Goal: Transaction & Acquisition: Purchase product/service

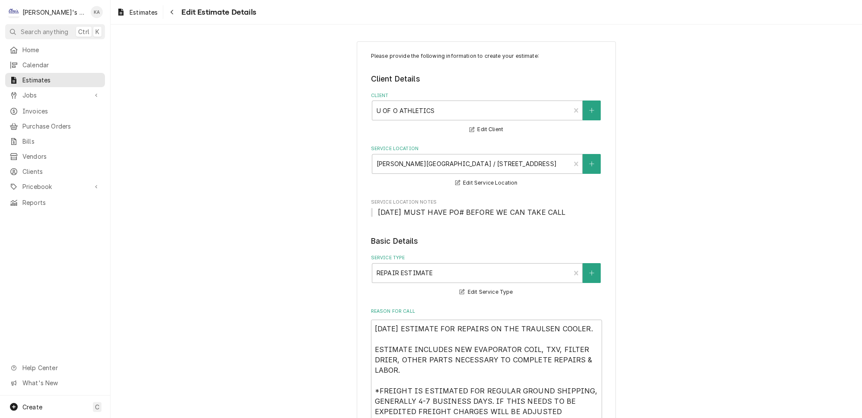
scroll to position [1011, 0]
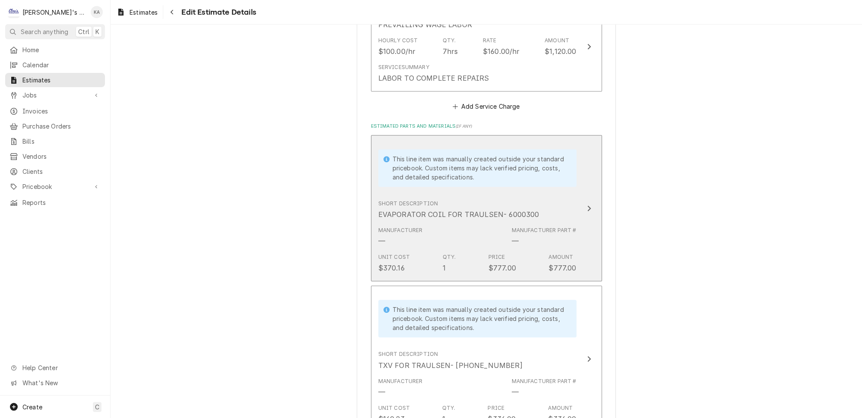
click at [587, 205] on icon "Update Line Item" at bounding box center [589, 208] width 4 height 7
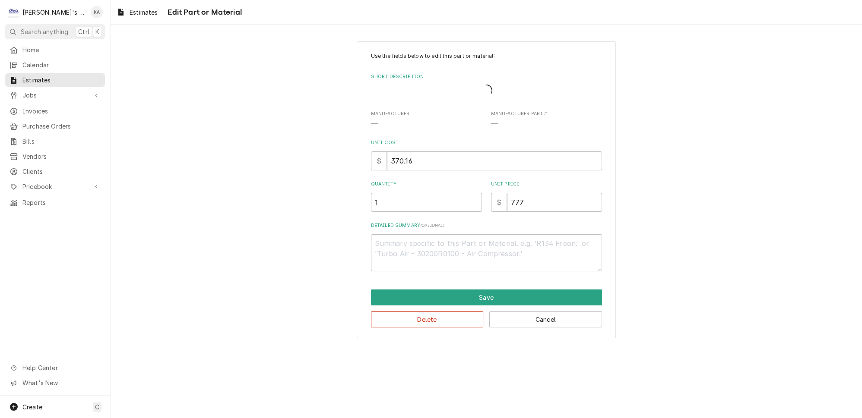
type textarea "x"
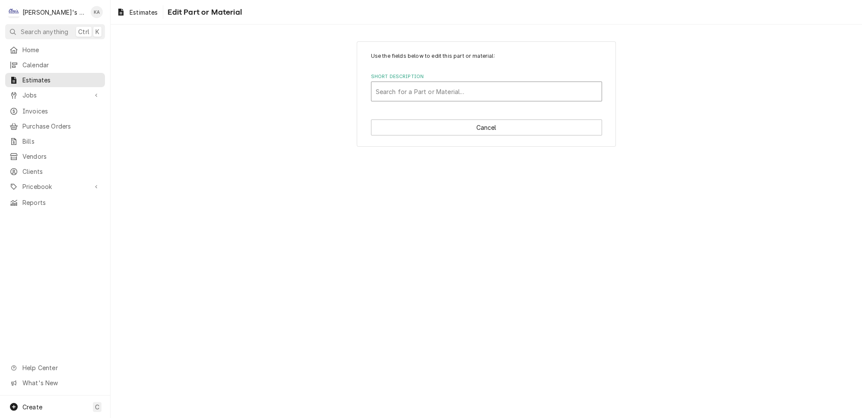
click at [517, 91] on div "Short Description" at bounding box center [486, 92] width 221 height 16
type input "22" X 8" X 5" EVAPORATOR COIL FOR TRAULSEN- 60003-00"
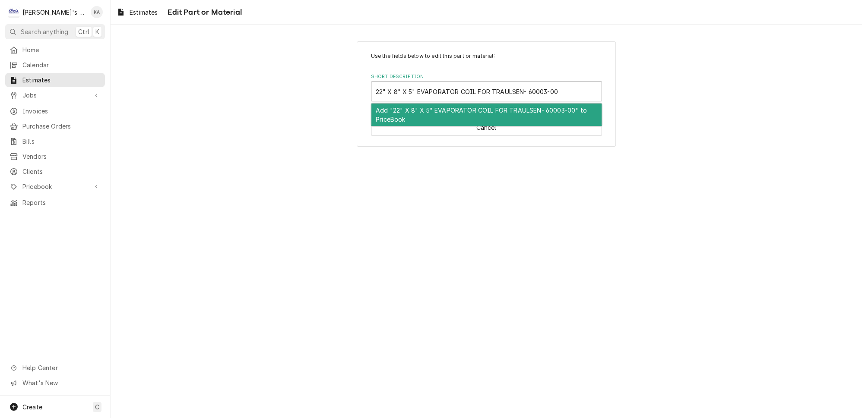
click at [470, 107] on div "Add "22" X 8" X 5" EVAPORATOR COIL FOR TRAULSEN- 60003-00" to PriceBook" at bounding box center [486, 115] width 230 height 22
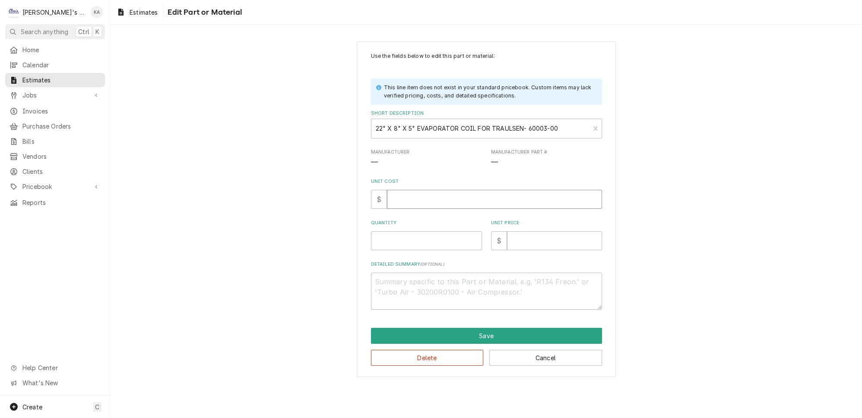
click at [412, 196] on input "Unit Cost" at bounding box center [494, 199] width 215 height 19
type textarea "x"
type input "4"
type textarea "x"
type input "40"
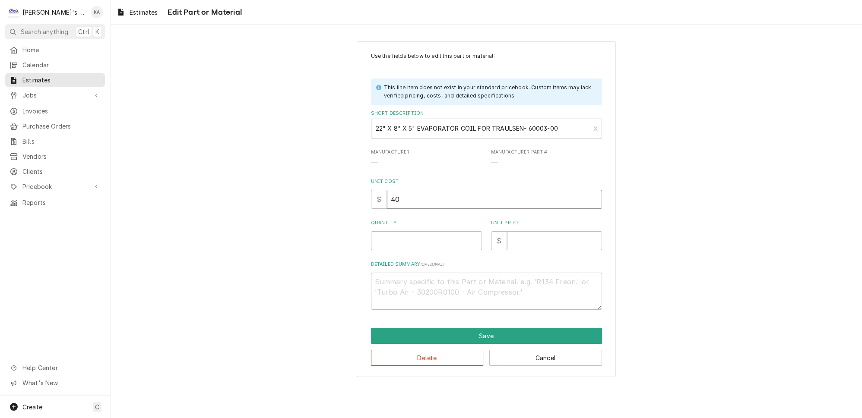
type textarea "x"
type input "405"
type textarea "x"
type input "405"
type textarea "x"
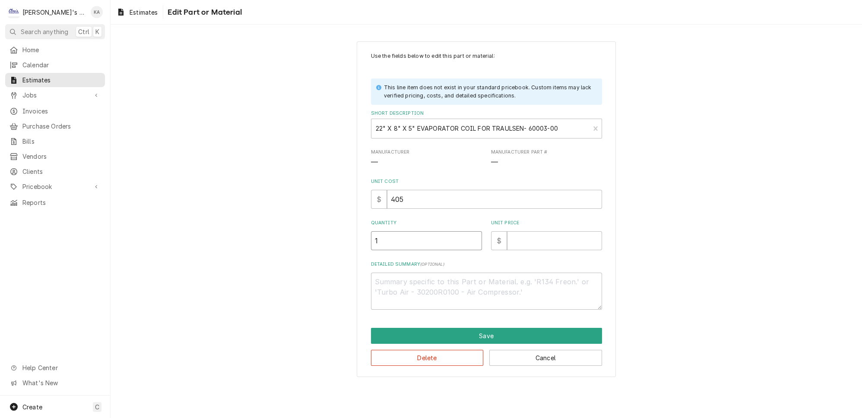
type input "1"
type textarea "x"
type input "8"
type textarea "x"
type input "85"
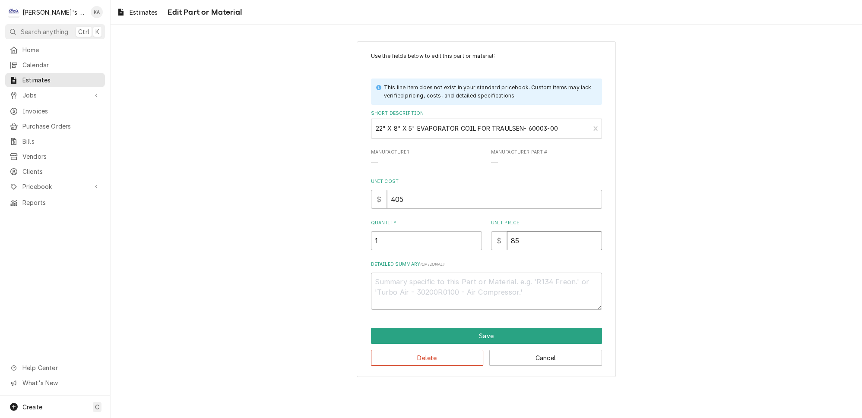
type textarea "x"
type input "851"
type textarea "x"
type input "851"
click at [491, 330] on button "Save" at bounding box center [486, 336] width 231 height 16
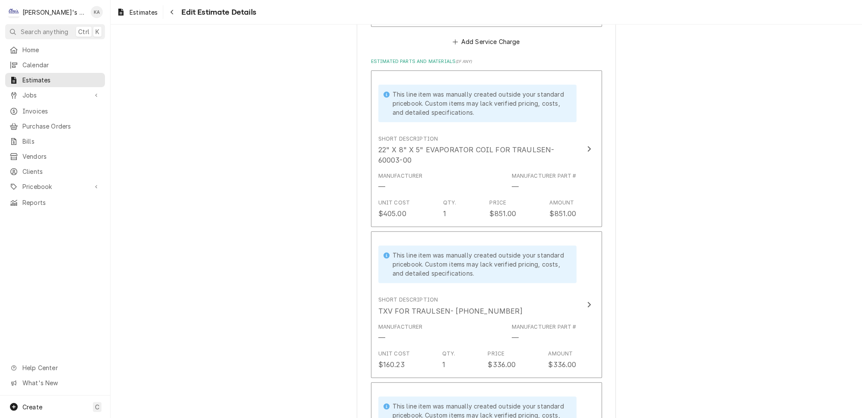
scroll to position [1198, 0]
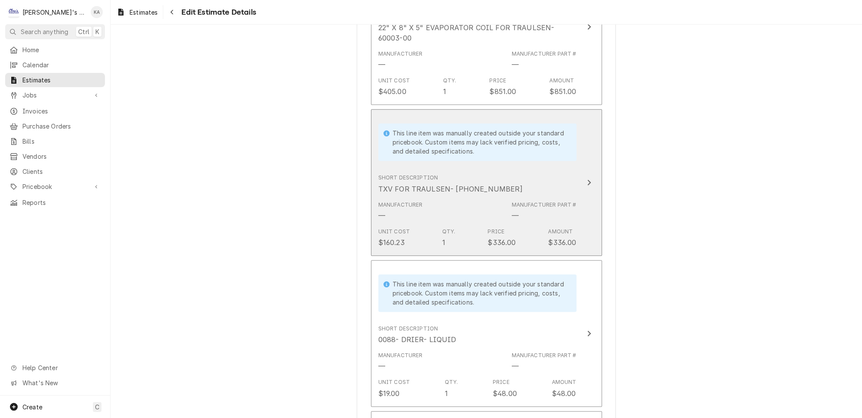
click at [587, 179] on icon "Update Line Item" at bounding box center [589, 182] width 4 height 7
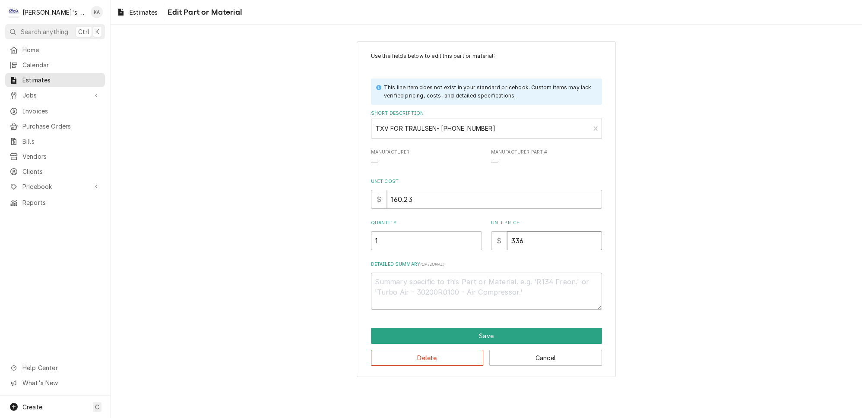
click at [512, 237] on input "336" at bounding box center [554, 240] width 95 height 19
type textarea "x"
type input "36"
type textarea "x"
type input "360"
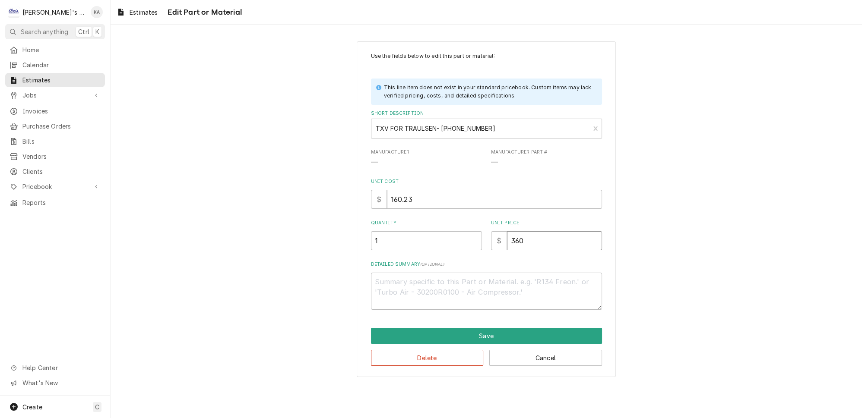
type textarea "x"
type input "360"
click at [499, 328] on button "Save" at bounding box center [486, 336] width 231 height 16
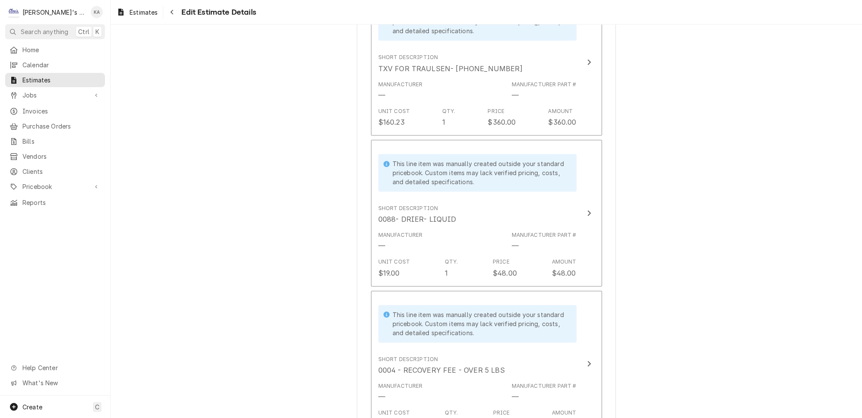
scroll to position [1346, 0]
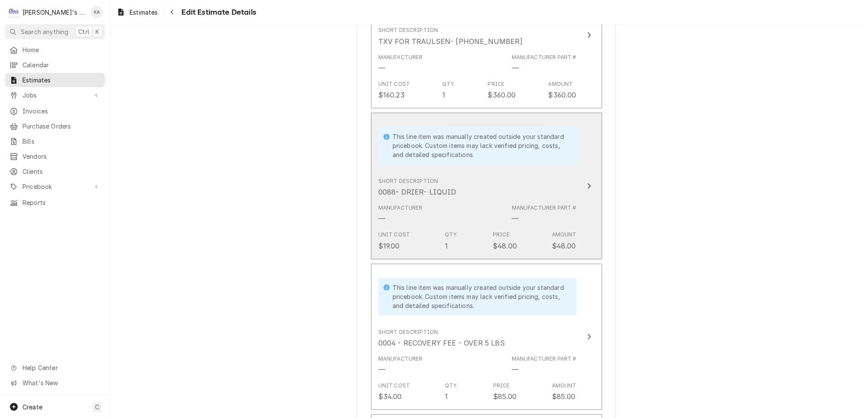
click at [578, 197] on button "This line item was manually created outside your standard pricebook. Custom ite…" at bounding box center [486, 186] width 231 height 147
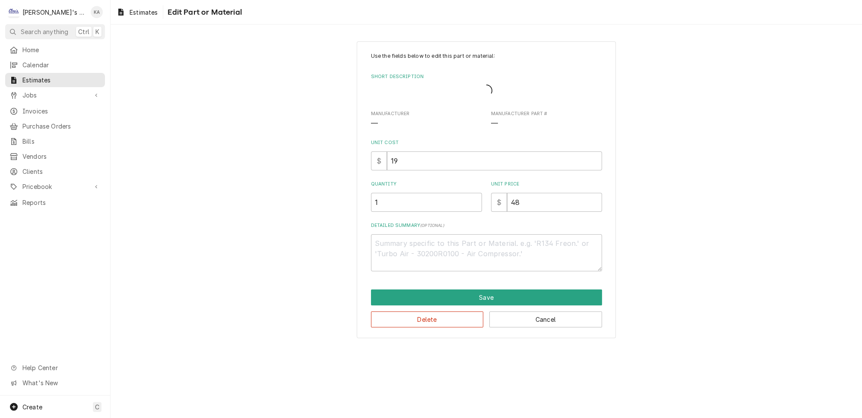
type textarea "x"
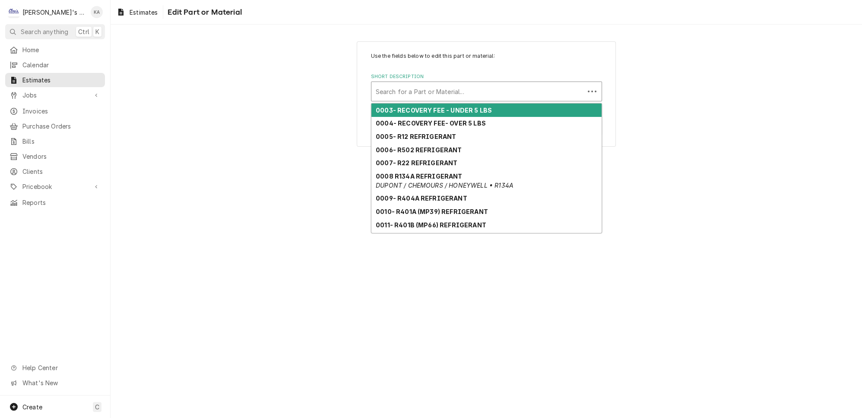
click at [437, 92] on div "Short Description" at bounding box center [478, 92] width 204 height 16
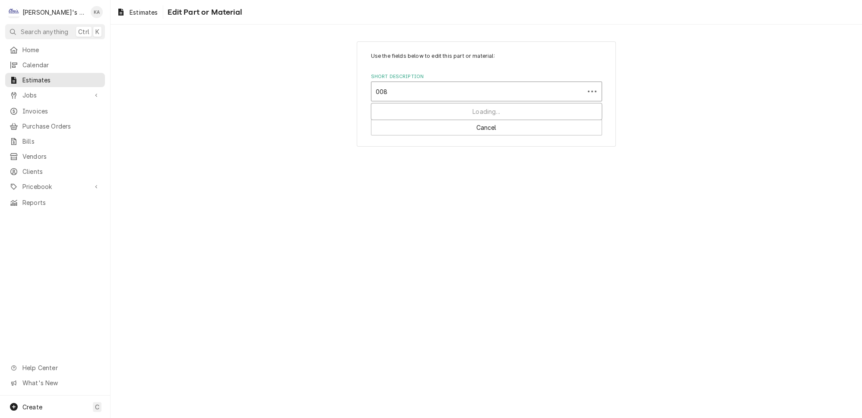
type input "0088"
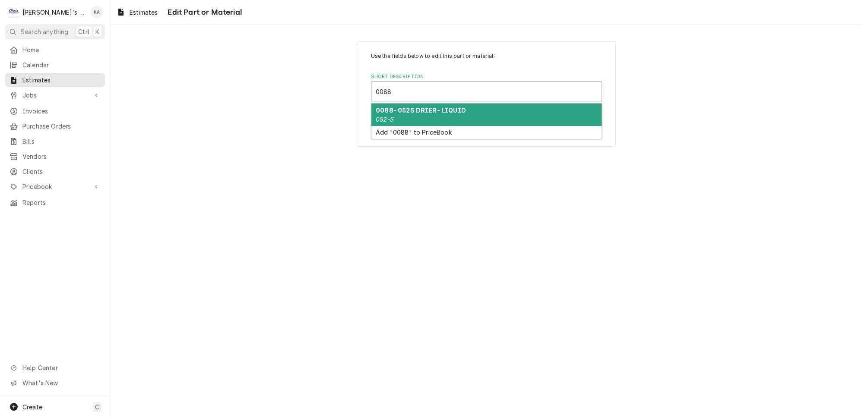
click at [423, 108] on strong "0088- 052S DRIER- LIQUID" at bounding box center [421, 110] width 90 height 7
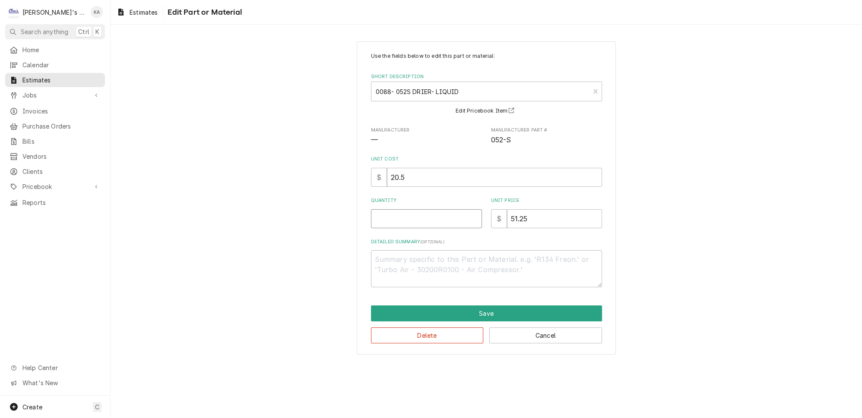
click at [412, 217] on input "Quantity" at bounding box center [426, 218] width 111 height 19
type textarea "x"
type input "1"
type textarea "x"
type input "1"
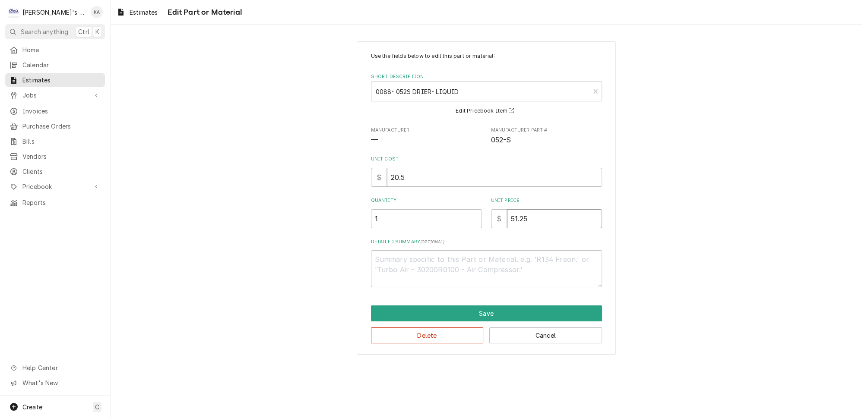
type textarea "x"
type input "5"
type textarea "x"
type input "51"
type textarea "x"
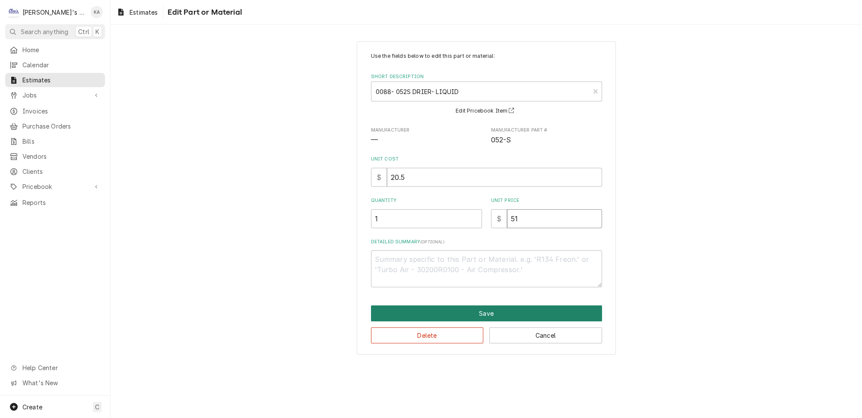
type input "51"
click at [486, 308] on button "Save" at bounding box center [486, 314] width 231 height 16
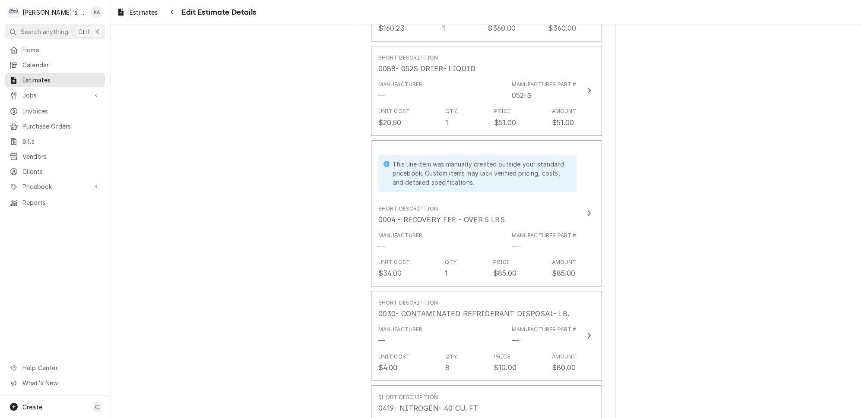
scroll to position [1415, 0]
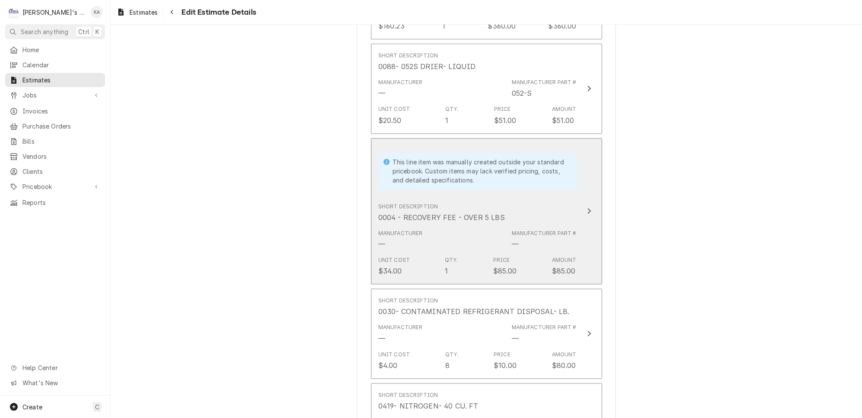
click at [579, 238] on button "This line item was manually created outside your standard pricebook. Custom ite…" at bounding box center [486, 211] width 231 height 147
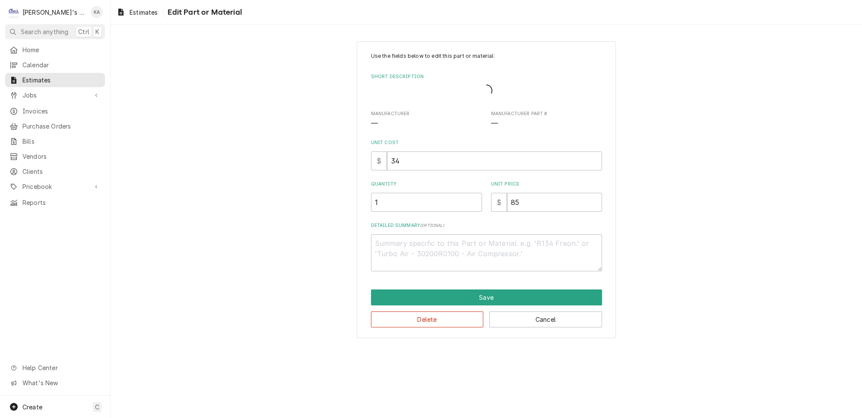
type textarea "x"
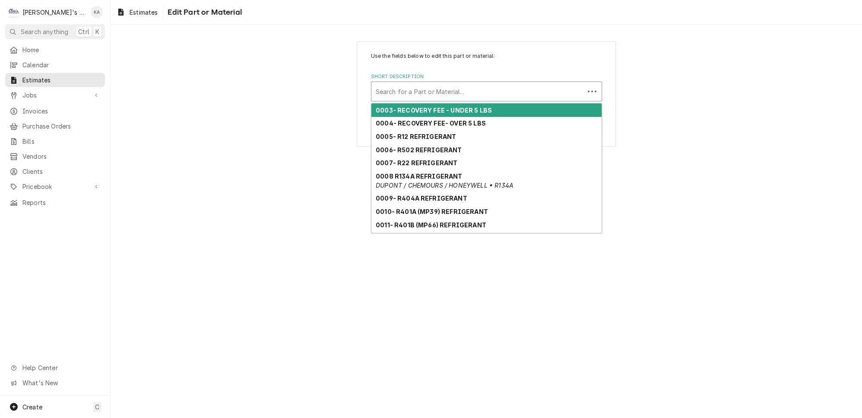
click at [513, 91] on div "Short Description" at bounding box center [478, 92] width 204 height 16
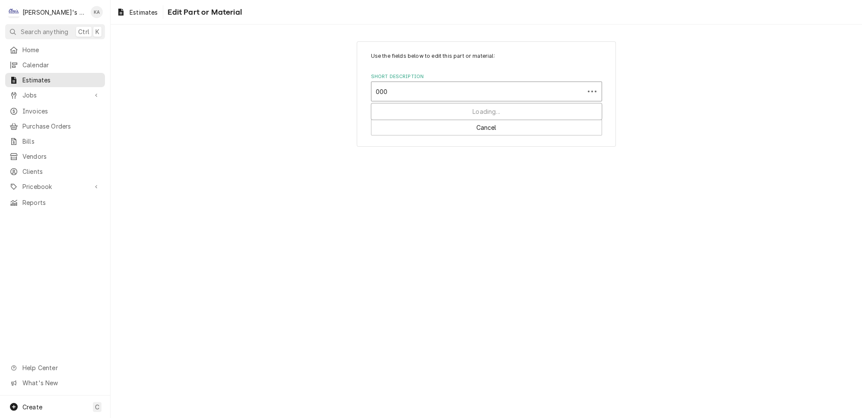
type input "0004"
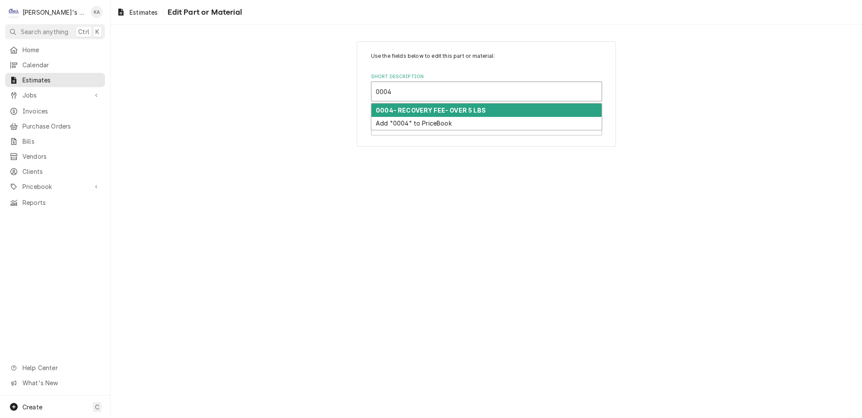
click at [515, 105] on div "0004- RECOVERY FEE- OVER 5 LBS" at bounding box center [486, 110] width 230 height 13
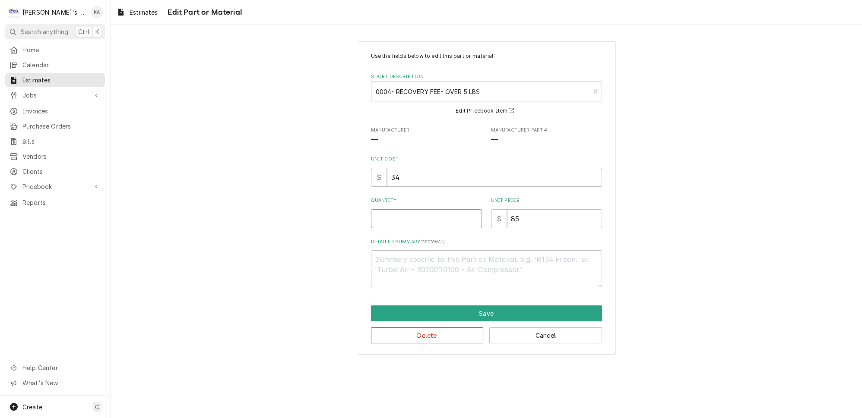
click at [430, 212] on input "Quantity" at bounding box center [426, 218] width 111 height 19
type textarea "x"
type input "1"
type textarea "x"
type input "1"
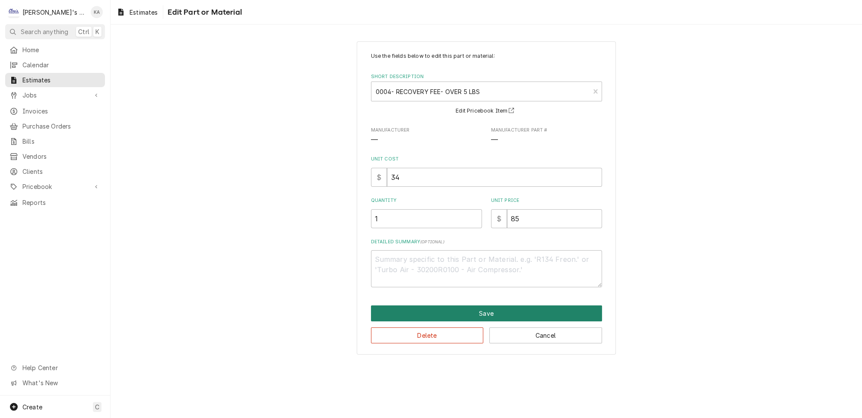
click at [479, 306] on button "Save" at bounding box center [486, 314] width 231 height 16
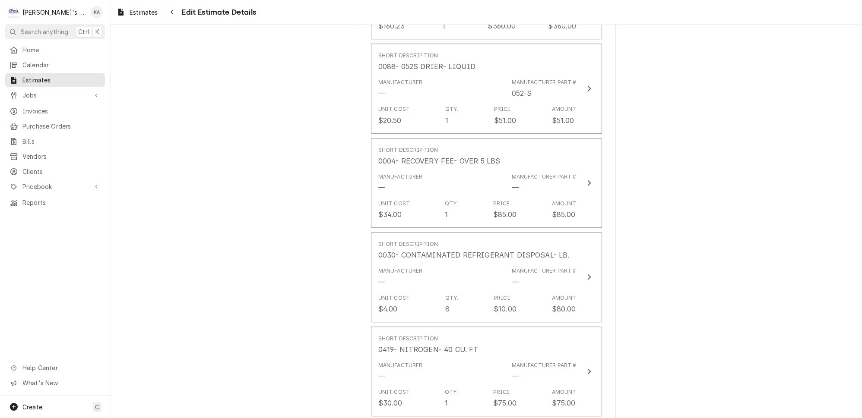
scroll to position [1405, 0]
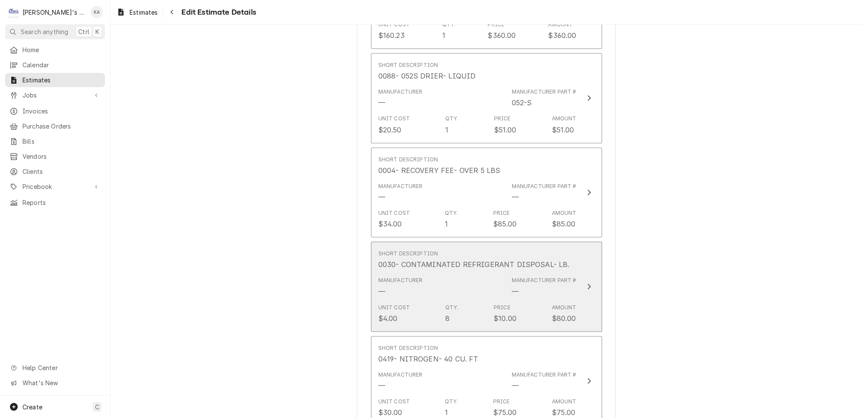
click at [587, 283] on icon "Update Line Item" at bounding box center [589, 286] width 4 height 7
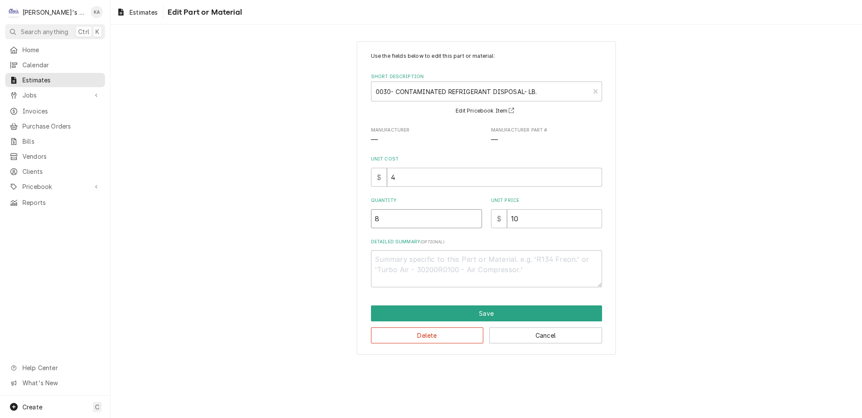
click at [384, 214] on input "8" at bounding box center [426, 218] width 111 height 19
click at [488, 310] on button "Save" at bounding box center [486, 314] width 231 height 16
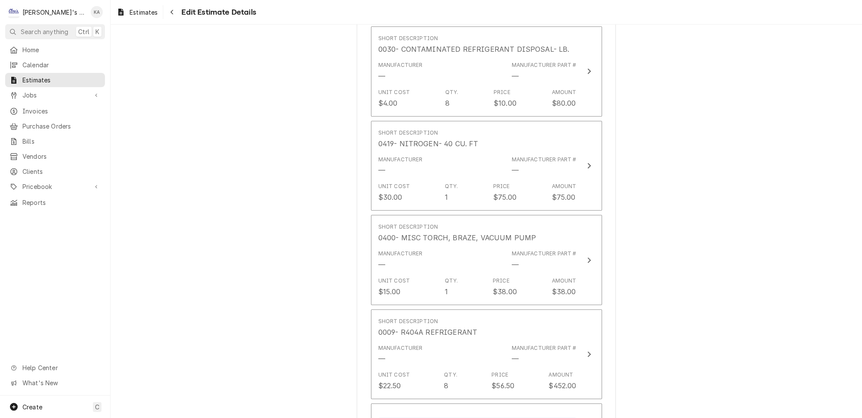
scroll to position [1632, 0]
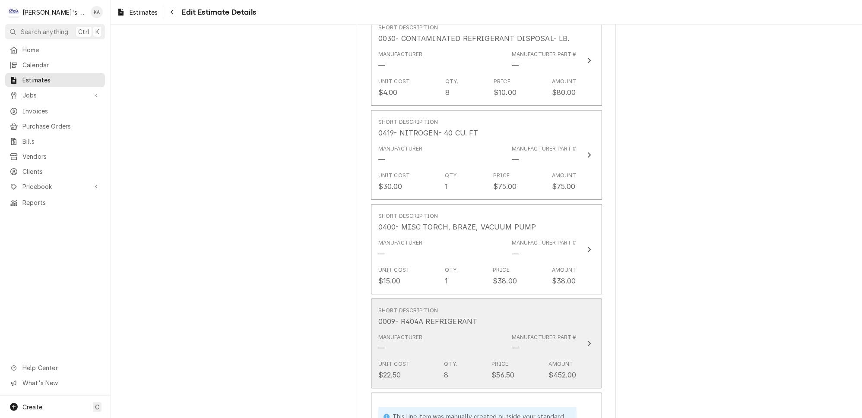
click at [587, 340] on icon "Update Line Item" at bounding box center [589, 343] width 4 height 7
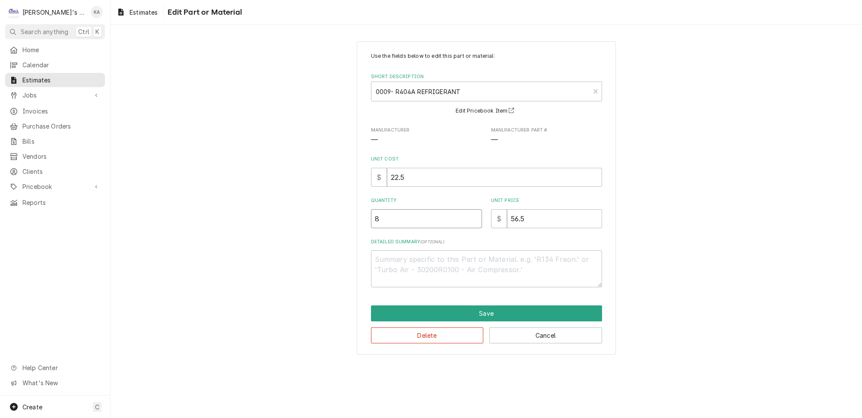
drag, startPoint x: 382, startPoint y: 216, endPoint x: 371, endPoint y: 216, distance: 11.2
click at [371, 216] on div "Use the fields below to edit this part or material: Short Description 0009- R40…" at bounding box center [486, 197] width 259 height 313
type textarea "x"
type input "1"
type textarea "x"
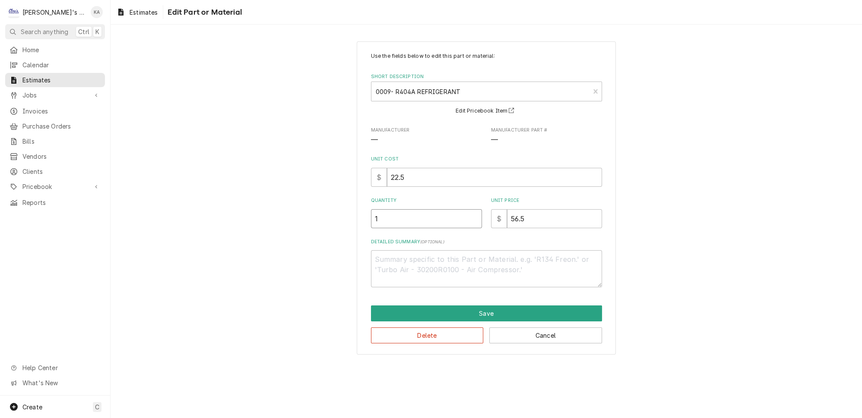
type input "12"
type textarea "x"
type input "12"
click at [475, 307] on button "Save" at bounding box center [486, 314] width 231 height 16
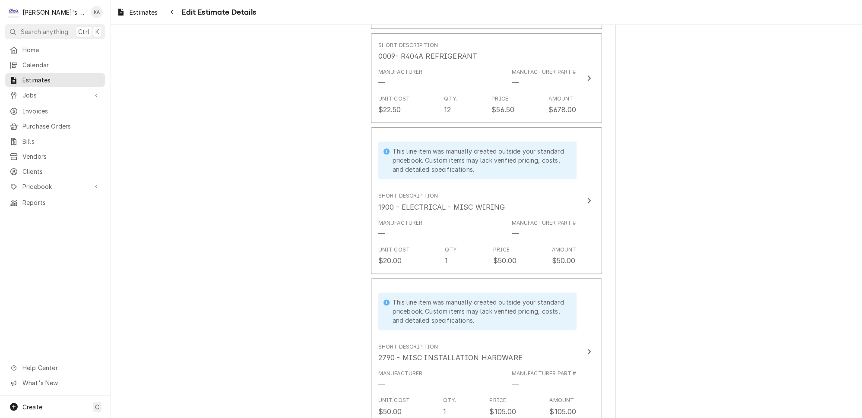
scroll to position [1897, 0]
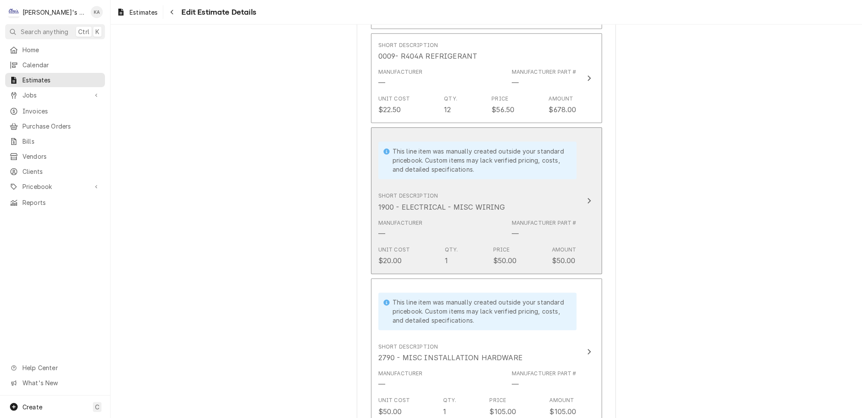
click at [573, 193] on button "This line item was manually created outside your standard pricebook. Custom ite…" at bounding box center [486, 200] width 231 height 147
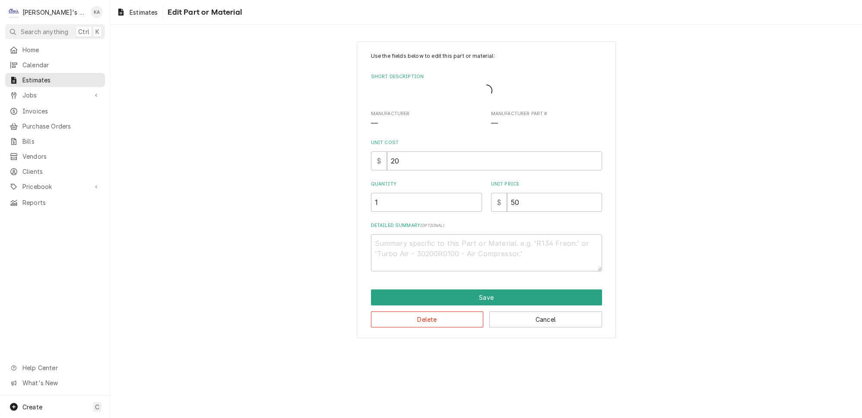
type textarea "x"
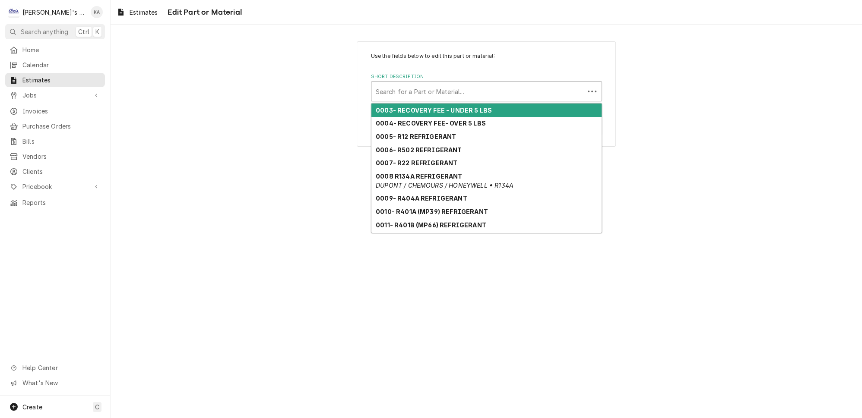
click at [472, 84] on div "Short Description" at bounding box center [478, 92] width 204 height 16
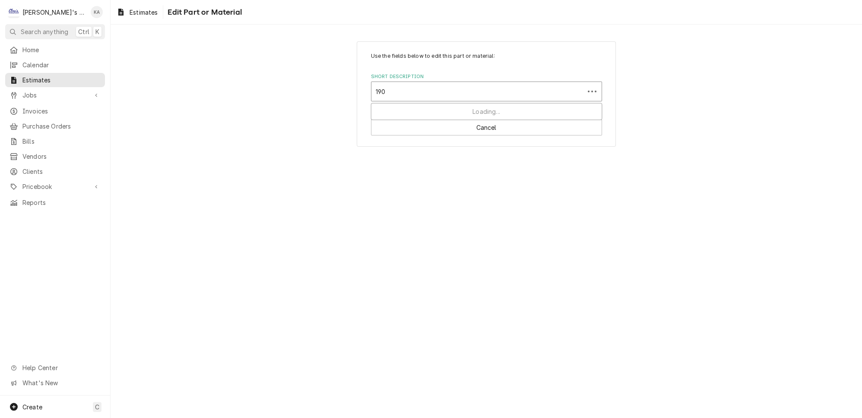
type input "1900"
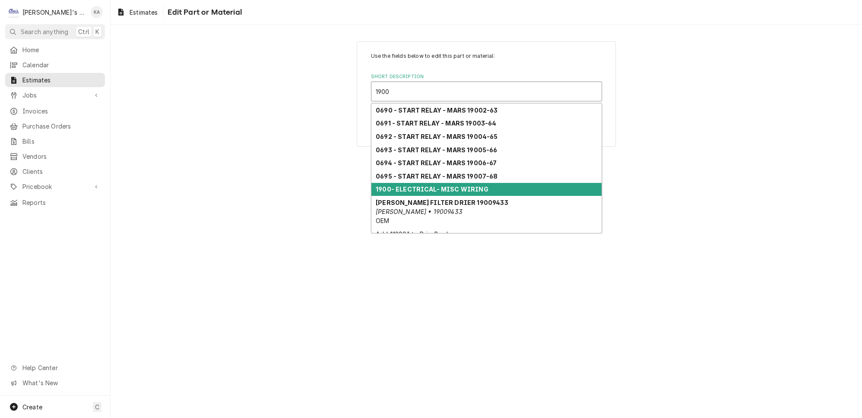
click at [463, 186] on strong "1900- ELECTRICAL- MISC WIRING" at bounding box center [432, 189] width 113 height 7
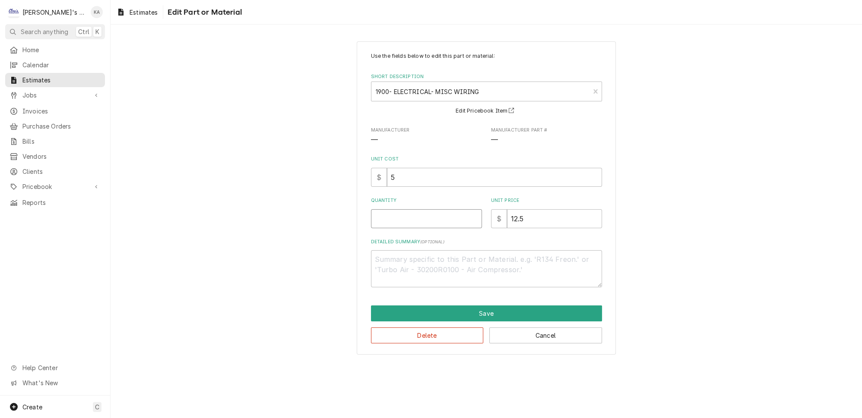
click at [421, 211] on input "Quantity" at bounding box center [426, 218] width 111 height 19
click at [384, 219] on input "Quantity" at bounding box center [426, 218] width 111 height 19
type textarea "x"
type input "4"
type textarea "x"
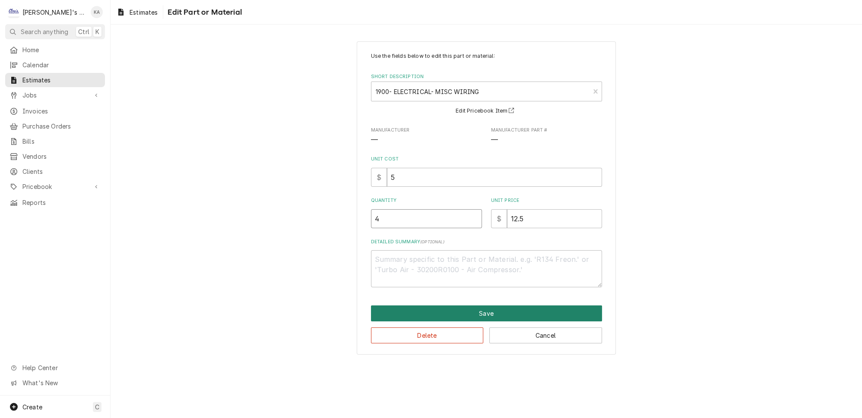
type input "4"
click at [497, 308] on button "Save" at bounding box center [486, 314] width 231 height 16
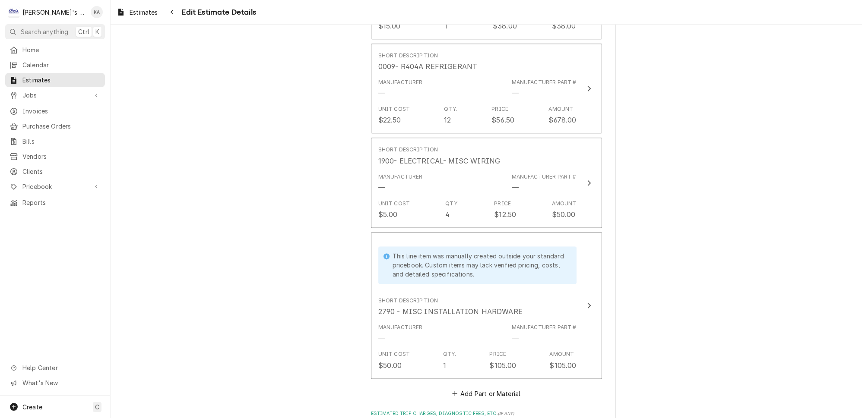
scroll to position [1888, 0]
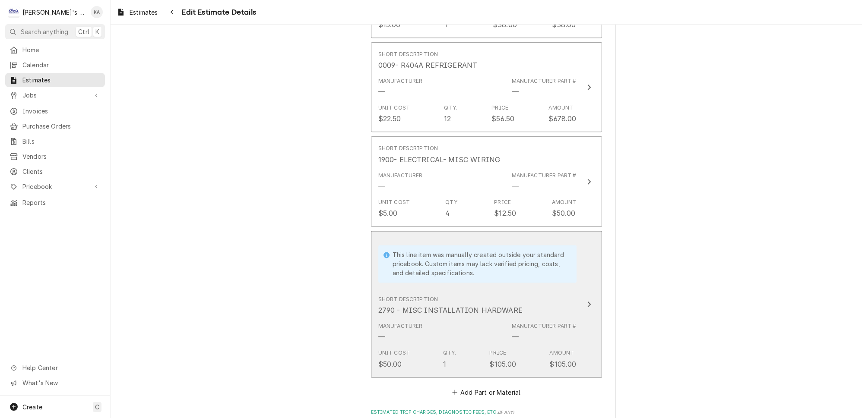
click at [587, 301] on icon "Update Line Item" at bounding box center [589, 304] width 4 height 7
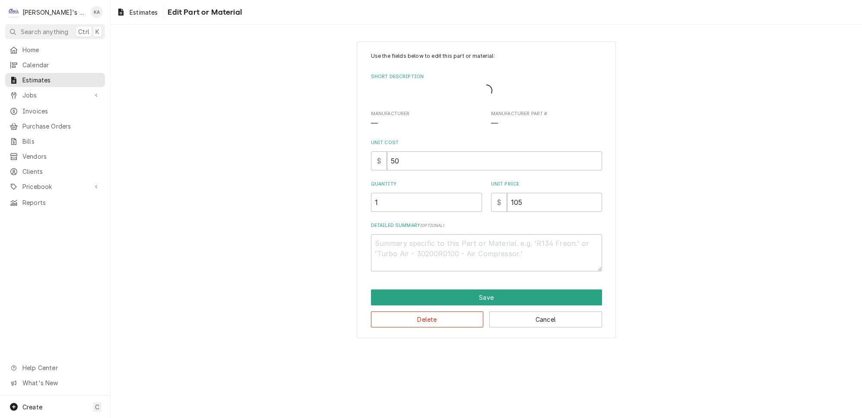
type textarea "x"
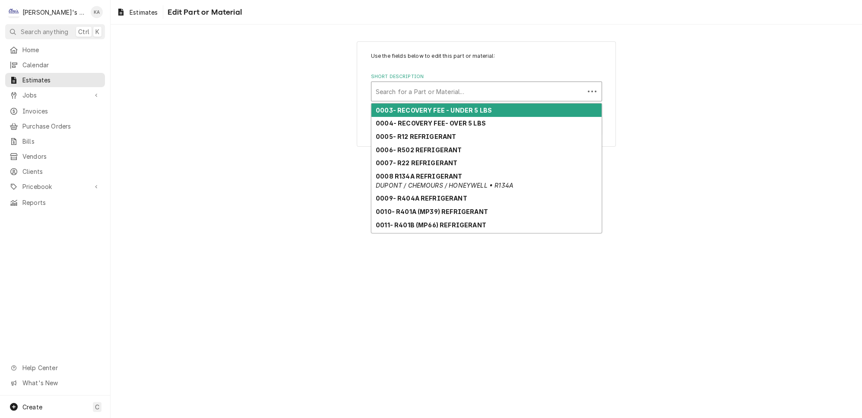
click at [408, 92] on div "Short Description" at bounding box center [478, 92] width 204 height 16
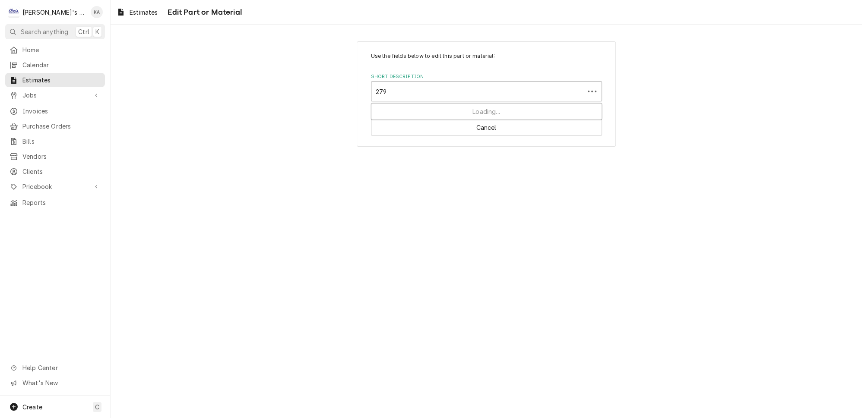
type input "2790"
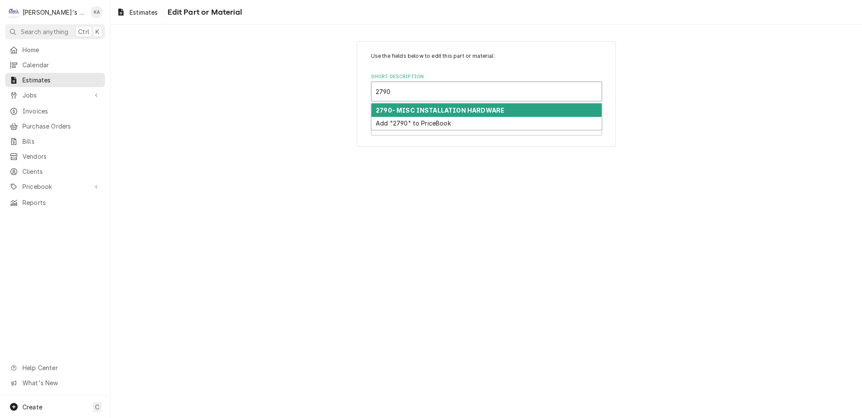
click at [414, 107] on strong "2790- MISC INSTALLATION HARDWARE" at bounding box center [440, 110] width 129 height 7
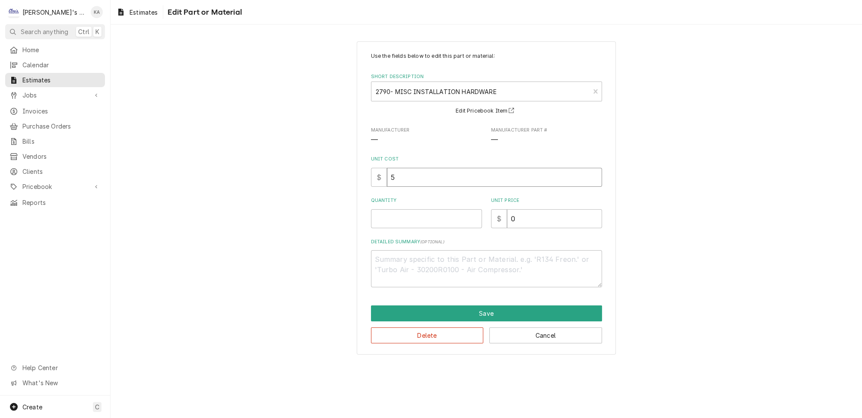
click at [396, 174] on input "5" at bounding box center [494, 177] width 215 height 19
type textarea "x"
type input "50"
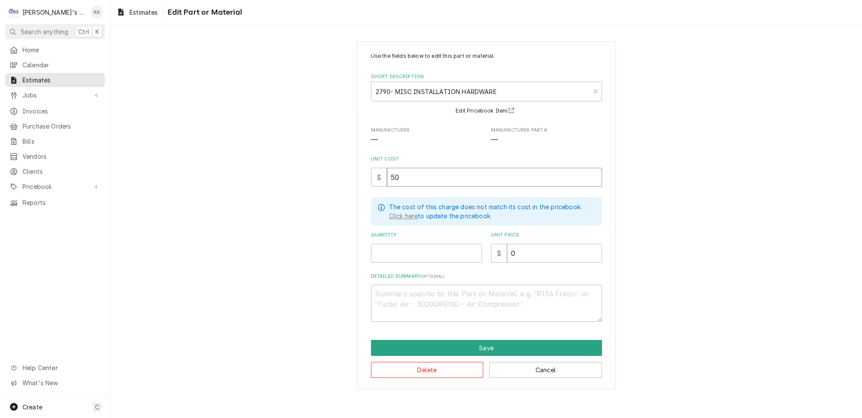
type textarea "x"
type input "50"
type textarea "x"
type input "1"
type textarea "x"
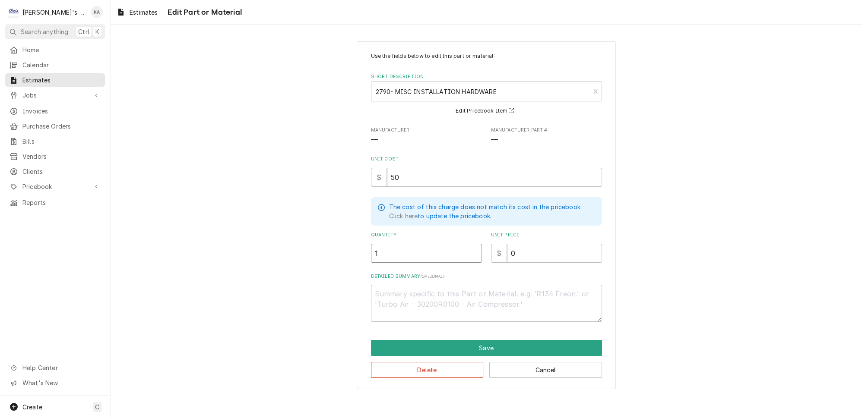
type input "1"
type textarea "x"
type input "1"
type textarea "x"
type input "10"
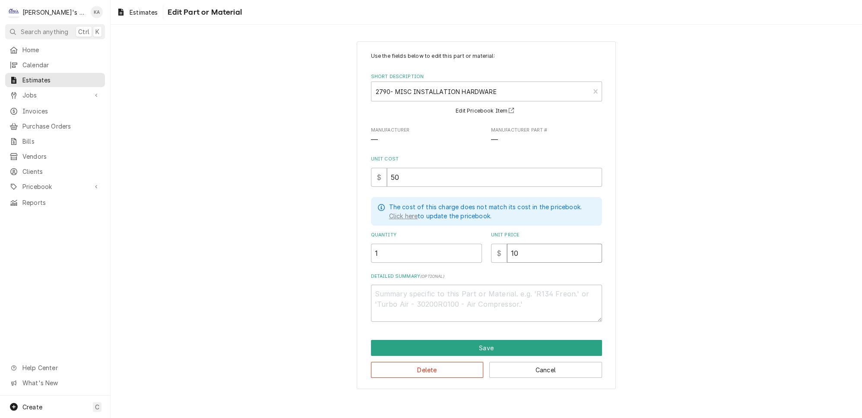
type textarea "x"
type input "105"
type textarea "x"
type input "105"
click at [510, 340] on button "Save" at bounding box center [486, 348] width 231 height 16
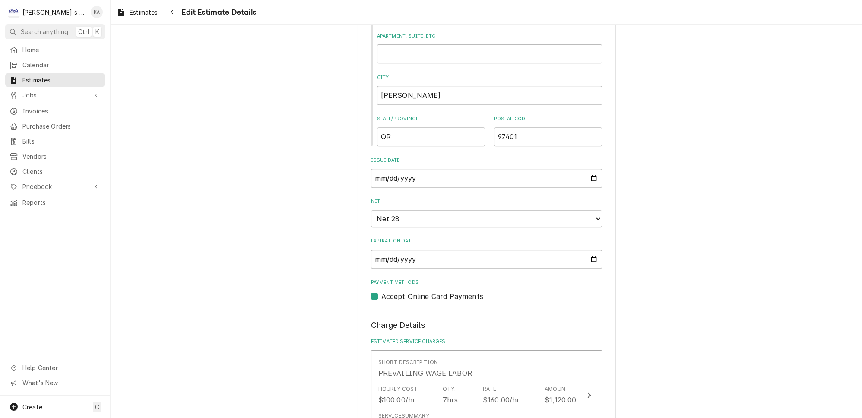
scroll to position [976, 0]
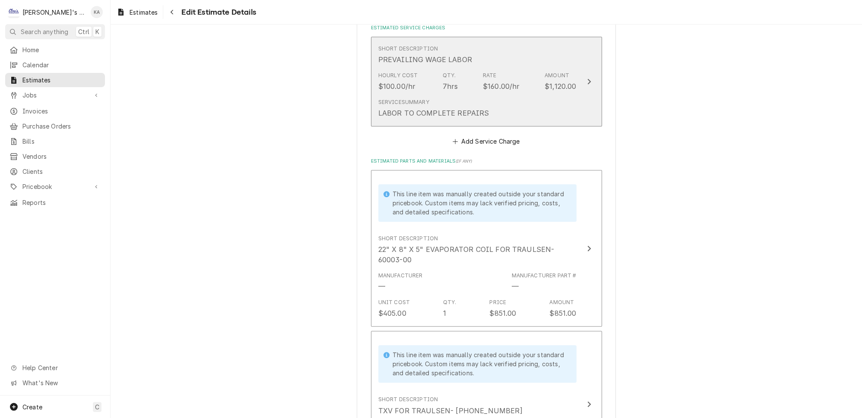
click at [587, 78] on icon "Update Line Item" at bounding box center [589, 81] width 4 height 7
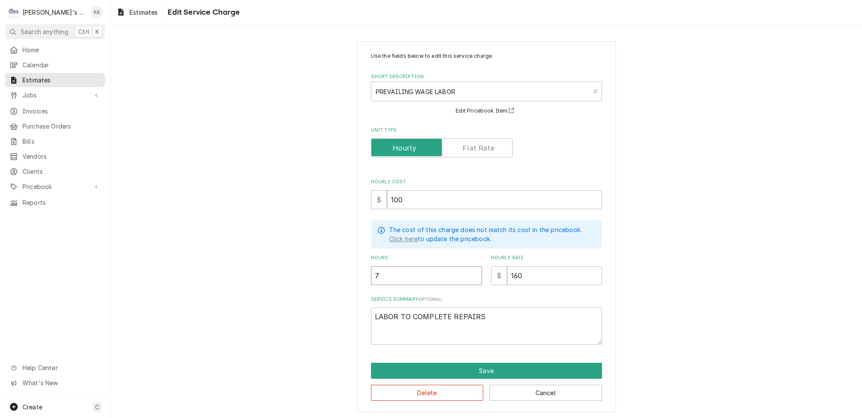
click at [382, 266] on input "7" at bounding box center [426, 275] width 111 height 19
type textarea "x"
type input "8"
type textarea "x"
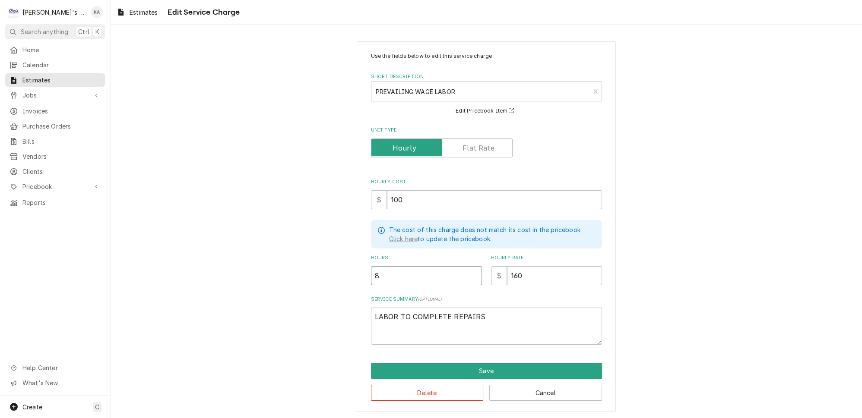
type input "8"
click at [376, 308] on textarea "LABOR TO COMPLETE REPAIRS" at bounding box center [486, 326] width 231 height 37
type textarea "x"
type textarea "ELABOR TO COMPLETE REPAIRS"
type textarea "x"
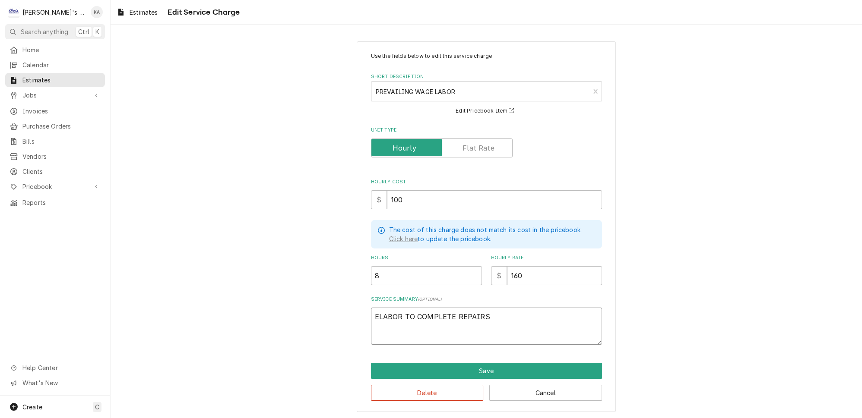
type textarea "ESLABOR TO COMPLETE REPAIRS"
type textarea "x"
type textarea "ESTLABOR TO COMPLETE REPAIRS"
type textarea "x"
type textarea "ESTILABOR TO COMPLETE REPAIRS"
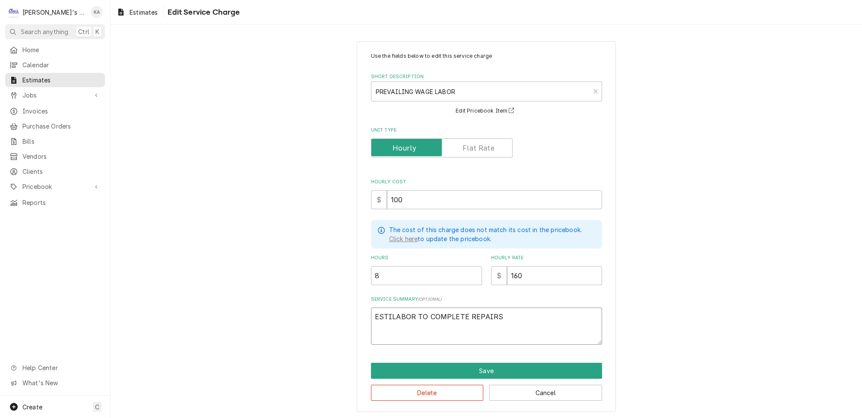
type textarea "x"
type textarea "ESTIMLABOR TO COMPLETE REPAIRS"
type textarea "x"
type textarea "ESTIMALABOR TO COMPLETE REPAIRS"
type textarea "x"
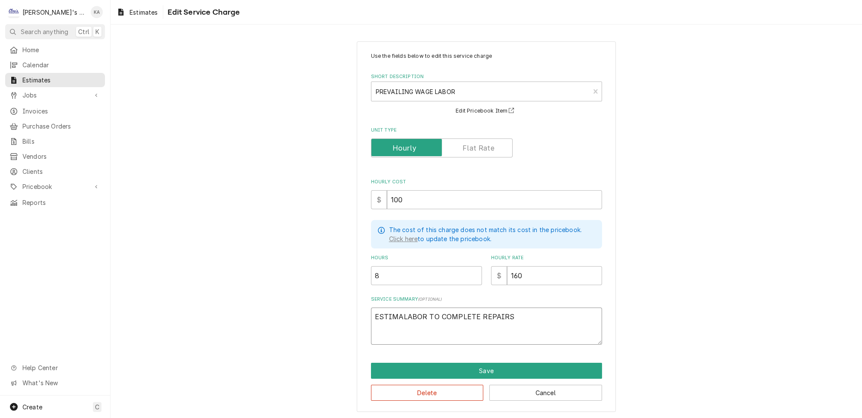
type textarea "ESTIMATLABOR TO COMPLETE REPAIRS"
type textarea "x"
type textarea "ESTIMATELABOR TO COMPLETE REPAIRS"
type textarea "x"
type textarea "ESTIMATEDLABOR TO COMPLETE REPAIRS"
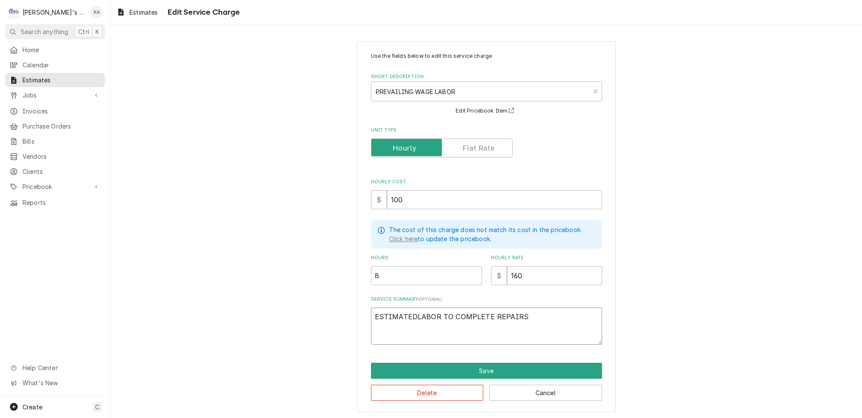
type textarea "x"
type textarea "ESTIMATED LABOR TO COMPLETE REPAIRS"
type textarea "x"
type textarea "ESTIMATED LABOR TO COMPLETE REPAIRS"
drag, startPoint x: 407, startPoint y: 198, endPoint x: 386, endPoint y: 198, distance: 20.7
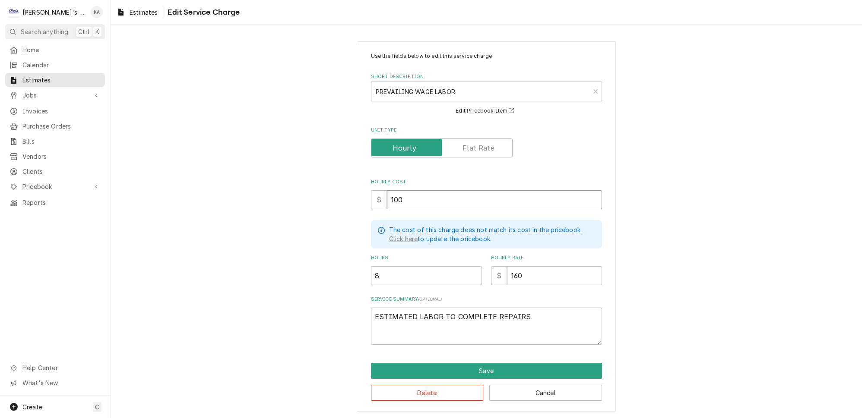
click at [386, 198] on div "$ 100" at bounding box center [486, 199] width 231 height 19
type textarea "x"
type input "9"
type textarea "x"
type input "98"
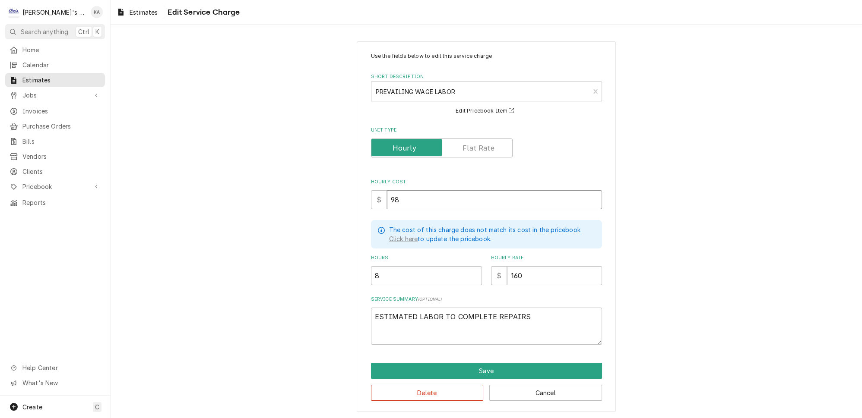
type textarea "x"
type input "98"
click at [490, 364] on button "Save" at bounding box center [486, 371] width 231 height 16
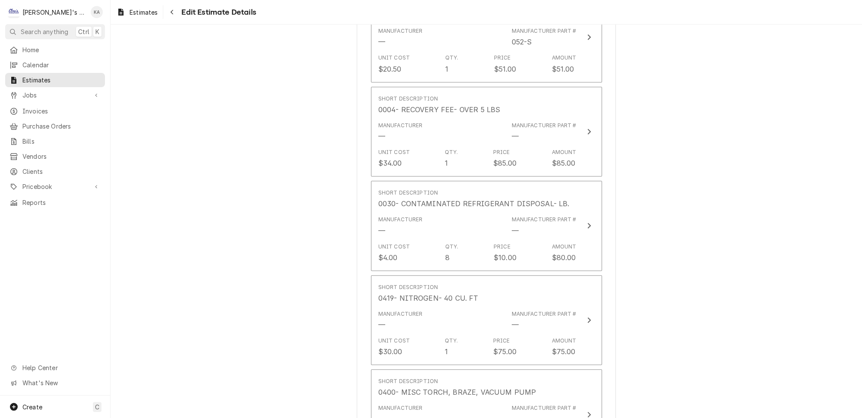
scroll to position [1477, 0]
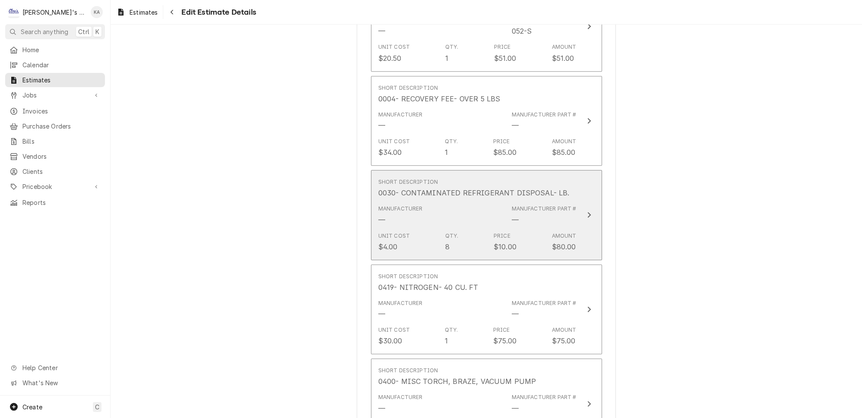
click at [587, 212] on icon "Update Line Item" at bounding box center [589, 215] width 4 height 7
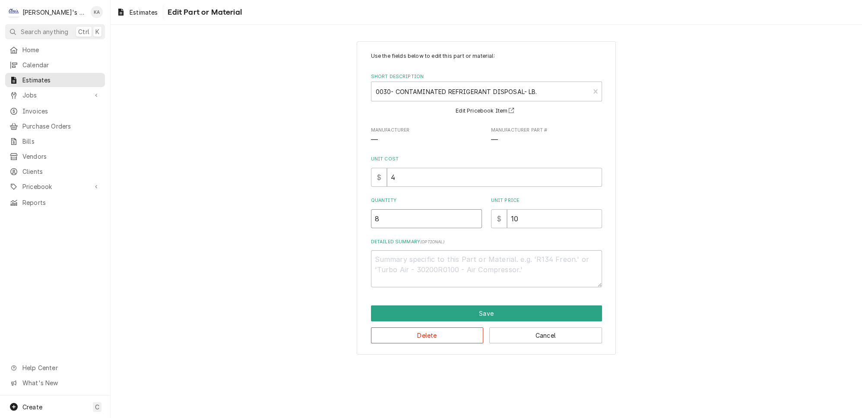
click at [386, 211] on input "8" at bounding box center [426, 218] width 111 height 19
type textarea "x"
type input "5"
type textarea "x"
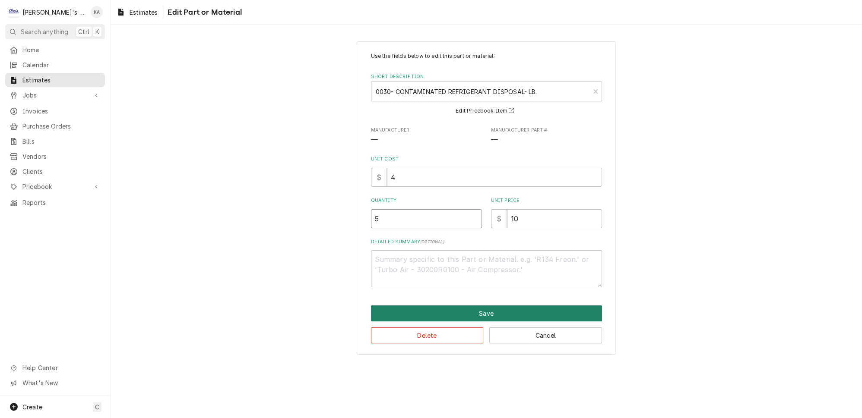
type input "5"
click at [493, 306] on button "Save" at bounding box center [486, 314] width 231 height 16
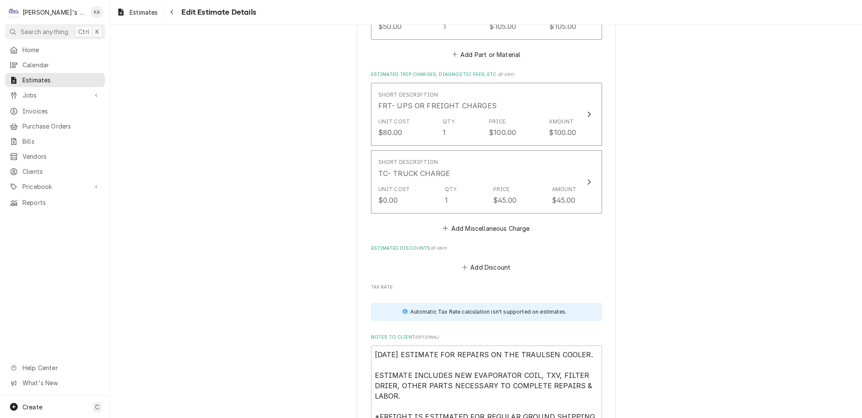
scroll to position [2253, 0]
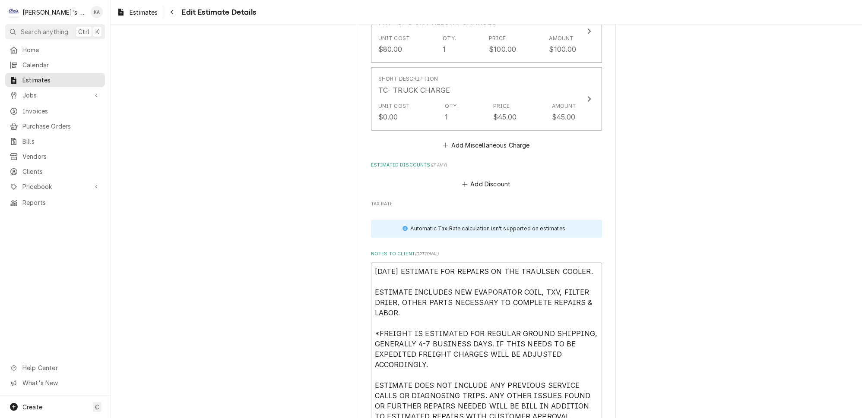
drag, startPoint x: 585, startPoint y: 367, endPoint x: 585, endPoint y: 407, distance: 39.7
click at [585, 407] on textarea "[DATE] ESTIMATE FOR REPAIRS ON THE TRAULSEN COOLER. ESTIMATE INCLUDES NEW EVAPO…" at bounding box center [486, 359] width 231 height 193
click at [381, 272] on textarea "[DATE] ESTIMATE FOR REPAIRS ON THE TRAULSEN COOLER. ESTIMATE INCLUDES NEW EVAPO…" at bounding box center [486, 359] width 231 height 193
type textarea "x"
type textarea "6/26/2025 ESTIMATE FOR REPAIRS ON THE TRAULSEN COOLER. ESTIMATE INCLUDES NEW EV…"
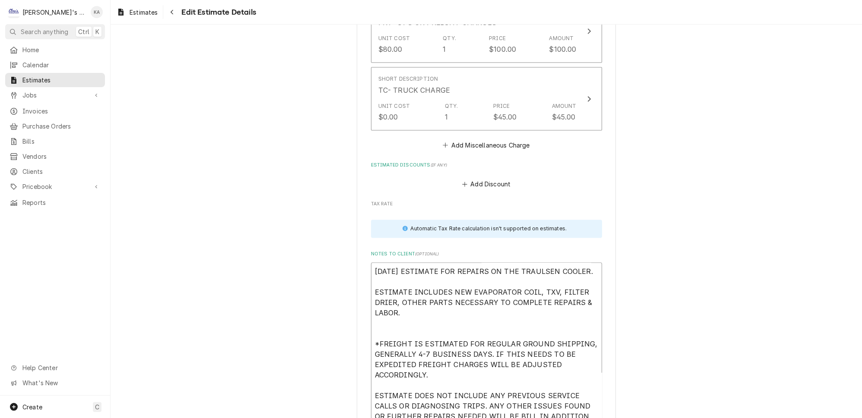
type textarea "x"
type textarea "6/26/2025 ESTIMATE FOR REPAIRS ON THE TRAULSEN COOLER. ESTIMATE INCLUDES NEW EV…"
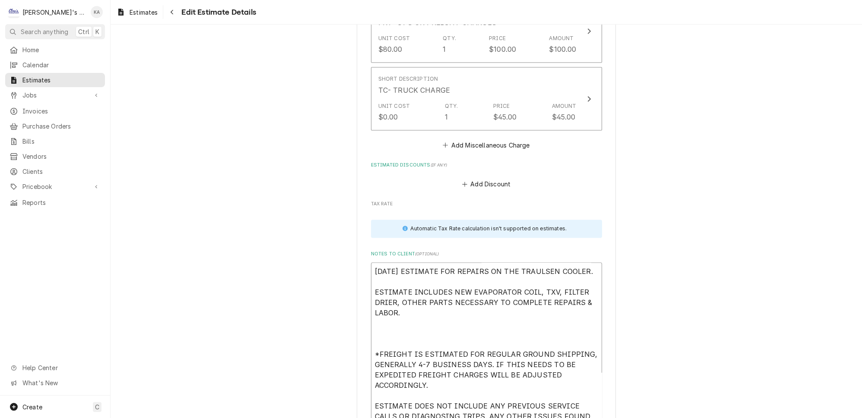
type textarea "x"
type textarea "6/26/2025 ESTIMATE FOR REPAIRS ON THE TRAULSEN COOLER. ESTIMATE INCLUDES NEW EV…"
type textarea "x"
type textarea "6/26/2025 ESTIMATE FOR REPAIRS ON THE TRAULSEN COOLER. ESTIMATE INCLUDES NEW EV…"
type textarea "x"
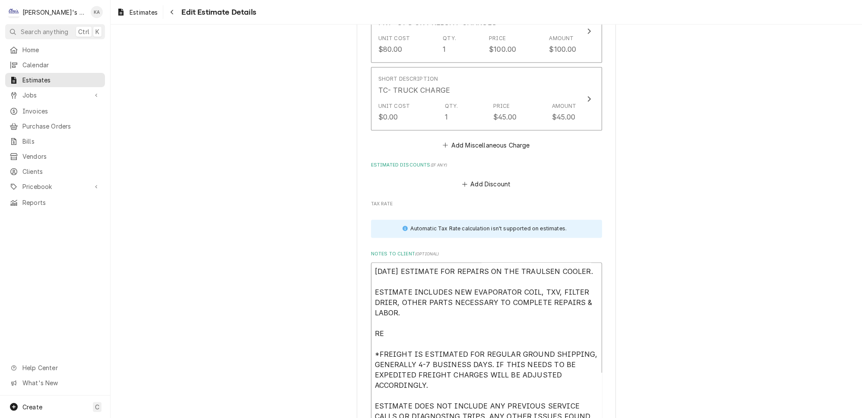
type textarea "6/26/2025 ESTIMATE FOR REPAIRS ON THE TRAULSEN COOLER. ESTIMATE INCLUDES NEW EV…"
type textarea "x"
type textarea "6/26/2025 ESTIMATE FOR REPAIRS ON THE TRAULSEN COOLER. ESTIMATE INCLUDES NEW EV…"
type textarea "x"
type textarea "6/26/2025 ESTIMATE FOR REPAIRS ON THE TRAULSEN COOLER. ESTIMATE INCLUDES NEW EV…"
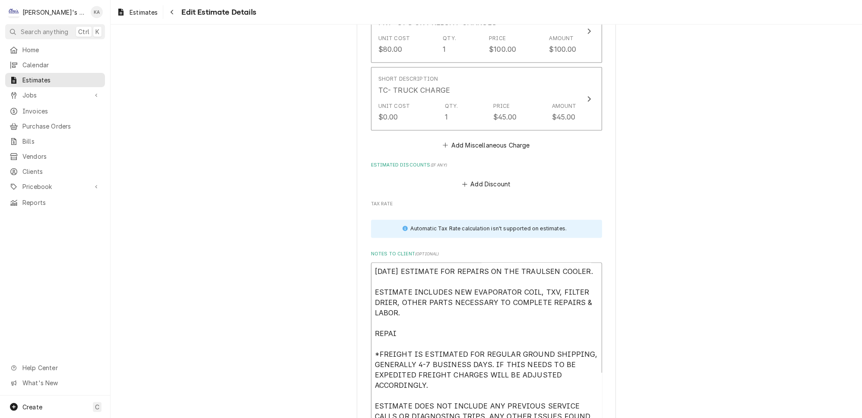
type textarea "x"
type textarea "6/26/2025 ESTIMATE FOR REPAIRS ON THE TRAULSEN COOLER. ESTIMATE INCLUDES NEW EV…"
type textarea "x"
type textarea "6/26/2025 ESTIMATE FOR REPAIRS ON THE TRAULSEN COOLER. ESTIMATE INCLUDES NEW EV…"
paste textarea "WILL REQUIRE USING A TORCH. FIRE/SMOKE ALARMS WILL NEED TO BE ADDRESSED BEFORE …"
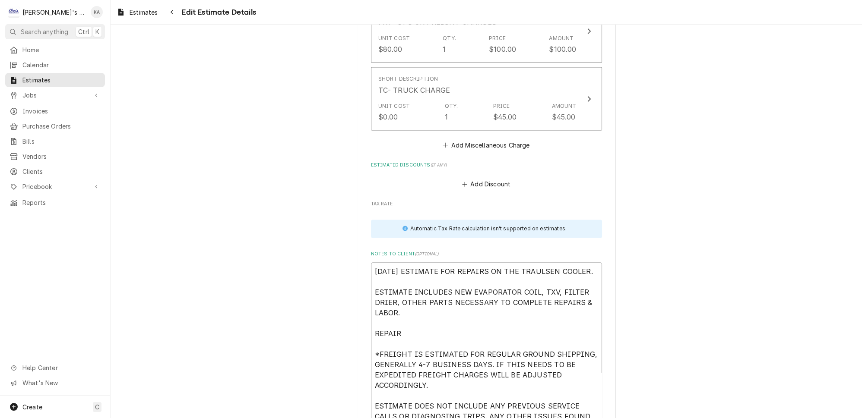
type textarea "x"
type textarea "6/26/2025 ESTIMATE FOR REPAIRS ON THE TRAULSEN COOLER. ESTIMATE INCLUDES NEW EV…"
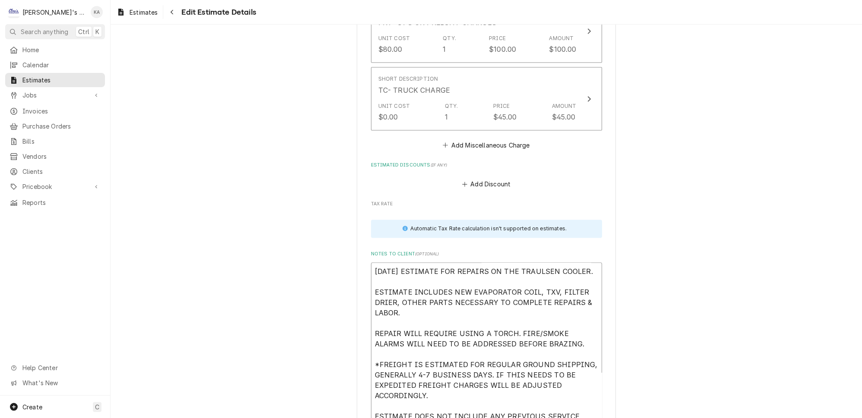
drag, startPoint x: 437, startPoint y: 351, endPoint x: 361, endPoint y: 322, distance: 81.1
type textarea "x"
type textarea "6/26/2025 ESTIMATE FOR REPAIRS ON THE TRAULSEN COOLER. ESTIMATE INCLUDES NEW EV…"
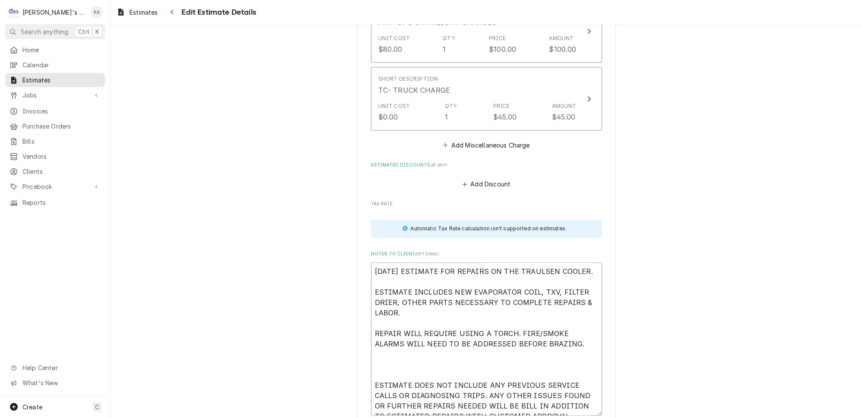
type textarea "x"
type textarea "6/26/2025 ESTIMATE FOR REPAIRS ON THE TRAULSEN COOLER. ESTIMATE INCLUDES NEW EV…"
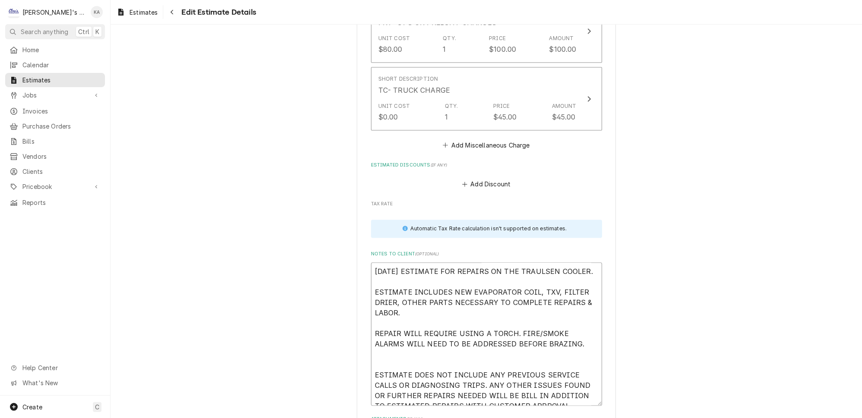
type textarea "x"
type textarea "6/26/2025 ESTIMATE FOR REPAIRS ON THE TRAULSEN COOLER. ESTIMATE INCLUDES NEW EV…"
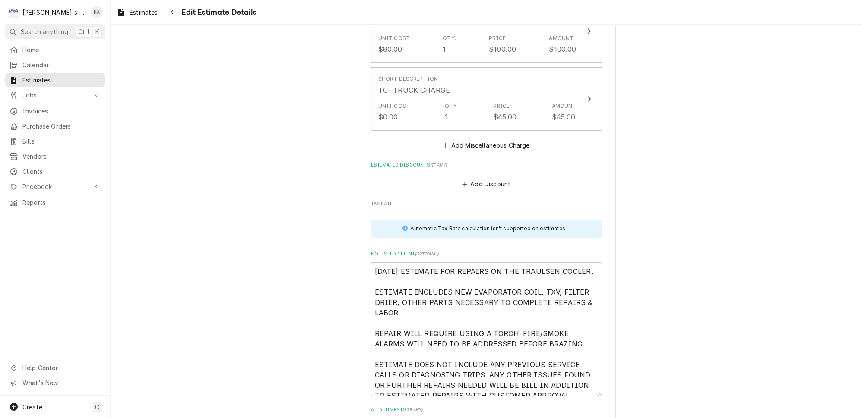
click at [550, 342] on textarea "6/26/2025 ESTIMATE FOR REPAIRS ON THE TRAULSEN COOLER. ESTIMATE INCLUDES NEW EV…" at bounding box center [486, 330] width 231 height 134
type textarea "x"
type textarea "6/26/2025 ESTIMATE FOR REPAIRS ON THE TRAULSEN COOLER. ESTIMATE INCLUDES NEW EV…"
type textarea "x"
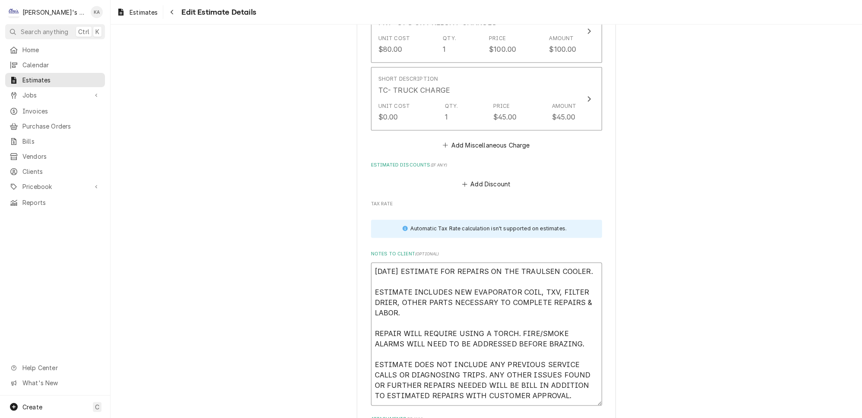
type textarea "6/26/2025 ESTIMATE FOR REPAIRS ON THE TRAULSEN COOLER. ESTIMATE INCLUDES NEW EV…"
drag, startPoint x: 537, startPoint y: 295, endPoint x: 372, endPoint y: 287, distance: 165.1
click at [372, 287] on textarea "6/26/2025 ESTIMATE FOR REPAIRS ON THE TRAULSEN COOLER. ESTIMATE INCLUDES NEW EV…" at bounding box center [486, 339] width 231 height 153
type textarea "x"
type textarea "6/26/2025 ESTIMATE FOR REPAIRS ON THE TRAULSEN COOLER. ESTIMATE INCLUDES NEW EV…"
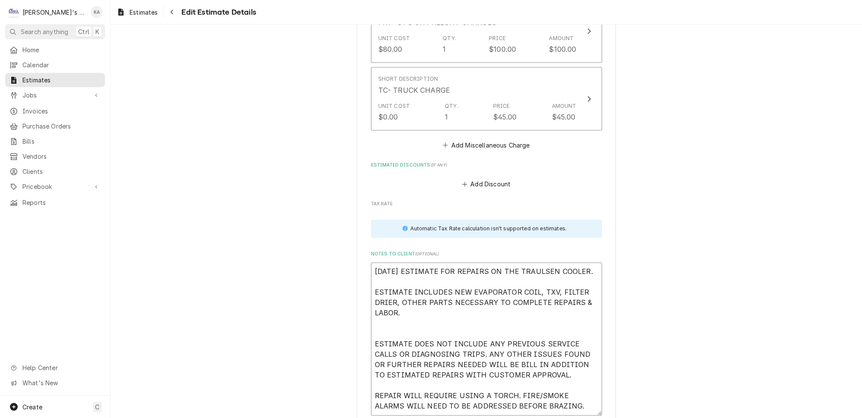
scroll to position [0, 0]
click at [388, 290] on textarea "6/26/2025 ESTIMATE FOR REPAIRS ON THE TRAULSEN COOLER. ESTIMATE INCLUDES NEW EV…" at bounding box center [486, 334] width 231 height 143
type textarea "x"
type textarea "6/26/2025 ESTIMATE FOR REPAIRS ON THE TRAULSEN COOLER. ESTIMATE INCLUDES NEW EV…"
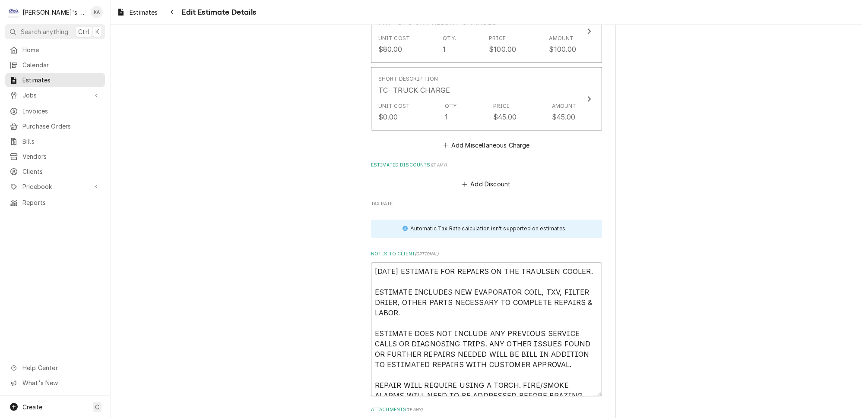
scroll to position [2214, 0]
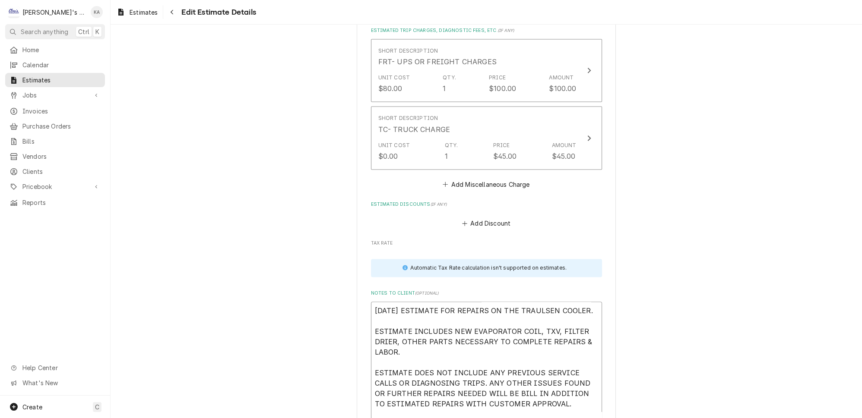
click at [373, 302] on textarea "6/26/2025 ESTIMATE FOR REPAIRS ON THE TRAULSEN COOLER. ESTIMATE INCLUDES NEW EV…" at bounding box center [486, 369] width 231 height 134
type textarea "x"
type textarea "6/26/2025 ESTIMATE FOR REPAIRS ON THE TRAULSEN COOLER. ESTIMATE INCLUDES NEW EV…"
type textarea "x"
type textarea "6/26/2025 ESTIMATE FOR REPAIRS ON THE TRAULSEN COOLER. ESTIMATE INCLUDES NEW EV…"
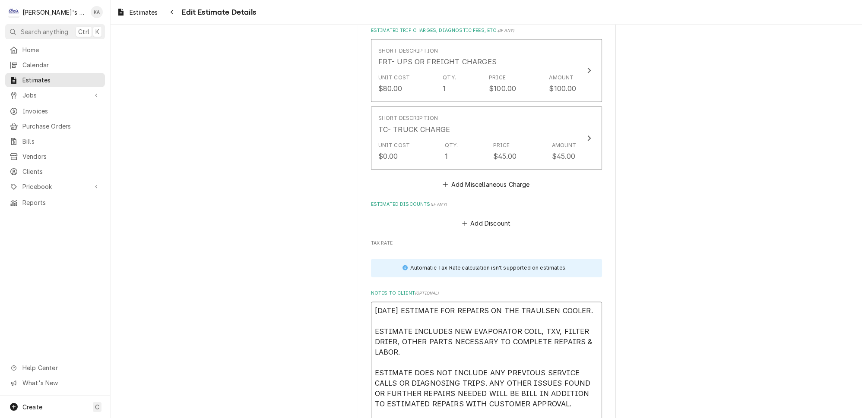
type textarea "x"
type textarea "9 6/26/2025 ESTIMATE FOR REPAIRS ON THE TRAULSEN COOLER. ESTIMATE INCLUDES NEW …"
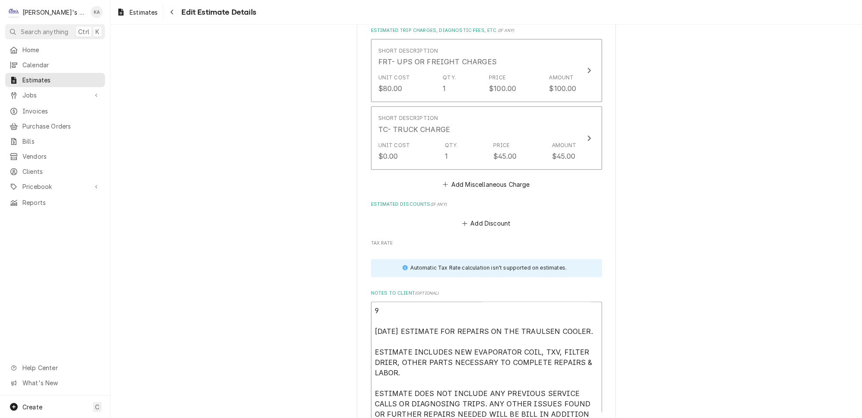
type textarea "x"
type textarea "9/ 6/26/2025 ESTIMATE FOR REPAIRS ON THE TRAULSEN COOLER. ESTIMATE INCLUDES NEW…"
type textarea "x"
type textarea "9/1 6/26/2025 ESTIMATE FOR REPAIRS ON THE TRAULSEN COOLER. ESTIMATE INCLUDES NE…"
type textarea "x"
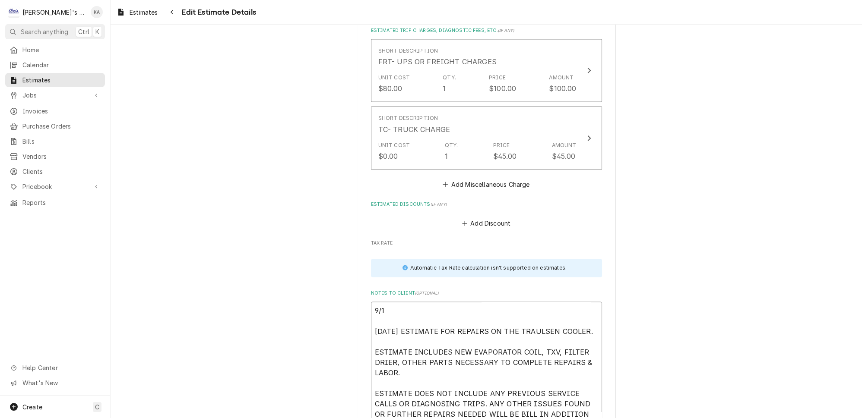
type textarea "9/11 6/26/2025 ESTIMATE FOR REPAIRS ON THE TRAULSEN COOLER. ESTIMATE INCLUDES N…"
type textarea "x"
type textarea "9/11/ 6/26/2025 ESTIMATE FOR REPAIRS ON THE TRAULSEN COOLER. ESTIMATE INCLUDES …"
type textarea "x"
type textarea "9/11/2 6/26/2025 ESTIMATE FOR REPAIRS ON THE TRAULSEN COOLER. ESTIMATE INCLUDES…"
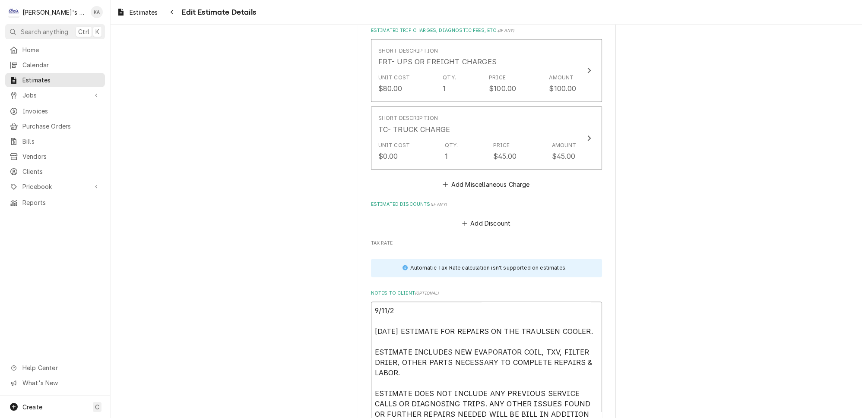
type textarea "x"
type textarea "9/11/20 6/26/2025 ESTIMATE FOR REPAIRS ON THE TRAULSEN COOLER. ESTIMATE INCLUDE…"
type textarea "x"
type textarea "9/11/202 6/26/2025 ESTIMATE FOR REPAIRS ON THE TRAULSEN COOLER. ESTIMATE INCLUD…"
type textarea "x"
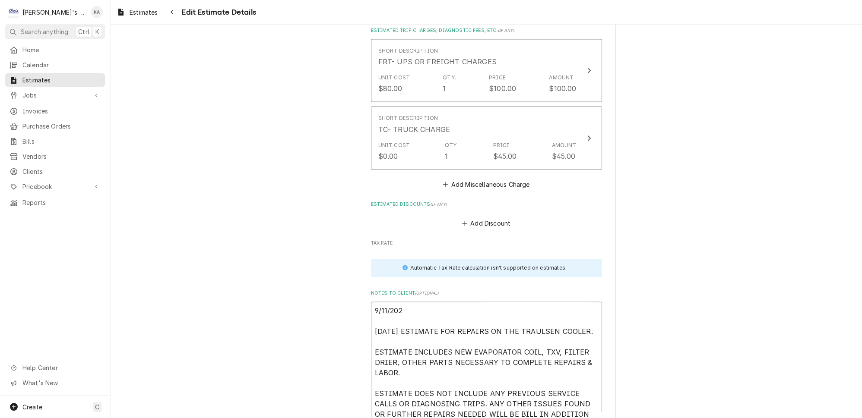
type textarea "9/11/2025 6/26/2025 ESTIMATE FOR REPAIRS ON THE TRAULSEN COOLER. ESTIMATE INCLU…"
type textarea "x"
type textarea "9/11/2025 6/26/2025 ESTIMATE FOR REPAIRS ON THE TRAULSEN COOLER. ESTIMATE INCLU…"
type textarea "x"
type textarea "9/11/2025 U 6/26/2025 ESTIMATE FOR REPAIRS ON THE TRAULSEN COOLER. ESTIMATE INC…"
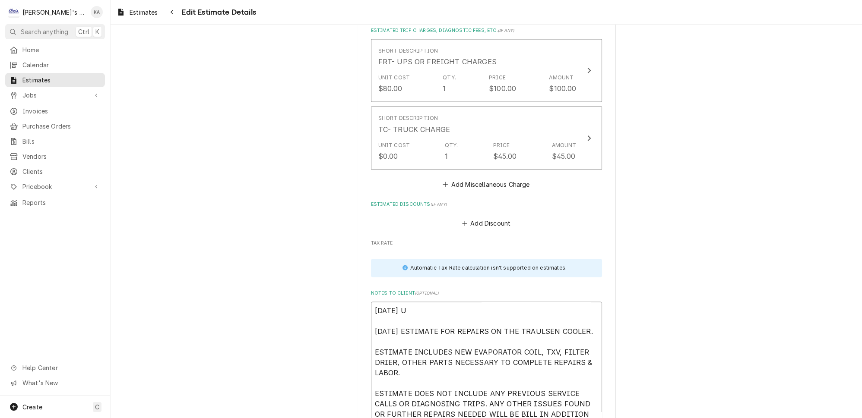
type textarea "x"
type textarea "9/11/2025 UP 6/26/2025 ESTIMATE FOR REPAIRS ON THE TRAULSEN COOLER. ESTIMATE IN…"
type textarea "x"
type textarea "9/11/2025 UPD 6/26/2025 ESTIMATE FOR REPAIRS ON THE TRAULSEN COOLER. ESTIMATE I…"
type textarea "x"
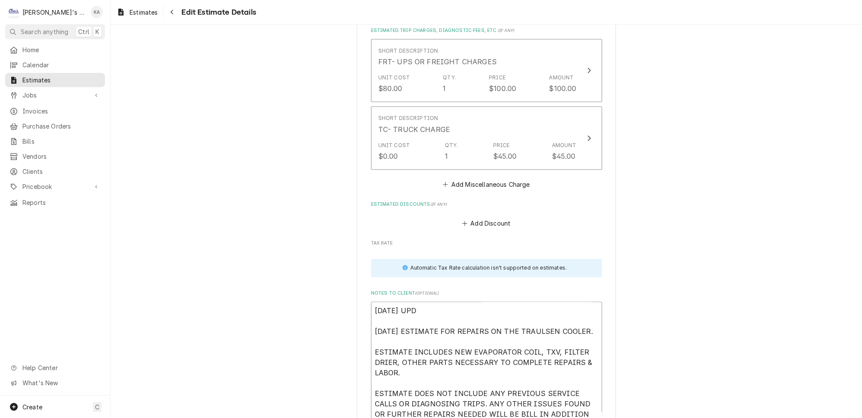
type textarea "9/11/2025 UPDA 6/26/2025 ESTIMATE FOR REPAIRS ON THE TRAULSEN COOLER. ESTIMATE …"
type textarea "x"
type textarea "9/11/2025 UPDAT 6/26/2025 ESTIMATE FOR REPAIRS ON THE TRAULSEN COOLER. ESTIMATE…"
type textarea "x"
type textarea "9/11/2025 UPDATE 6/26/2025 ESTIMATE FOR REPAIRS ON THE TRAULSEN COOLER. ESTIMAT…"
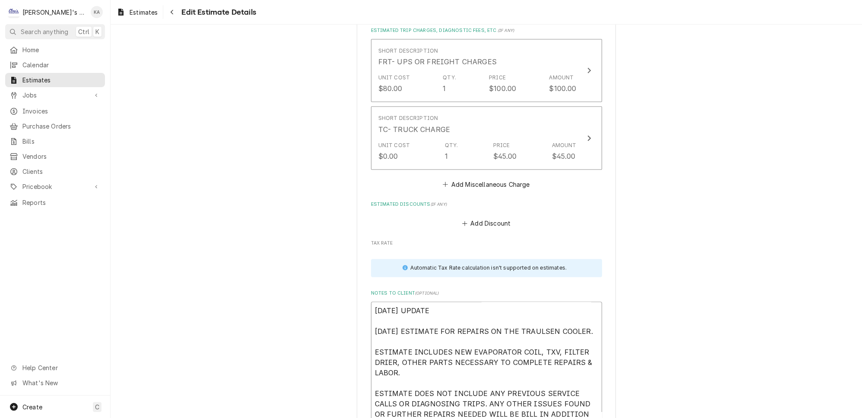
type textarea "x"
type textarea "9/11/2025 UPDATE 6/26/2025 ESTIMATE FOR REPAIRS ON THE TRAULSEN COOLER. ESTIMAT…"
type textarea "x"
type textarea "9/11/2025 UPDATE 6/26/2025 ESTIMATE FOR REPAIRS ON THE TRAULSEN COOLER. ESTIMAT…"
type textarea "x"
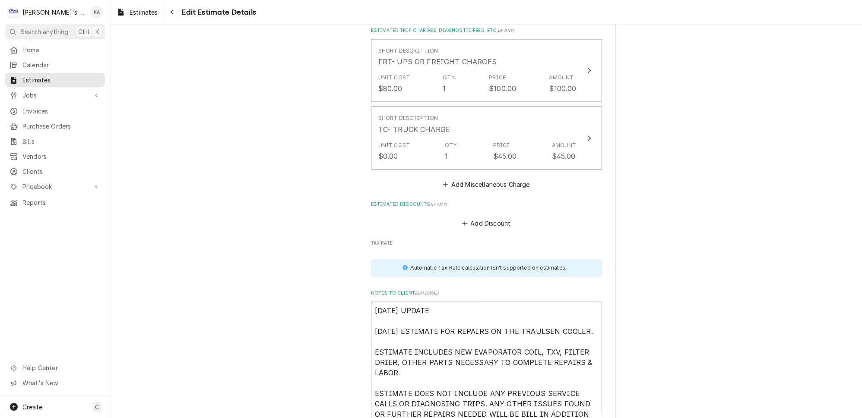
type textarea "9/11/2025 UPDATED 6/26/2025 ESTIMATE FOR REPAIRS ON THE TRAULSEN COOLER. ESTIMA…"
type textarea "x"
type textarea "9/11/2025 UPDATED 6/26/2025 ESTIMATE FOR REPAIRS ON THE TRAULSEN COOLER. ESTIMA…"
type textarea "x"
type textarea "9/11/2025 UPDATED E 6/26/2025 ESTIMATE FOR REPAIRS ON THE TRAULSEN COOLER. ESTI…"
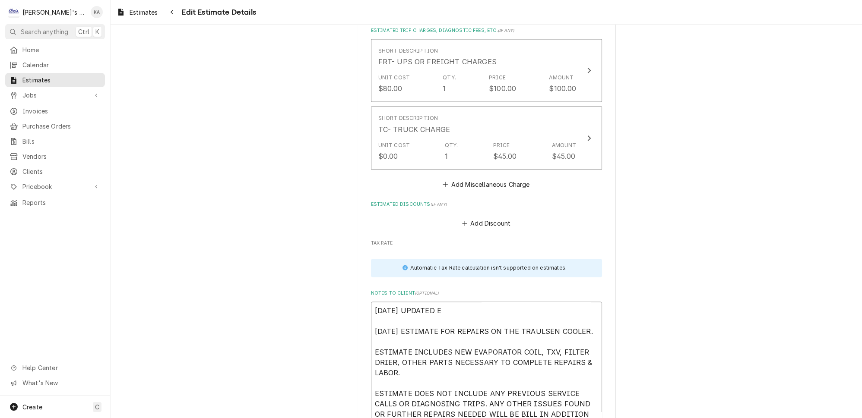
type textarea "x"
type textarea "9/11/2025 UPDATED ES 6/26/2025 ESTIMATE FOR REPAIRS ON THE TRAULSEN COOLER. EST…"
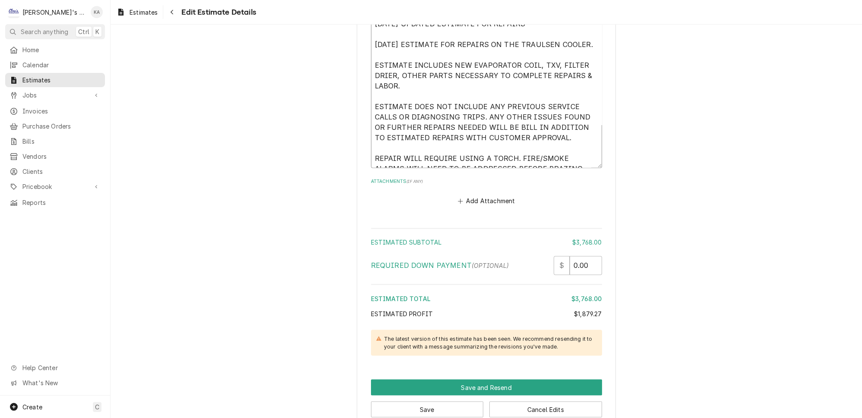
scroll to position [2507, 0]
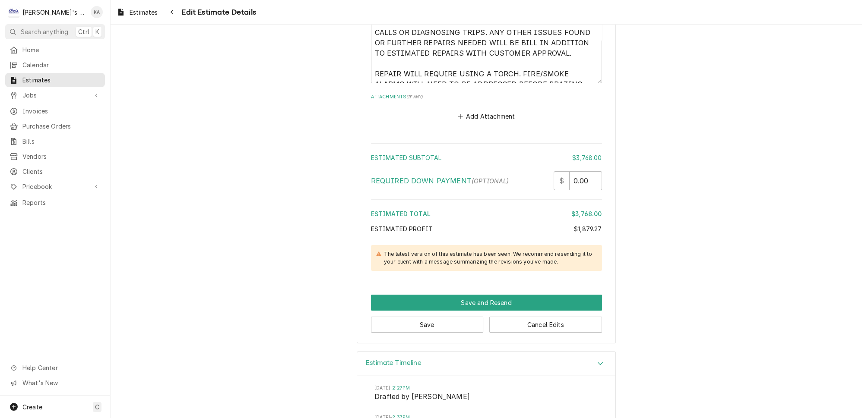
scroll to position [2389, 0]
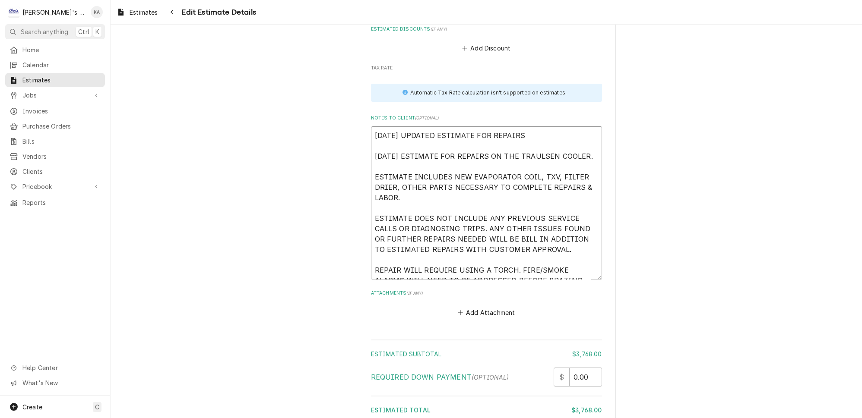
click at [520, 127] on textarea "9/11/2025 UPDATED ESTIMATE FOR REPAIRS 6/26/2025 ESTIMATE FOR REPAIRS ON THE TR…" at bounding box center [486, 203] width 231 height 153
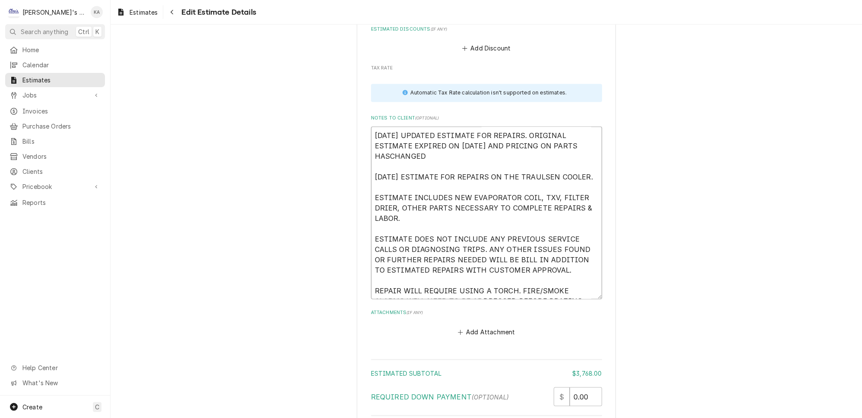
click at [389, 127] on textarea "9/11/2025 UPDATED ESTIMATE FOR REPAIRS. ORIGINAL ESTIMATE EXPIRED ON 7/24/2025 …" at bounding box center [486, 213] width 231 height 173
click at [424, 127] on textarea "9/11/2025 UPDATED ESTIMATE FOR REPAIRS. ORIGINAL ESTIMATE EXPIRED ON 7/24/2025 …" at bounding box center [486, 213] width 231 height 173
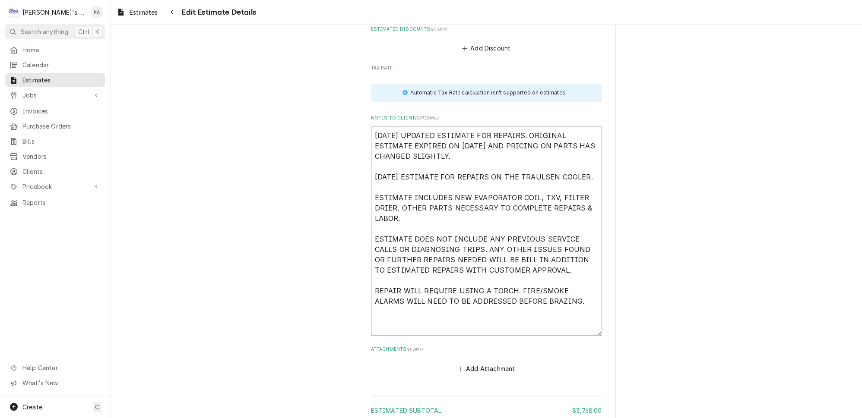
drag, startPoint x: 586, startPoint y: 250, endPoint x: 579, endPoint y: 290, distance: 40.5
click at [580, 290] on textarea "9/11/2025 UPDATED ESTIMATE FOR REPAIRS. ORIGINAL ESTIMATE EXPIRED ON 7/24/2025 …" at bounding box center [486, 231] width 231 height 209
click at [373, 234] on textarea "9/11/2025 UPDATED ESTIMATE FOR REPAIRS. ORIGINAL ESTIMATE EXPIRED ON 7/24/2025 …" at bounding box center [486, 233] width 231 height 212
drag, startPoint x: 573, startPoint y: 244, endPoint x: 360, endPoint y: 91, distance: 262.3
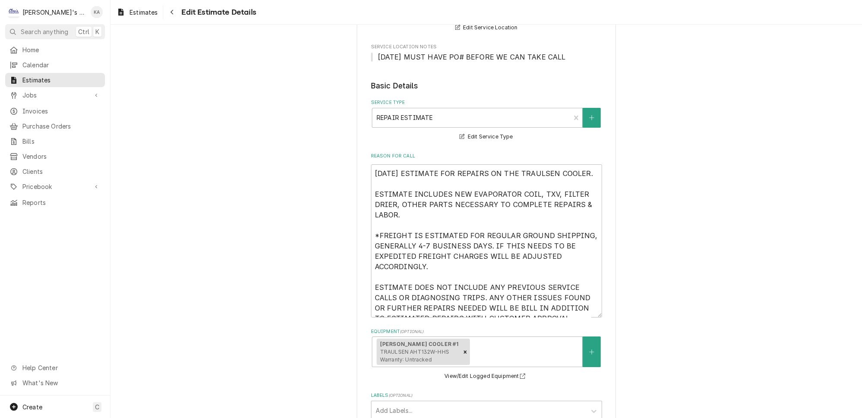
scroll to position [157, 0]
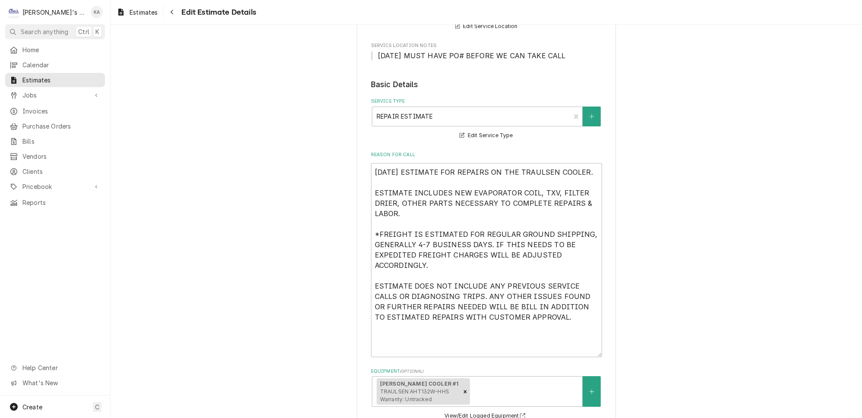
drag, startPoint x: 586, startPoint y: 310, endPoint x: 590, endPoint y: 351, distance: 41.6
drag, startPoint x: 551, startPoint y: 304, endPoint x: 361, endPoint y: 165, distance: 235.2
paste textarea "9/11/2025 UPDATED ESTIMATE FOR REPAIRS. ORIGINAL ESTIMATE EXPIRED ON 7/24/2025 …"
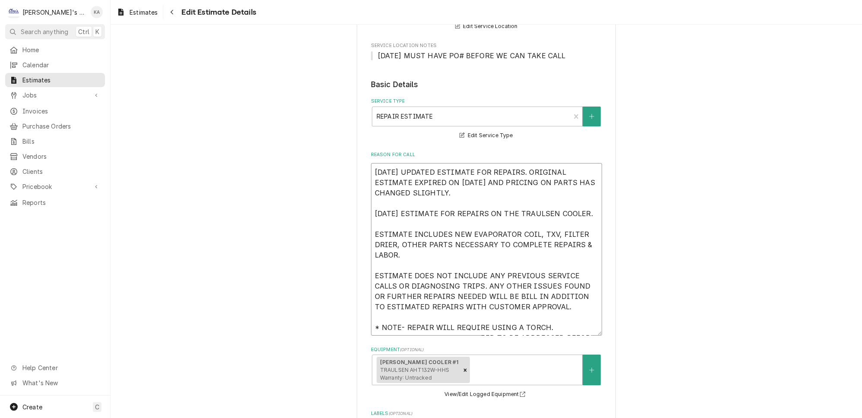
click at [381, 312] on textarea "9/11/2025 UPDATED ESTIMATE FOR REPAIRS. ORIGINAL ESTIMATE EXPIRED ON 7/24/2025 …" at bounding box center [486, 249] width 231 height 173
click at [561, 322] on textarea "9/11/2025 UPDATED ESTIMATE FOR REPAIRS. ORIGINAL ESTIMATE EXPIRED ON 7/24/2025 …" at bounding box center [486, 249] width 231 height 173
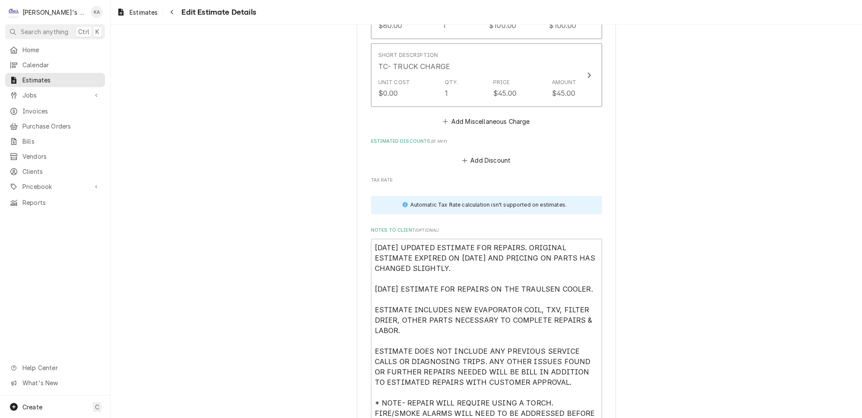
scroll to position [2316, 0]
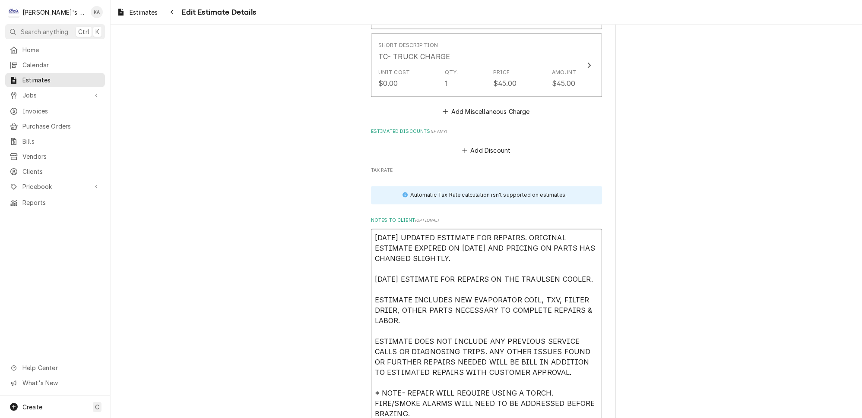
click at [561, 346] on textarea "9/11/2025 UPDATED ESTIMATE FOR REPAIRS. ORIGINAL ESTIMATE EXPIRED ON 7/24/2025 …" at bounding box center [486, 335] width 231 height 212
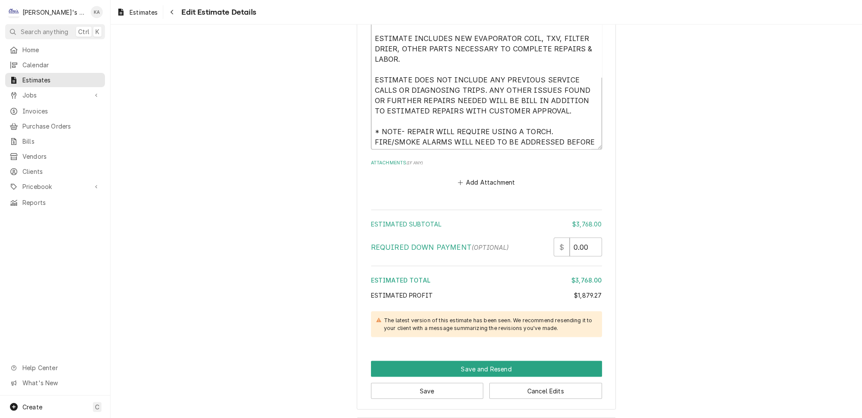
scroll to position [2629, 0]
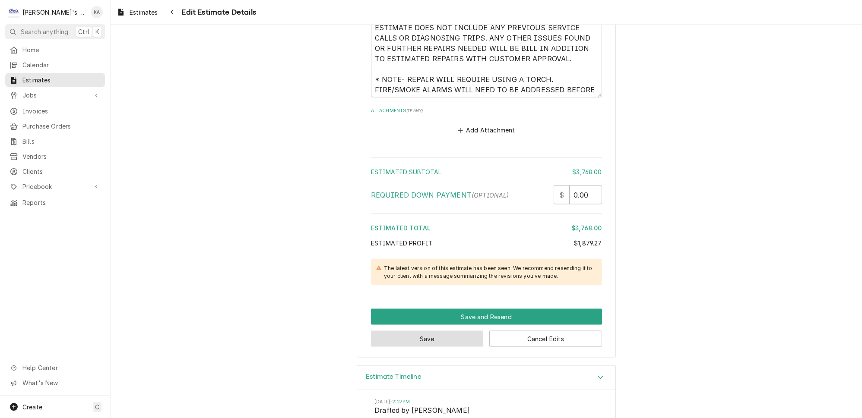
click at [433, 331] on button "Save" at bounding box center [427, 339] width 113 height 16
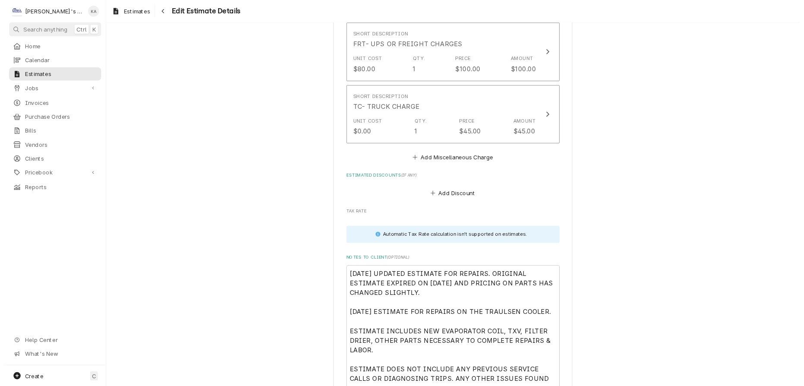
scroll to position [2551, 0]
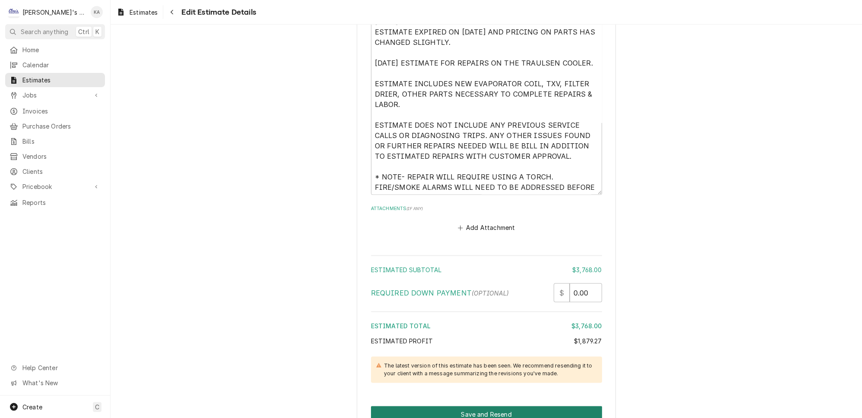
click at [476, 406] on button "Save and Resend" at bounding box center [486, 414] width 231 height 16
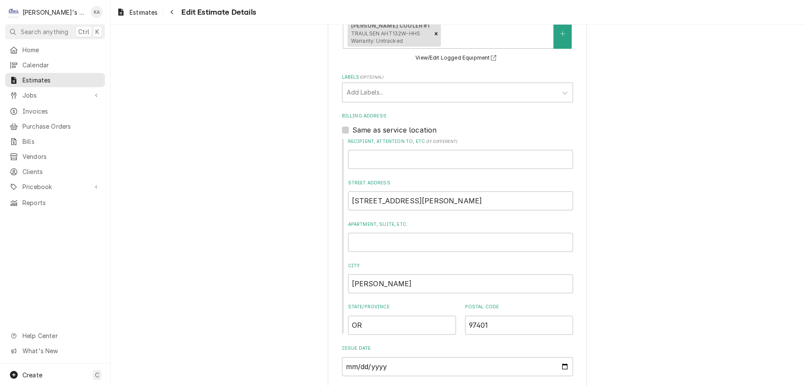
scroll to position [631, 0]
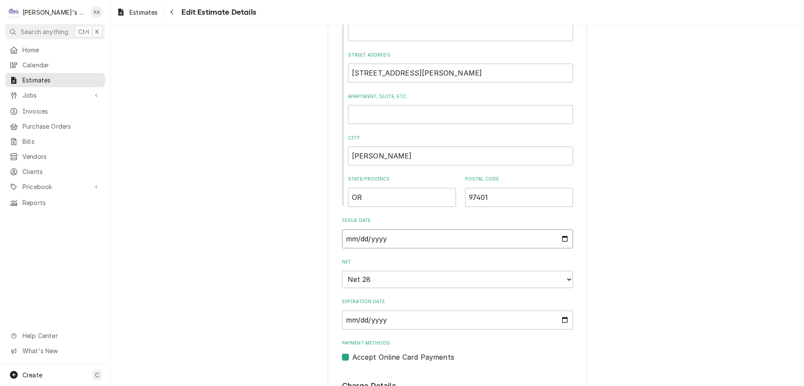
click at [552, 235] on input "2025-06-26" at bounding box center [457, 238] width 231 height 19
click at [550, 234] on input "2025-07-26" at bounding box center [457, 238] width 231 height 19
click at [551, 235] on input "2025-08-26" at bounding box center [457, 238] width 231 height 19
click at [553, 235] on input "2025-09-26" at bounding box center [457, 238] width 231 height 19
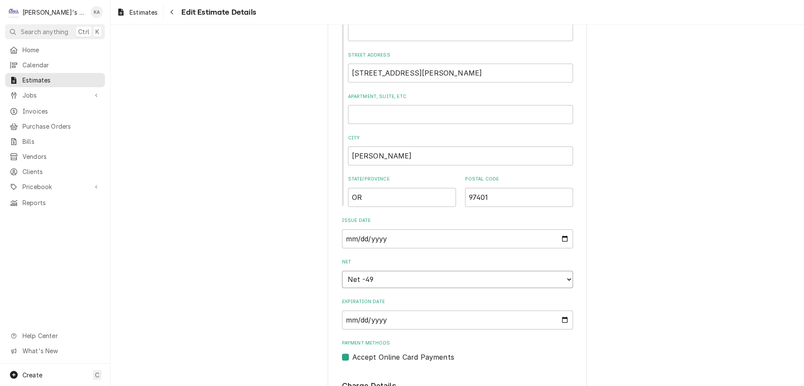
click at [405, 278] on select "Choose payment terms... Net -49 Same Day Net 7 Net 14 Net 21 Net 30 Net 45 Net …" at bounding box center [457, 279] width 231 height 17
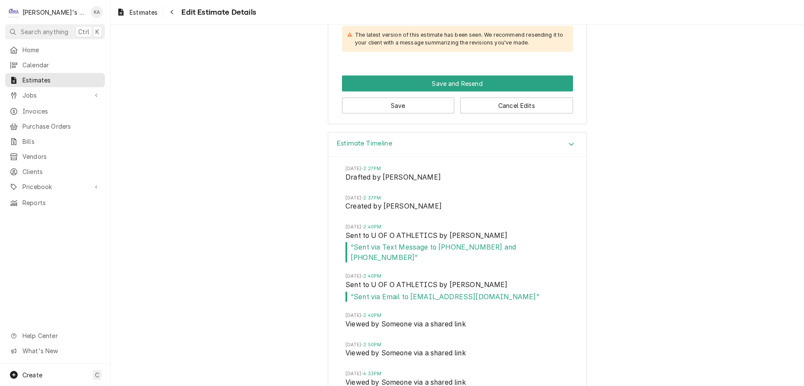
scroll to position [2908, 0]
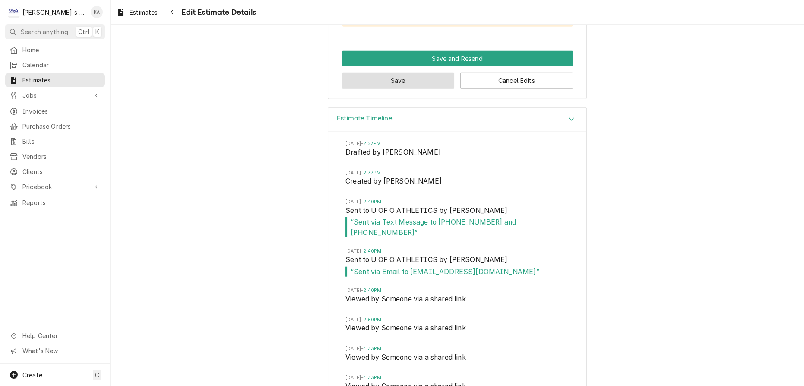
click at [401, 73] on button "Save" at bounding box center [398, 81] width 113 height 16
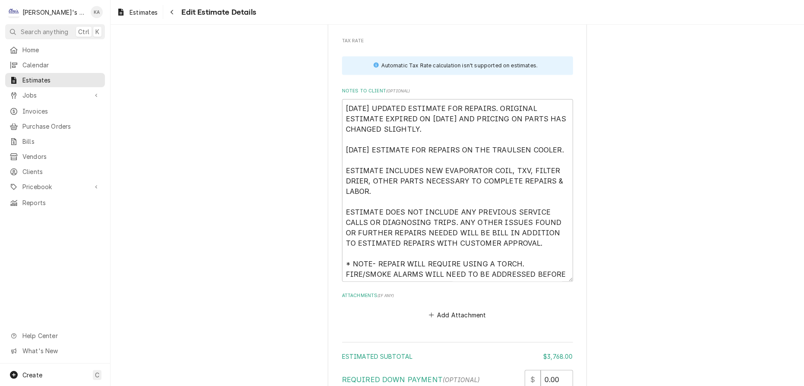
scroll to position [2437, 0]
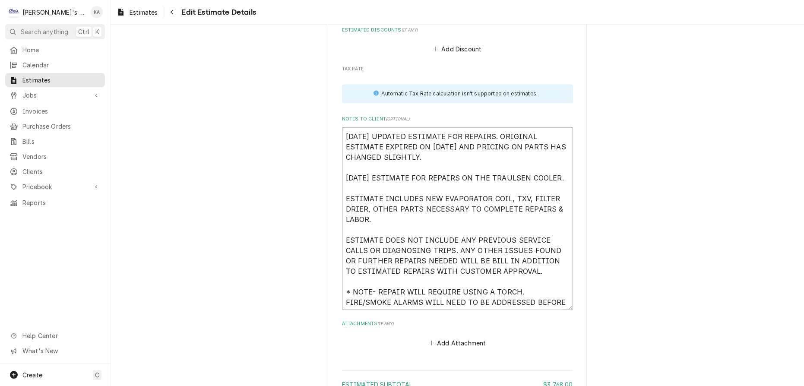
drag, startPoint x: 370, startPoint y: 261, endPoint x: 340, endPoint y: 90, distance: 173.6
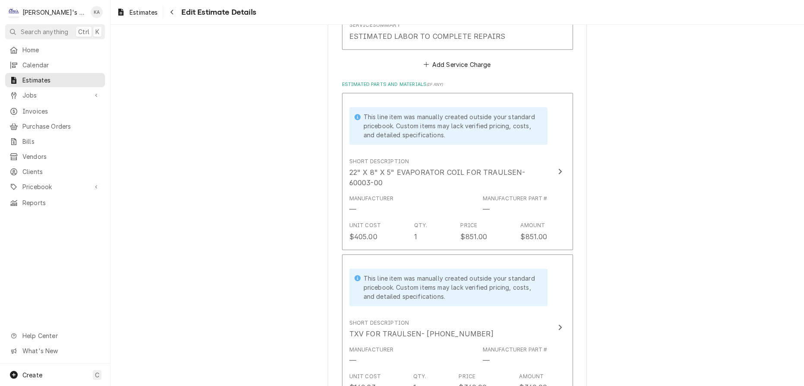
scroll to position [1024, 0]
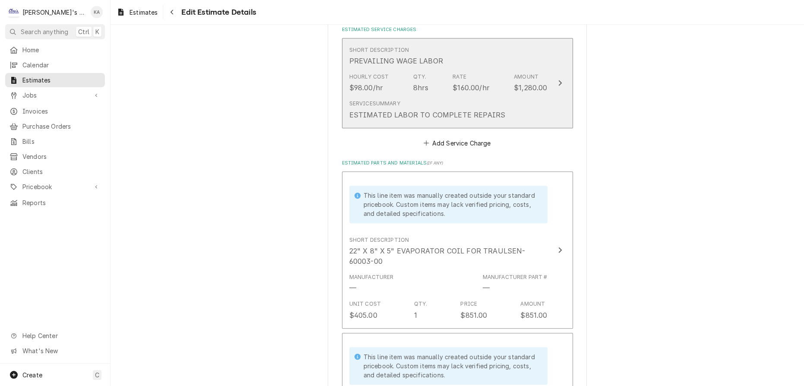
click at [548, 98] on button "Short Description PREVAILING WAGE LABOR Hourly Cost $98.00/hr Qty. 8hrs Rate $1…" at bounding box center [457, 83] width 231 height 90
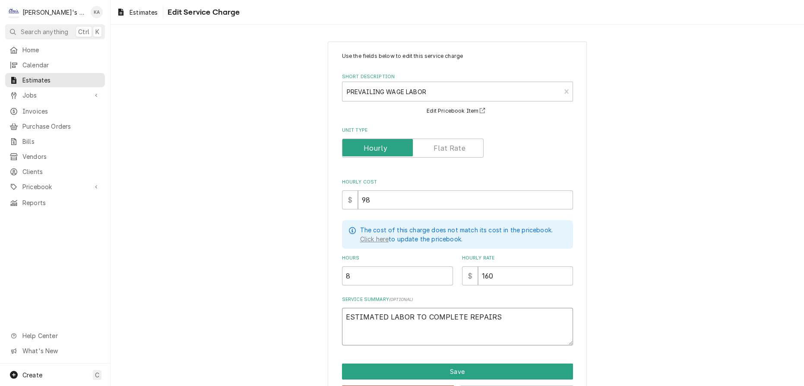
drag, startPoint x: 490, startPoint y: 309, endPoint x: 344, endPoint y: 310, distance: 146.8
click at [344, 310] on textarea "ESTIMATED LABOR TO COMPLETE REPAIRS" at bounding box center [457, 327] width 231 height 38
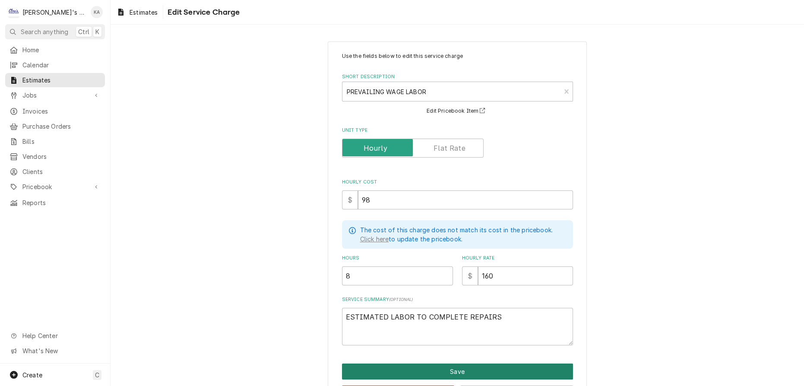
click at [455, 364] on button "Save" at bounding box center [457, 372] width 231 height 16
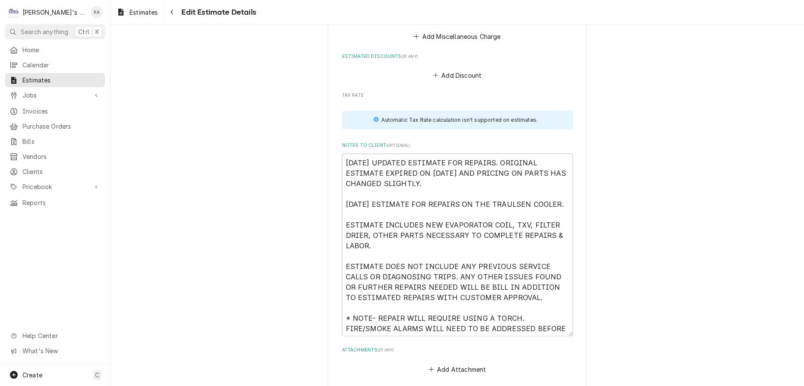
scroll to position [2428, 0]
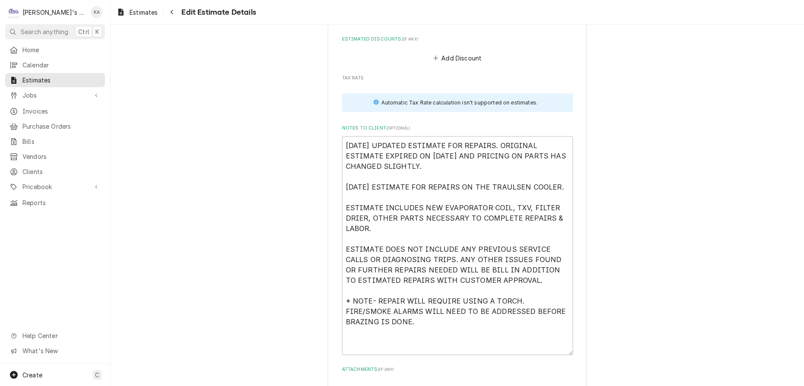
drag, startPoint x: 557, startPoint y: 276, endPoint x: 547, endPoint y: 313, distance: 38.0
click at [547, 313] on textarea "9/11/2025 UPDATED ESTIMATE FOR REPAIRS. ORIGINAL ESTIMATE EXPIRED ON 7/24/2025 …" at bounding box center [457, 245] width 231 height 219
drag, startPoint x: 370, startPoint y: 271, endPoint x: 341, endPoint y: 103, distance: 170.4
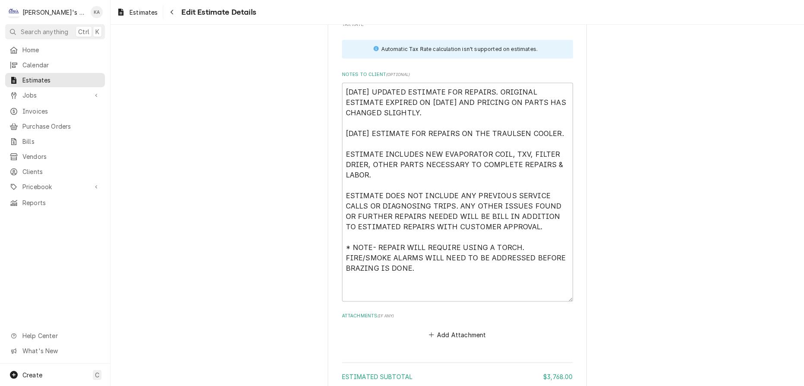
scroll to position [2585, 0]
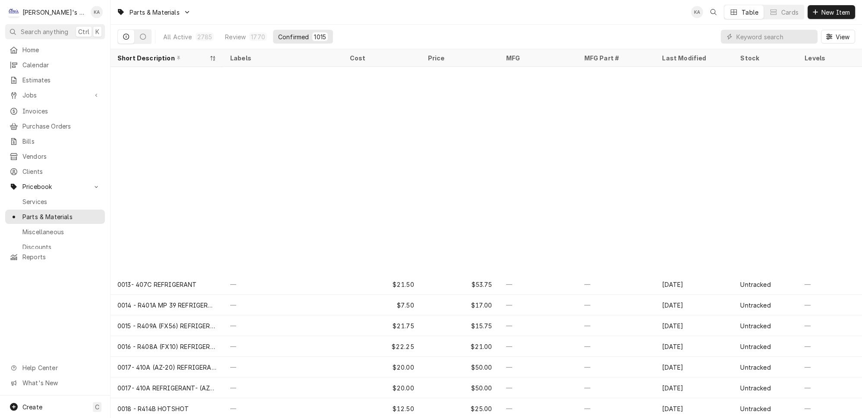
scroll to position [232, 0]
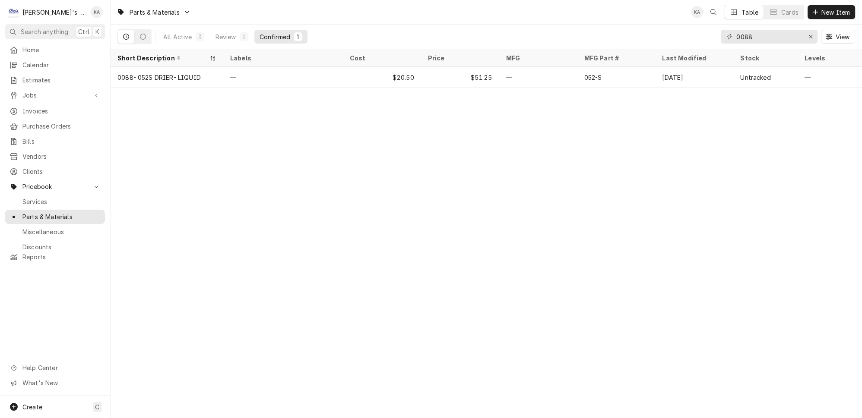
type input "0088"
click at [813, 34] on icon "Erase input" at bounding box center [810, 37] width 5 height 6
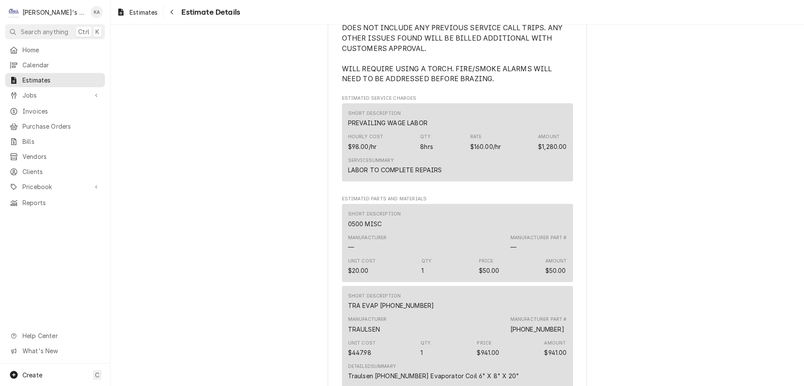
scroll to position [549, 0]
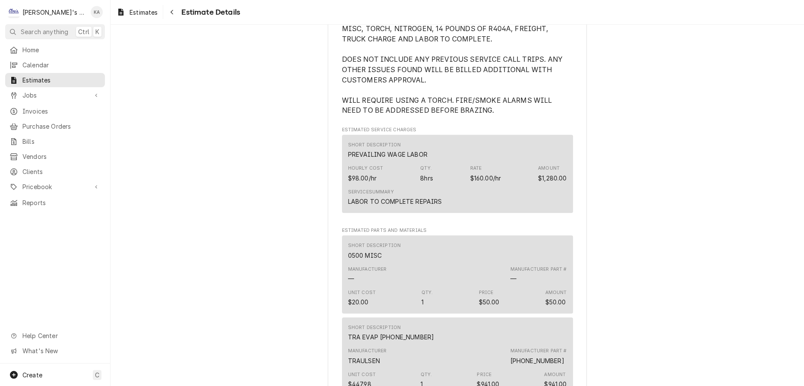
drag, startPoint x: 469, startPoint y: 120, endPoint x: 341, endPoint y: 112, distance: 128.5
copy span "WILL REQUIRE USING A TORCH. FIRE/SMOKE ALARMS WILL NEED TO BE ADDRESSED BEFORE …"
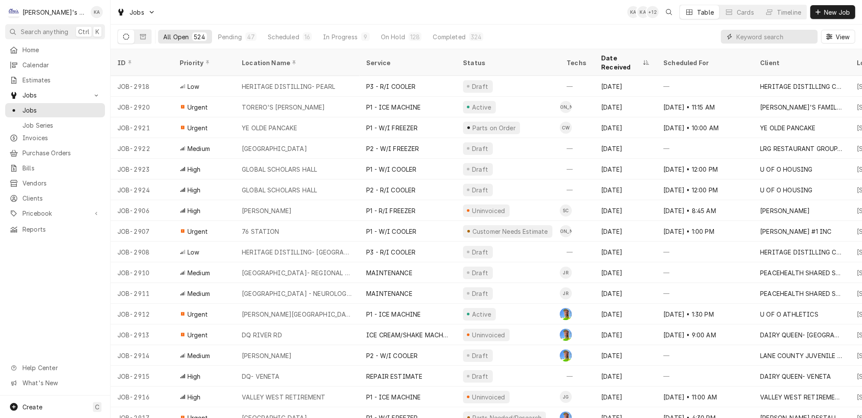
click at [759, 36] on input "Dynamic Content Wrapper" at bounding box center [774, 37] width 77 height 14
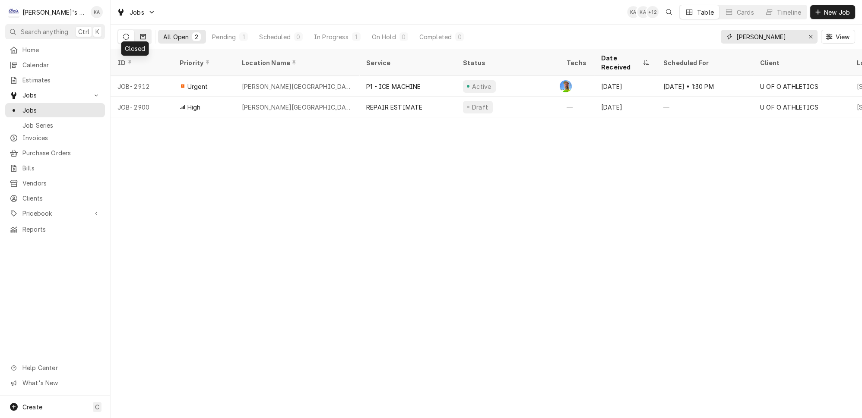
type input "HATFIELD"
click at [140, 36] on icon "Dynamic Content Wrapper" at bounding box center [143, 36] width 6 height 5
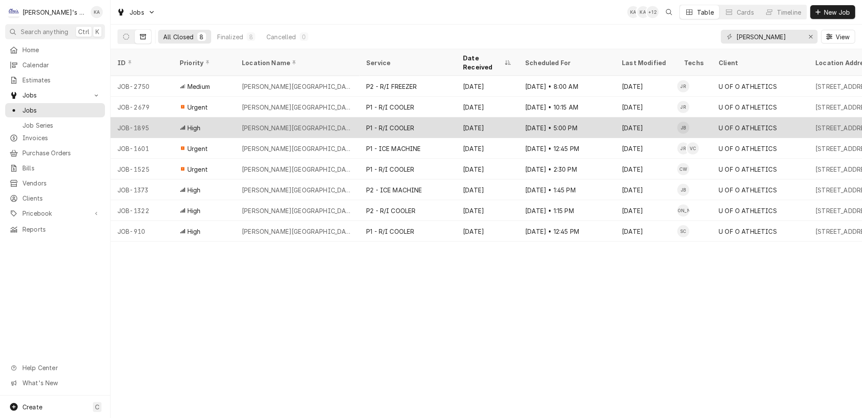
click at [425, 117] on div "P1 - R/I COOLER" at bounding box center [407, 127] width 97 height 21
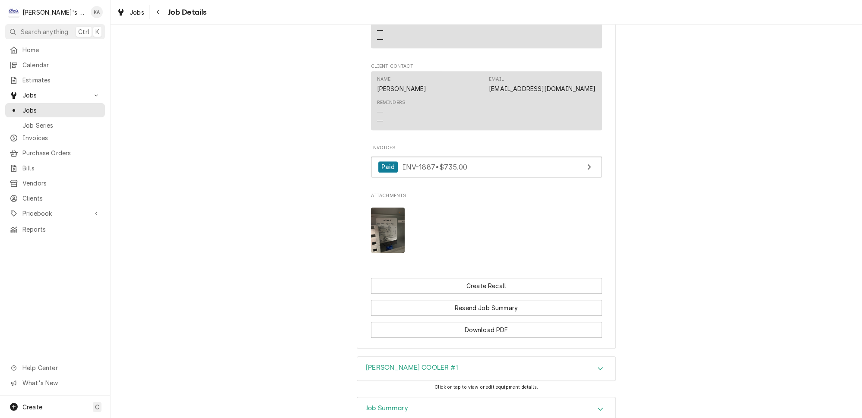
scroll to position [824, 0]
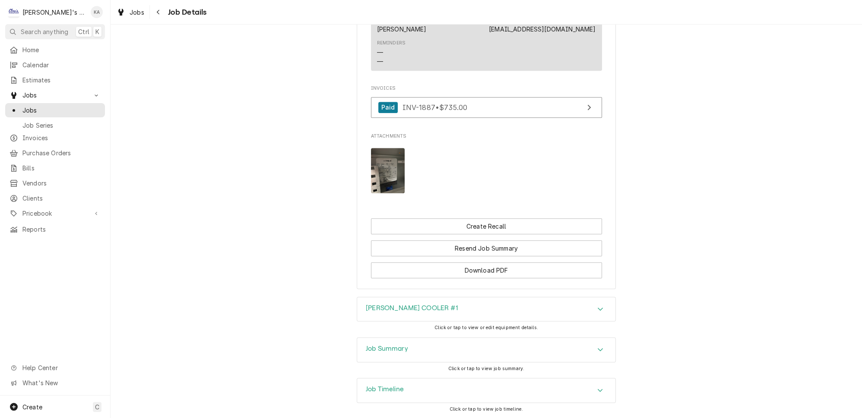
click at [389, 164] on img "Attachments" at bounding box center [388, 170] width 34 height 45
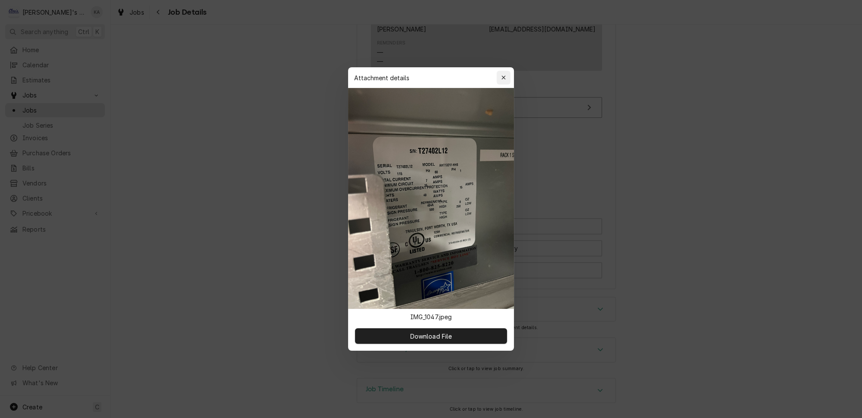
click at [501, 81] on icon "button" at bounding box center [503, 78] width 5 height 6
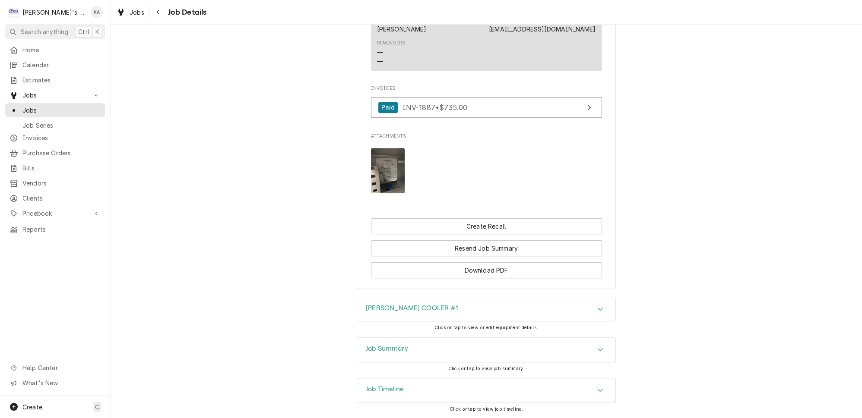
click at [597, 346] on icon "Accordion Header" at bounding box center [600, 349] width 6 height 7
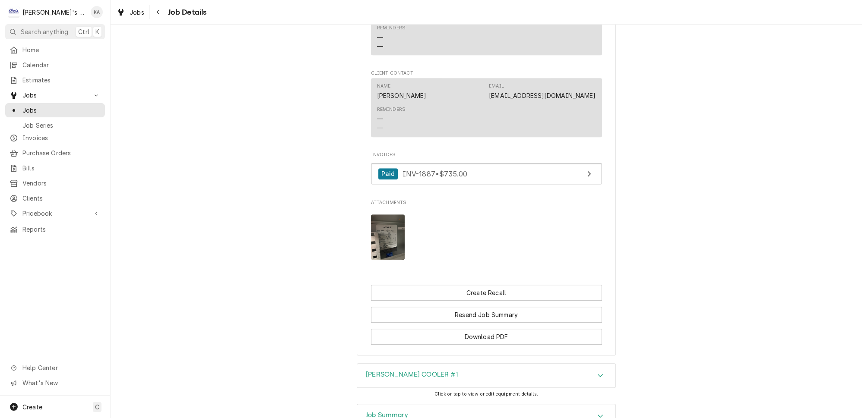
scroll to position [471, 0]
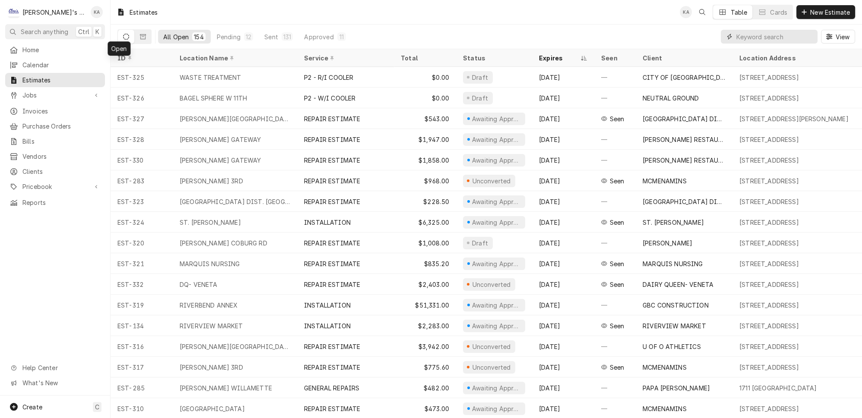
click at [753, 35] on input "Dynamic Content Wrapper" at bounding box center [774, 37] width 77 height 14
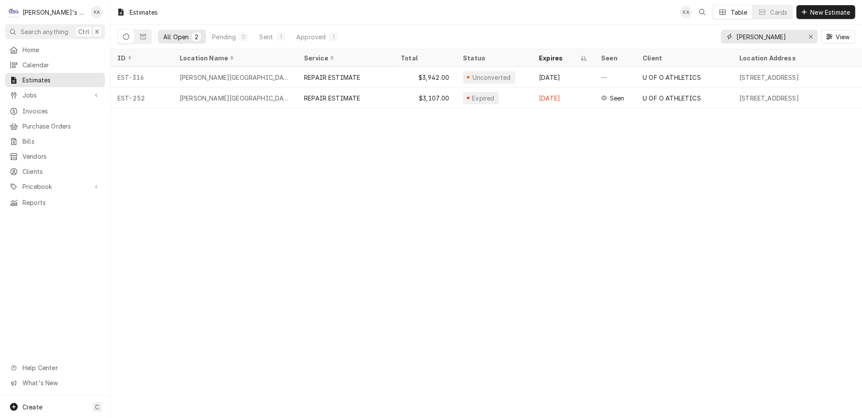
type input "HATFIELD"
click at [813, 34] on icon "Erase input" at bounding box center [810, 37] width 5 height 6
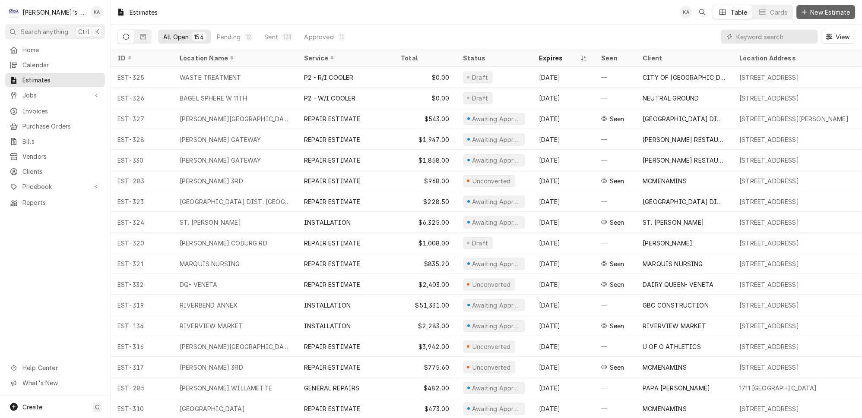
click at [830, 12] on span "New Estimate" at bounding box center [829, 12] width 43 height 9
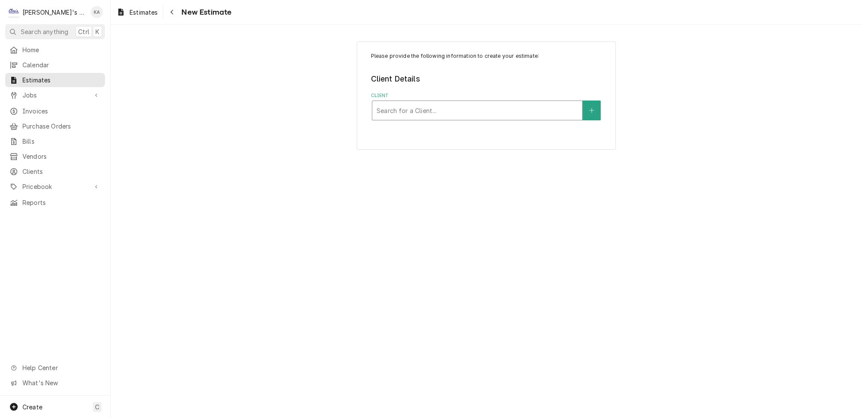
click at [415, 108] on div "Client" at bounding box center [476, 111] width 201 height 16
type input "[PERSON_NAME]"
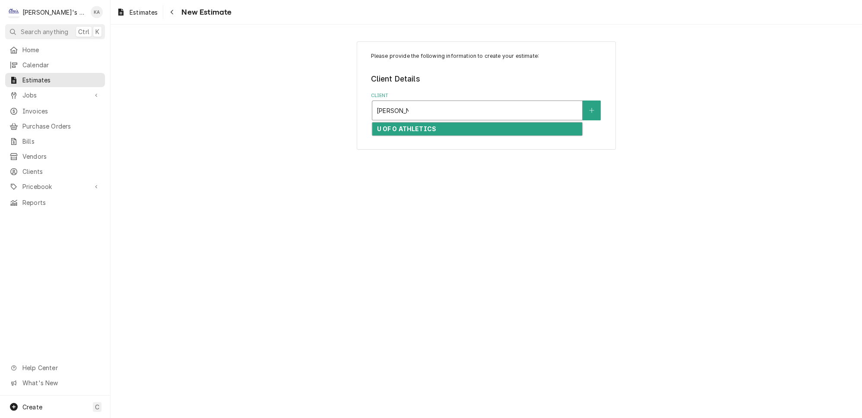
click at [446, 124] on div "U OF O ATHLETICS" at bounding box center [477, 129] width 210 height 13
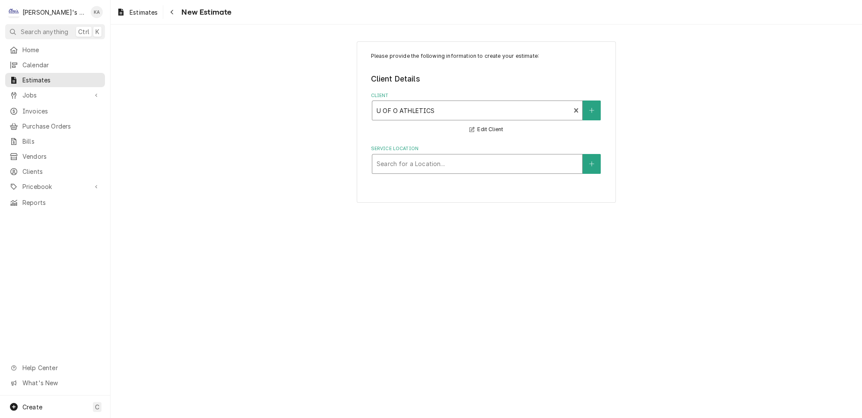
click at [456, 156] on div "Service Location" at bounding box center [476, 164] width 201 height 16
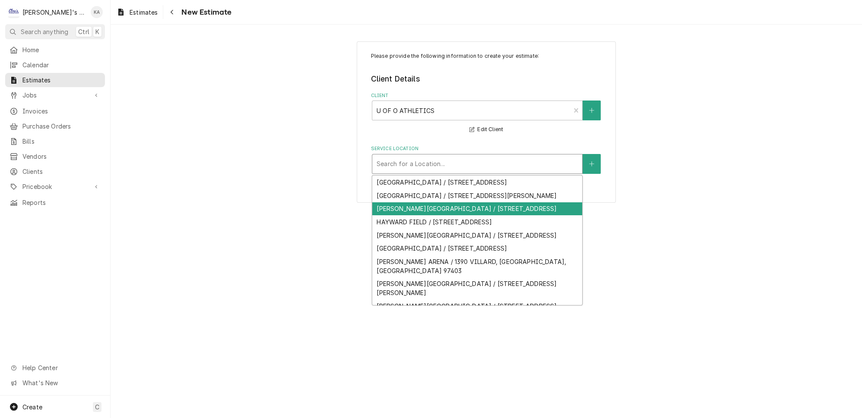
click at [462, 212] on div "HATFIELD-DOWLIN CENTER / 2500 MLK JR BLVD, EUGENE, OR 97401" at bounding box center [477, 208] width 210 height 13
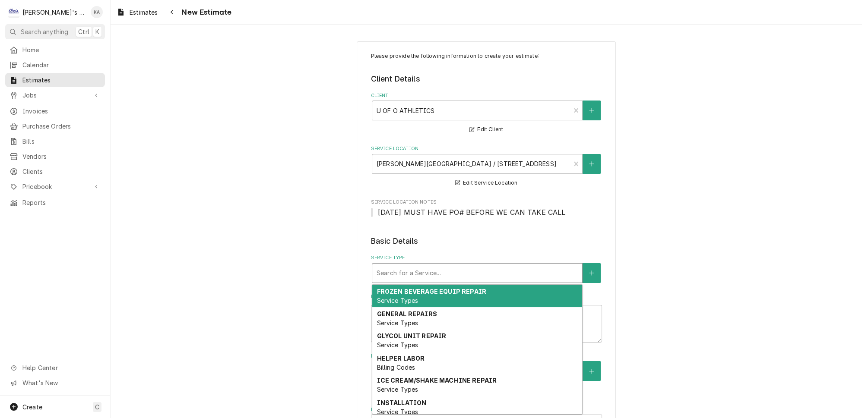
click at [457, 270] on div "Service Type" at bounding box center [476, 274] width 201 height 16
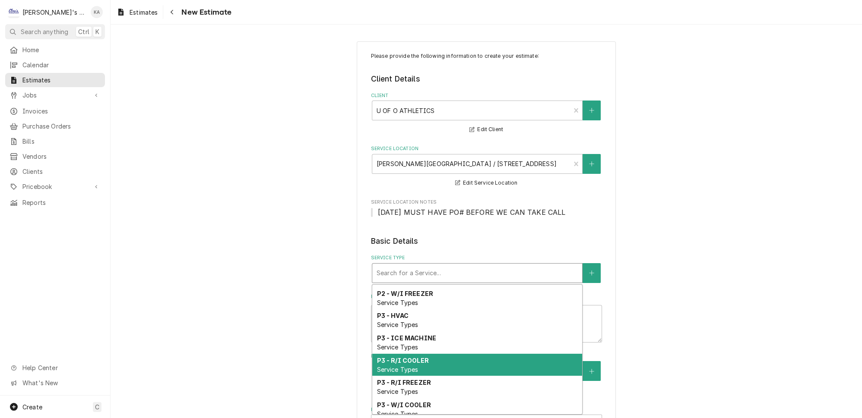
scroll to position [597, 0]
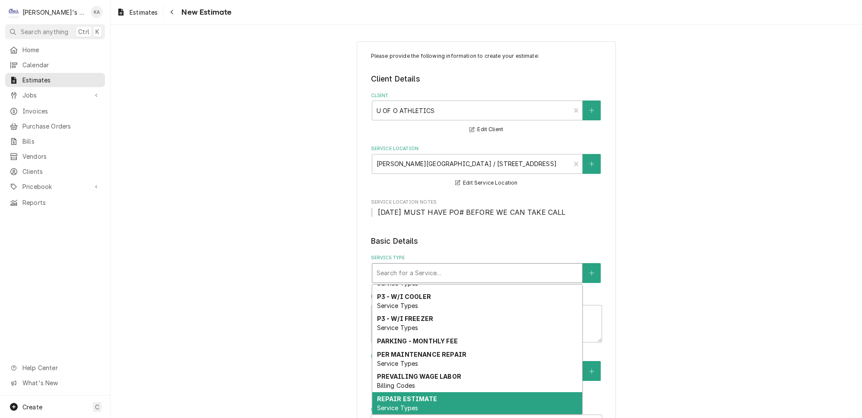
click at [408, 395] on strong "REPAIR ESTIMATE" at bounding box center [406, 398] width 60 height 7
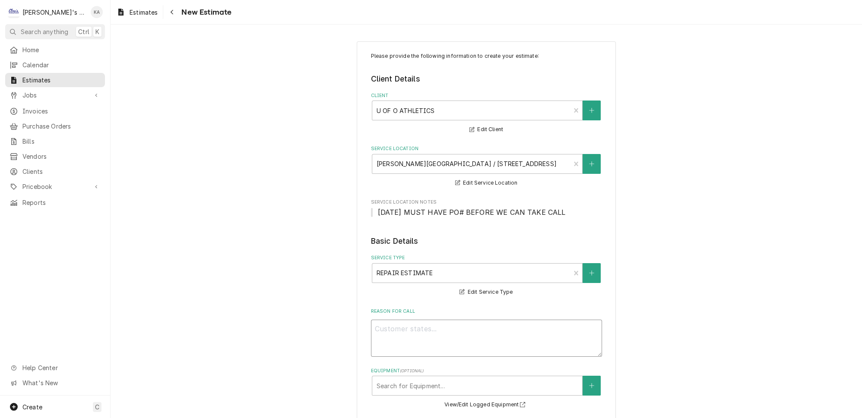
click at [375, 321] on textarea "Reason For Call" at bounding box center [486, 338] width 231 height 37
paste textarea "9/11/2025 UPDATED ESTIMATE FOR REPAIRS. ORIGINAL ESTIMATE EXPIRED ON 7/24/2025 …"
type textarea "x"
type textarea "9/11/2025 UPDATED ESTIMATE FOR REPAIRS. ORIGINAL ESTIMATE EXPIRED ON 7/24/2025 …"
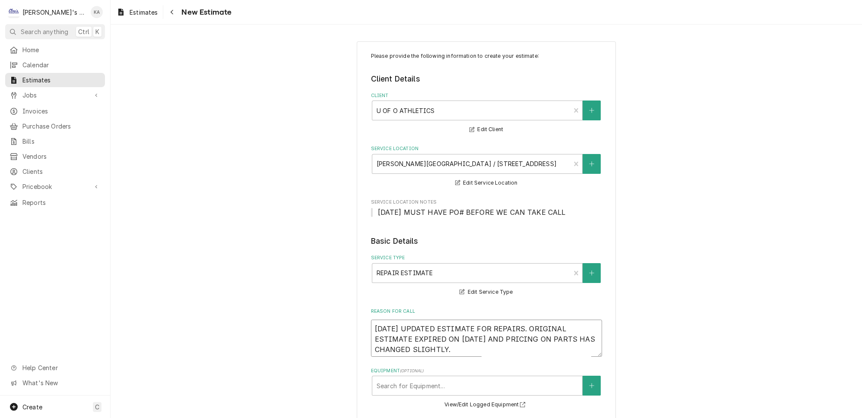
scroll to position [78, 0]
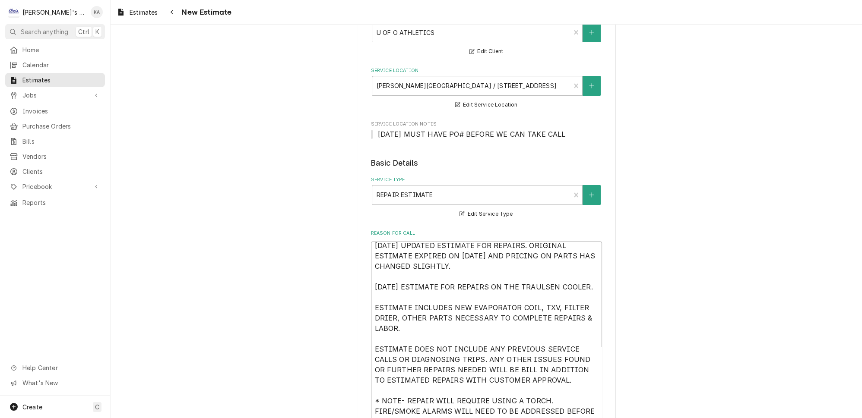
type textarea "x"
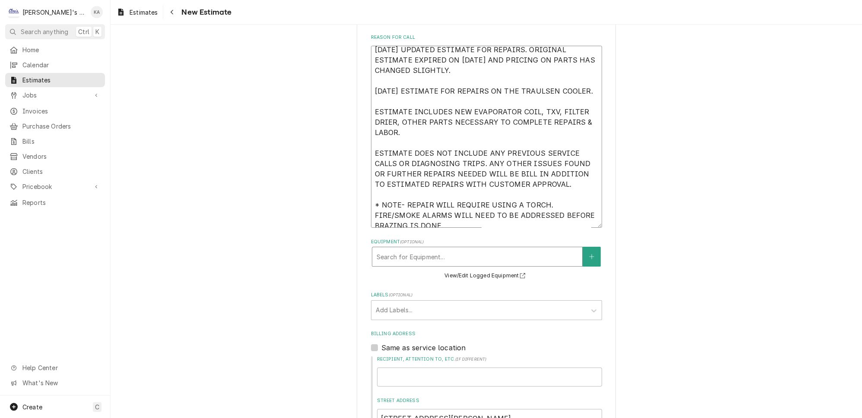
type textarea "9/11/2025 UPDATED ESTIMATE FOR REPAIRS. ORIGINAL ESTIMATE EXPIRED ON 7/24/2025 …"
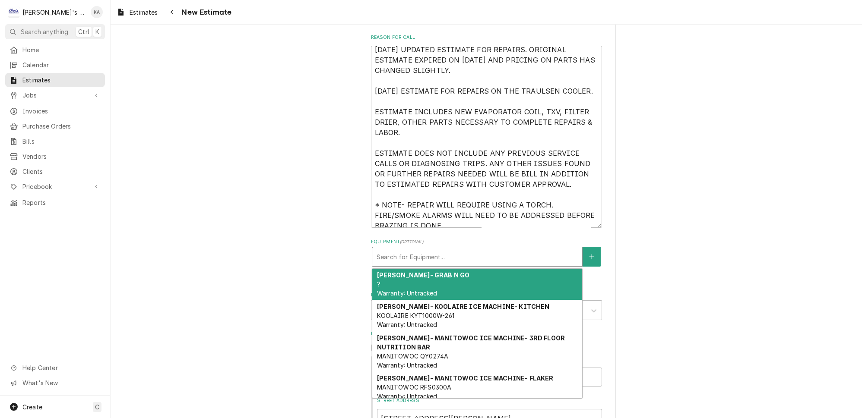
click at [420, 254] on div "Equipment" at bounding box center [476, 257] width 201 height 16
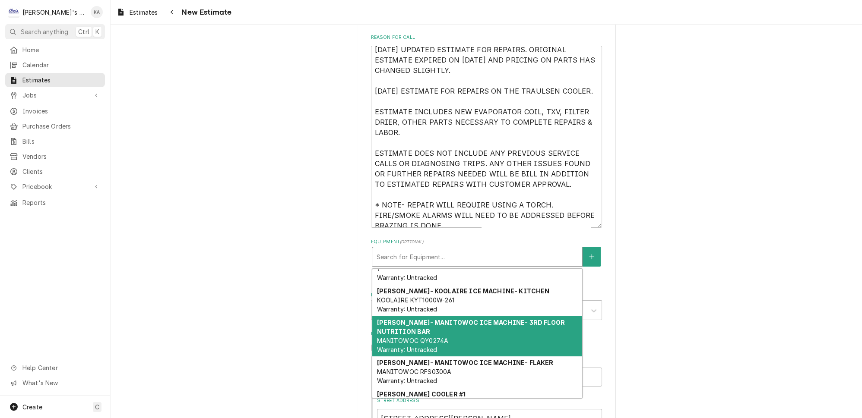
scroll to position [55, 0]
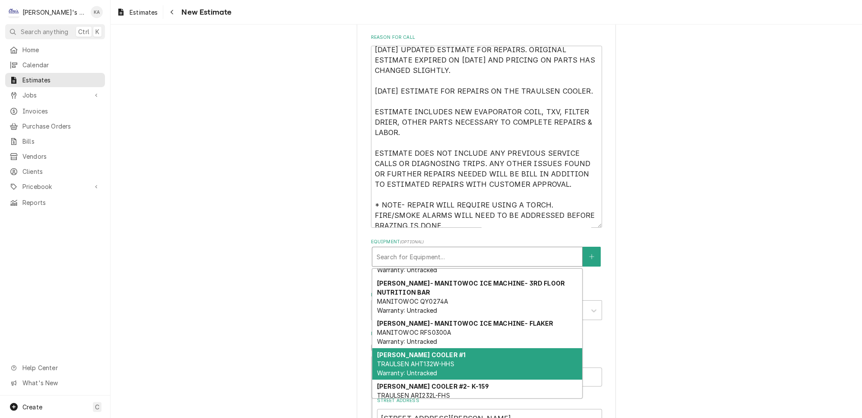
click at [430, 361] on span "TRAULSEN AHT132W-HHS Warranty: Untracked" at bounding box center [414, 369] width 77 height 16
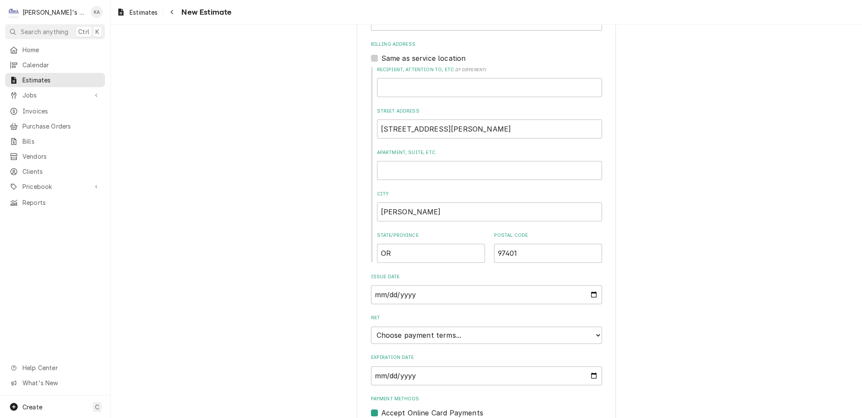
scroll to position [602, 0]
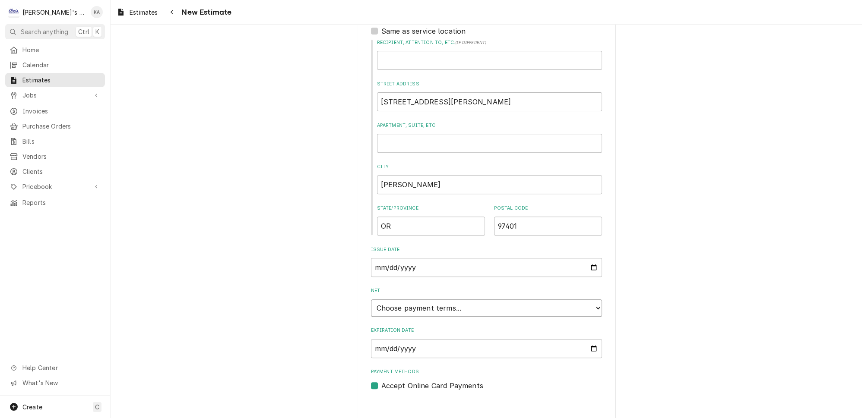
click at [584, 303] on select "Choose payment terms... Same Day Net 7 Net 14 Net 21 Net 30 Net 45 Net 60 Net 90" at bounding box center [486, 308] width 231 height 17
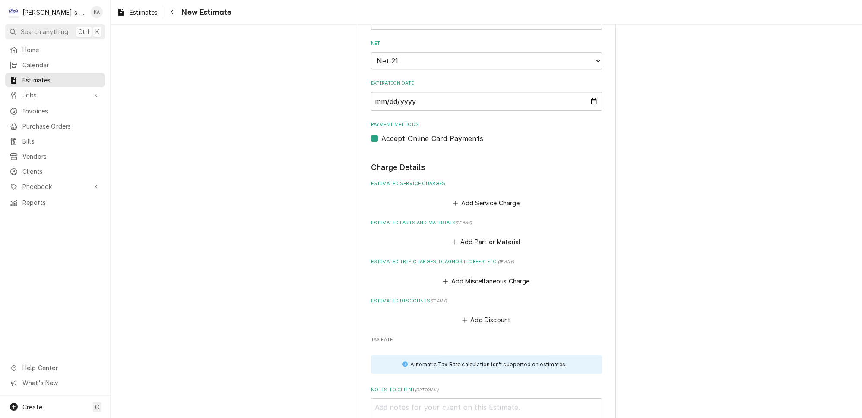
scroll to position [876, 0]
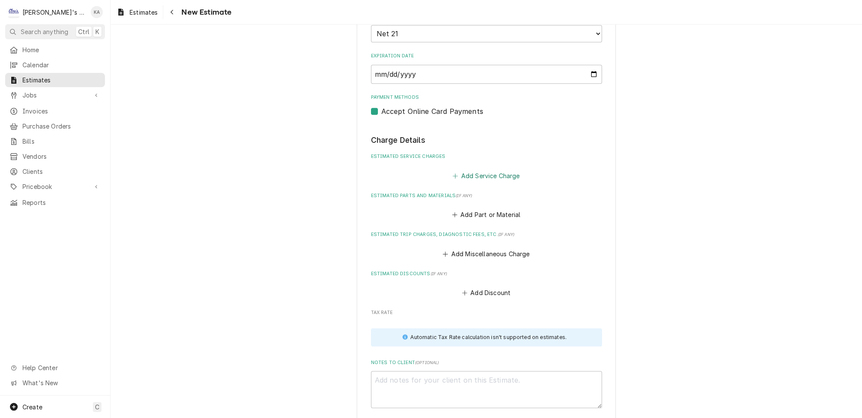
click at [478, 170] on button "Add Service Charge" at bounding box center [486, 176] width 70 height 12
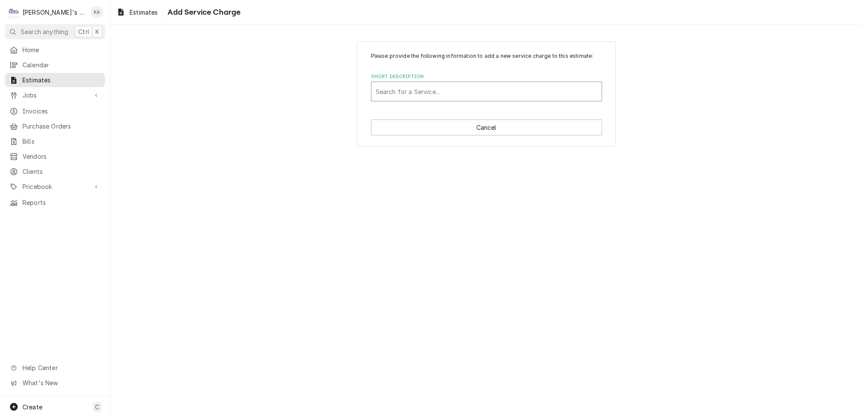
click at [456, 96] on div "Short Description" at bounding box center [486, 92] width 221 height 16
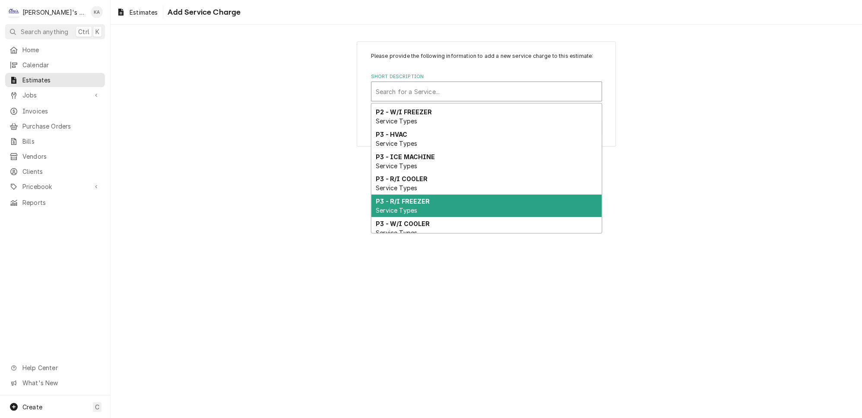
scroll to position [597, 0]
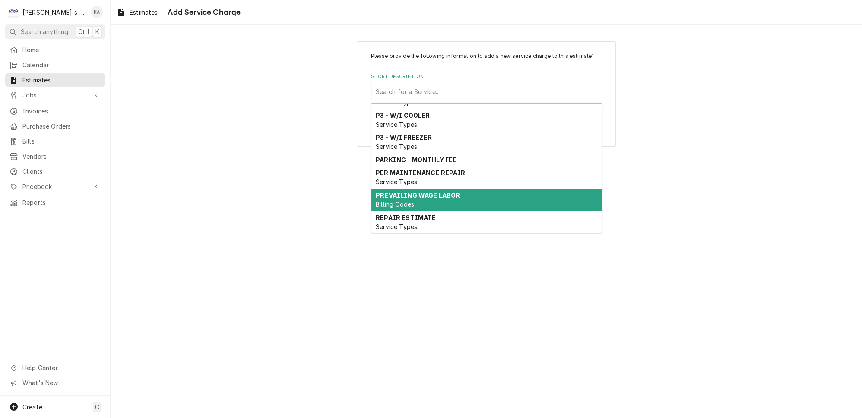
click at [446, 189] on div "PREVAILING WAGE LABOR Billing Codes" at bounding box center [486, 200] width 230 height 22
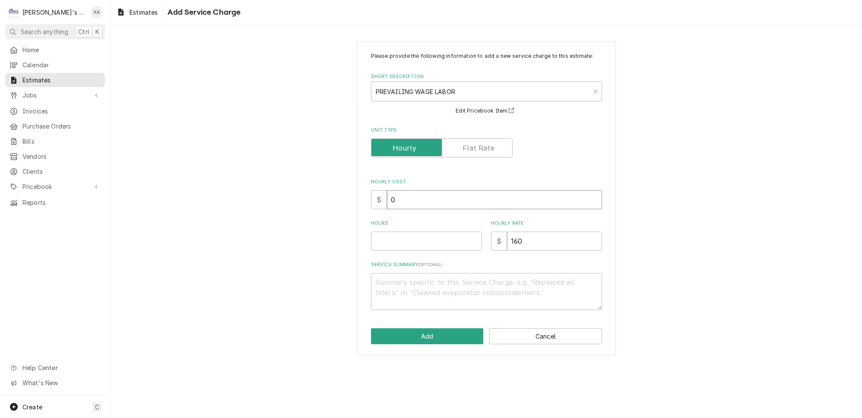
click at [398, 203] on input "0" at bounding box center [494, 199] width 215 height 19
type textarea "x"
type input "9"
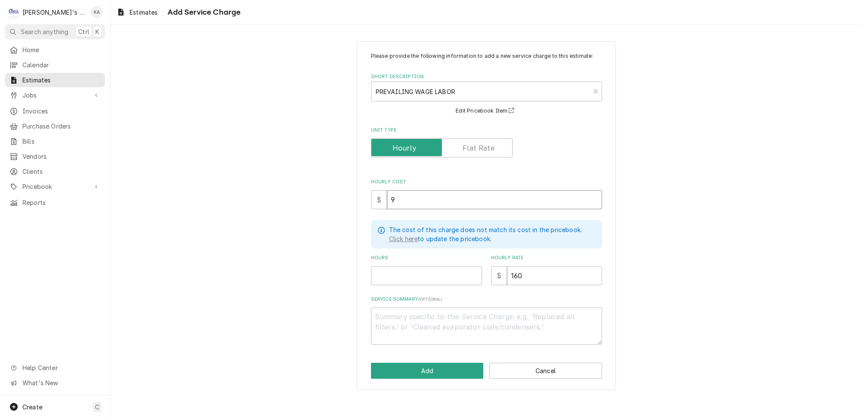
type textarea "x"
type input "98"
type textarea "x"
type input "98"
click at [392, 279] on input "Hours" at bounding box center [426, 275] width 111 height 19
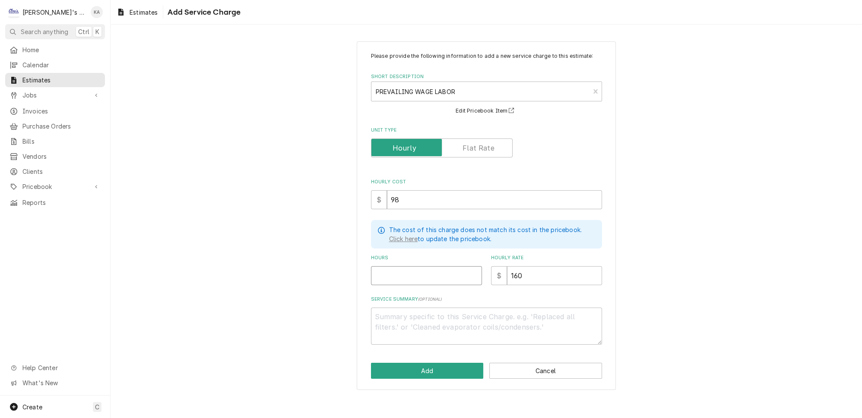
type textarea "x"
type input "8"
type textarea "x"
type input "8"
type textarea "x"
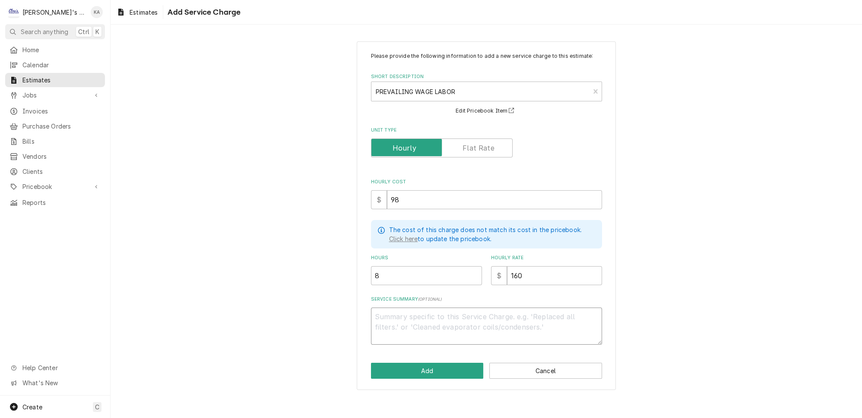
type textarea "ESTIMATED LABOR TO COMPLETE REPAIRS"
type textarea "x"
type textarea "ESTIMATED LABOR TO COMPLETE REPAIRS"
click at [439, 370] on button "Add" at bounding box center [427, 371] width 113 height 16
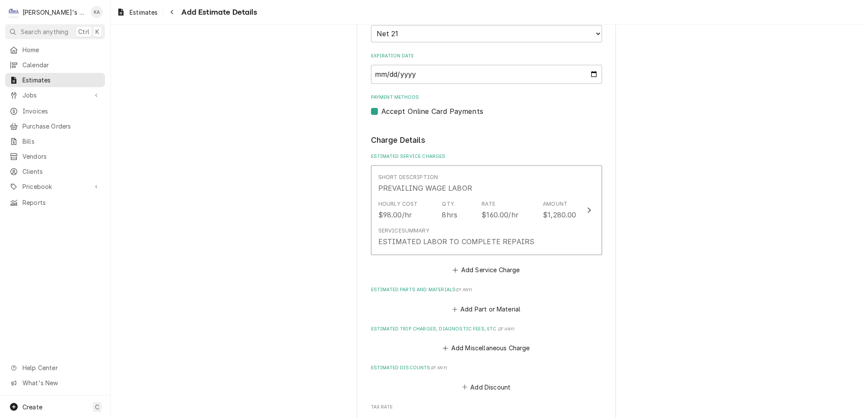
scroll to position [867, 0]
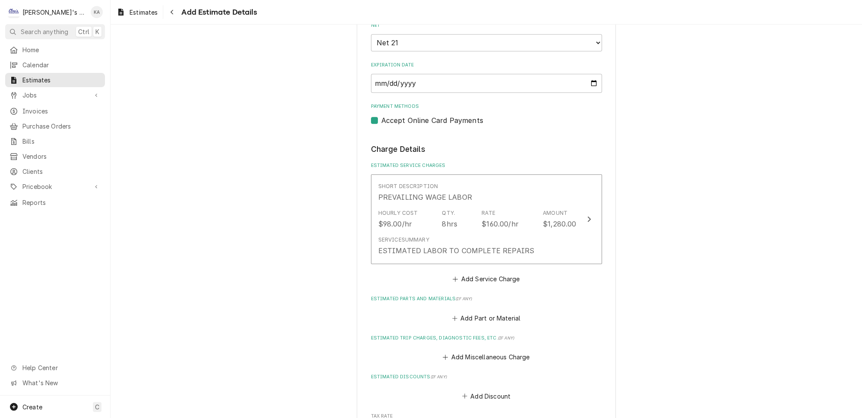
type textarea "x"
click at [481, 312] on button "Add Part or Material" at bounding box center [485, 318] width 71 height 12
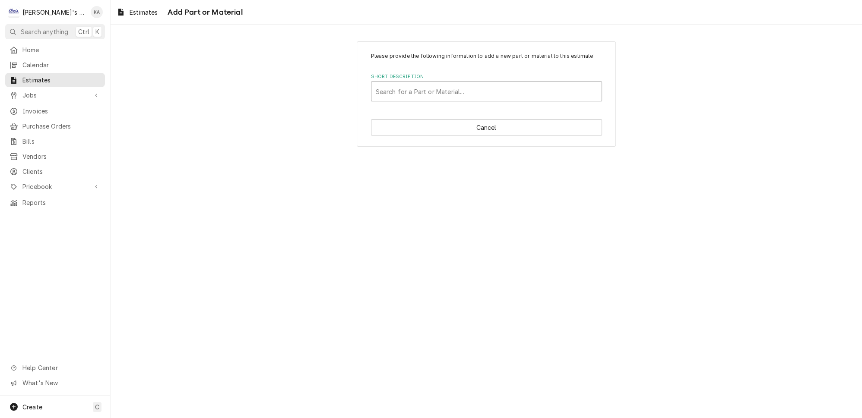
click at [383, 95] on div "Short Description" at bounding box center [486, 92] width 221 height 16
type input "22" X 8" X 5"
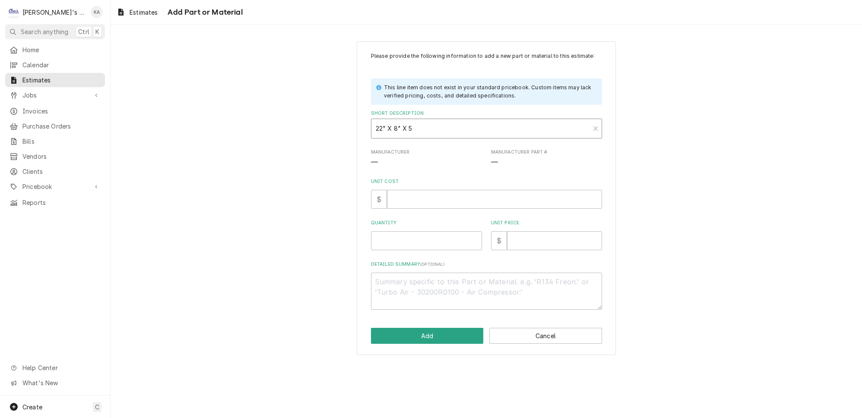
click at [412, 133] on div "Short Description" at bounding box center [481, 129] width 210 height 16
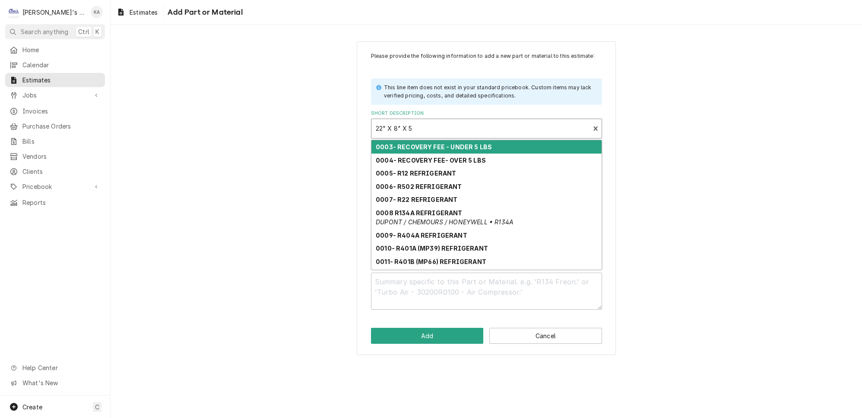
click at [412, 133] on div "Short Description" at bounding box center [481, 129] width 210 height 16
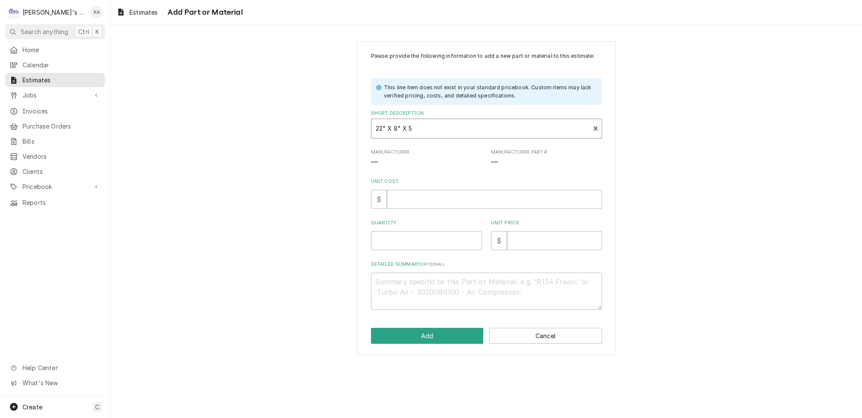
click at [412, 133] on div "Short Description" at bounding box center [481, 129] width 210 height 16
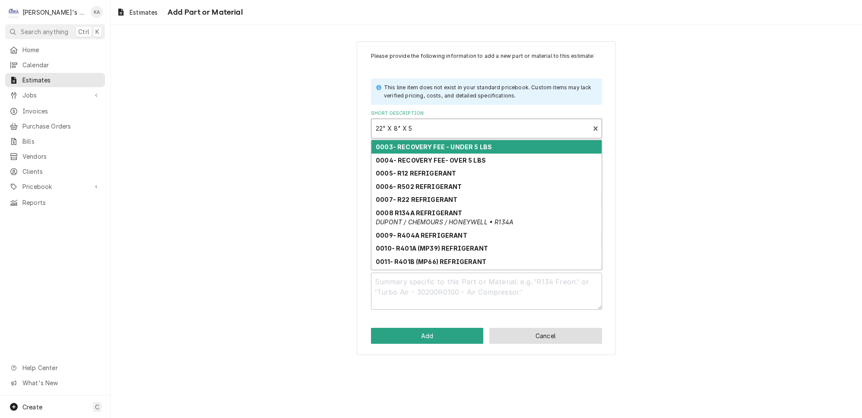
click at [541, 341] on button "Cancel" at bounding box center [545, 336] width 113 height 16
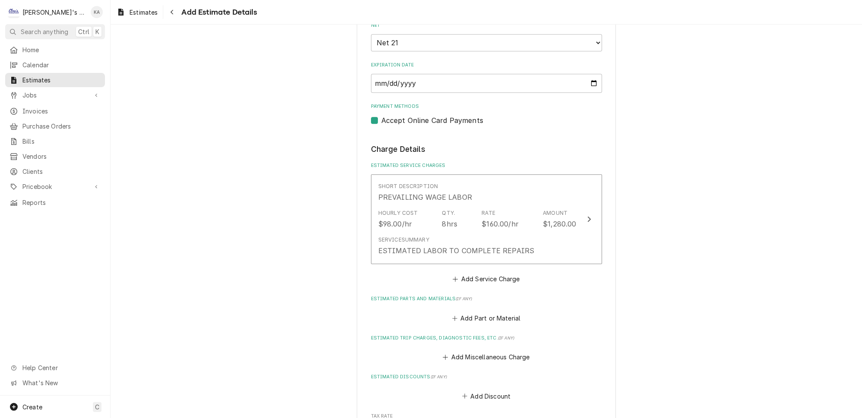
scroll to position [858, 0]
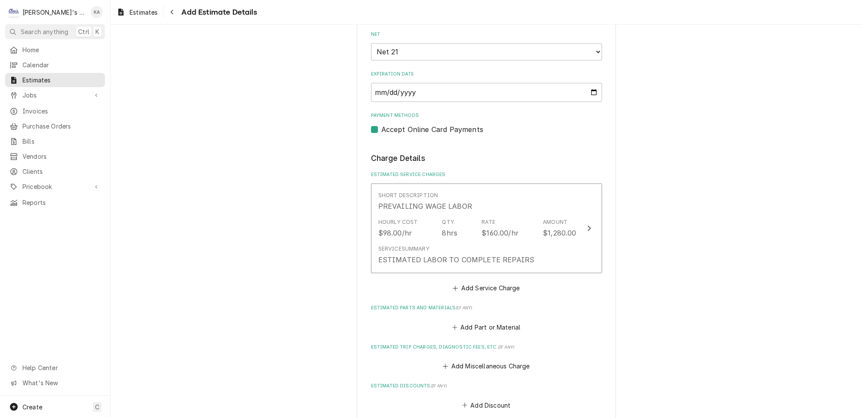
type textarea "x"
click at [478, 321] on button "Add Part or Material" at bounding box center [485, 327] width 71 height 12
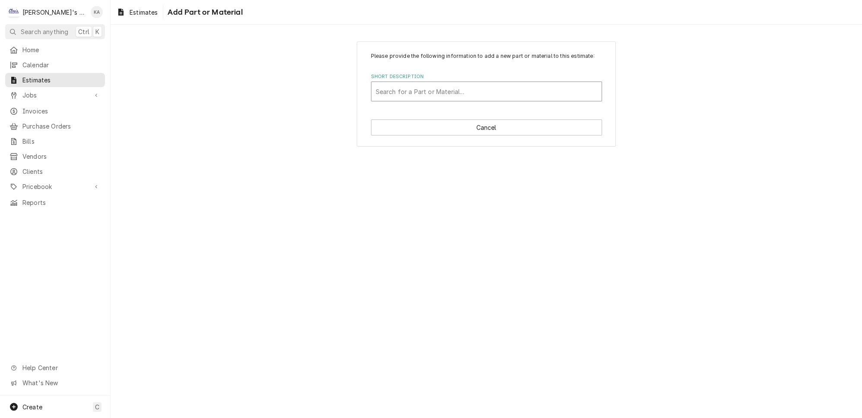
click at [428, 97] on div "Short Description" at bounding box center [486, 92] width 221 height 16
type input "22" X 8" X 5" EVAPORATOR COIL FOR TRAULSEN- 60003-00"
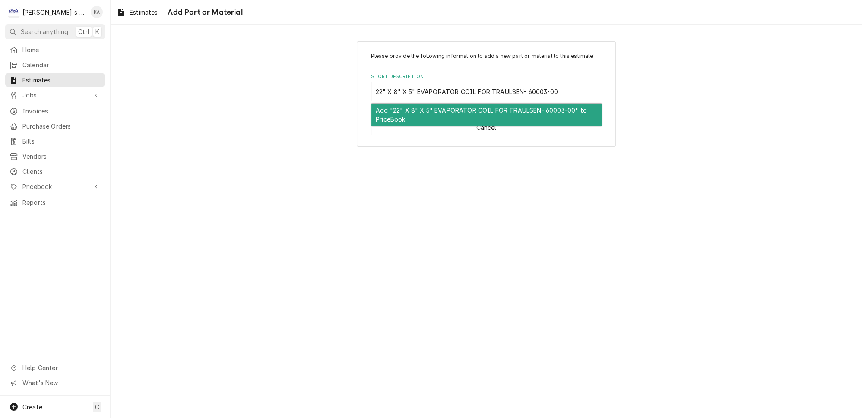
click at [423, 118] on div "Add "22" X 8" X 5" EVAPORATOR COIL FOR TRAULSEN- 60003-00" to PriceBook" at bounding box center [486, 115] width 230 height 22
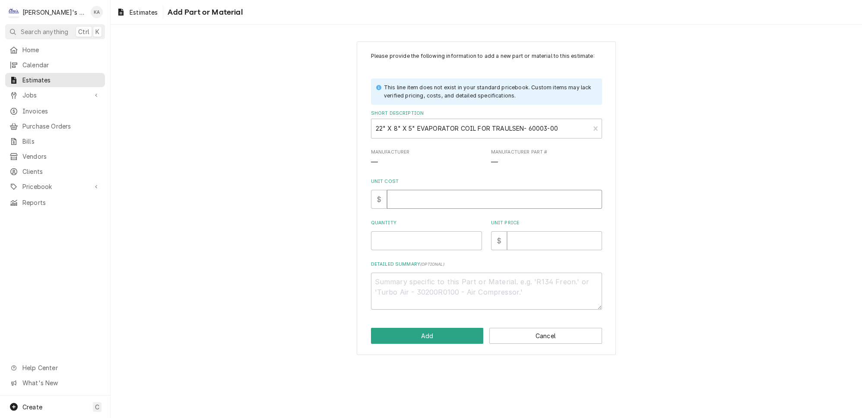
click at [411, 208] on input "Unit Cost" at bounding box center [494, 199] width 215 height 19
type textarea "x"
type input "4"
type textarea "x"
type input "40"
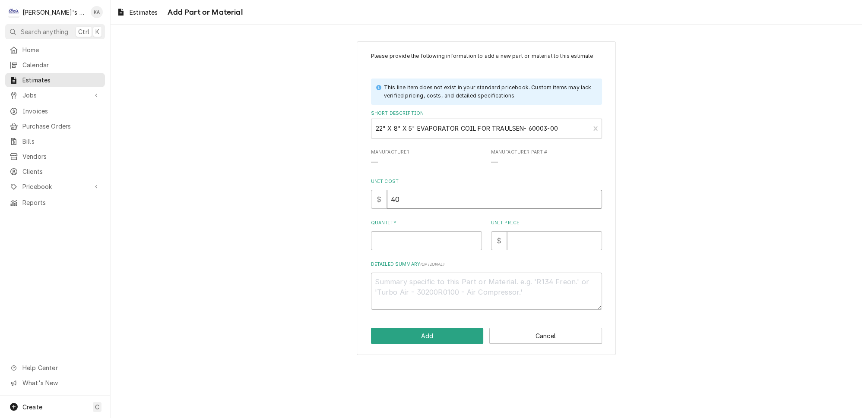
type textarea "x"
type input "405"
type textarea "x"
type input "405.2"
type textarea "x"
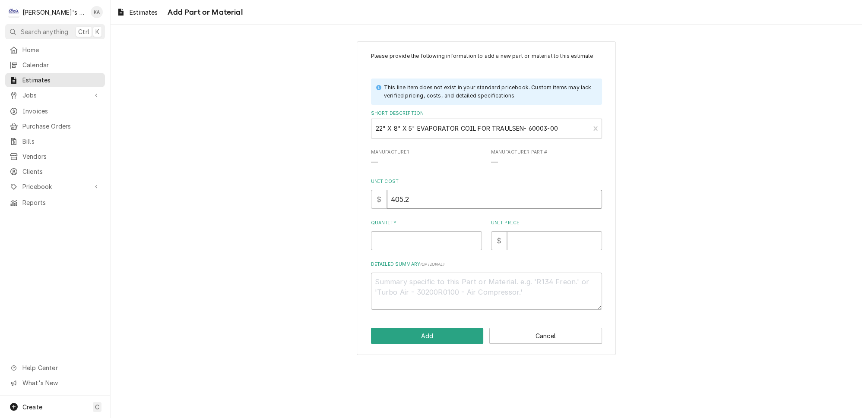
type input "405.25"
type textarea "x"
type input "405.25"
type textarea "x"
type input "1"
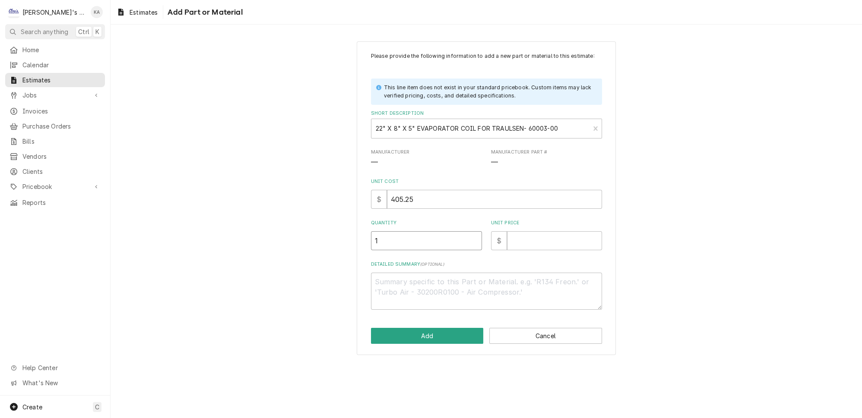
type textarea "x"
type input "1"
type textarea "x"
type input "8"
type textarea "x"
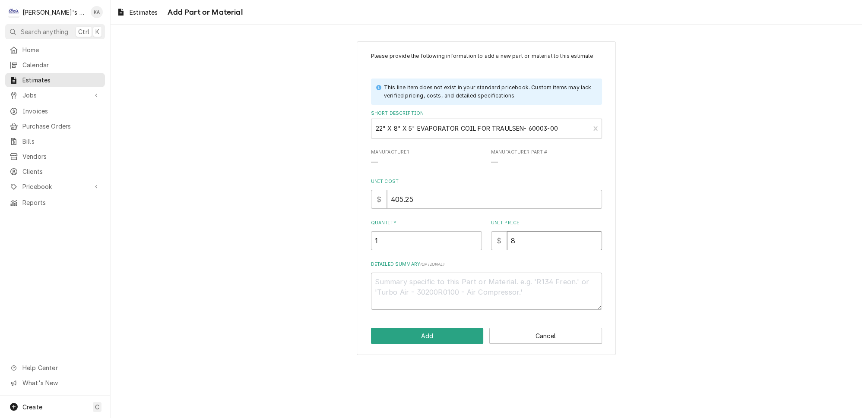
type input "85"
type textarea "x"
type input "851"
type textarea "x"
type input "851"
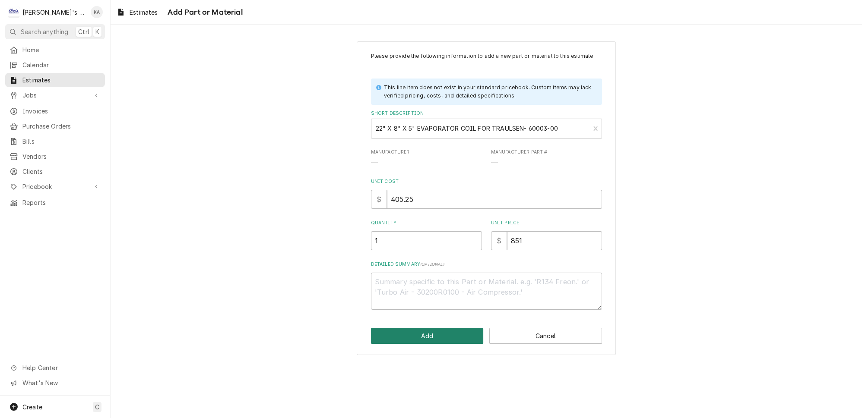
click at [446, 343] on button "Add" at bounding box center [427, 336] width 113 height 16
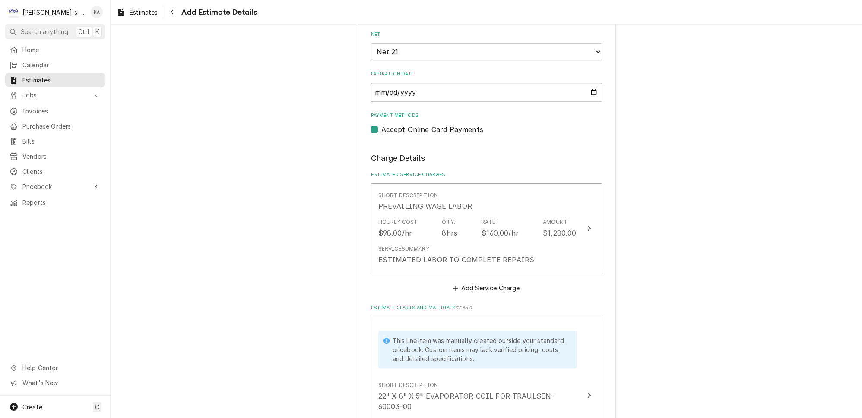
scroll to position [849, 0]
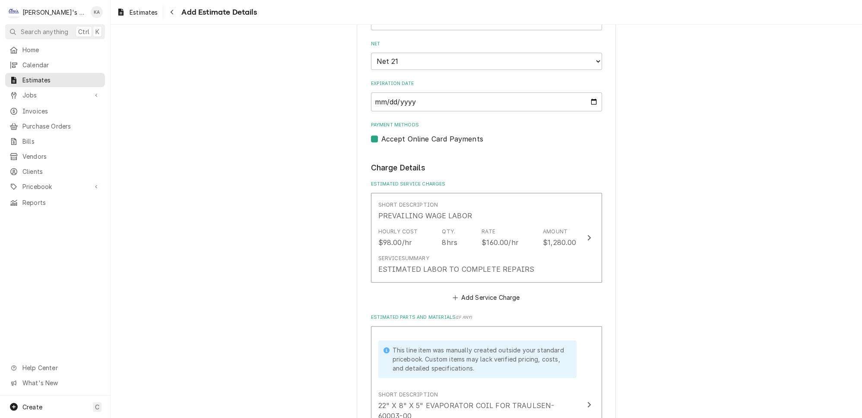
type textarea "x"
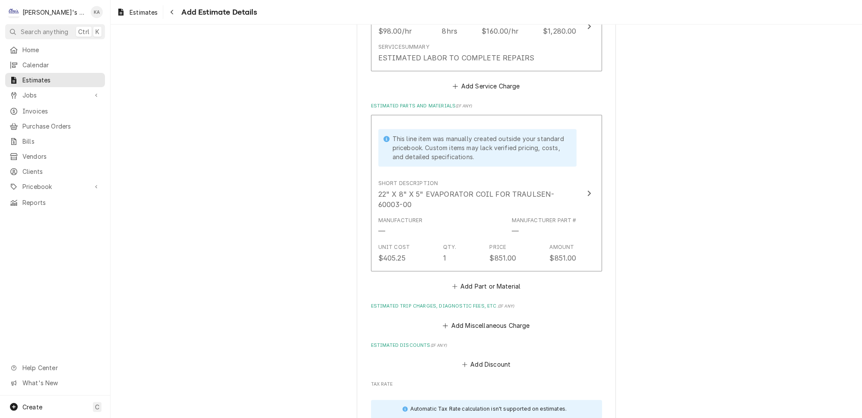
scroll to position [1163, 0]
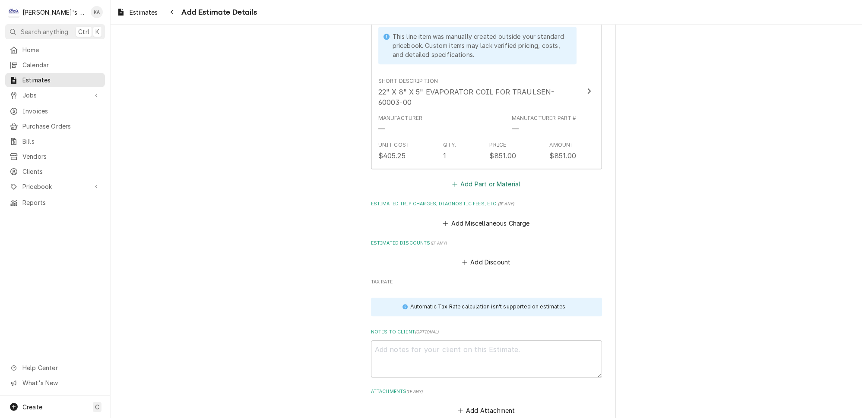
click at [487, 178] on button "Add Part or Material" at bounding box center [485, 184] width 71 height 12
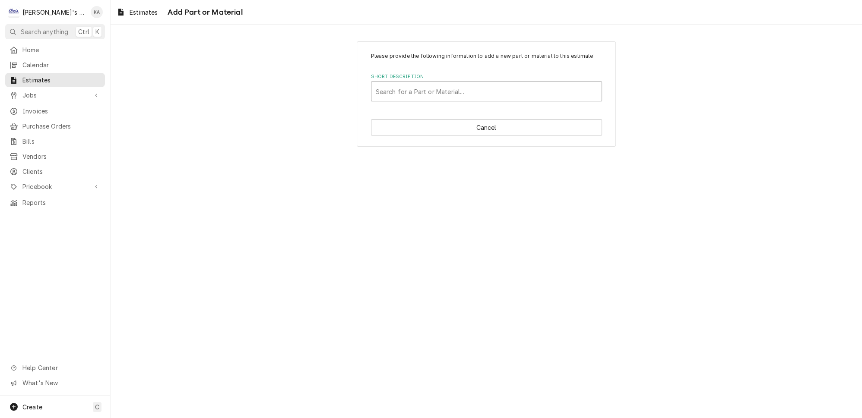
click at [444, 95] on div "Short Description" at bounding box center [486, 92] width 221 height 16
type input "TXV FOR TRAULSEN- [PHONE_NUMBER]"
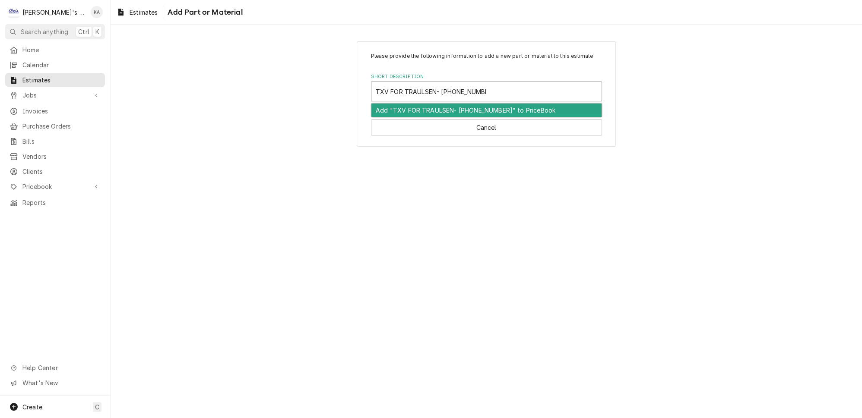
click at [449, 114] on div "Add "TXV FOR TRAULSEN- 325-60080-08" to PriceBook" at bounding box center [486, 110] width 230 height 13
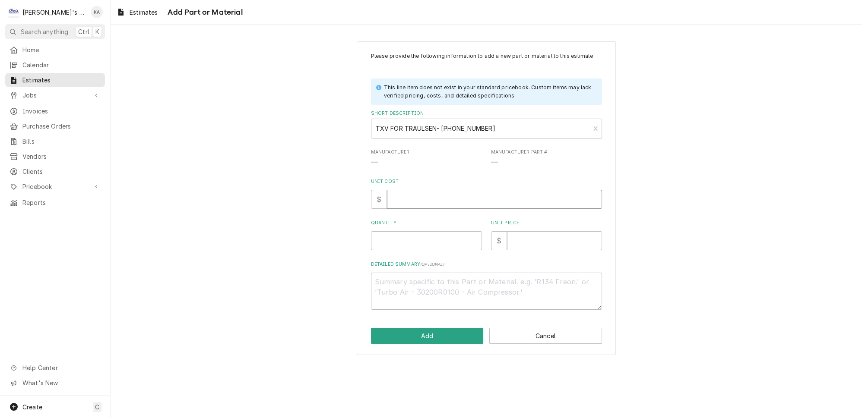
click at [414, 202] on input "Unit Cost" at bounding box center [494, 199] width 215 height 19
type textarea "x"
type input "1"
type textarea "x"
type input "16"
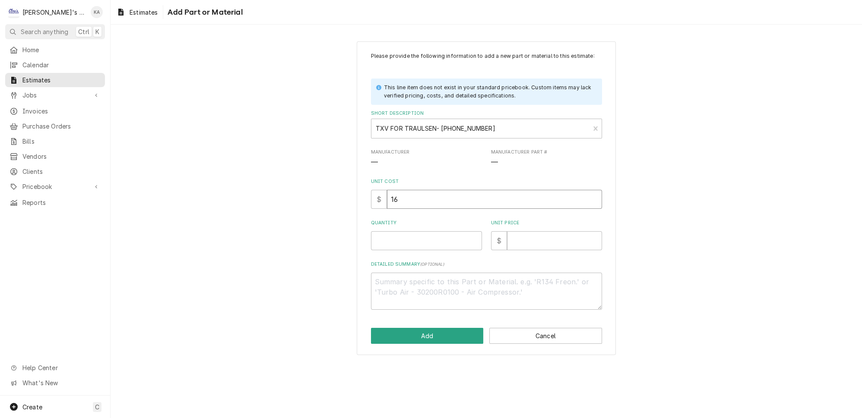
type textarea "x"
type input "160"
type textarea "x"
type input "160.2"
type textarea "x"
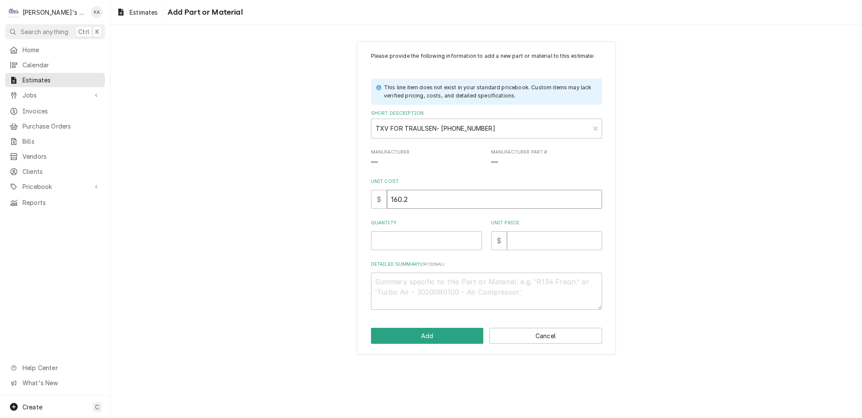
type input "160.23"
type textarea "x"
type input "160.23"
type textarea "x"
type input "1"
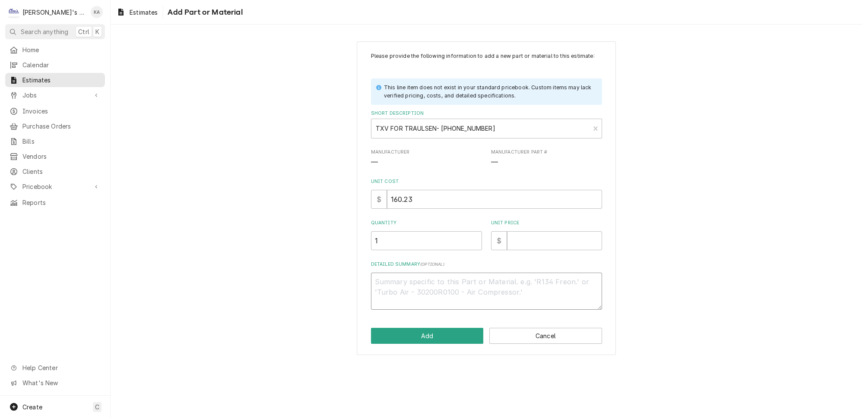
type textarea "x"
type textarea "3"
type textarea "x"
type textarea "36"
type textarea "x"
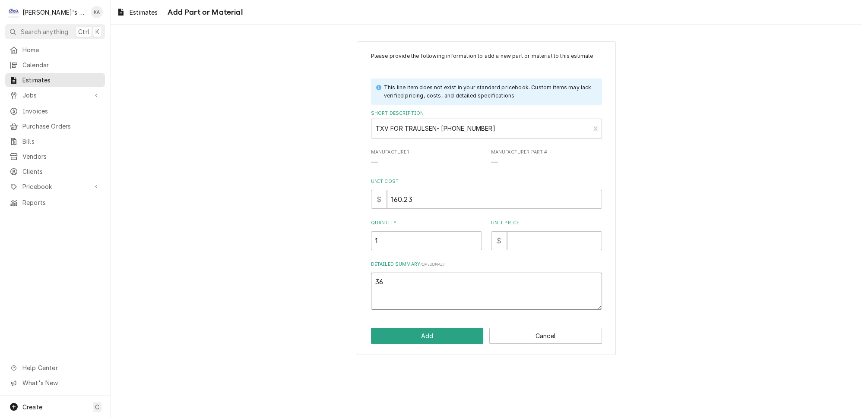
type textarea "361"
type textarea "x"
type textarea "361"
click at [517, 247] on input "Unit Price" at bounding box center [554, 240] width 95 height 19
type textarea "x"
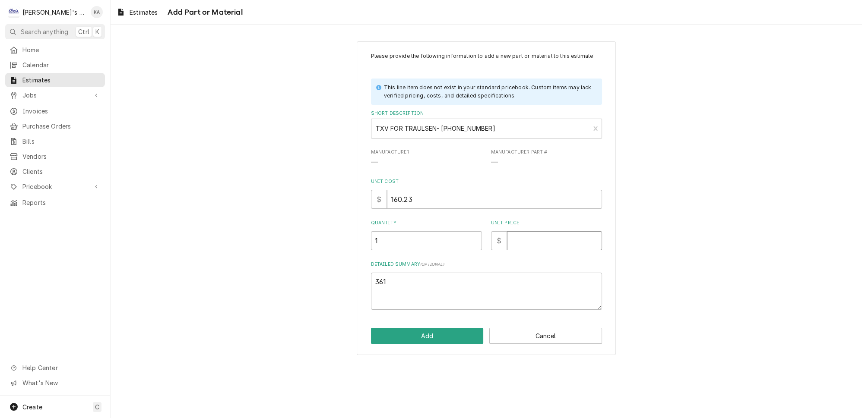
type input "3"
type textarea "x"
type input "36"
type textarea "x"
type input "361"
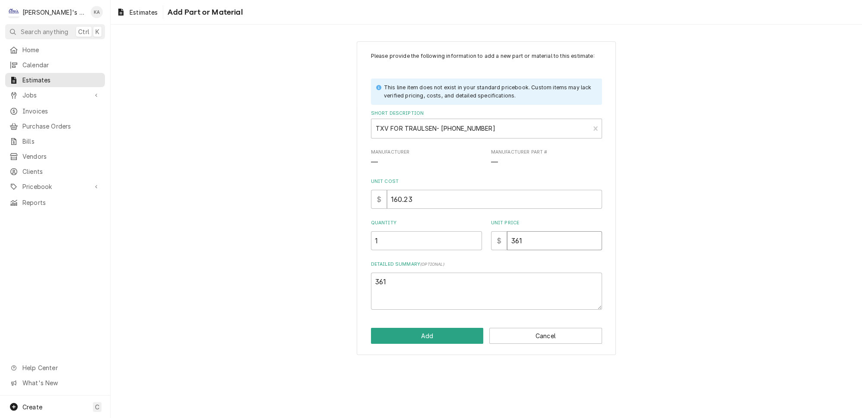
type textarea "x"
type input "361"
drag, startPoint x: 402, startPoint y: 285, endPoint x: 355, endPoint y: 289, distance: 47.3
click at [355, 288] on div "Please provide the following information to add a new part or material to this …" at bounding box center [486, 198] width 751 height 329
type textarea "x"
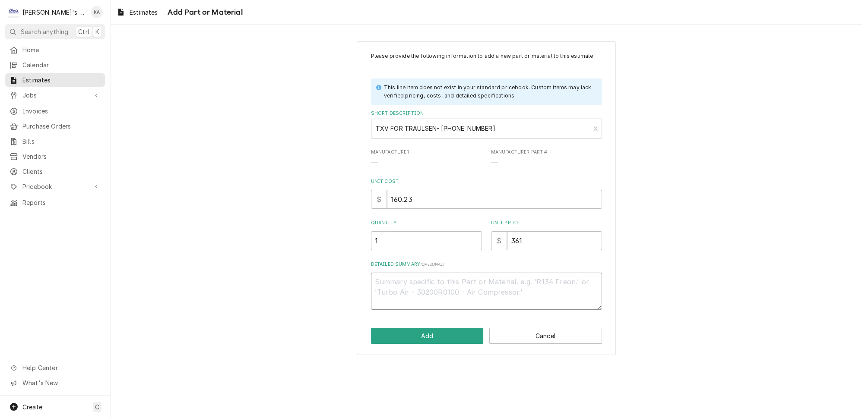
type textarea "x"
click at [433, 338] on button "Add" at bounding box center [427, 336] width 113 height 16
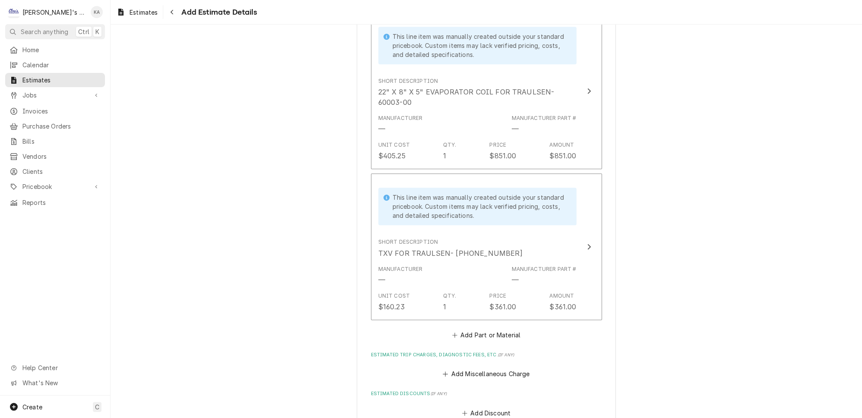
scroll to position [1153, 0]
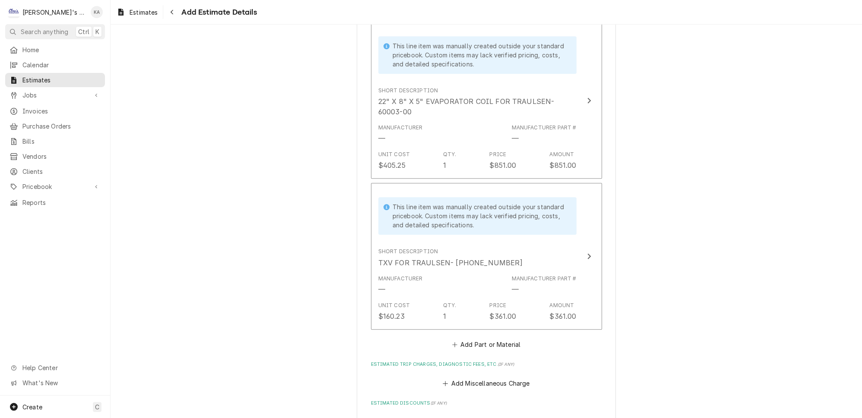
type textarea "x"
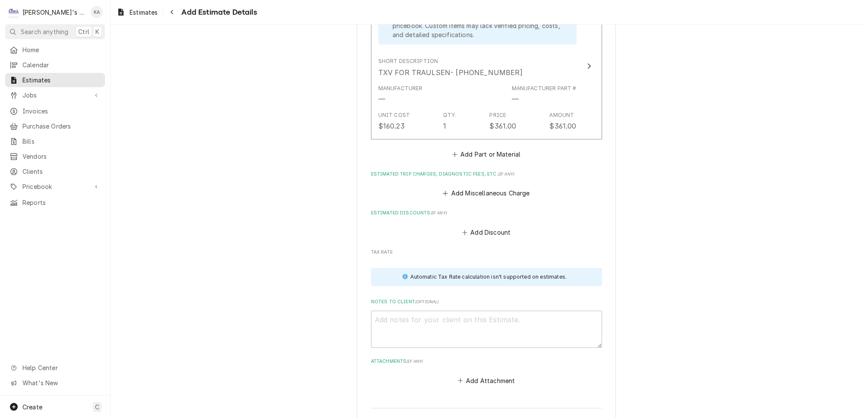
scroll to position [1350, 0]
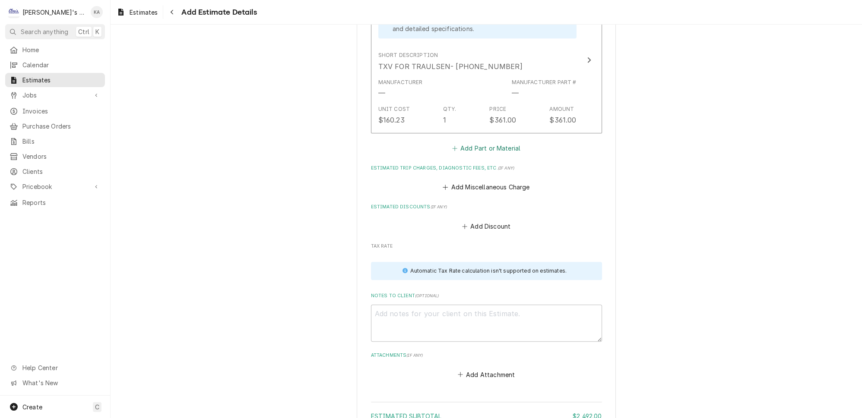
click at [496, 142] on button "Add Part or Material" at bounding box center [485, 148] width 71 height 12
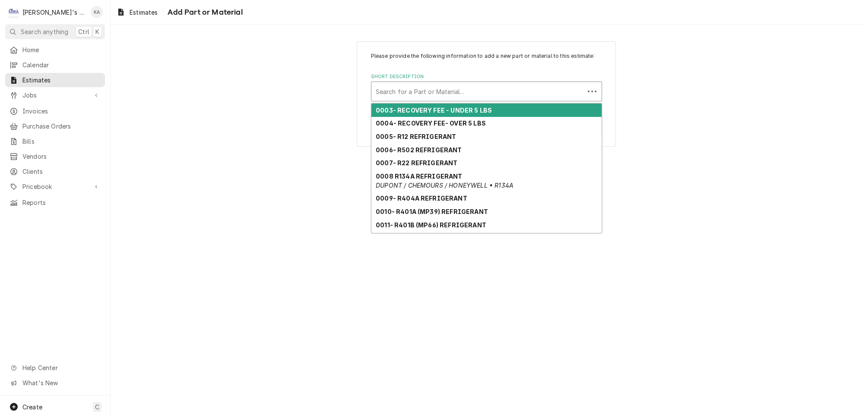
click at [451, 95] on div "Short Description" at bounding box center [478, 92] width 204 height 16
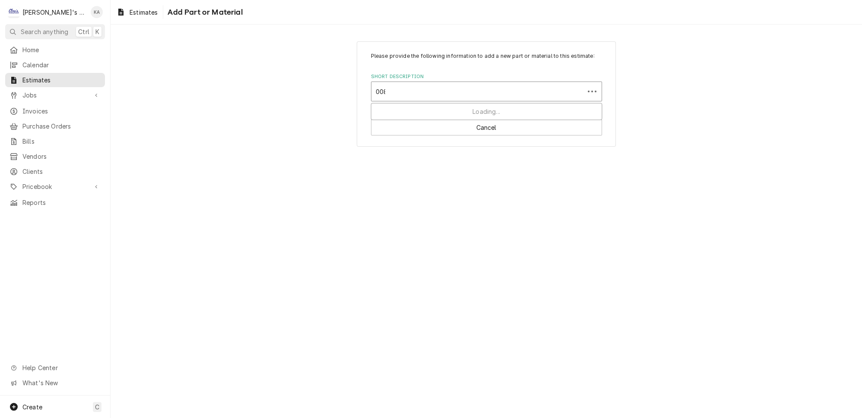
type input "0088"
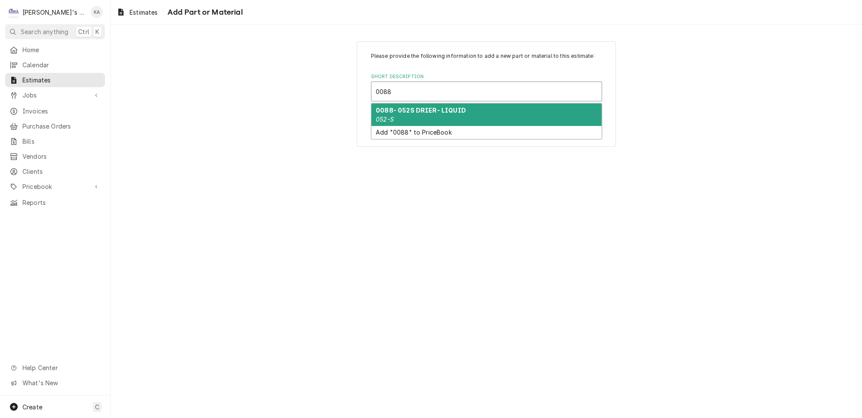
click at [421, 118] on div "0088- 052S DRIER- LIQUID 052-S" at bounding box center [486, 115] width 230 height 22
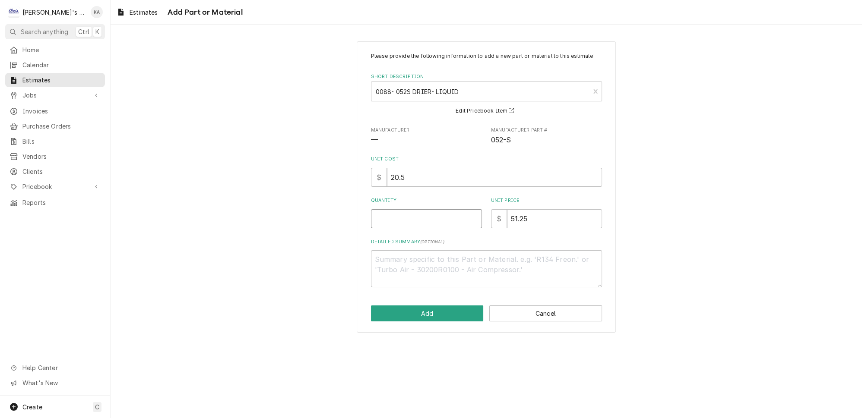
click at [422, 218] on input "Quantity" at bounding box center [426, 218] width 111 height 19
type textarea "x"
type input "1"
type textarea "x"
type input "5"
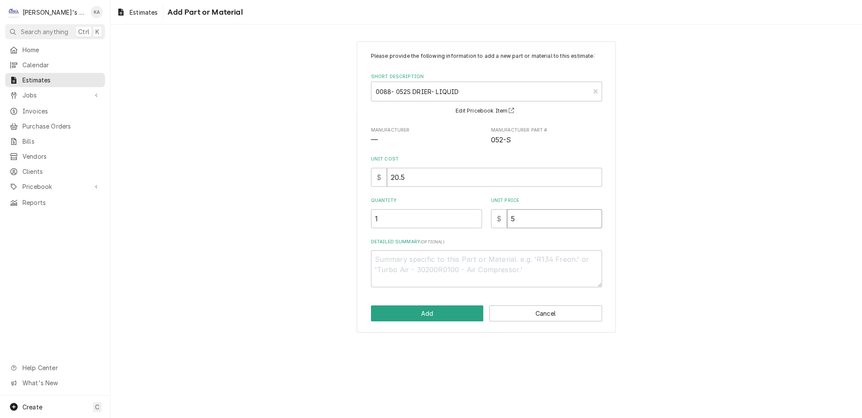
type textarea "x"
type input "51"
type textarea "x"
type input "51"
click at [432, 315] on button "Add" at bounding box center [427, 314] width 113 height 16
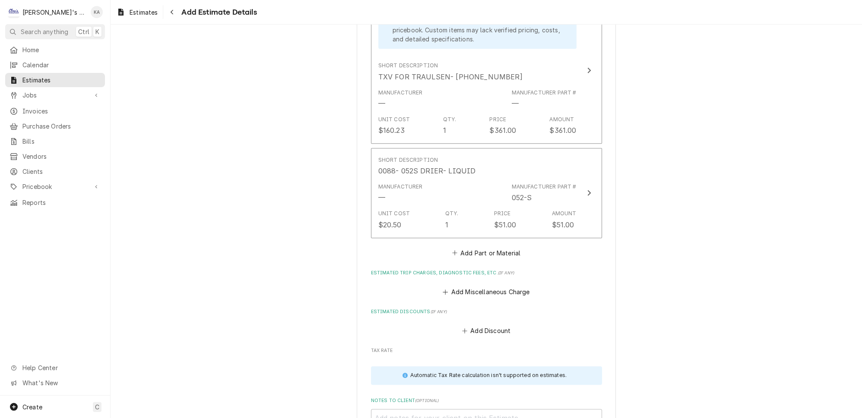
scroll to position [1340, 0]
type textarea "x"
click at [500, 246] on button "Add Part or Material" at bounding box center [485, 252] width 71 height 12
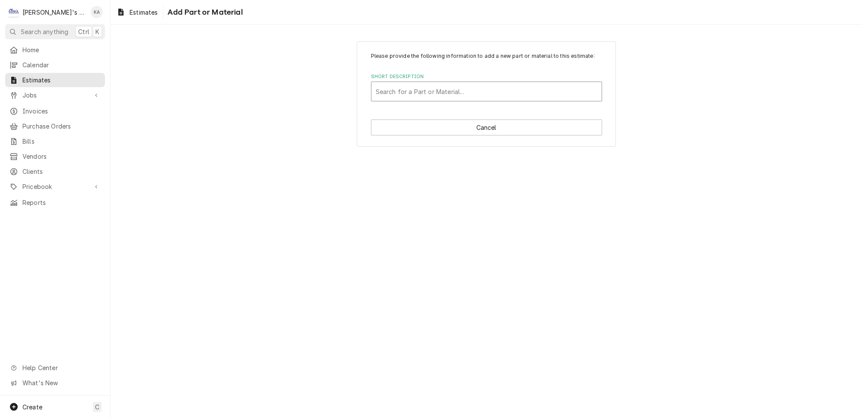
click at [477, 99] on div "Short Description" at bounding box center [486, 92] width 221 height 16
type input "0004"
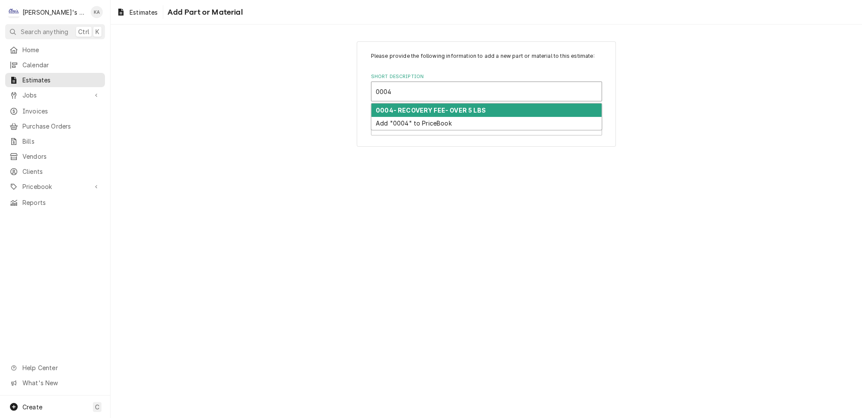
click at [480, 114] on div "0004- RECOVERY FEE- OVER 5 LBS" at bounding box center [486, 110] width 230 height 13
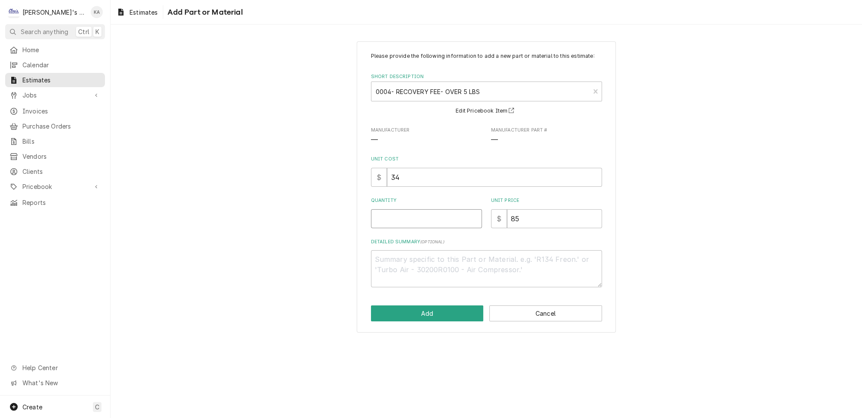
click at [399, 218] on input "Quantity" at bounding box center [426, 218] width 111 height 19
type textarea "x"
type input "1"
type textarea "x"
type input "1"
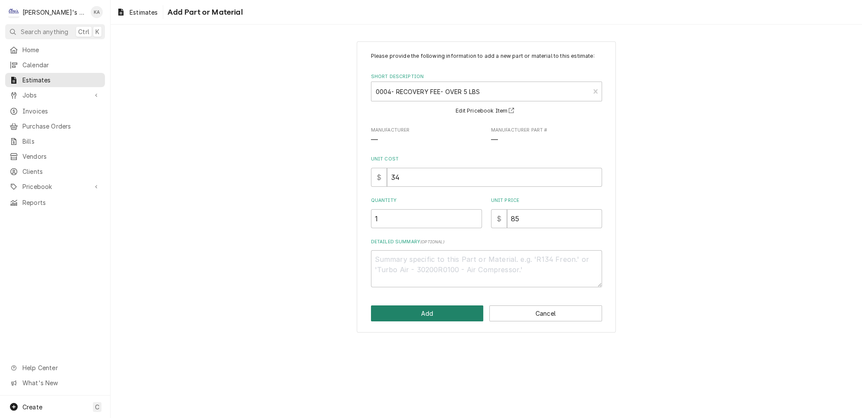
click at [437, 317] on button "Add" at bounding box center [427, 314] width 113 height 16
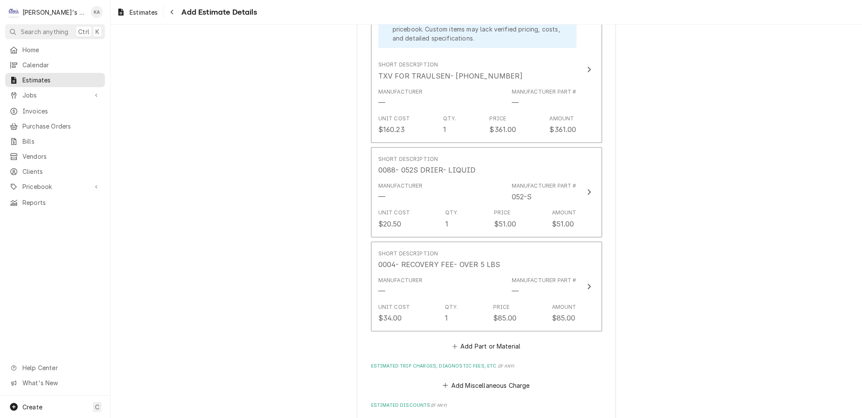
scroll to position [1331, 0]
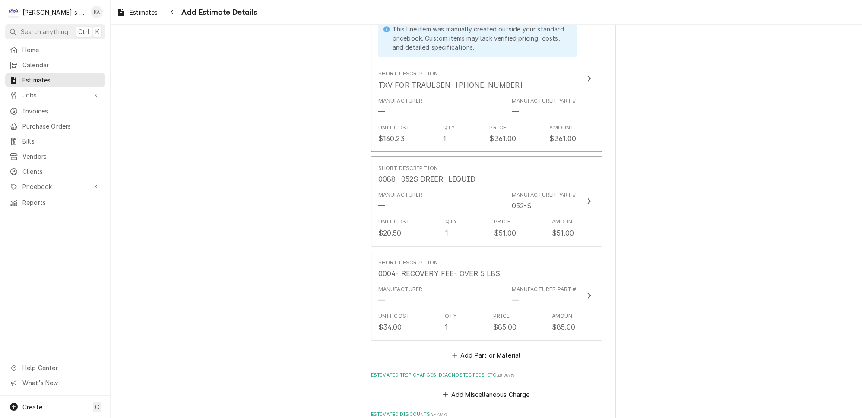
type textarea "x"
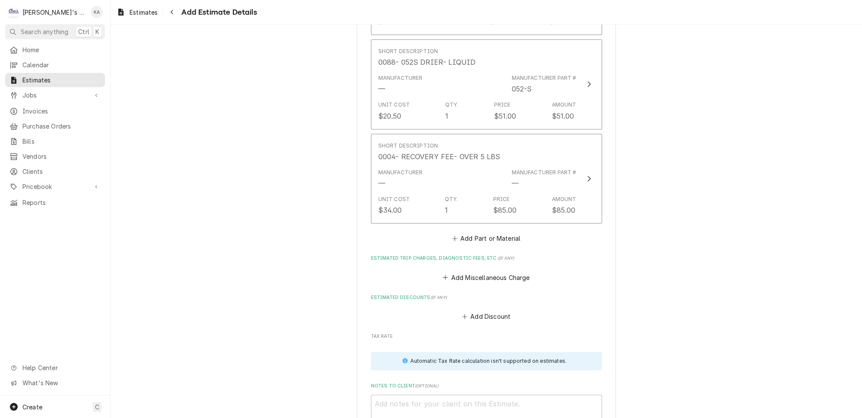
scroll to position [1449, 0]
click at [505, 232] on button "Add Part or Material" at bounding box center [485, 238] width 71 height 12
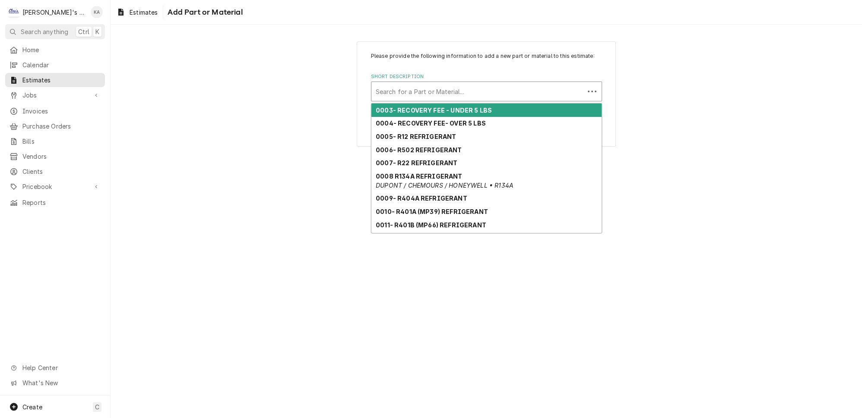
click at [480, 99] on div "Short Description" at bounding box center [478, 92] width 204 height 16
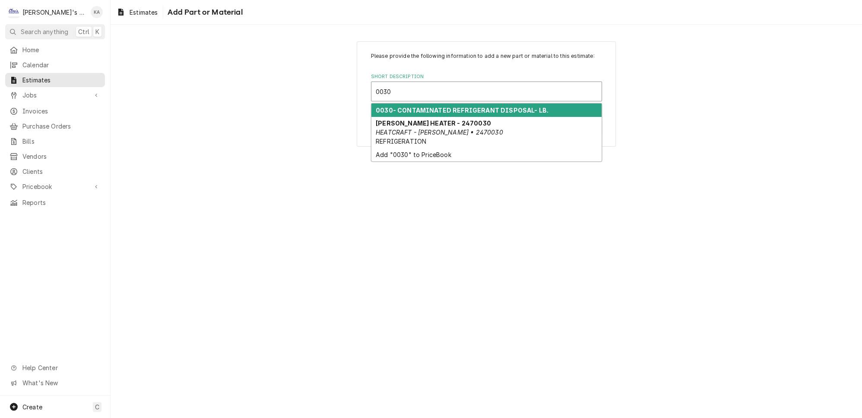
type input "0030"
click at [703, 128] on div "Please provide the following information to add a new part or material to this …" at bounding box center [486, 94] width 751 height 120
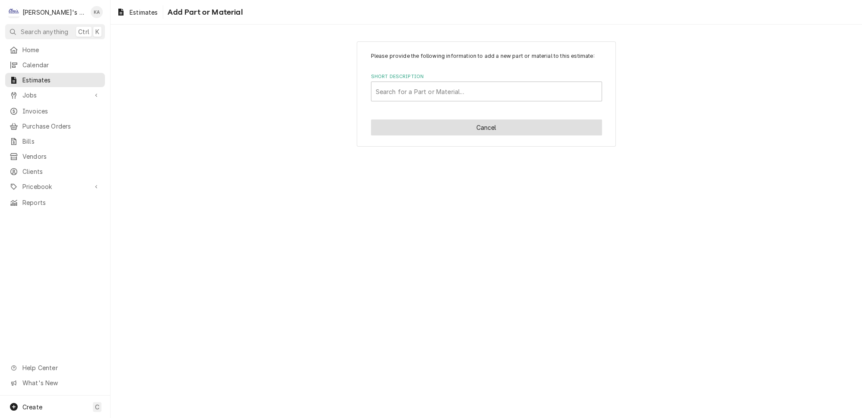
click at [491, 130] on button "Cancel" at bounding box center [486, 128] width 231 height 16
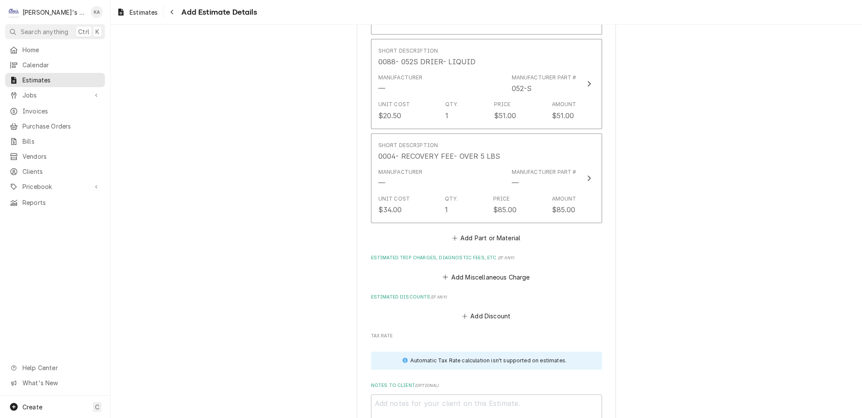
scroll to position [1439, 0]
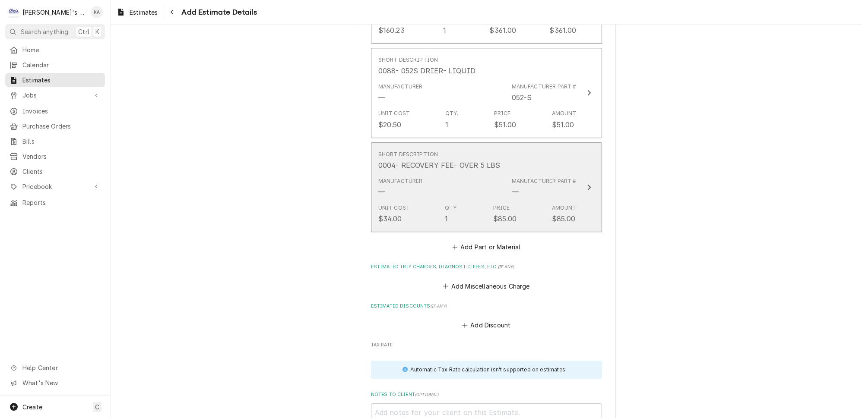
click at [587, 184] on icon "Update Line Item" at bounding box center [588, 187] width 3 height 6
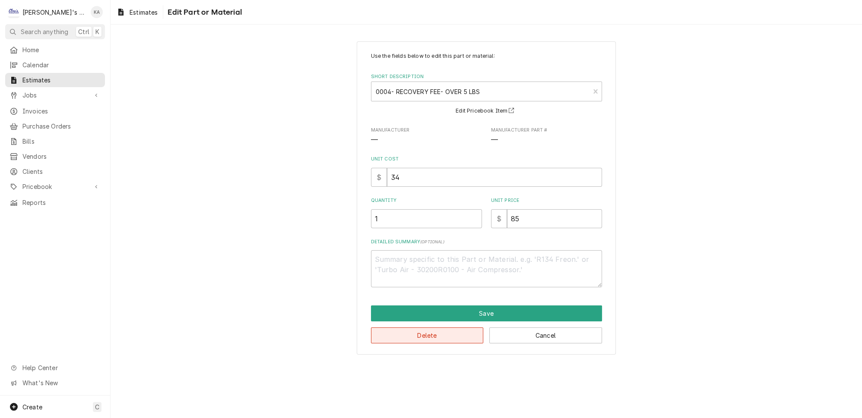
click at [430, 332] on button "Delete" at bounding box center [427, 336] width 113 height 16
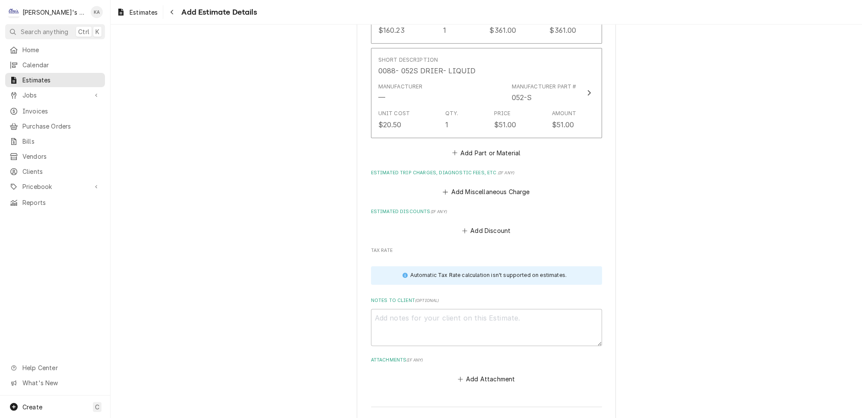
scroll to position [1430, 0]
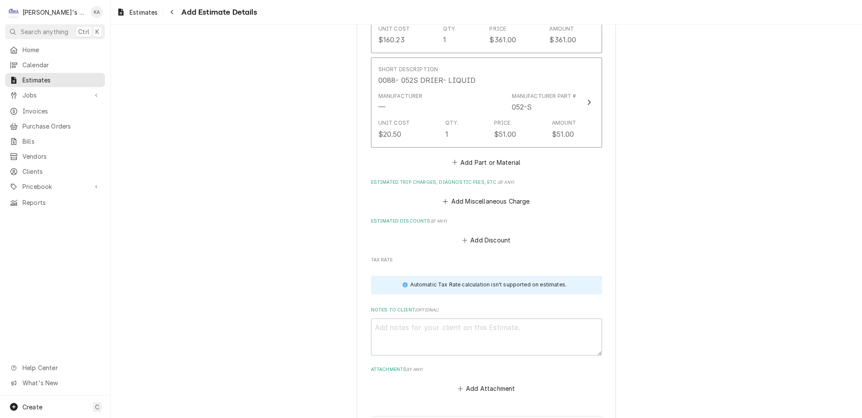
type textarea "x"
click at [495, 156] on button "Add Part or Material" at bounding box center [485, 162] width 71 height 12
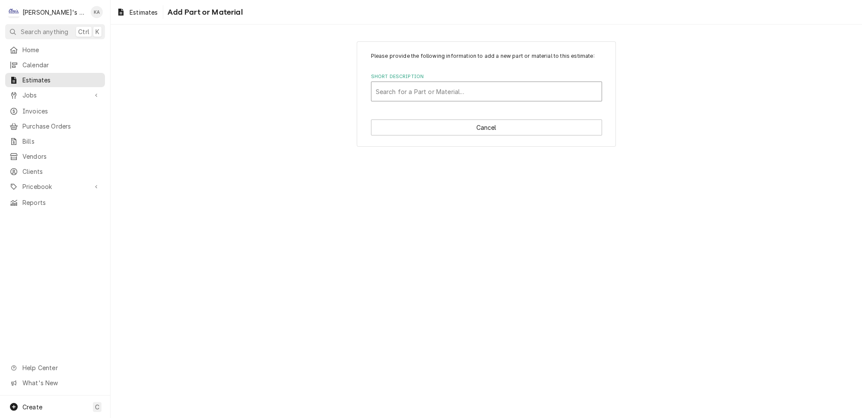
click at [474, 98] on div "Short Description" at bounding box center [486, 92] width 221 height 16
type input "0419"
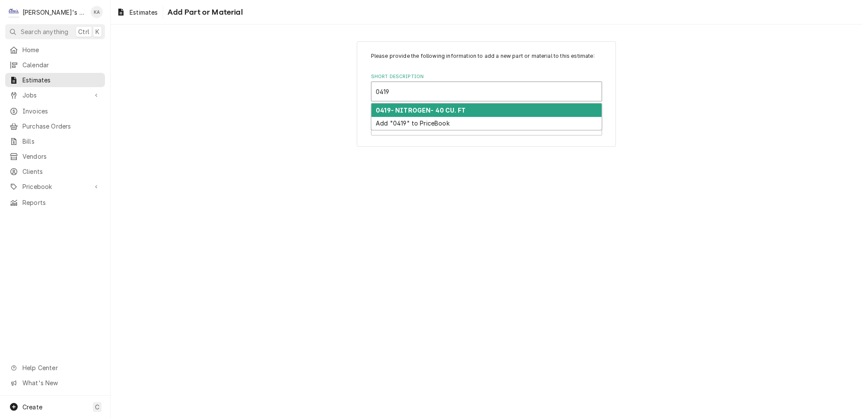
click at [469, 113] on div "0419- NITROGEN- 40 CU. FT" at bounding box center [486, 110] width 230 height 13
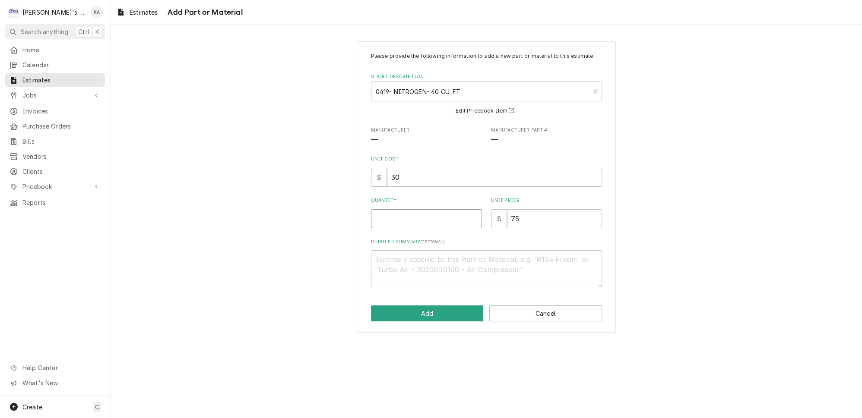
click at [395, 225] on input "Quantity" at bounding box center [426, 218] width 111 height 19
type textarea "x"
type input "1"
type textarea "x"
type input "1"
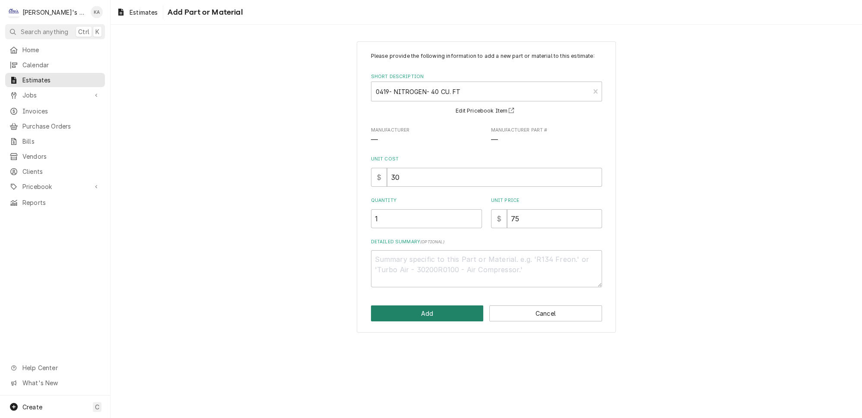
click at [441, 316] on button "Add" at bounding box center [427, 314] width 113 height 16
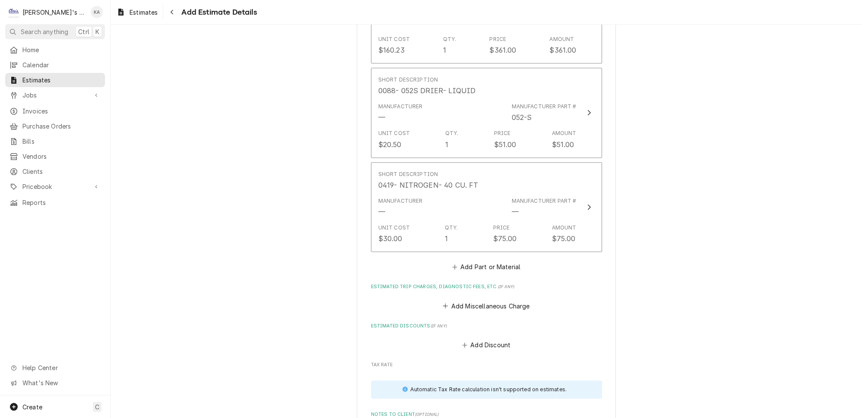
scroll to position [1421, 0]
type textarea "x"
click at [499, 260] on button "Add Part or Material" at bounding box center [485, 266] width 71 height 12
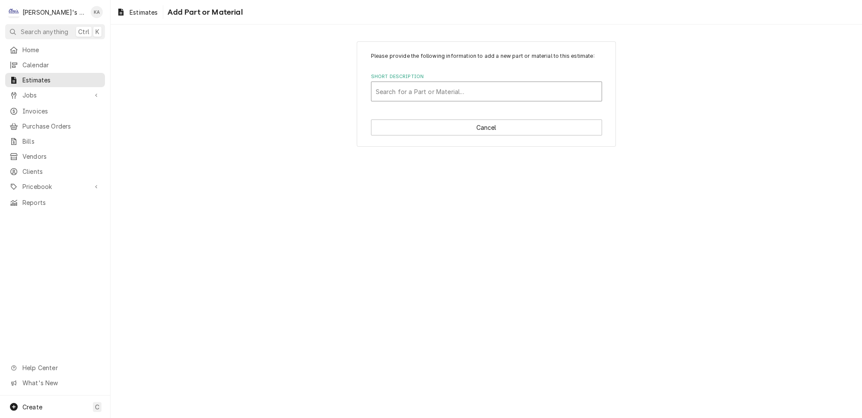
click at [429, 98] on div "Short Description" at bounding box center [486, 92] width 221 height 16
type input "0400"
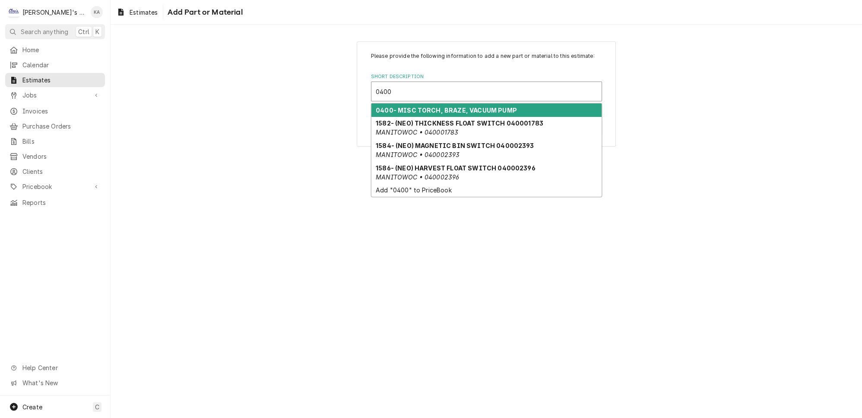
click at [444, 113] on strong "0400- MISC TORCH, BRAZE, VACUUM PUMP" at bounding box center [446, 110] width 141 height 7
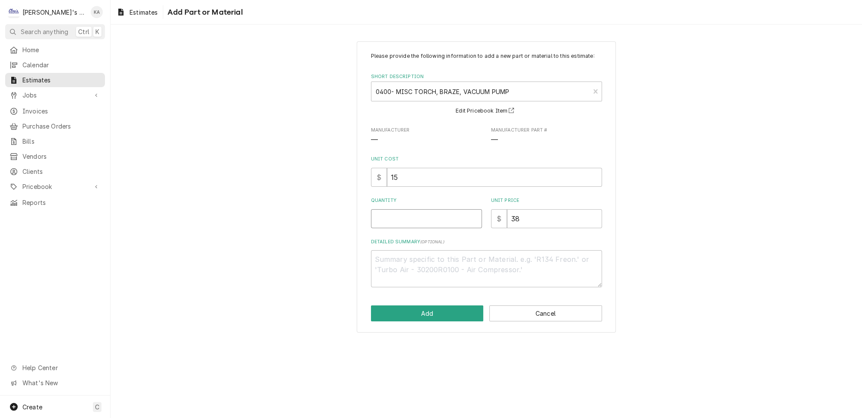
click at [416, 228] on input "Quantity" at bounding box center [426, 218] width 111 height 19
type textarea "x"
type input "1"
type textarea "x"
type input "1"
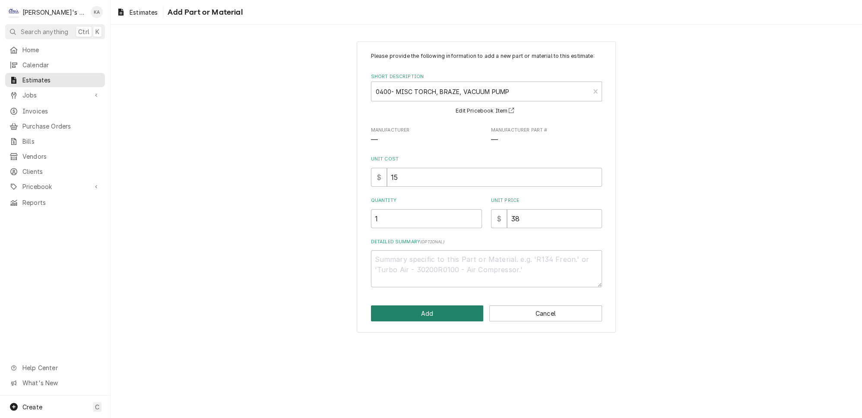
click at [429, 314] on button "Add" at bounding box center [427, 314] width 113 height 16
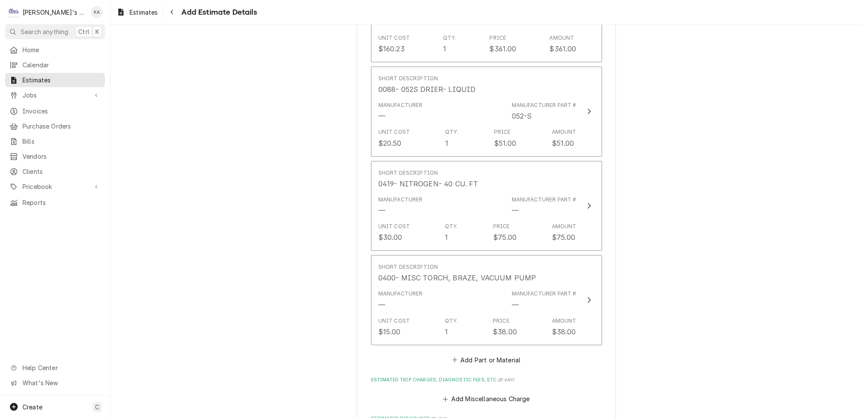
scroll to position [1412, 0]
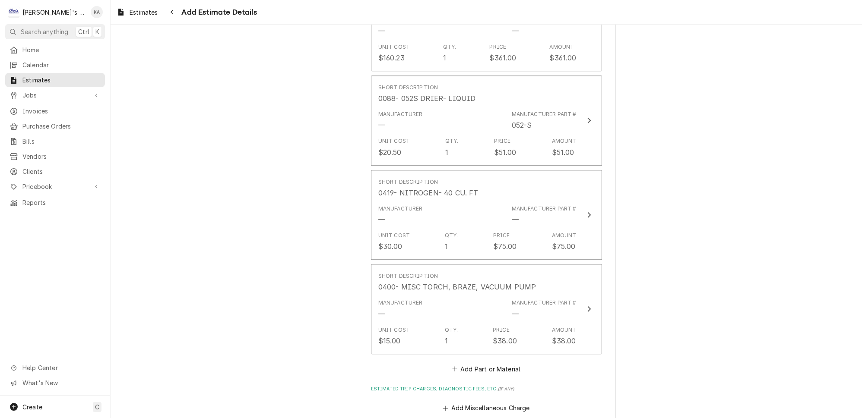
type textarea "x"
click at [504, 363] on button "Add Part or Material" at bounding box center [485, 369] width 71 height 12
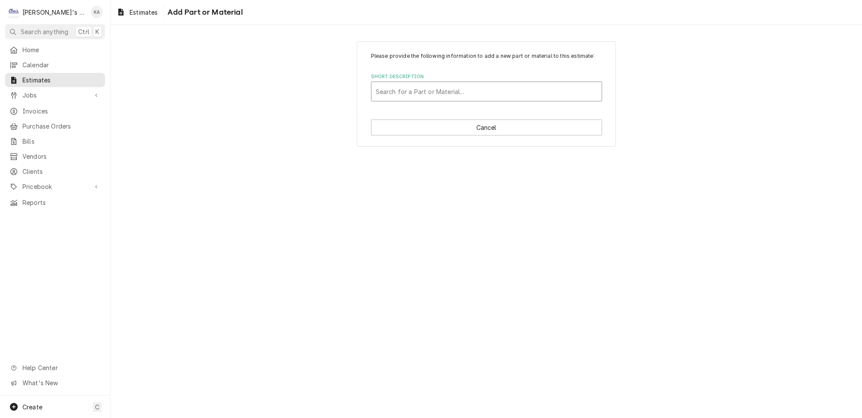
click at [407, 98] on div "Short Description" at bounding box center [486, 92] width 221 height 16
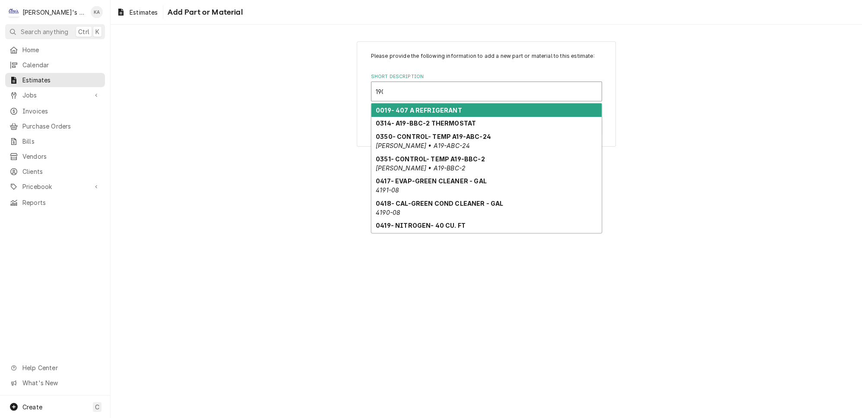
type input "1900"
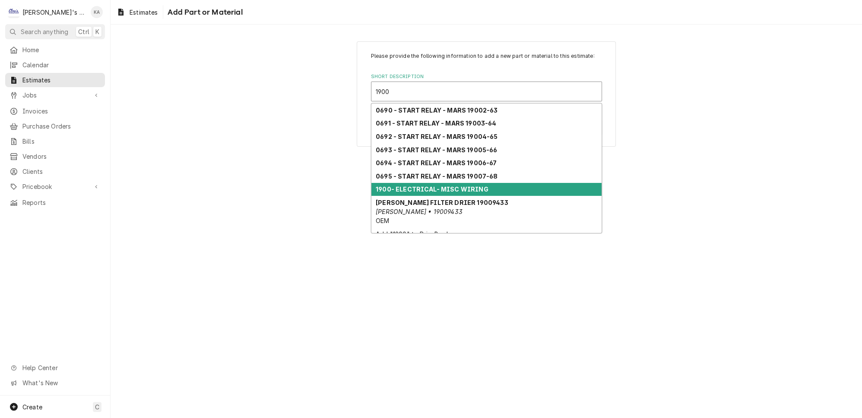
click at [425, 183] on div "1900- ELECTRICAL- MISC WIRING" at bounding box center [486, 189] width 230 height 13
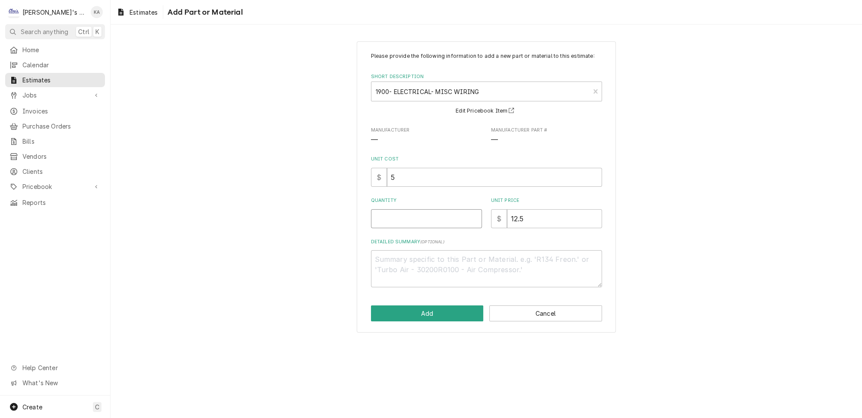
click at [414, 224] on input "Quantity" at bounding box center [426, 218] width 111 height 19
type textarea "x"
type input "4"
type textarea "x"
type input "4"
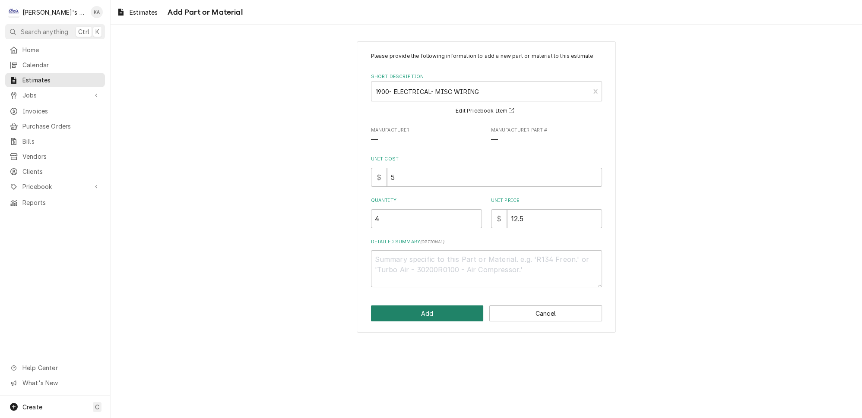
click at [424, 316] on button "Add" at bounding box center [427, 314] width 113 height 16
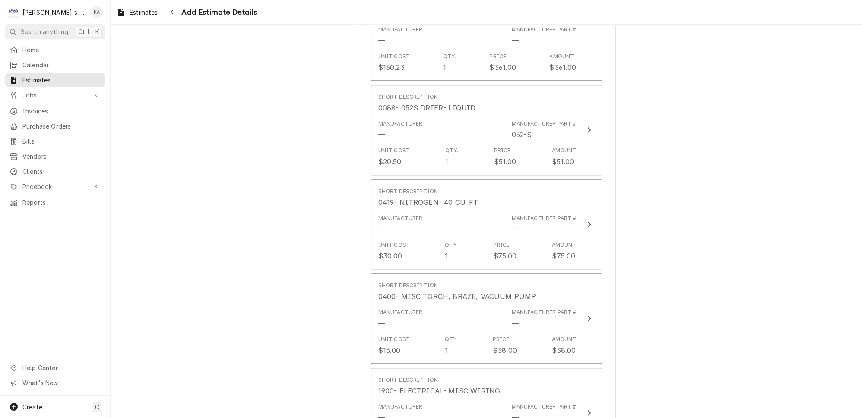
type textarea "x"
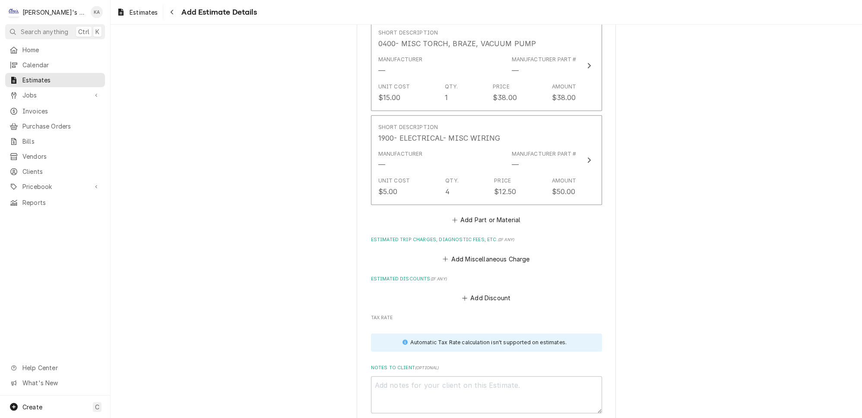
scroll to position [1756, 0]
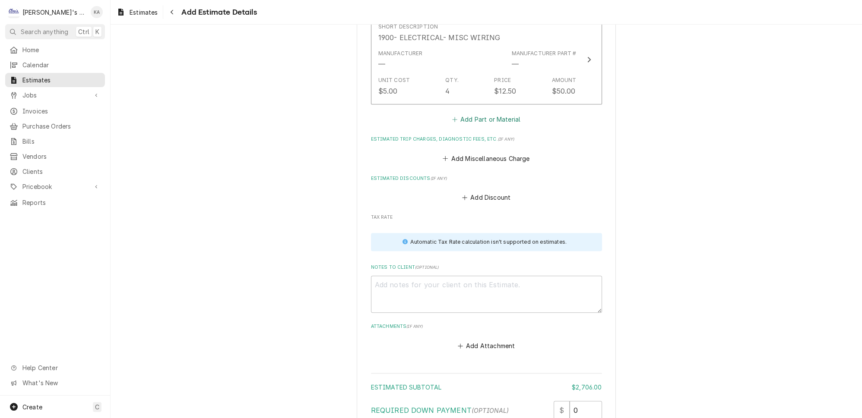
click at [475, 114] on button "Add Part or Material" at bounding box center [485, 120] width 71 height 12
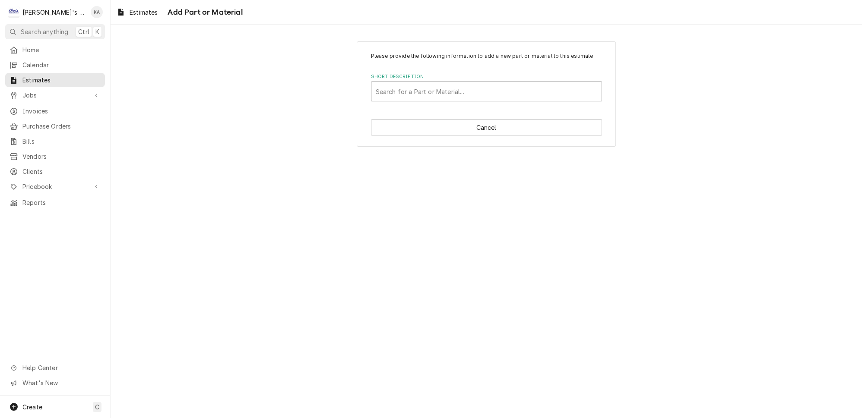
click at [449, 92] on div "Short Description" at bounding box center [486, 92] width 221 height 16
type input "2790"
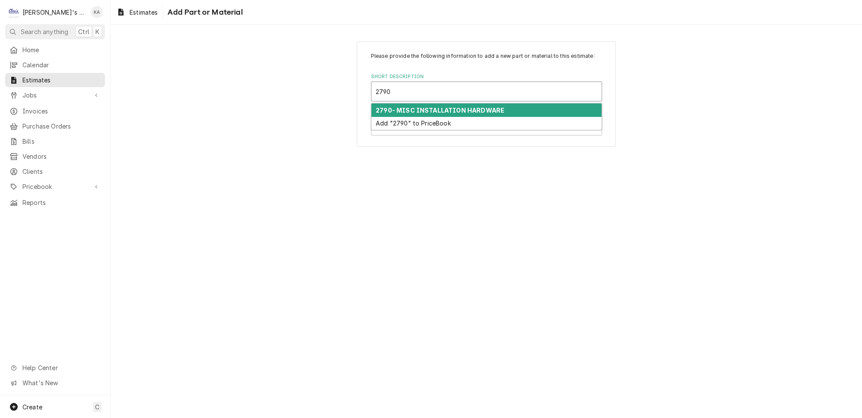
click at [459, 114] on strong "2790- MISC INSTALLATION HARDWARE" at bounding box center [440, 110] width 129 height 7
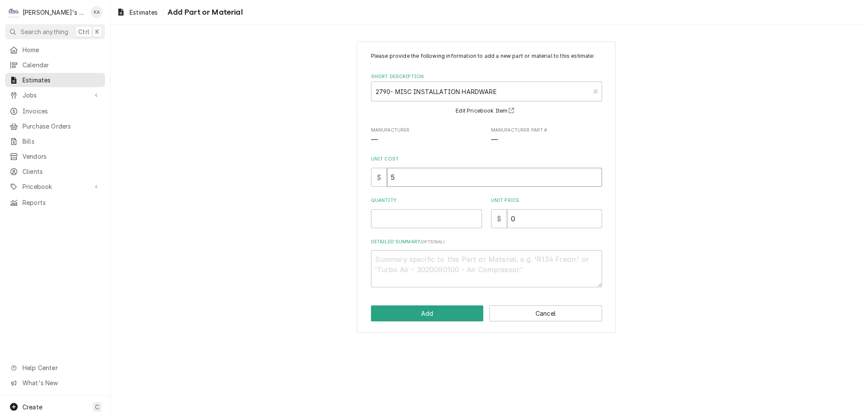
click at [400, 182] on input "5" at bounding box center [494, 177] width 215 height 19
type textarea "x"
type input "50"
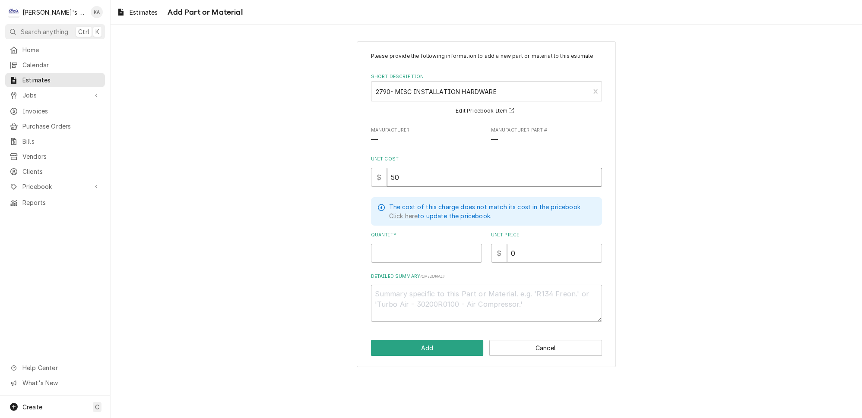
type textarea "x"
type input "50"
type textarea "x"
type input "1"
type textarea "x"
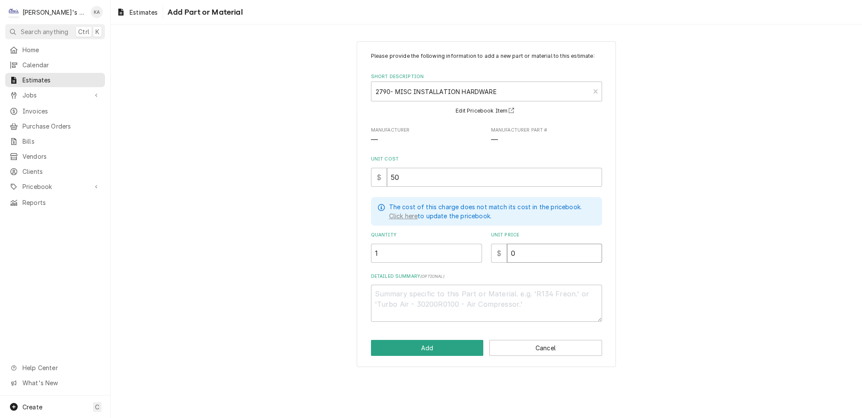
type input "1"
type textarea "x"
type input "10"
type textarea "x"
type input "105"
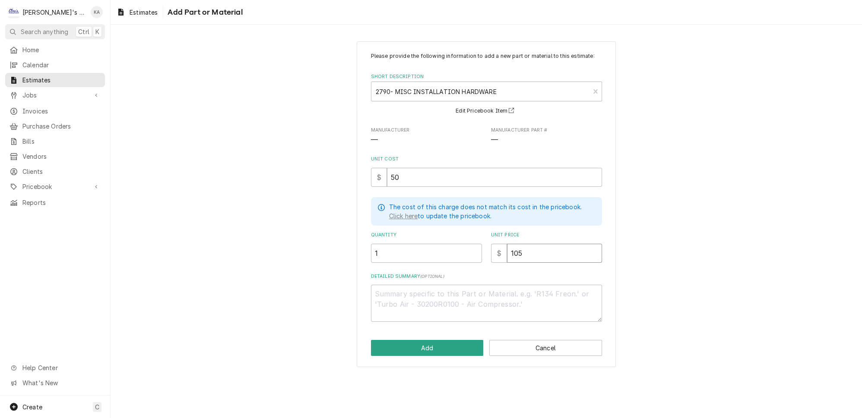
type textarea "x"
type input "105"
click at [432, 350] on button "Add" at bounding box center [427, 348] width 113 height 16
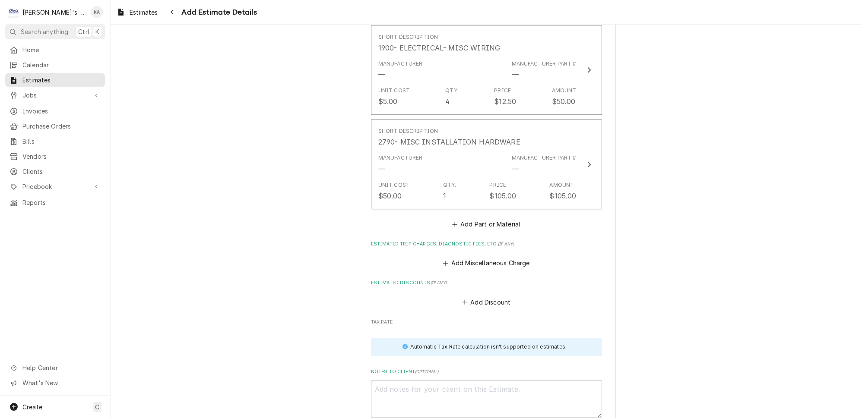
scroll to position [1746, 0]
type textarea "x"
click at [497, 256] on button "Add Miscellaneous Charge" at bounding box center [486, 262] width 90 height 12
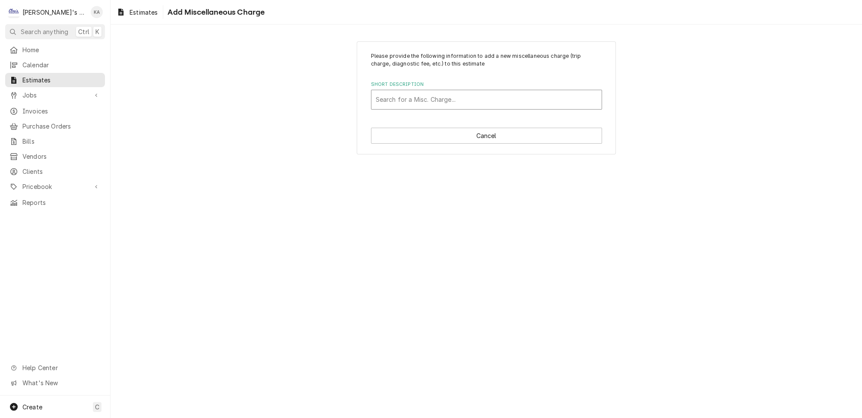
click at [432, 92] on div "Short Description" at bounding box center [486, 100] width 221 height 16
type input "FRT"
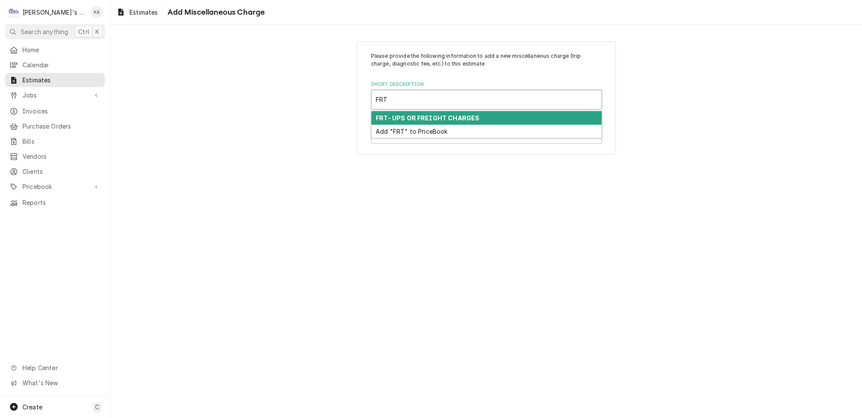
click at [433, 114] on strong "FRT- UPS OR FREIGHT CHARGES" at bounding box center [428, 117] width 104 height 7
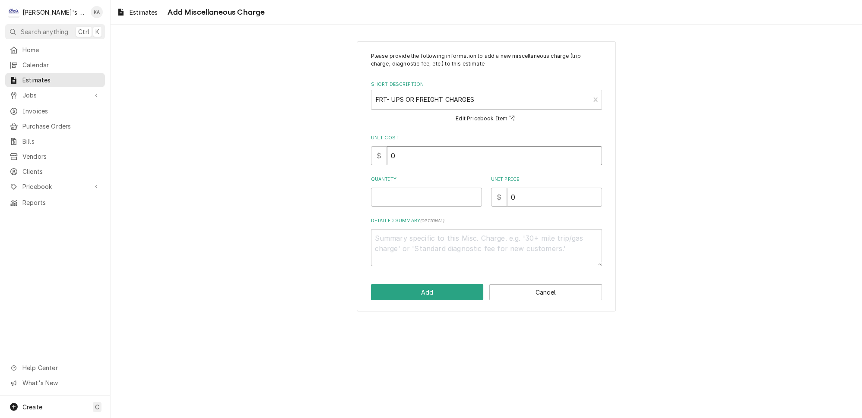
click at [392, 153] on input "0" at bounding box center [494, 155] width 215 height 19
type textarea "x"
type input "60"
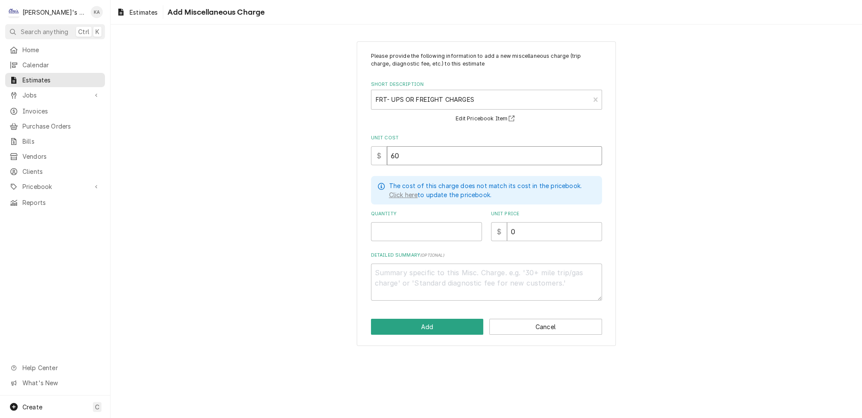
type textarea "x"
type input "60"
click at [400, 226] on input "Quantity" at bounding box center [426, 231] width 111 height 19
type textarea "x"
type input "1"
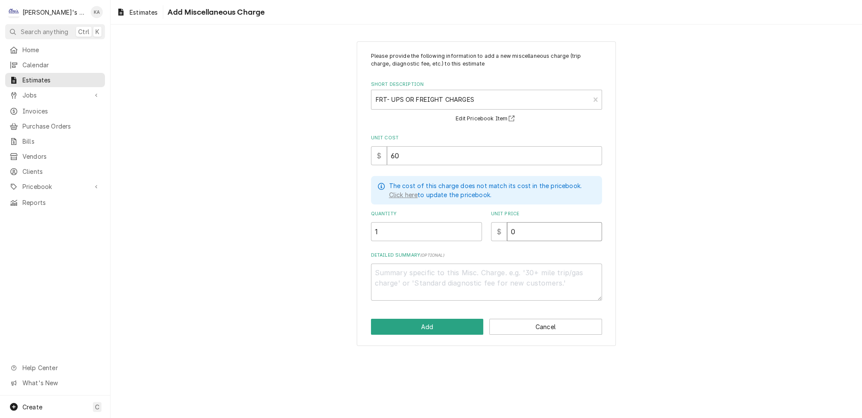
type textarea "x"
type input "7"
type textarea "x"
type input "75"
type textarea "x"
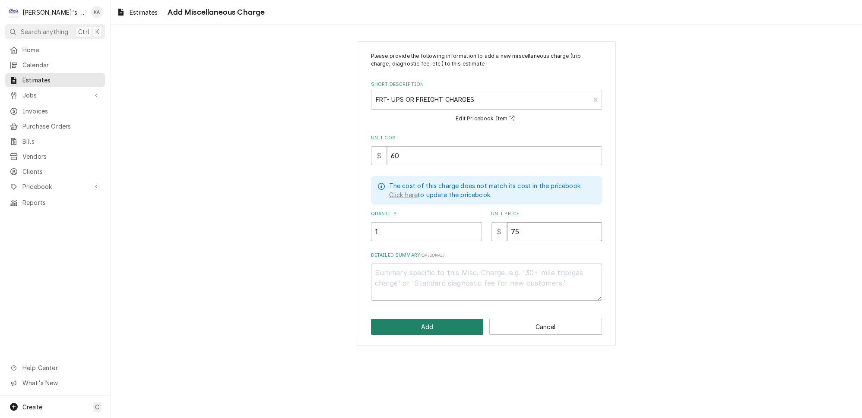
type input "75"
click at [444, 321] on button "Add" at bounding box center [427, 327] width 113 height 16
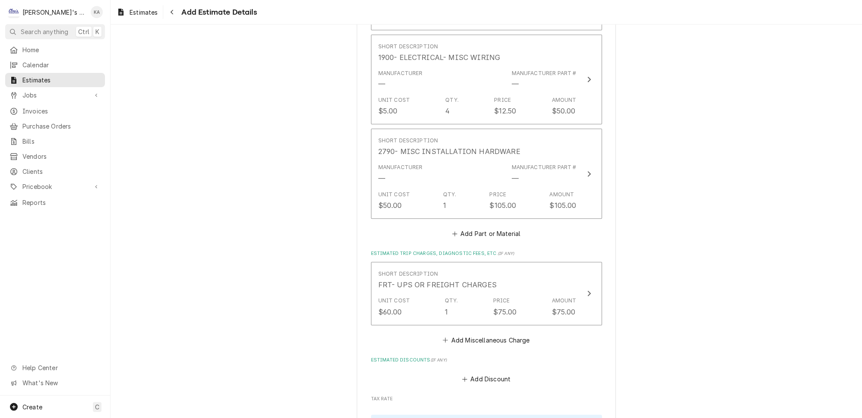
scroll to position [1737, 0]
type textarea "x"
click at [484, 333] on button "Add Miscellaneous Charge" at bounding box center [486, 339] width 90 height 12
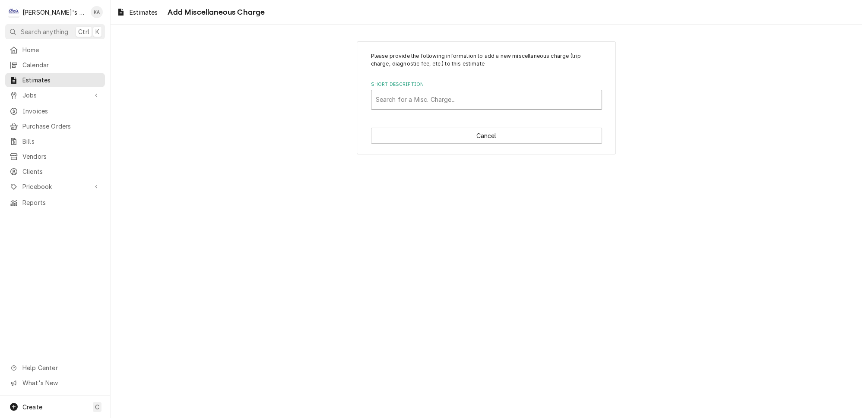
click at [452, 92] on div "Short Description" at bounding box center [486, 100] width 221 height 16
type input "TC"
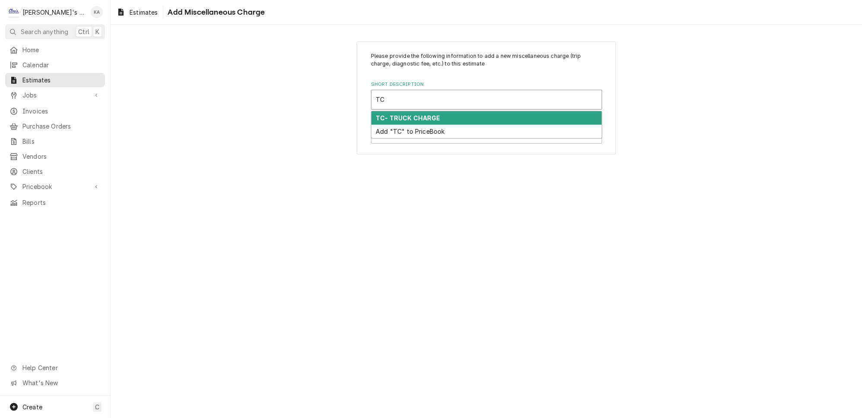
click at [455, 114] on div "TC- TRUCK CHARGE" at bounding box center [486, 117] width 230 height 13
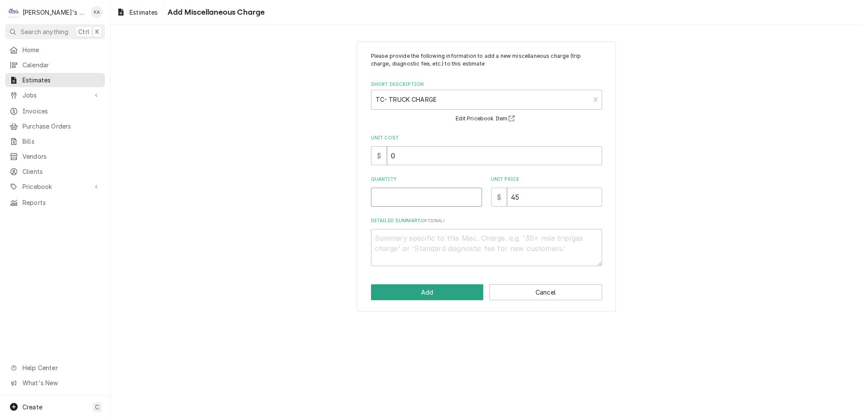
click at [436, 191] on input "Quantity" at bounding box center [426, 197] width 111 height 19
type textarea "x"
type input "1"
type textarea "x"
type input "1"
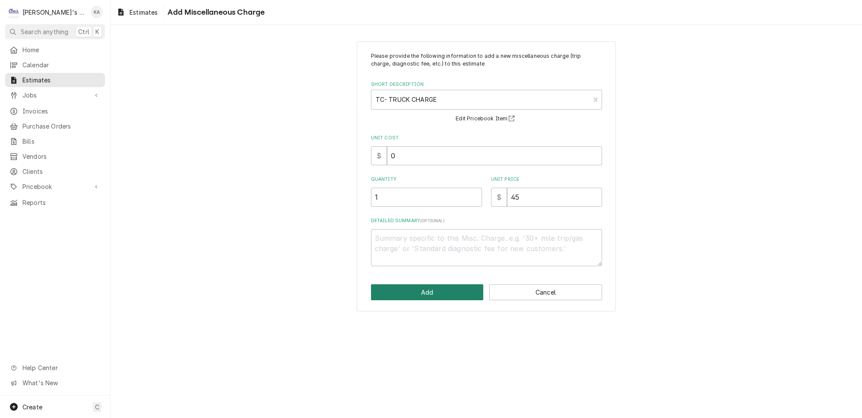
click at [434, 288] on button "Add" at bounding box center [427, 293] width 113 height 16
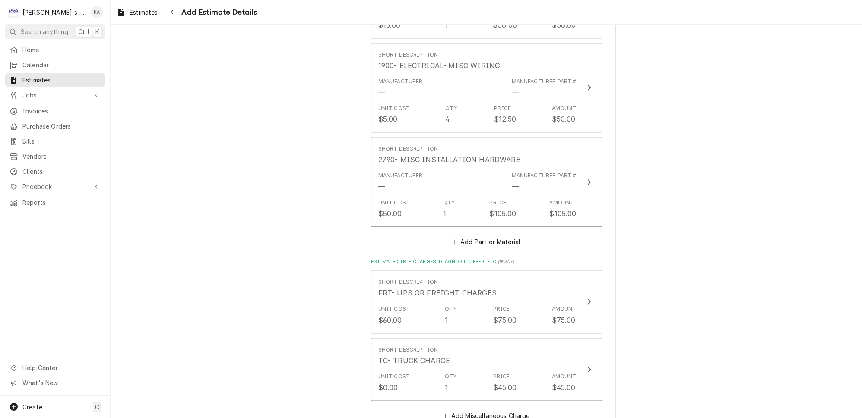
scroll to position [2059, 0]
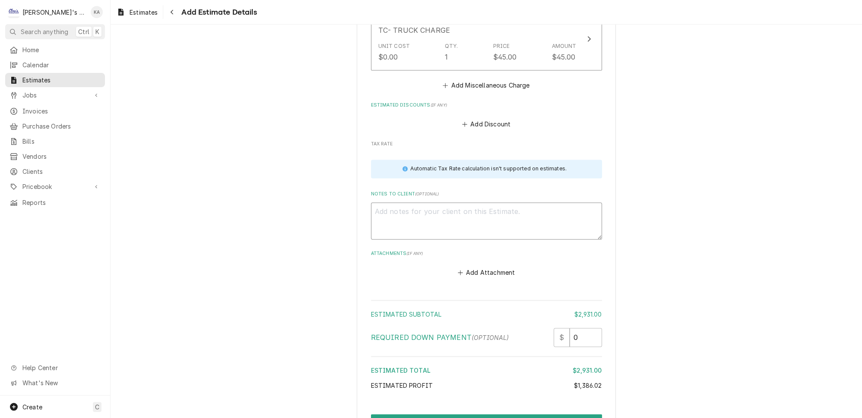
click at [372, 202] on textarea "Notes to Client ( optional )" at bounding box center [486, 220] width 231 height 37
paste textarea "9/11/2025 UPDATED ESTIMATE FOR REPAIRS. ORIGINAL ESTIMATE EXPIRED ON 7/24/2025 …"
type textarea "x"
type textarea "9/11/2025 UPDATED ESTIMATE FOR REPAIRS. ORIGINAL ESTIMATE EXPIRED ON 7/24/2025 …"
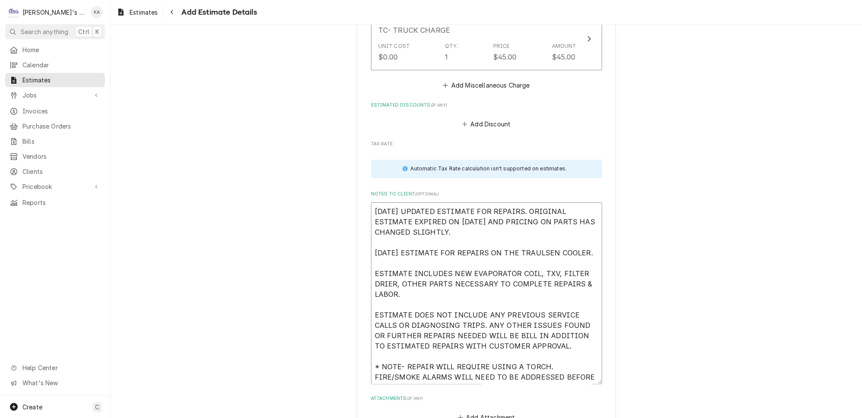
scroll to position [5, 0]
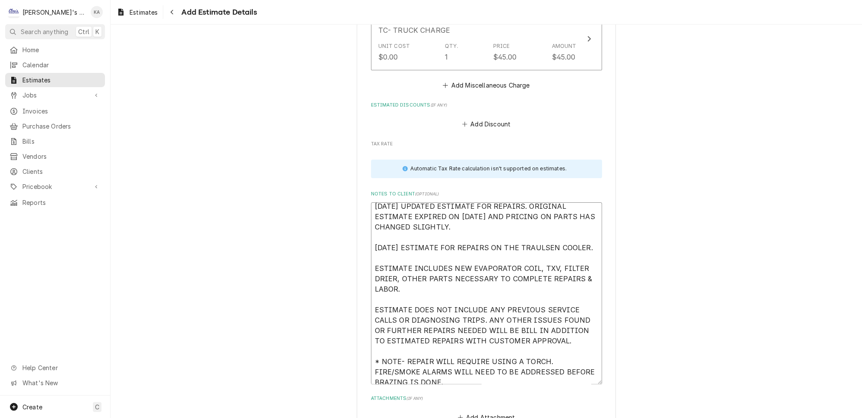
click at [382, 320] on textarea "9/11/2025 UPDATED ESTIMATE FOR REPAIRS. ORIGINAL ESTIMATE EXPIRED ON 7/24/2025 …" at bounding box center [486, 293] width 231 height 182
type textarea "x"
type textarea "[DATE] UPDATED ESTIMATE FOR REPAIRS. ORIGINAL ESTIMATE EXPIRED ON [DATE] AND PR…"
type textarea "x"
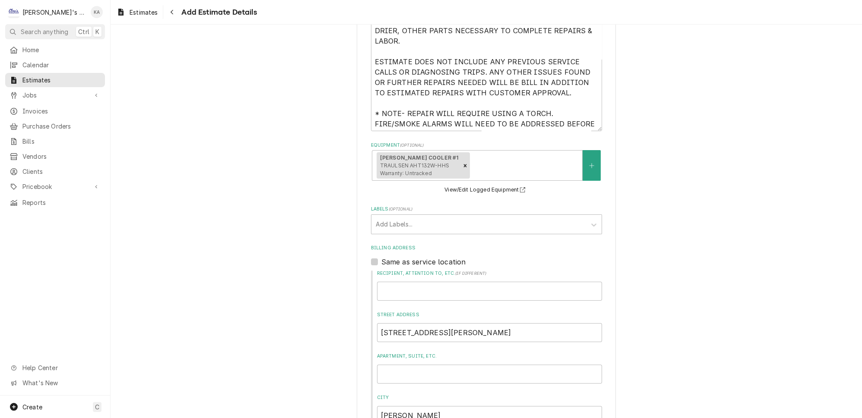
scroll to position [292, 0]
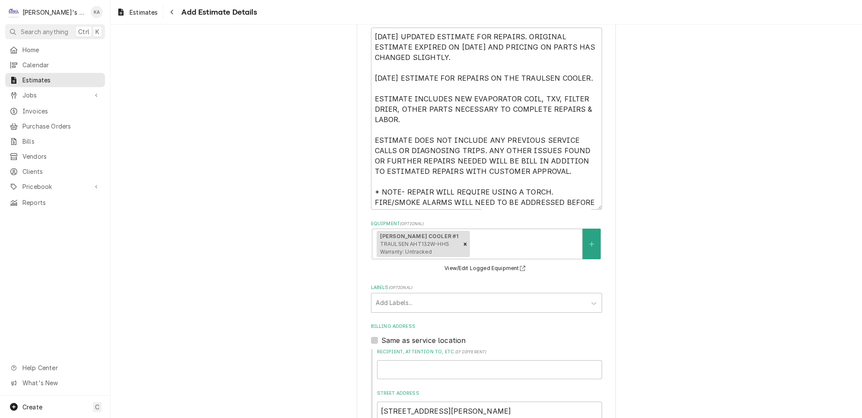
type textarea "[DATE] UPDATED ESTIMATE FOR REPAIRS. ORIGINAL ESTIMATE EXPIRED ON [DATE] AND PR…"
click at [381, 187] on textarea "9/11/2025 UPDATED ESTIMATE FOR REPAIRS. ORIGINAL ESTIMATE EXPIRED ON 7/24/2025 …" at bounding box center [486, 119] width 231 height 182
type textarea "x"
type textarea "[DATE] UPDATED ESTIMATE FOR REPAIRS. ORIGINAL ESTIMATE EXPIRED ON [DATE] AND PR…"
type textarea "x"
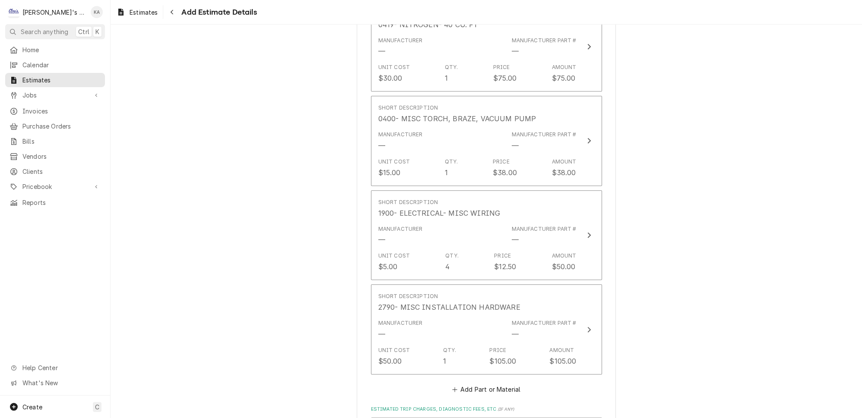
scroll to position [1536, 0]
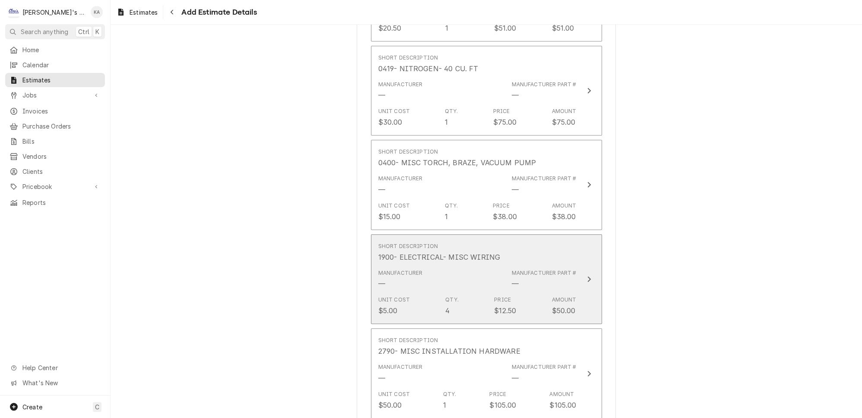
type textarea "[DATE] UPDATED ESTIMATE FOR REPAIRS. ORIGINAL ESTIMATE EXPIRED ON [DATE] AND PR…"
click at [579, 255] on button "Short Description 1900- ELECTRICAL- MISC WIRING Manufacturer — Manufacturer Par…" at bounding box center [486, 279] width 231 height 90
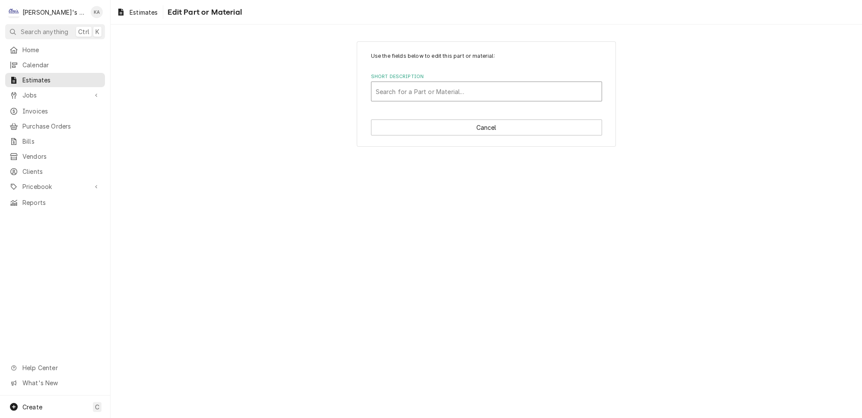
click at [516, 84] on div "Short Description" at bounding box center [486, 92] width 221 height 16
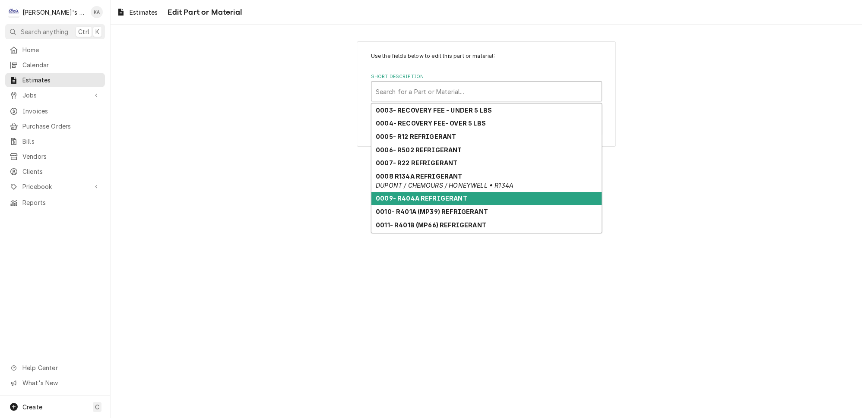
click at [456, 195] on strong "0009- R404A REFRIGERANT" at bounding box center [422, 198] width 92 height 7
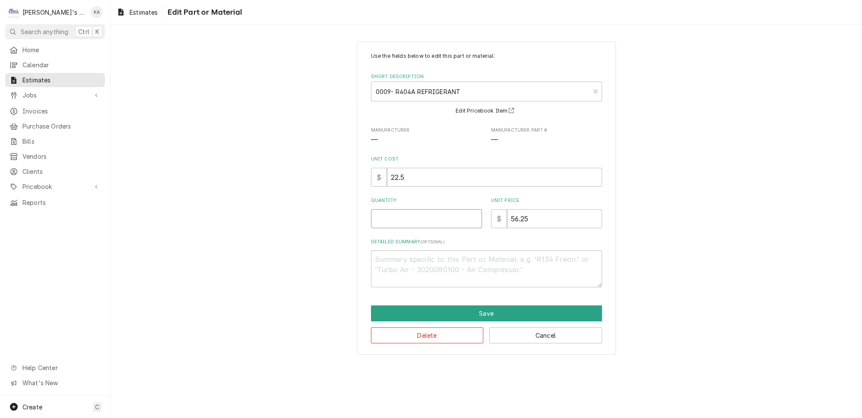
click at [411, 215] on input "Quantity" at bounding box center [426, 218] width 111 height 19
type textarea "x"
type input "1"
type textarea "x"
type input "12"
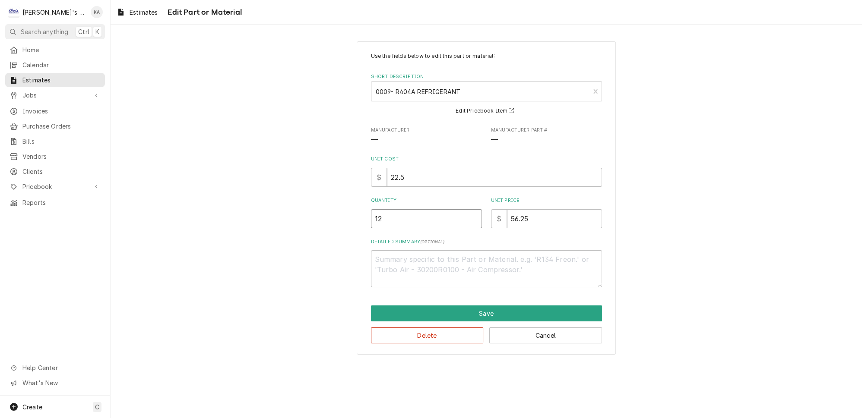
type textarea "x"
type input "12"
type textarea "x"
type input "5"
type textarea "x"
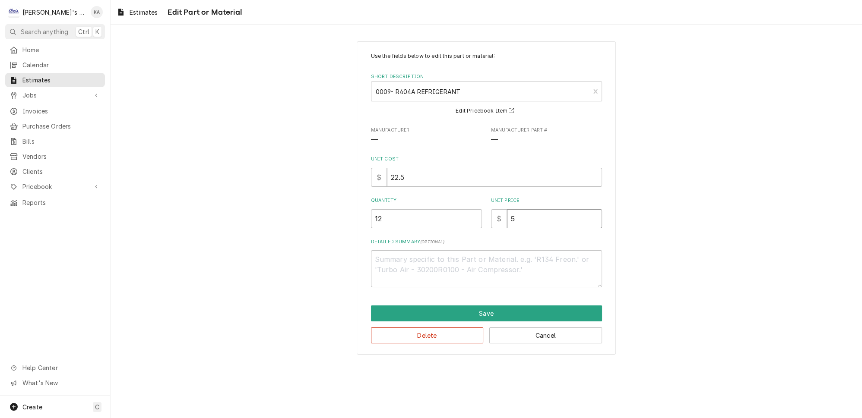
type input "56"
type textarea "x"
type input "56.5"
type textarea "x"
type input "56.5"
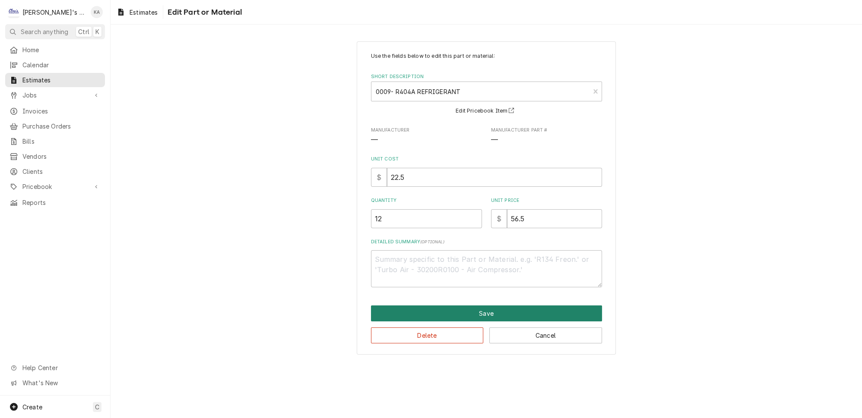
click at [510, 307] on button "Save" at bounding box center [486, 314] width 231 height 16
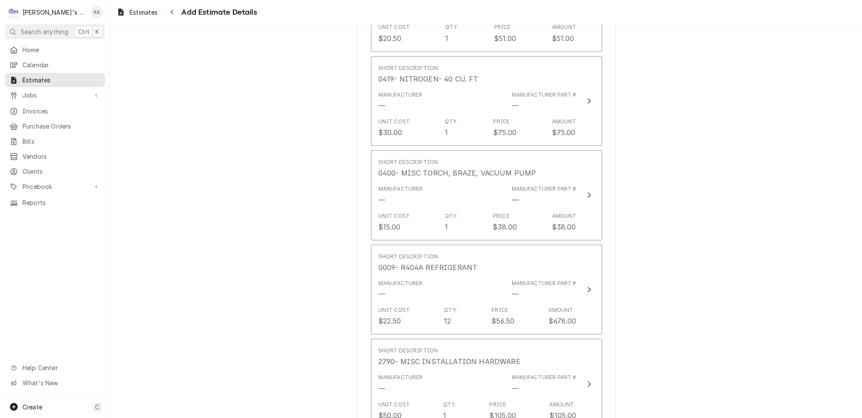
scroll to position [1527, 0]
type textarea "x"
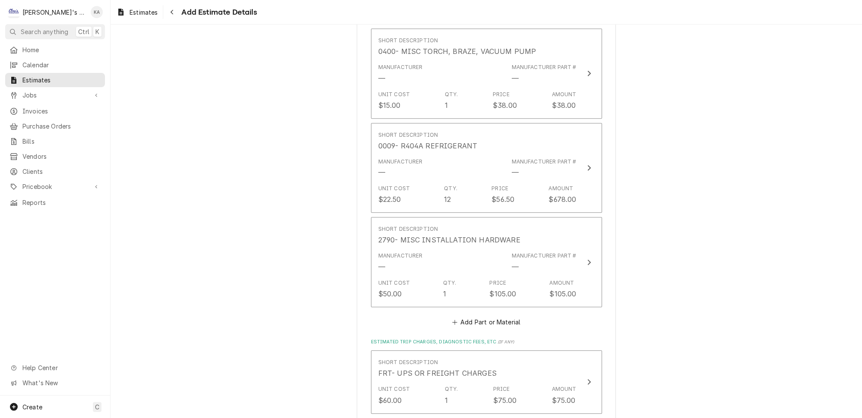
scroll to position [1684, 0]
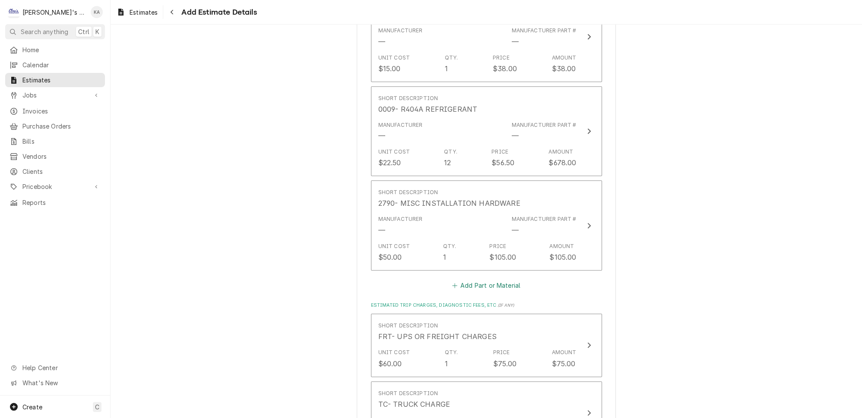
click at [474, 279] on button "Add Part or Material" at bounding box center [485, 285] width 71 height 12
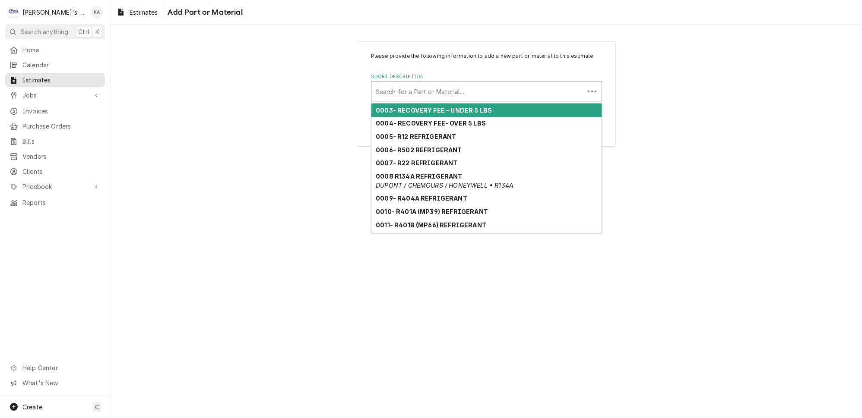
click at [411, 93] on div "Short Description" at bounding box center [478, 92] width 204 height 16
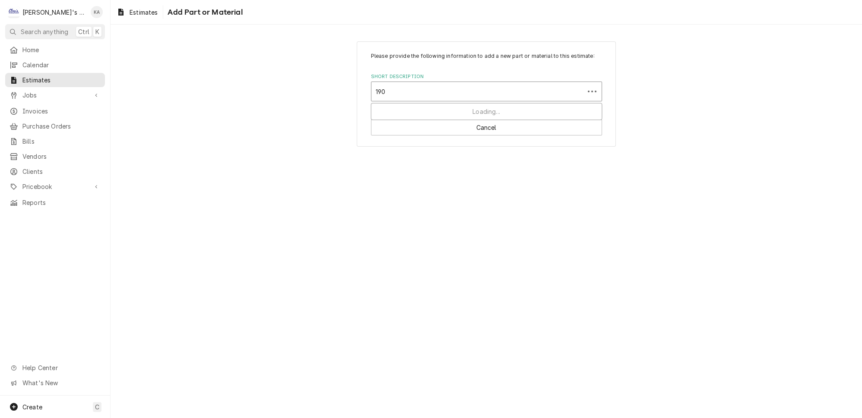
type input "1900"
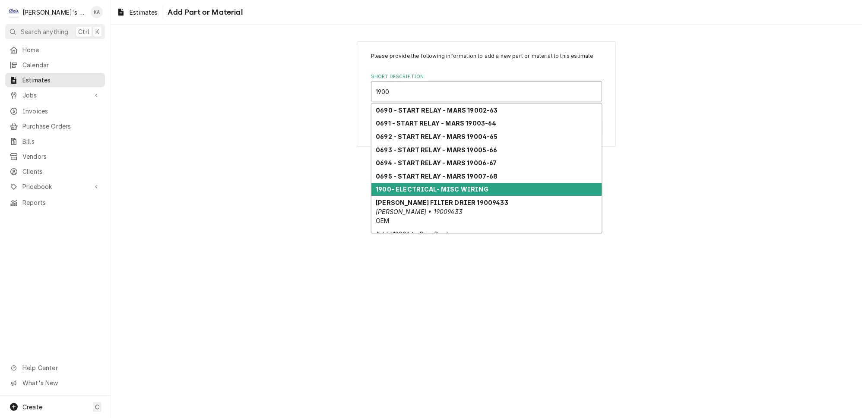
click at [461, 190] on strong "1900- ELECTRICAL- MISC WIRING" at bounding box center [432, 189] width 113 height 7
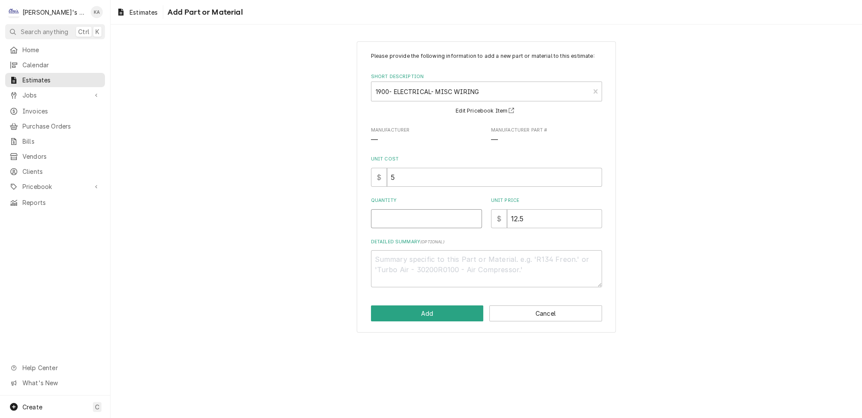
click at [405, 221] on input "Quantity" at bounding box center [426, 218] width 111 height 19
type textarea "x"
type input "4"
type textarea "x"
type input "4"
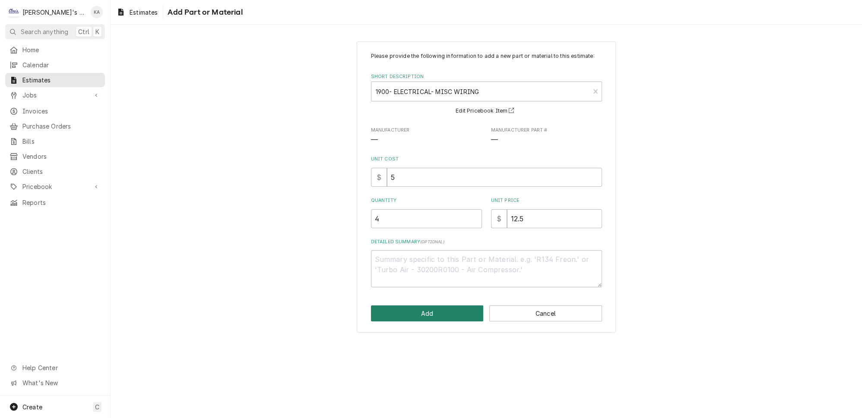
click at [437, 316] on button "Add" at bounding box center [427, 314] width 113 height 16
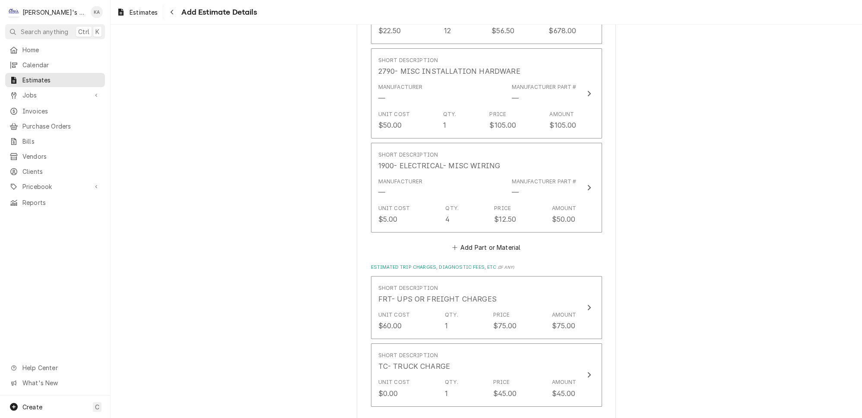
scroll to position [1753, 0]
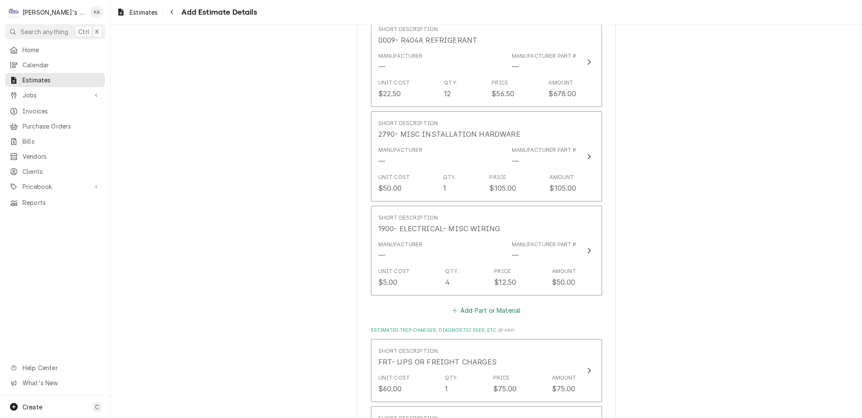
click at [502, 305] on button "Add Part or Material" at bounding box center [485, 311] width 71 height 12
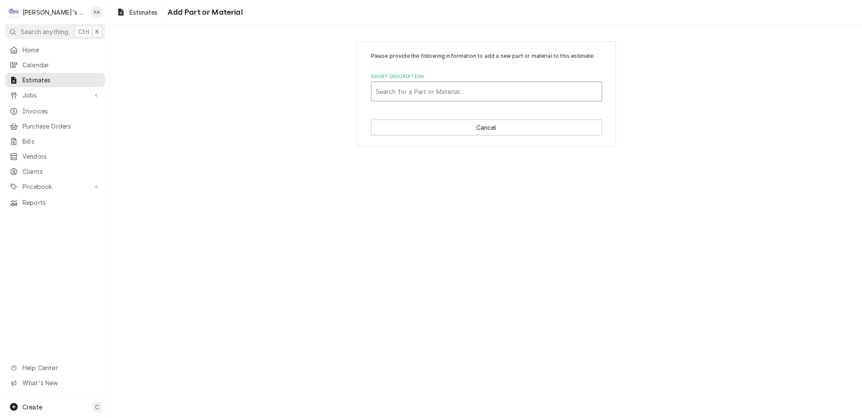
click at [492, 98] on div "Short Description" at bounding box center [486, 92] width 221 height 16
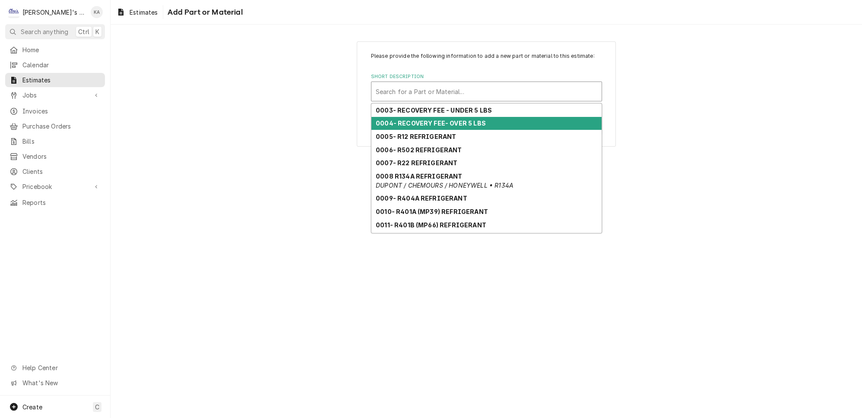
click at [441, 127] on strong "0004- RECOVERY FEE- OVER 5 LBS" at bounding box center [431, 123] width 110 height 7
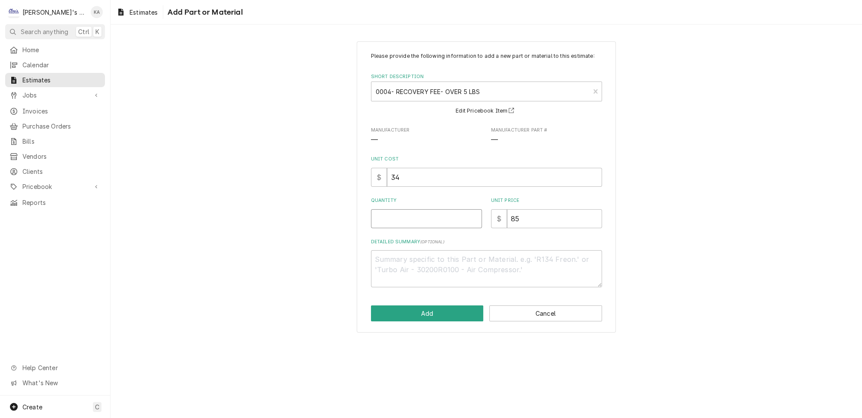
click at [427, 225] on input "Quantity" at bounding box center [426, 218] width 111 height 19
type textarea "x"
type input "1"
click at [436, 317] on button "Add" at bounding box center [427, 314] width 113 height 16
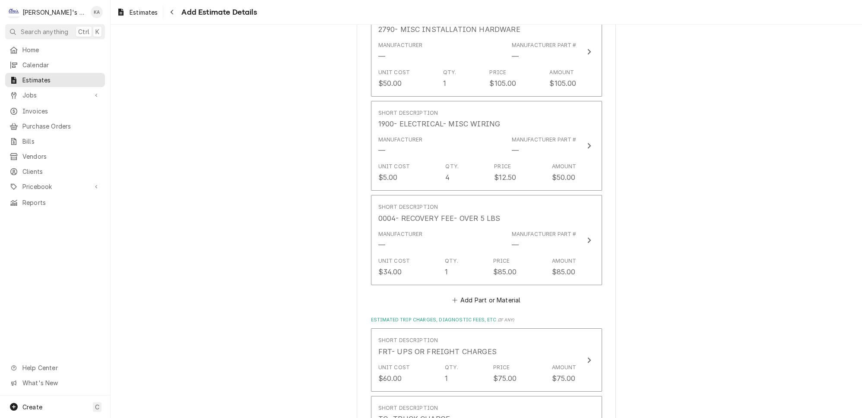
scroll to position [1862, 0]
click at [490, 290] on button "Add Part or Material" at bounding box center [485, 296] width 71 height 12
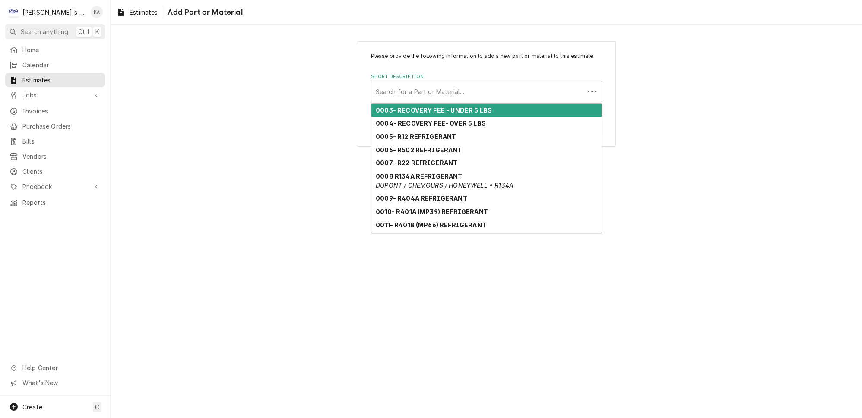
click at [452, 99] on div "Short Description" at bounding box center [478, 92] width 204 height 16
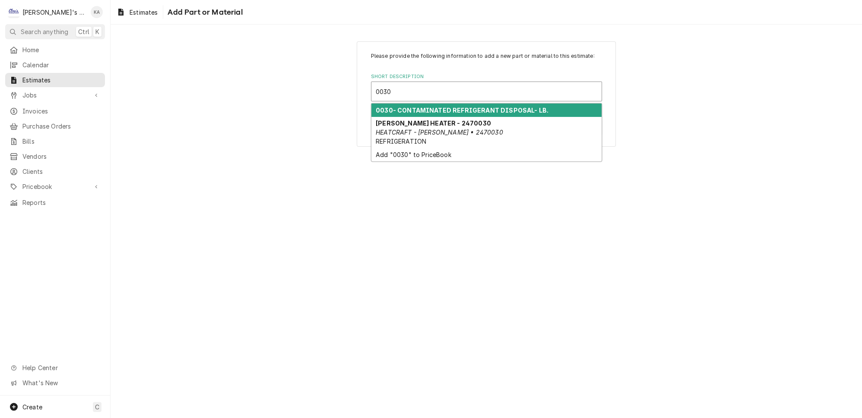
click at [459, 113] on strong "0030- CONTAMINATED REFRIGERANT DISPOSAL- LB." at bounding box center [462, 110] width 173 height 7
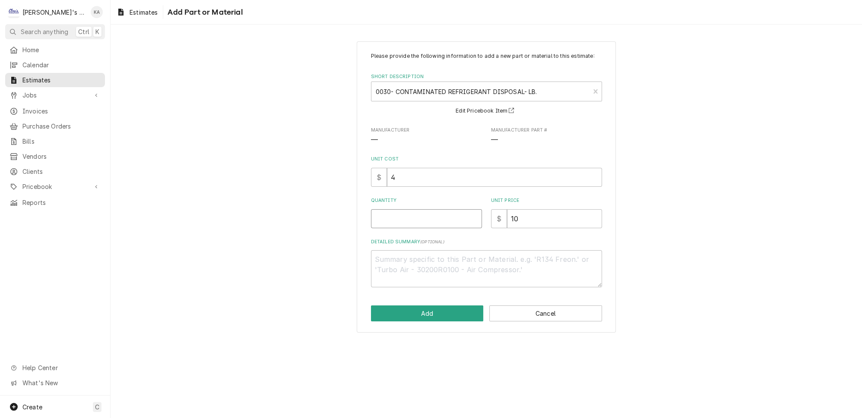
click at [402, 218] on input "Quantity" at bounding box center [426, 218] width 111 height 19
click at [437, 317] on button "Add" at bounding box center [427, 314] width 113 height 16
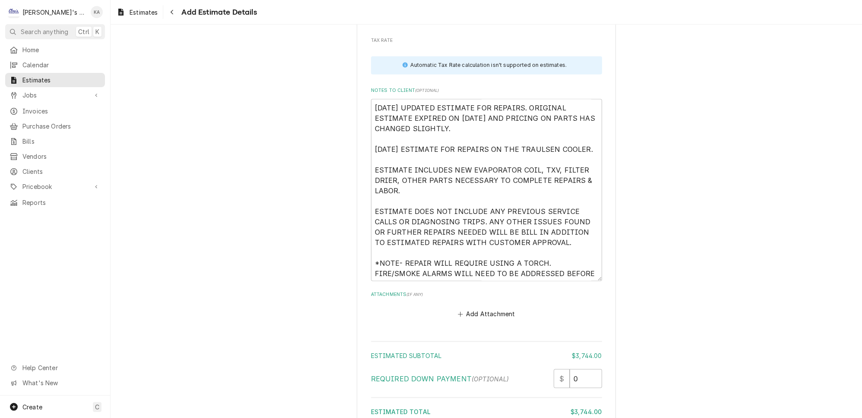
scroll to position [2480, 0]
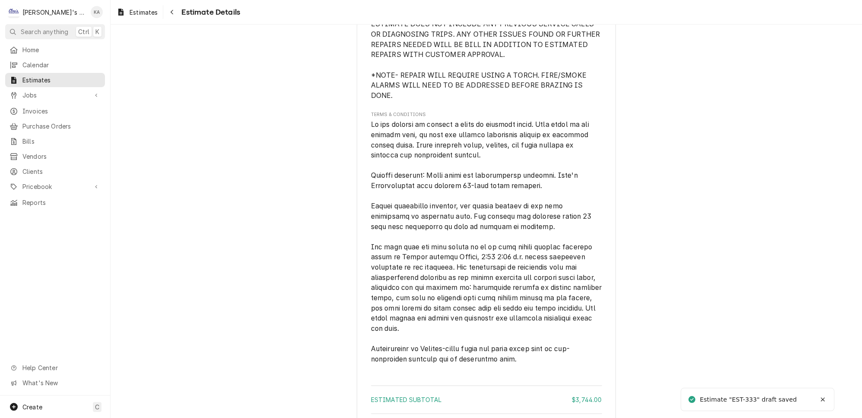
scroll to position [2059, 0]
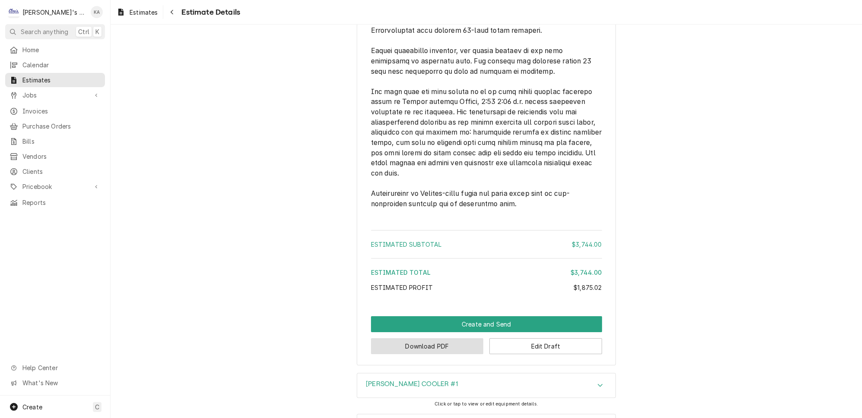
click at [418, 338] on button "Download PDF" at bounding box center [427, 346] width 113 height 16
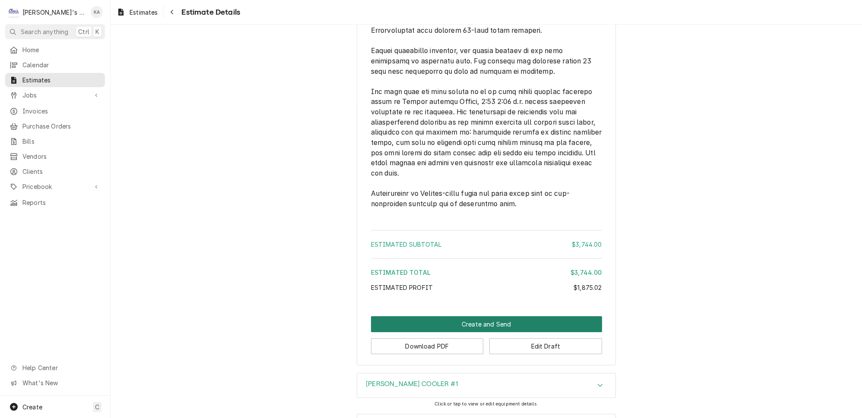
click at [490, 316] on button "Create and Send" at bounding box center [486, 324] width 231 height 16
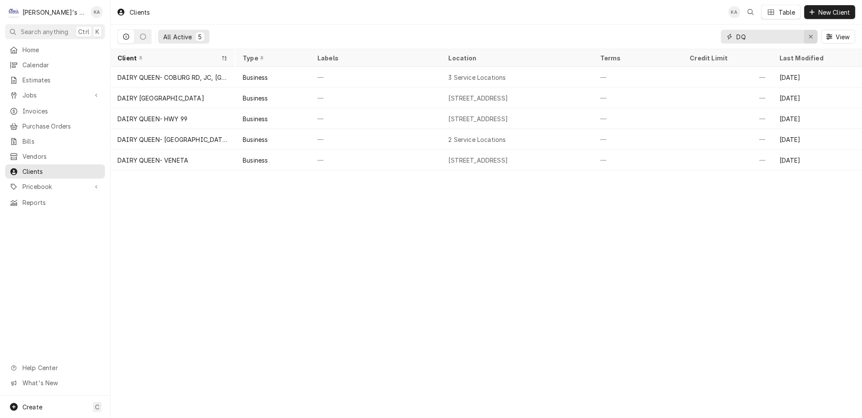
click at [812, 35] on icon "Erase input" at bounding box center [810, 36] width 3 height 3
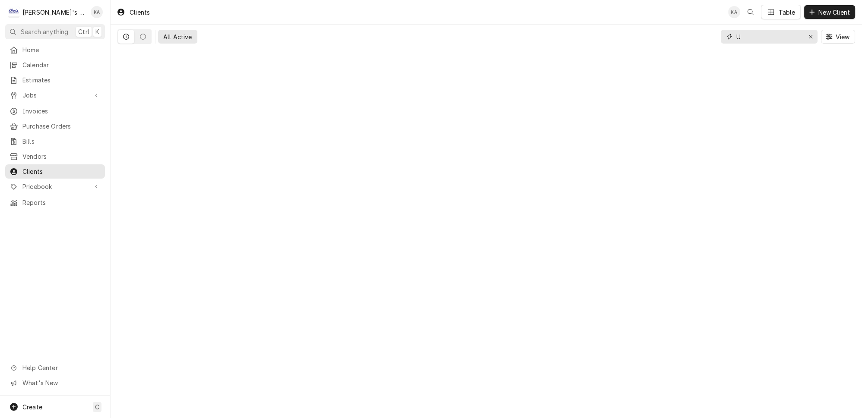
type input "U"
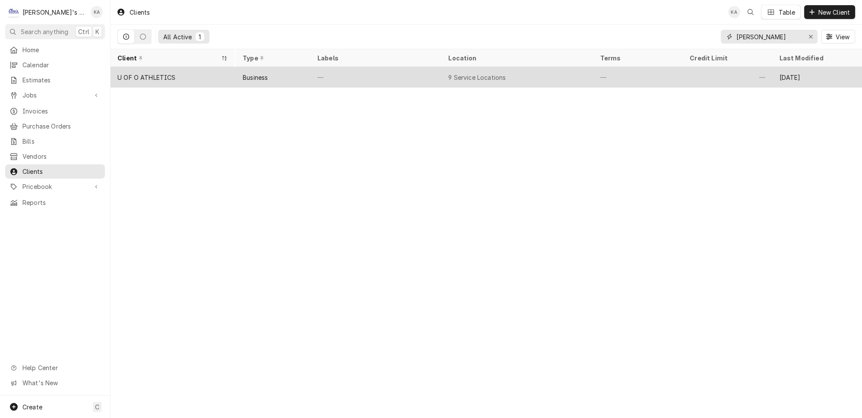
type input "[PERSON_NAME]"
click at [277, 70] on div "Business" at bounding box center [274, 77] width 76 height 21
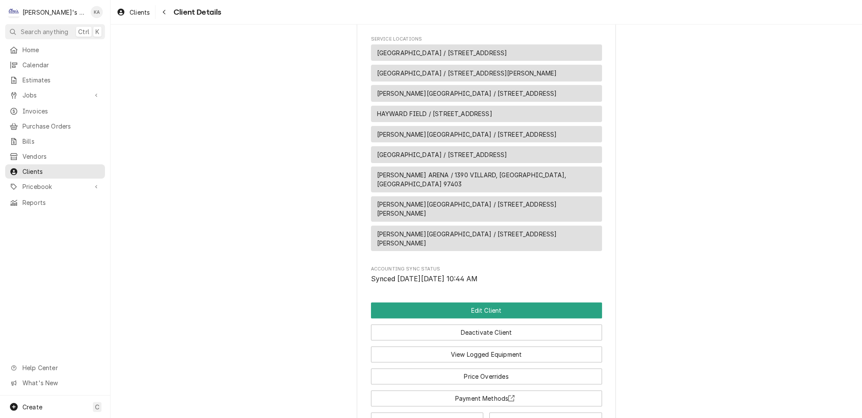
scroll to position [431, 0]
click at [484, 302] on button "Edit Client" at bounding box center [486, 310] width 231 height 16
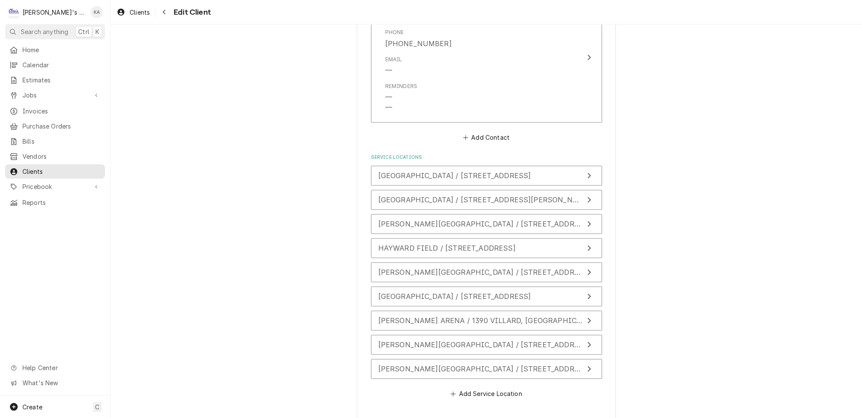
scroll to position [785, 0]
click at [587, 218] on icon "Update Service Location" at bounding box center [589, 221] width 4 height 7
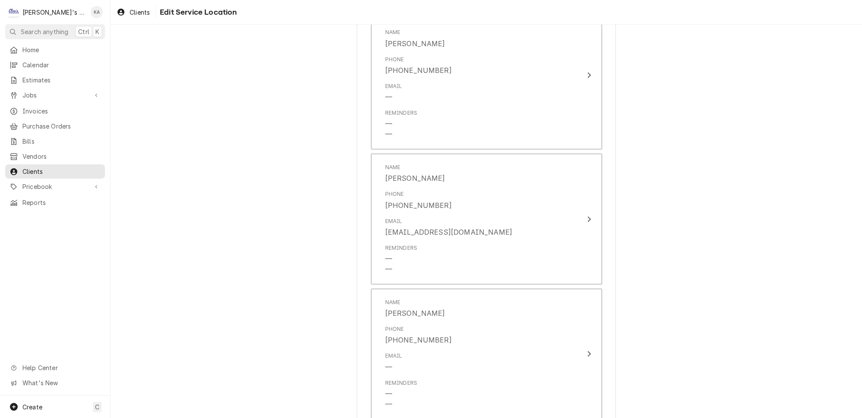
scroll to position [1170, 0]
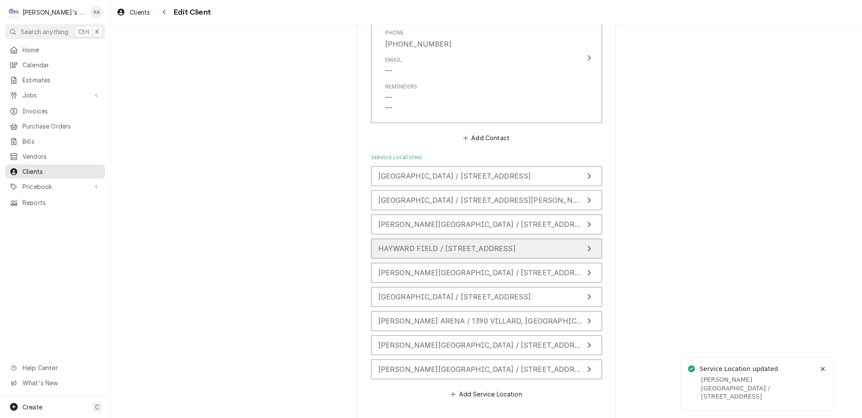
scroll to position [785, 0]
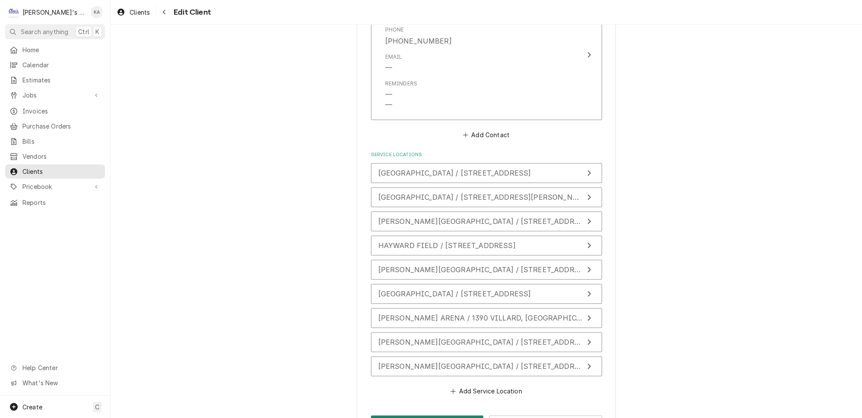
click at [431, 416] on button "Save" at bounding box center [427, 424] width 113 height 16
type textarea "x"
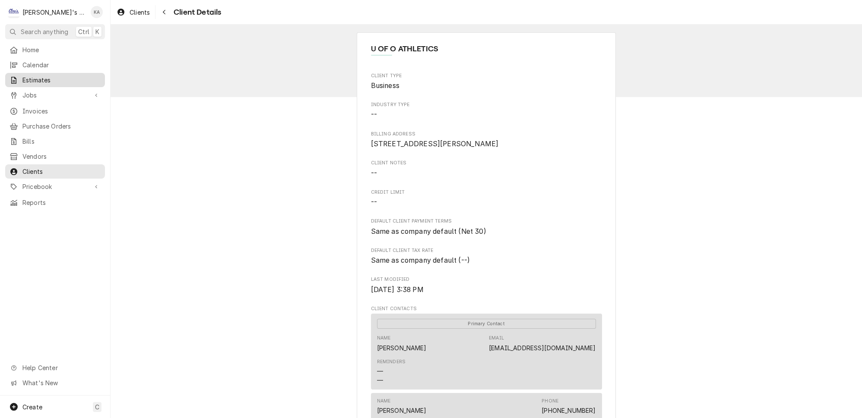
click at [52, 76] on span "Estimates" at bounding box center [61, 80] width 78 height 9
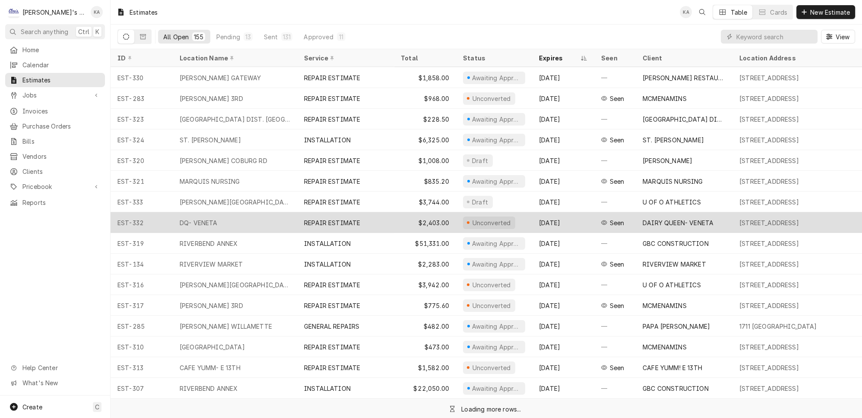
scroll to position [83, 0]
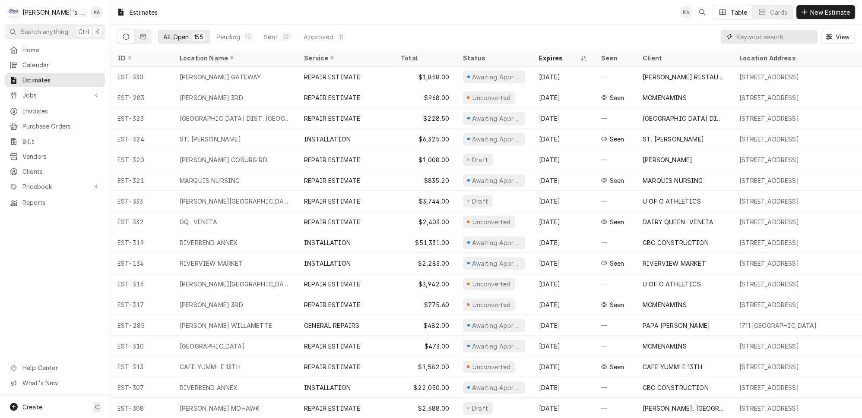
drag, startPoint x: 756, startPoint y: 35, endPoint x: 757, endPoint y: 31, distance: 4.4
click at [756, 32] on input "Dynamic Content Wrapper" at bounding box center [774, 37] width 77 height 14
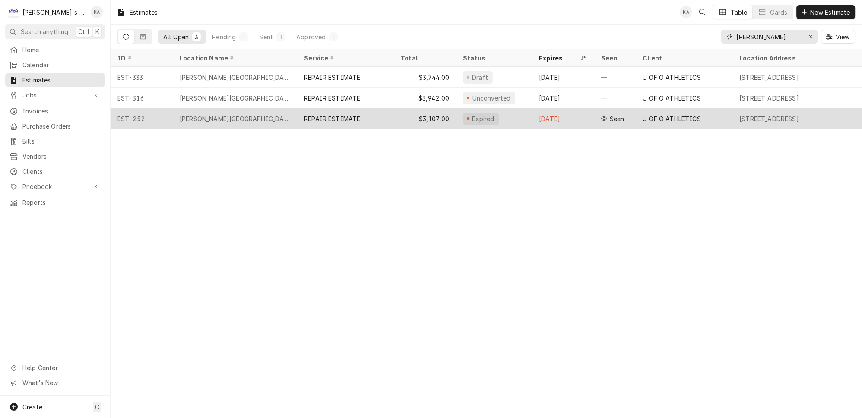
type input "[PERSON_NAME]"
click at [270, 114] on div "[PERSON_NAME][GEOGRAPHIC_DATA]" at bounding box center [235, 118] width 124 height 21
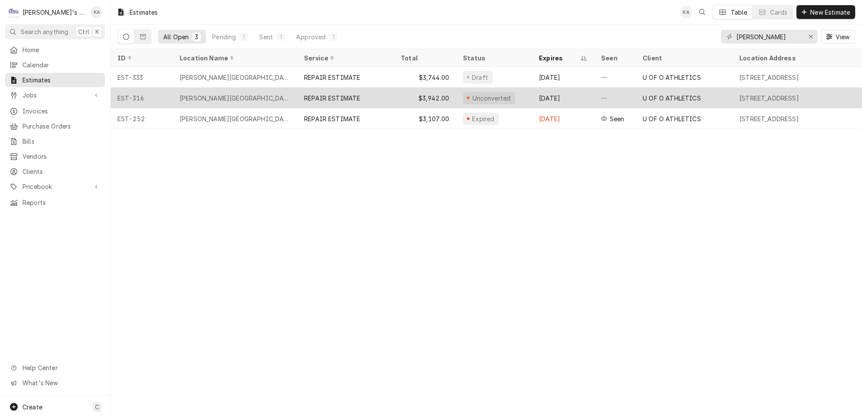
click at [381, 95] on div "REPAIR ESTIMATE" at bounding box center [345, 98] width 97 height 21
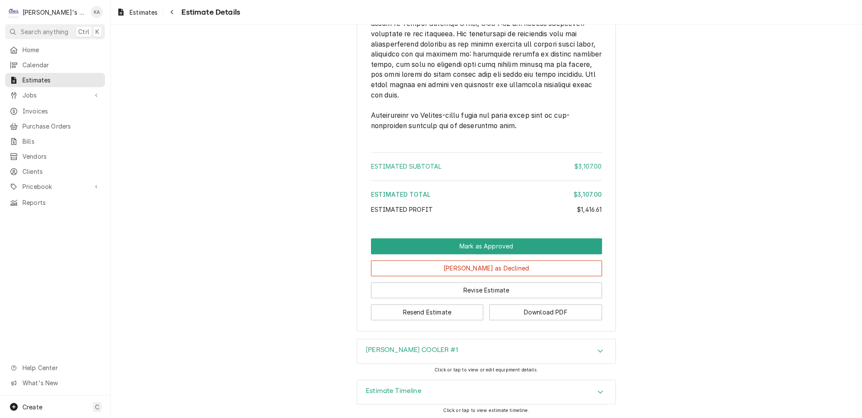
scroll to position [2356, 0]
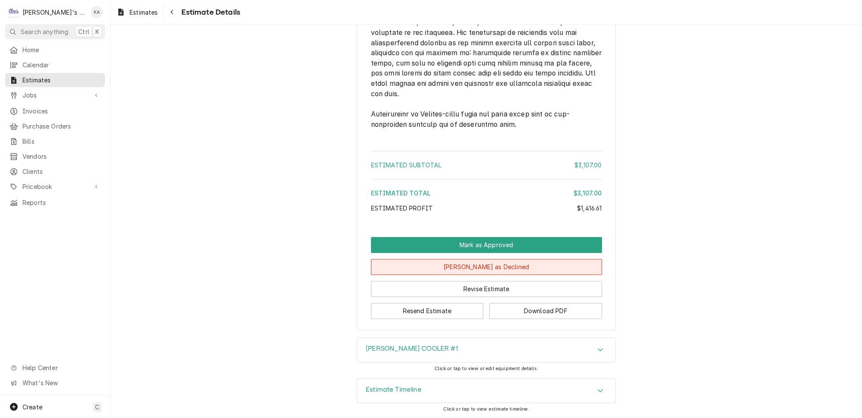
click at [477, 272] on button "[PERSON_NAME] as Declined" at bounding box center [486, 267] width 231 height 16
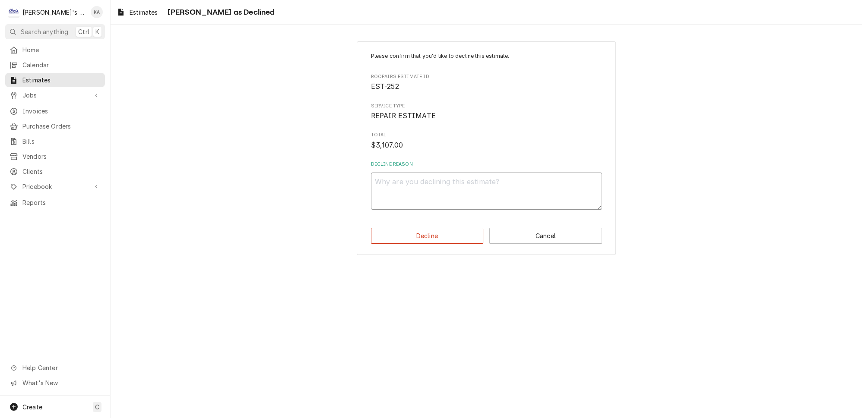
click at [392, 181] on textarea "Decline Reason" at bounding box center [486, 191] width 231 height 37
type textarea "x"
type textarea "T"
type textarea "x"
type textarea "TR"
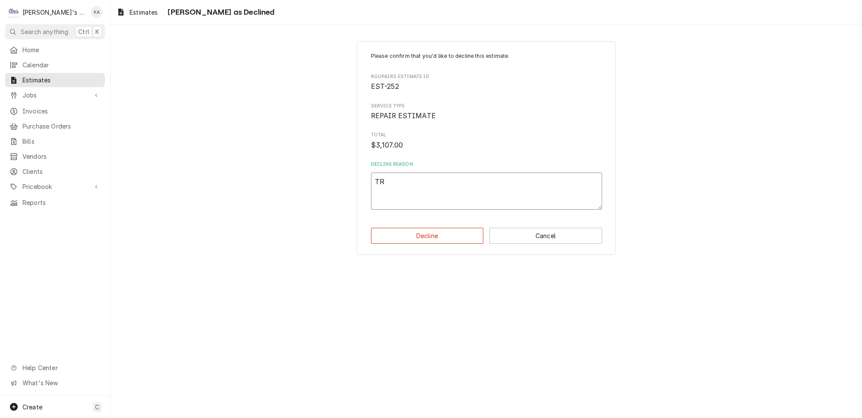
type textarea "x"
type textarea "TRI"
type textarea "x"
type textarea "TRIE"
type textarea "x"
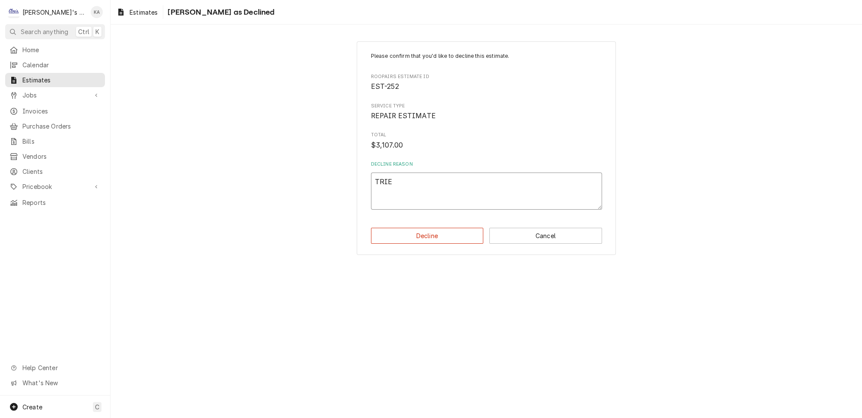
type textarea "TRIED"
type textarea "x"
type textarea "TRIED"
type textarea "x"
type textarea "TRIED T"
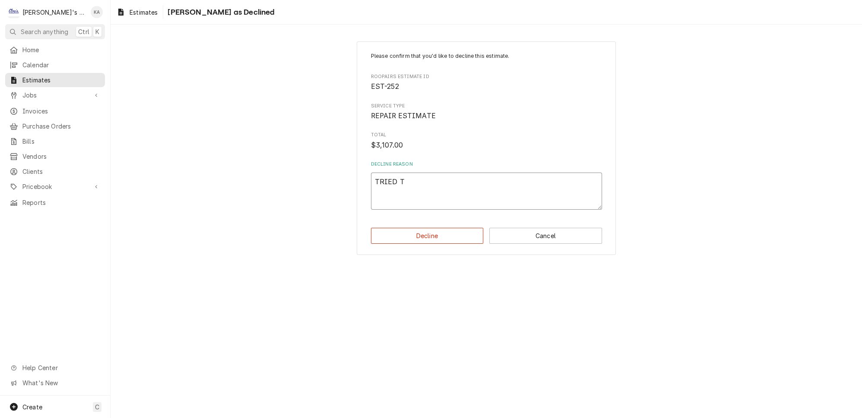
type textarea "x"
type textarea "TRIED TO"
type textarea "x"
type textarea "TRIED TO"
type textarea "x"
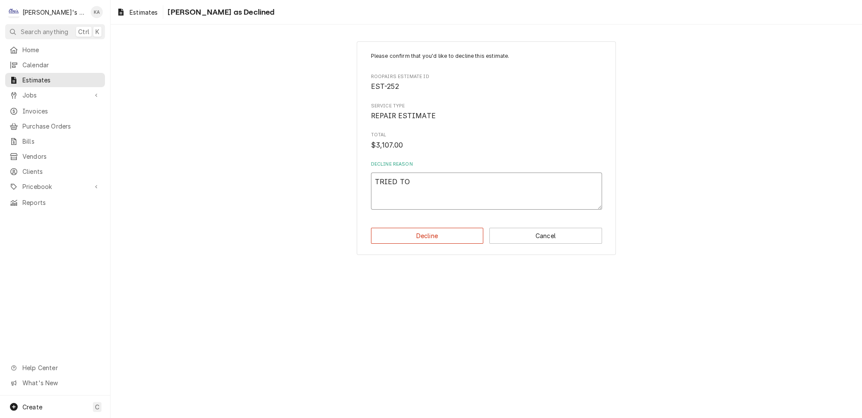
type textarea "TRIED TO U"
type textarea "x"
type textarea "TRIED TO UP"
type textarea "x"
type textarea "TRIED TO UPD"
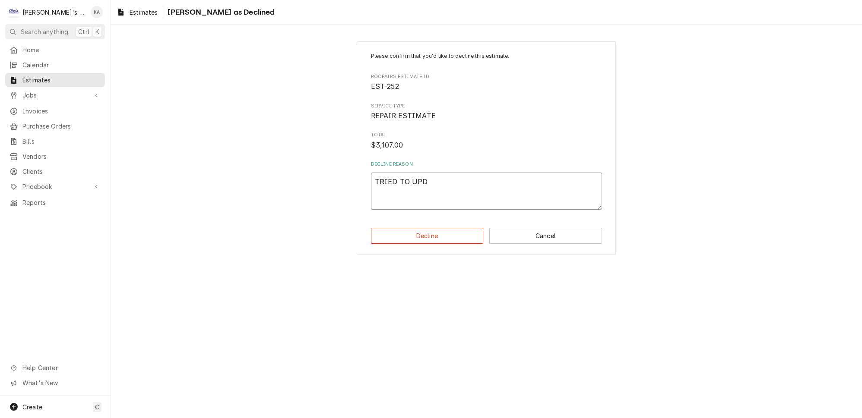
type textarea "x"
type textarea "TRIED TO UPDA"
type textarea "x"
type textarea "TRIED TO UPDAT"
type textarea "x"
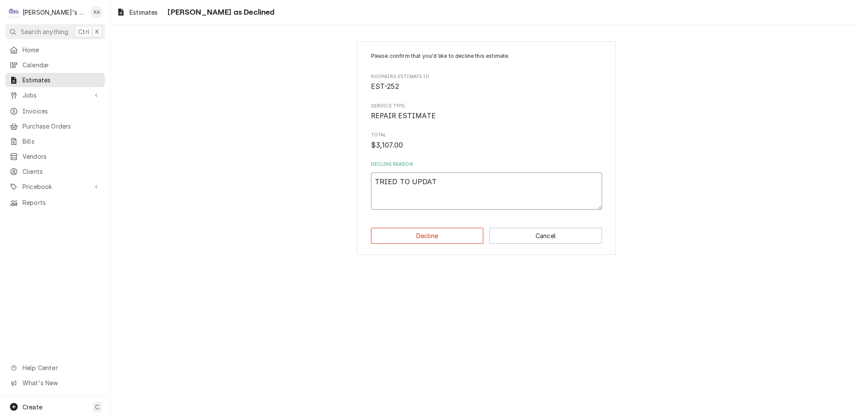
type textarea "TRIED TO UPDATE"
type textarea "x"
type textarea "TRIED TO UPDATE"
type textarea "x"
type textarea "TRIED TO UPDATE &"
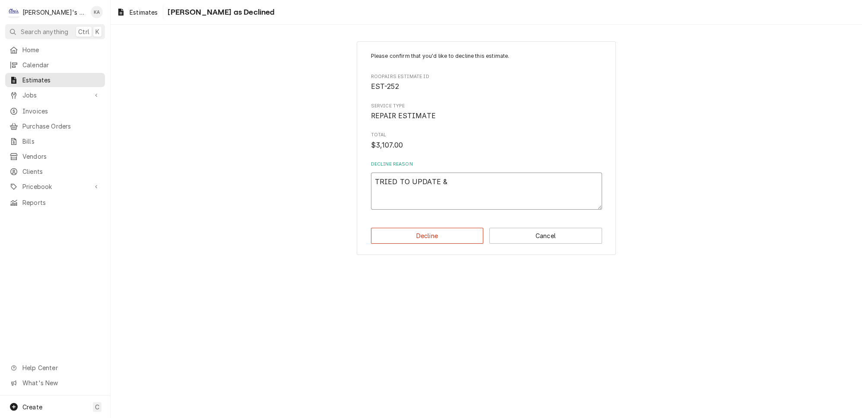
type textarea "x"
type textarea "TRIED TO UPDATE &"
type textarea "x"
type textarea "TRIED TO UPDATE & R"
type textarea "x"
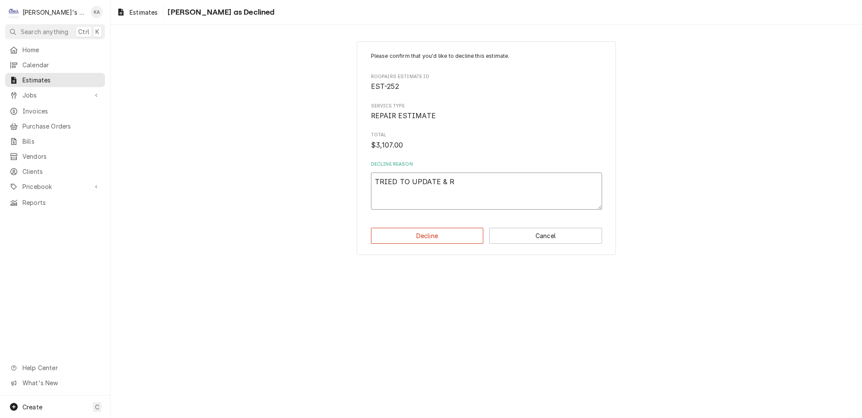
type textarea "TRIED TO UPDATE & RE"
type textarea "x"
type textarea "TRIED TO UPDATE & RES"
type textarea "x"
type textarea "TRIED TO UPDATE & RESE"
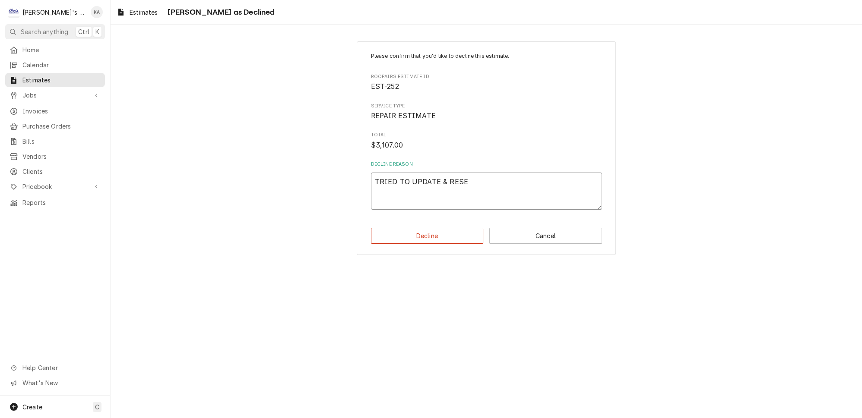
type textarea "x"
type textarea "TRIED TO UPDATE & RESEN"
type textarea "x"
type textarea "TRIED TO UPDATE & RESEND"
type textarea "x"
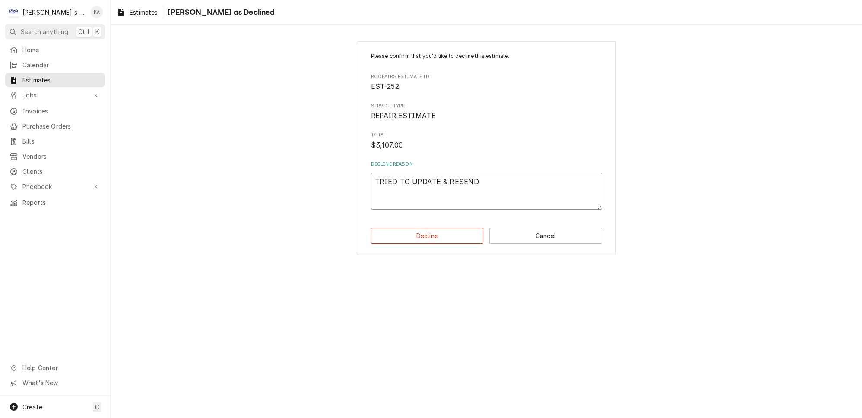
type textarea "TRIED TO UPDATE & RESEND"
type textarea "x"
type textarea "TRIED TO UPDATE & RESEND B"
type textarea "x"
type textarea "TRIED TO UPDATE & RESEND BU"
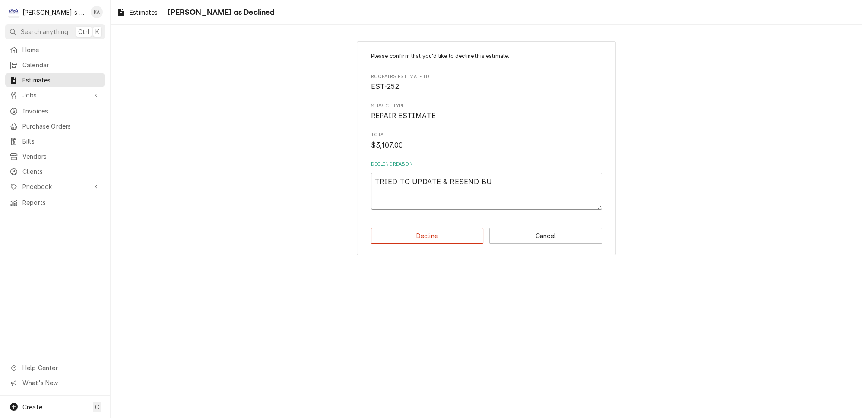
type textarea "x"
type textarea "TRIED TO UPDATE & RESEND BUT"
type textarea "x"
type textarea "TRIED TO UPDATE & RESEND BUT"
type textarea "x"
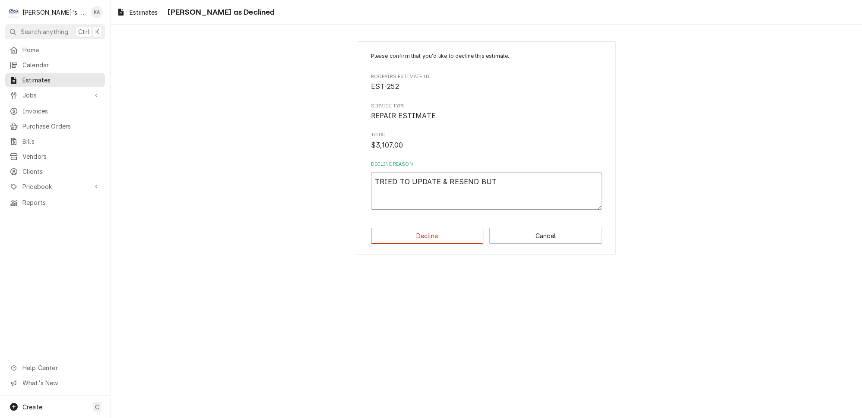
type textarea "TRIED TO UPDATE & RESEND BUT I"
type textarea "x"
type textarea "TRIED TO UPDATE & RESEND BUT IT"
type textarea "x"
type textarea "TRIED TO UPDATE & RESEND BUT IT"
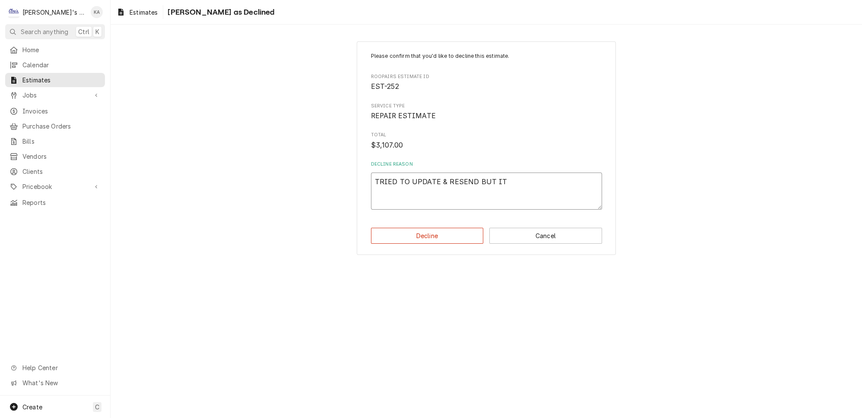
type textarea "x"
type textarea "TRIED TO UPDATE & RESEND BUT IT W"
type textarea "x"
type textarea "TRIED TO UPDATE & RESEND BUT IT WO"
type textarea "x"
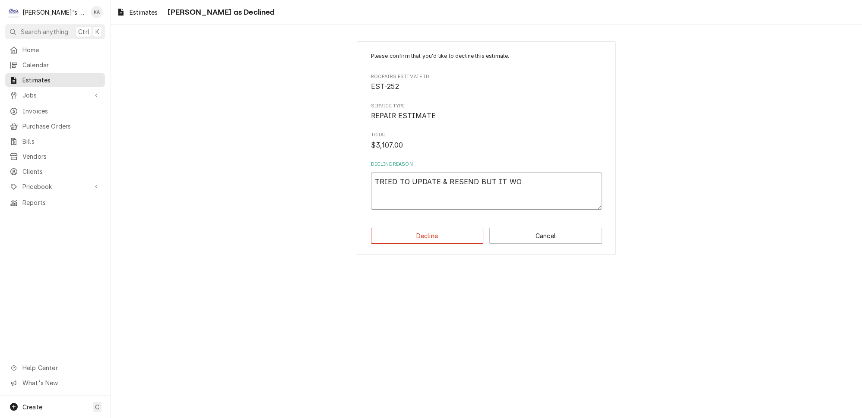
type textarea "TRIED TO UPDATE & RESEND BUT IT WOU"
type textarea "x"
type textarea "TRIED TO UPDATE & RESEND BUT IT WOUL"
type textarea "x"
type textarea "TRIED TO UPDATE & RESEND BUT IT WOULD"
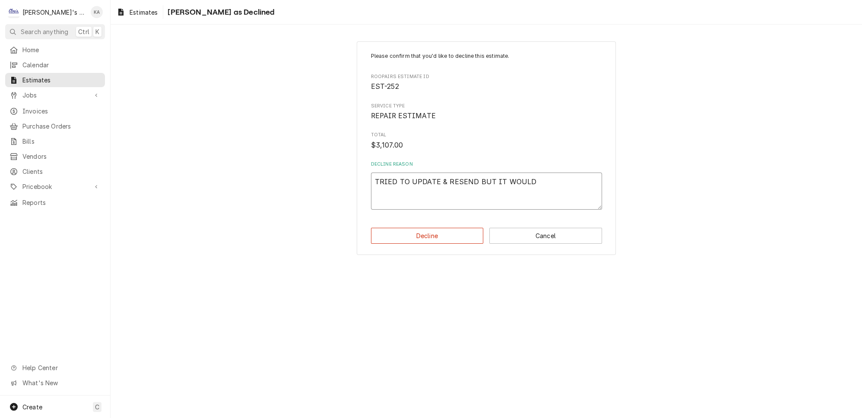
type textarea "x"
type textarea "TRIED TO UPDATE & RESEND BUT IT WOULDN"
type textarea "x"
type textarea "TRIED TO UPDATE & RESEND BUT IT WOULDN'"
type textarea "x"
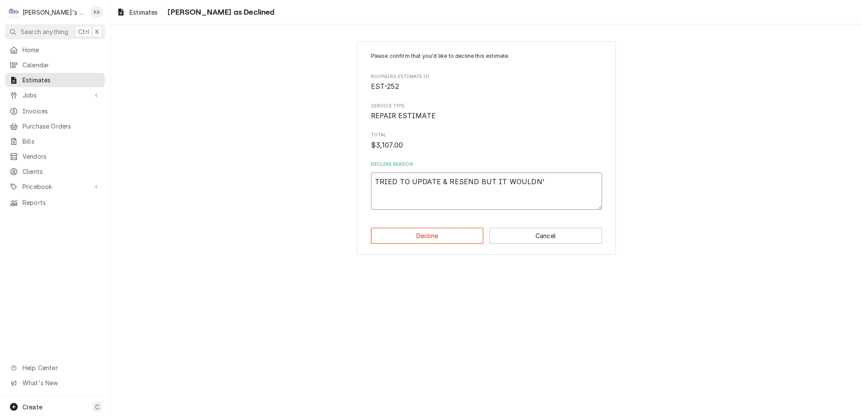
type textarea "TRIED TO UPDATE & RESEND BUT IT WOULDN'T"
type textarea "x"
type textarea "TRIED TO UPDATE & RESEND BUT IT WOULDN'T"
type textarea "x"
type textarea "TRIED TO UPDATE & RESEND BUT IT WOULDN'T L"
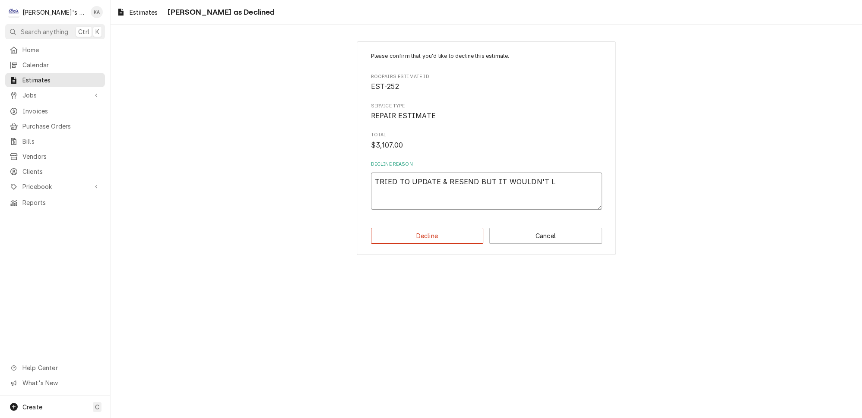
type textarea "x"
type textarea "TRIED TO UPDATE & RESEND BUT IT WOULDN'T LE"
type textarea "x"
type textarea "TRIED TO UPDATE & RESEND BUT IT WOULDN'T LET"
type textarea "x"
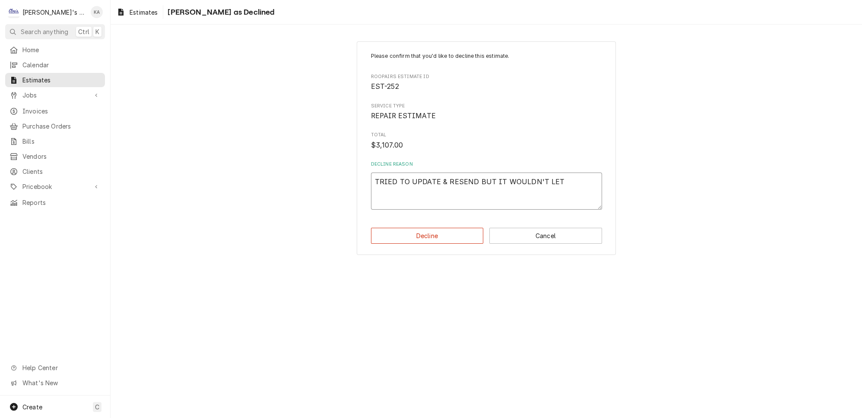
type textarea "TRIED TO UPDATE & RESEND BUT IT WOULDN'T LET"
type textarea "x"
type textarea "TRIED TO UPDATE & RESEND BUT IT WOULDN'T LET M"
type textarea "x"
type textarea "TRIED TO UPDATE & RESEND BUT IT WOULDN'T LET ME"
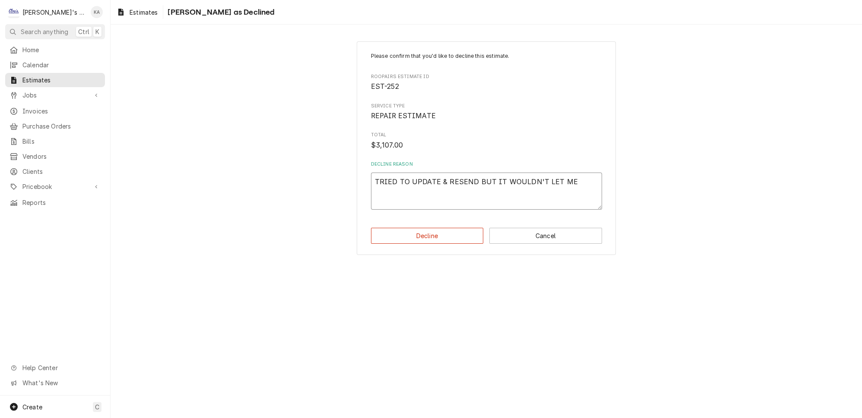
type textarea "x"
type textarea "TRIED TO UPDATE & RESEND BUT IT WOULDN'T LET ME"
type textarea "x"
type textarea "TRIED TO UPDATE & RESEND BUT IT WOULDN'T LET ME S"
type textarea "x"
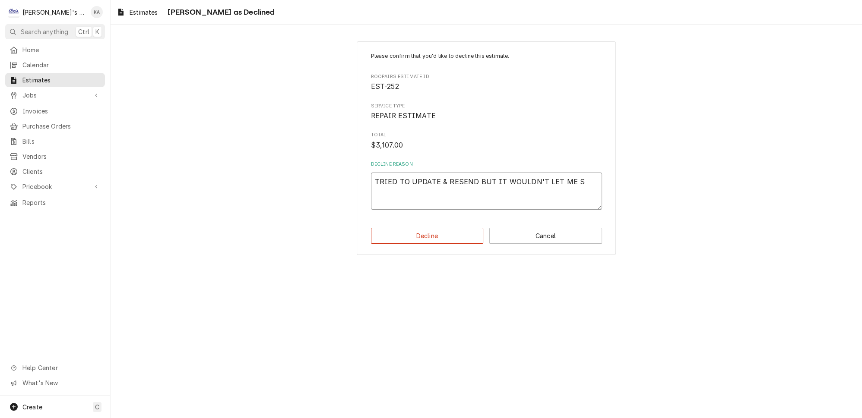
type textarea "TRIED TO UPDATE & RESEND BUT IT WOULDN'T LET ME SO"
type textarea "x"
type textarea "TRIED TO UPDATE & RESEND BUT IT WOULDN'T LET ME SO"
type textarea "x"
type textarea "TRIED TO UPDATE & RESEND BUT IT WOULDN'T LET ME SO I"
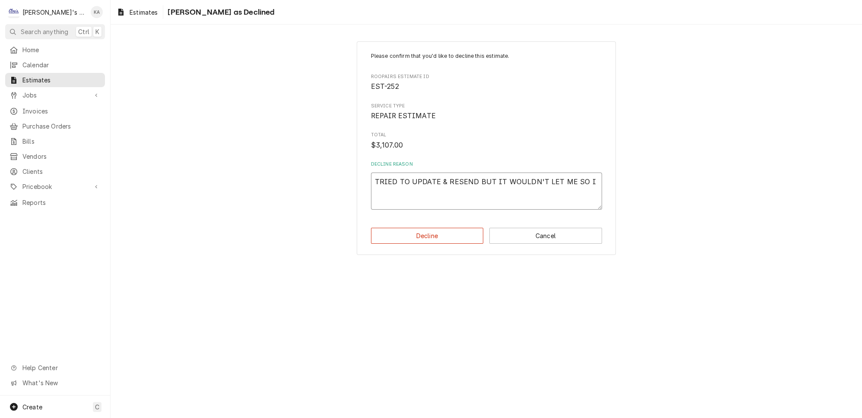
type textarea "x"
type textarea "TRIED TO UPDATE & RESEND BUT IT WOULDN'T LET ME SO I"
type textarea "x"
type textarea "TRIED TO UPDATE & RESEND BUT IT WOULDN'T LET ME SO I H"
type textarea "x"
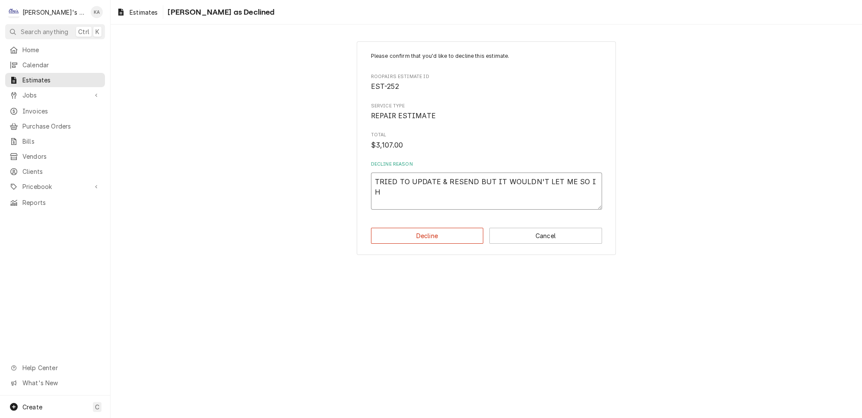
type textarea "TRIED TO UPDATE & RESEND BUT IT WOULDN'T LET ME SO I HA"
type textarea "x"
type textarea "TRIED TO UPDATE & RESEND BUT IT WOULDN'T LET ME SO I HAD"
type textarea "x"
type textarea "TRIED TO UPDATE & RESEND BUT IT WOULDN'T LET ME SO I HAD"
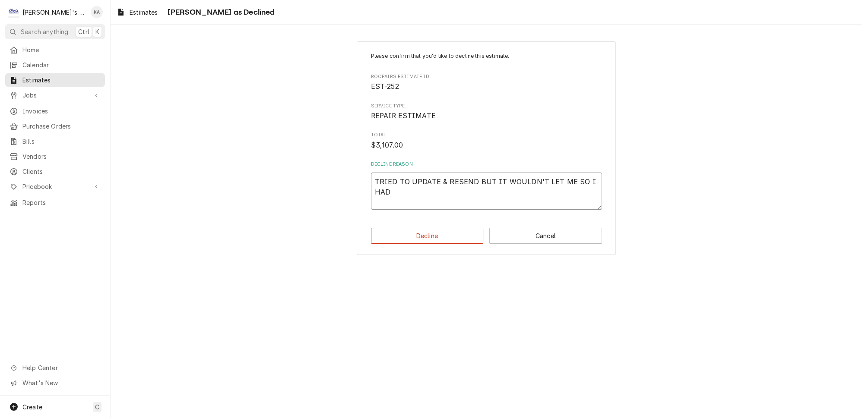
type textarea "x"
type textarea "TRIED TO UPDATE & RESEND BUT IT WOULDN'T LET ME SO I HAD T"
type textarea "x"
type textarea "TRIED TO UPDATE & RESEND BUT IT WOULDN'T LET ME SO I HAD TR"
type textarea "x"
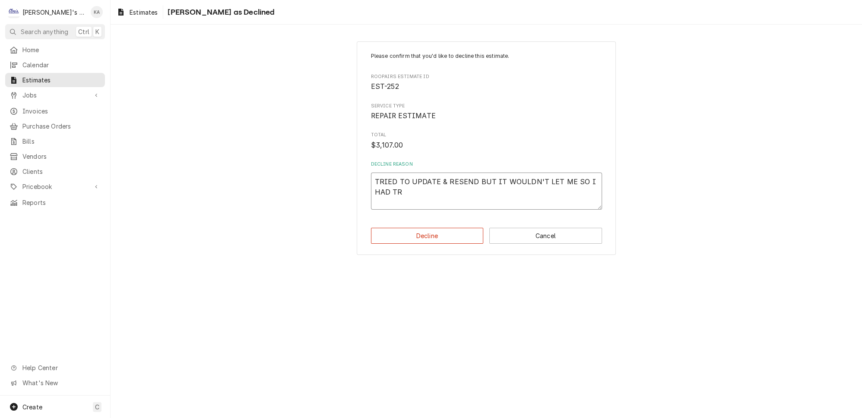
type textarea "TRIED TO UPDATE & RESEND BUT IT WOULDN'T LET ME SO I HAD T"
type textarea "x"
type textarea "TRIED TO UPDATE & RESEND BUT IT WOULDN'T LET ME SO I HAD TO"
type textarea "x"
type textarea "TRIED TO UPDATE & RESEND BUT IT WOULDN'T LET ME SO I HAD TO"
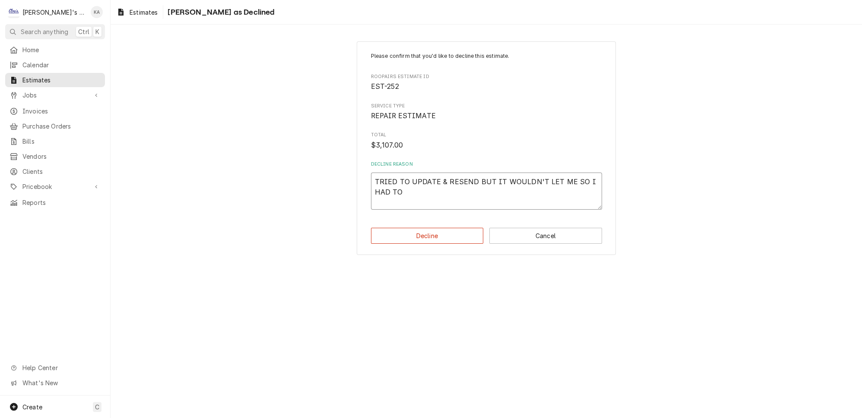
type textarea "x"
type textarea "TRIED TO UPDATE & RESEND BUT IT WOULDN'T LET ME SO I HAD TO S"
type textarea "x"
type textarea "TRIED TO UPDATE & RESEND BUT IT WOULDN'T LET ME SO I HAD TO ST"
type textarea "x"
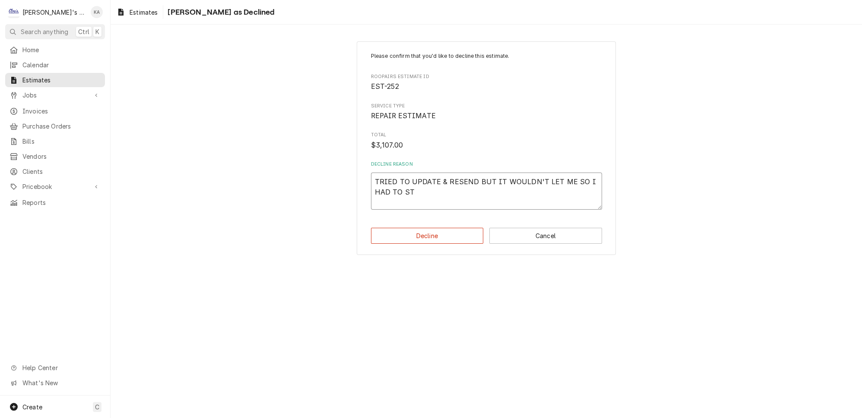
type textarea "TRIED TO UPDATE & RESEND BUT IT WOULDN'T LET ME SO I HAD TO STA"
type textarea "x"
type textarea "TRIED TO UPDATE & RESEND BUT IT WOULDN'T LET ME SO I HAD TO STAR"
type textarea "x"
type textarea "TRIED TO UPDATE & RESEND BUT IT WOULDN'T LET ME SO I HAD TO START"
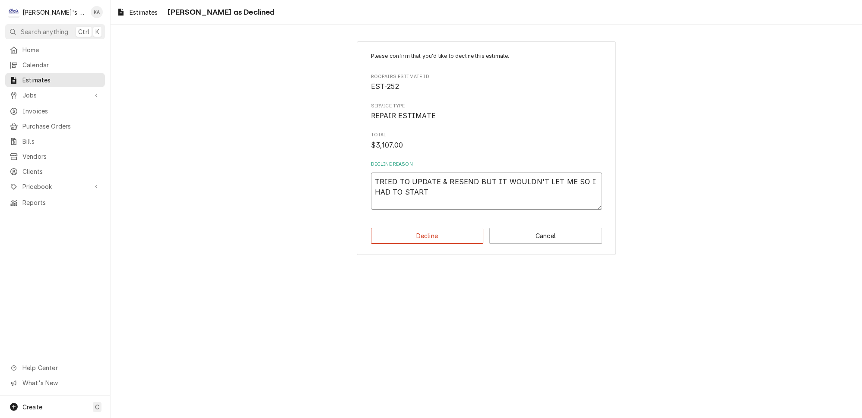
type textarea "x"
type textarea "TRIED TO UPDATE & RESEND BUT IT WOULDN'T LET ME SO I HAD TO START"
type textarea "x"
type textarea "TRIED TO UPDATE & RESEND BUT IT WOULDN'T LET ME SO I HAD TO START A"
type textarea "x"
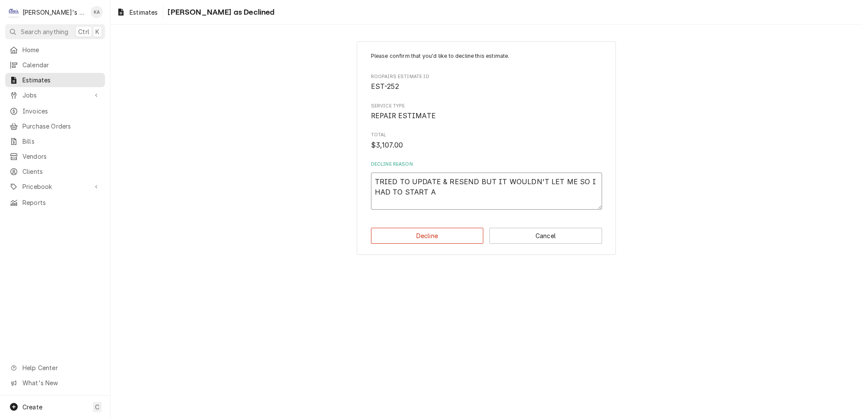
type textarea "TRIED TO UPDATE & RESEND BUT IT WOULDN'T LET ME SO I HAD TO START A"
type textarea "x"
type textarea "TRIED TO UPDATE & RESEND BUT IT WOULDN'T LET ME SO I HAD TO START A W"
type textarea "x"
type textarea "TRIED TO UPDATE & RESEND BUT IT WOULDN'T LET ME SO I HAD TO START A WH"
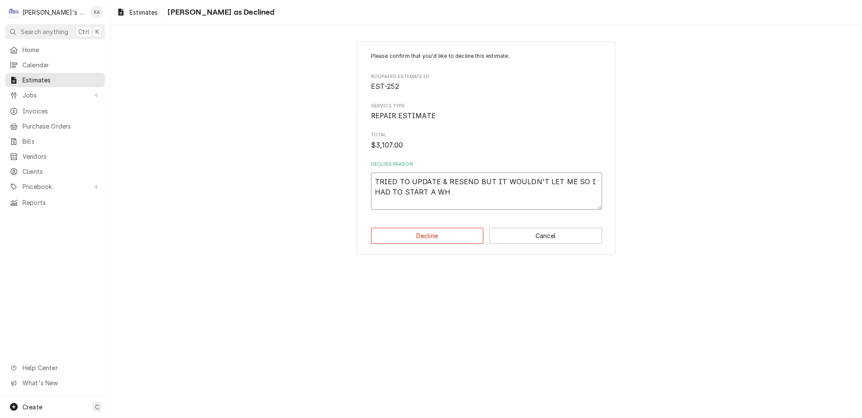
type textarea "x"
type textarea "TRIED TO UPDATE & RESEND BUT IT WOULDN'T LET ME SO I HAD TO START A WHO"
type textarea "x"
type textarea "TRIED TO UPDATE & RESEND BUT IT WOULDN'T LET ME SO I HAD TO START A WHOL"
type textarea "x"
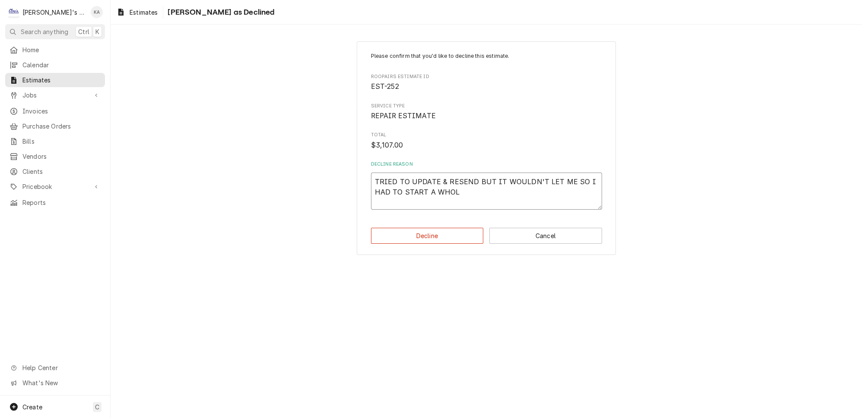
type textarea "TRIED TO UPDATE & RESEND BUT IT WOULDN'T LET ME SO I HAD TO START A WHOLE"
type textarea "x"
type textarea "TRIED TO UPDATE & RESEND BUT IT WOULDN'T LET ME SO I HAD TO START A WHOLE"
type textarea "x"
type textarea "TRIED TO UPDATE & RESEND BUT IT WOULDN'T LET ME SO I HAD TO START A WHOLE N"
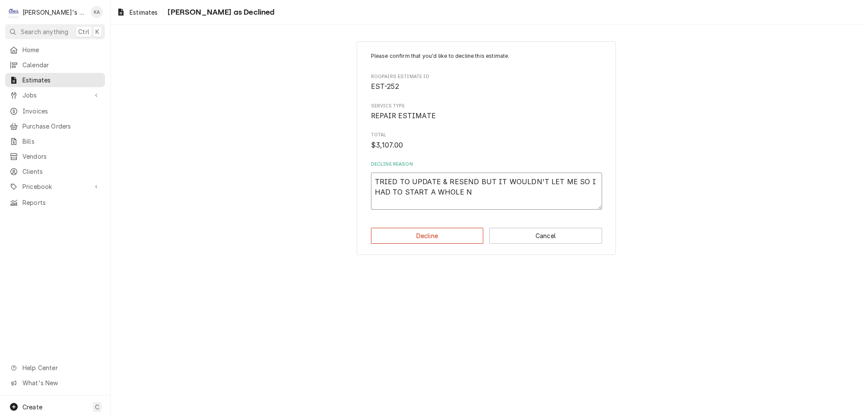
type textarea "x"
type textarea "TRIED TO UPDATE & RESEND BUT IT WOULDN'T LET ME SO I HAD TO START A WHOLE NE"
type textarea "x"
type textarea "TRIED TO UPDATE & RESEND BUT IT WOULDN'T LET ME SO I HAD TO START A WHOLE NEW"
type textarea "x"
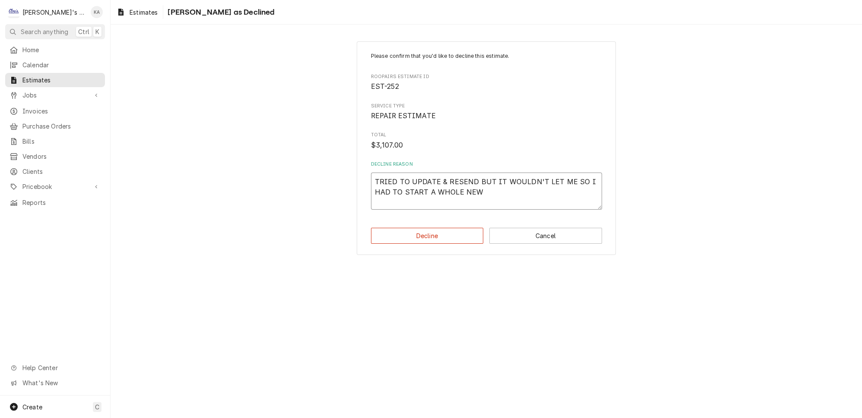
type textarea "TRIED TO UPDATE & RESEND BUT IT WOULDN'T LET ME SO I HAD TO START A WHOLE NEW"
type textarea "x"
type textarea "TRIED TO UPDATE & RESEND BUT IT WOULDN'T LET ME SO I HAD TO START A WHOLE NEW E"
type textarea "x"
type textarea "TRIED TO UPDATE & RESEND BUT IT WOULDN'T LET ME SO I HAD TO START A WHOLE NEW ES"
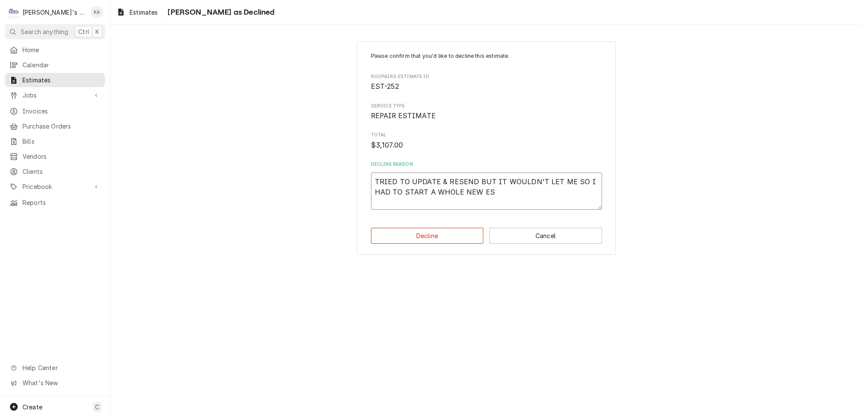
type textarea "x"
type textarea "TRIED TO UPDATE & RESEND BUT IT WOULDN'T LET ME SO I HAD TO START A WHOLE NEW E…"
type textarea "x"
type textarea "TRIED TO UPDATE & RESEND BUT IT WOULDN'T LET ME SO I HAD TO START A WHOLE NEW E…"
type textarea "x"
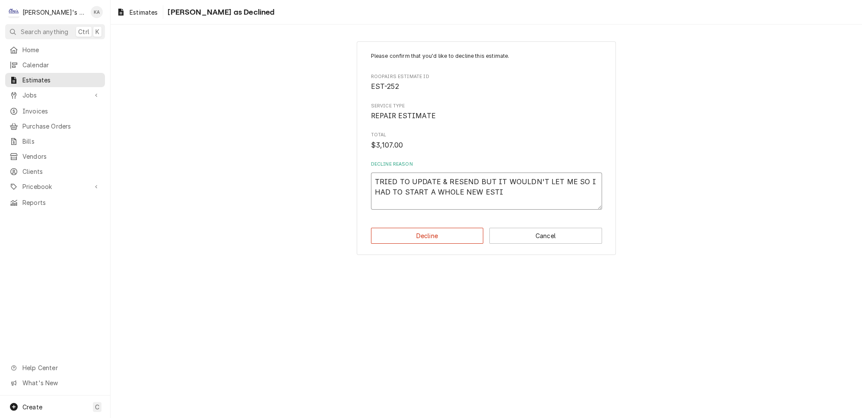
type textarea "TRIED TO UPDATE & RESEND BUT IT WOULDN'T LET ME SO I HAD TO START A WHOLE NEW E…"
type textarea "x"
type textarea "TRIED TO UPDATE & RESEND BUT IT WOULDN'T LET ME SO I HAD TO START A WHOLE NEW E…"
type textarea "x"
type textarea "TRIED TO UPDATE & RESEND BUT IT WOULDN'T LET ME SO I HAD TO START A WHOLE NEW E…"
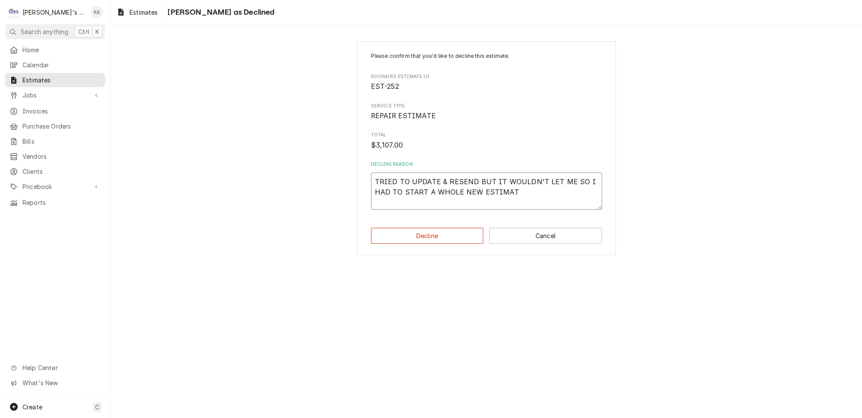
type textarea "x"
type textarea "TRIED TO UPDATE & RESEND BUT IT WOULDN'T LET ME SO I HAD TO START A WHOLE NEW E…"
click at [435, 234] on button "Decline" at bounding box center [427, 236] width 113 height 16
type textarea "x"
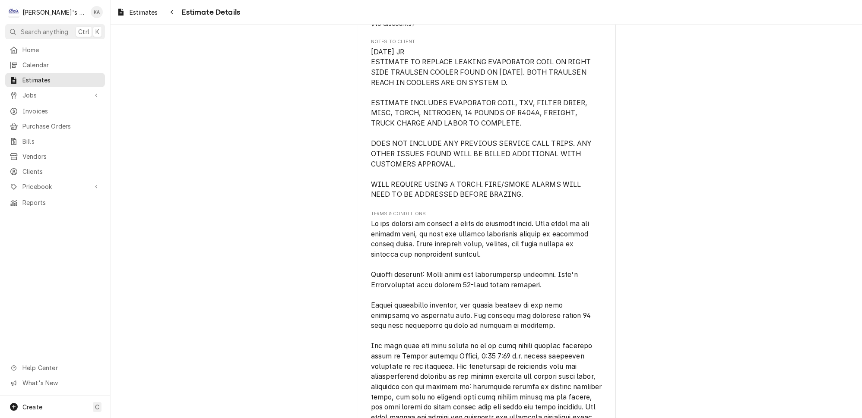
scroll to position [1907, 0]
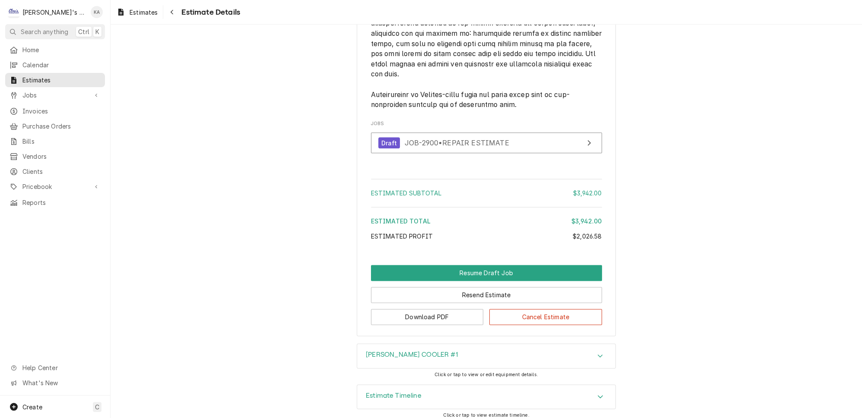
click at [597, 393] on icon "Accordion Header" at bounding box center [600, 396] width 6 height 7
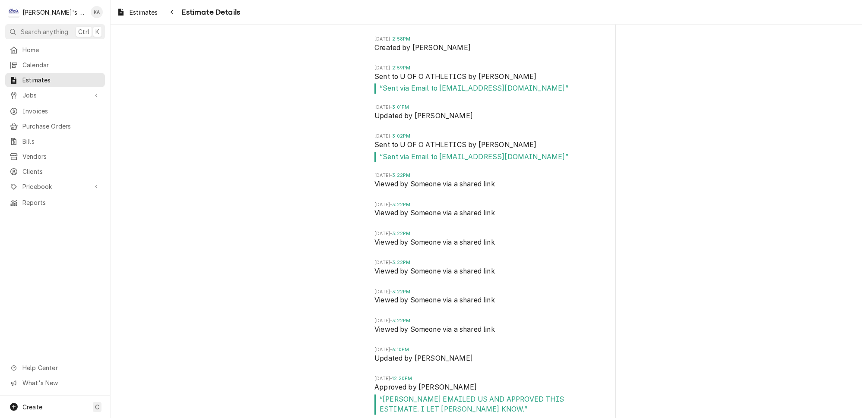
scroll to position [2326, 0]
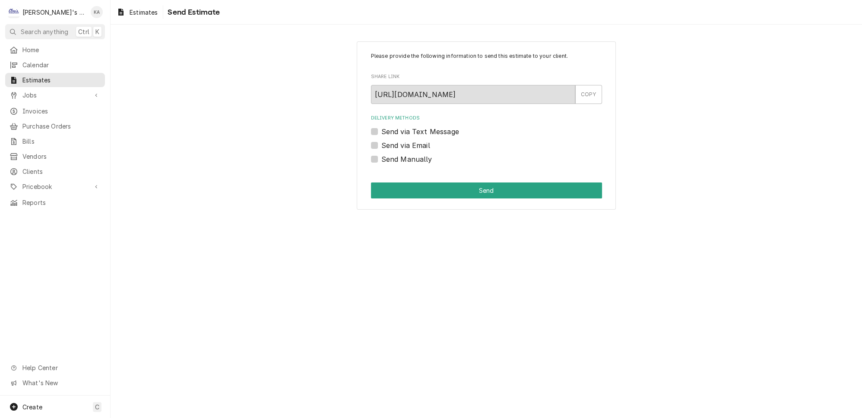
click at [381, 128] on label "Send via Text Message" at bounding box center [420, 132] width 78 height 10
click at [381, 128] on input "Send via Text Message" at bounding box center [496, 136] width 231 height 19
checkbox input "true"
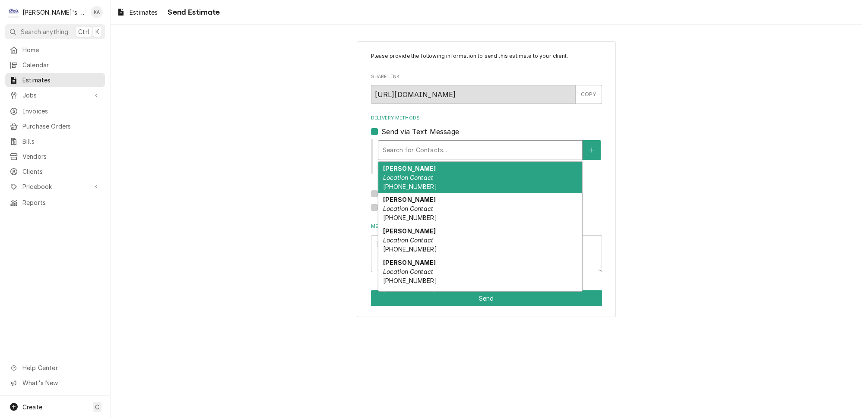
click at [443, 144] on div "Delivery Methods" at bounding box center [480, 150] width 195 height 16
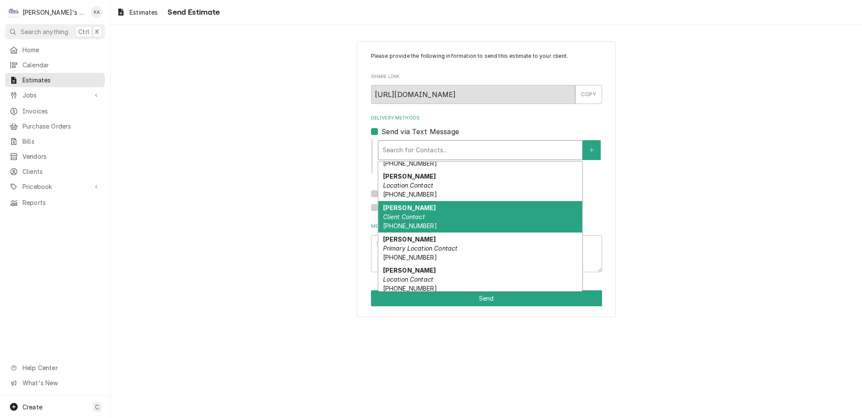
scroll to position [135, 0]
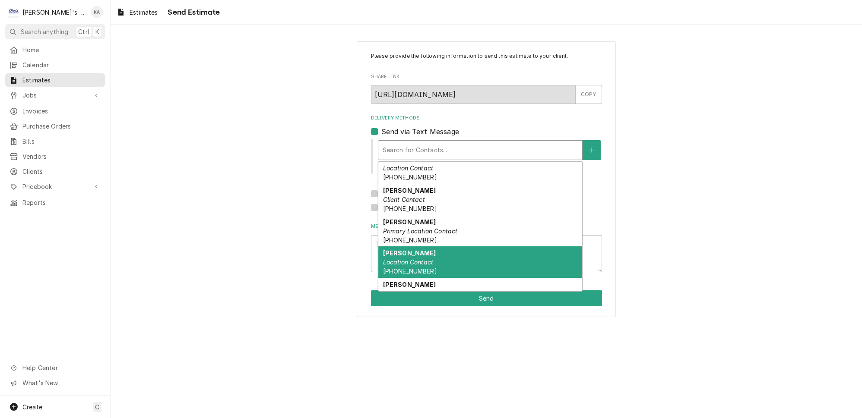
click at [430, 247] on div "[PERSON_NAME] Location Contact [PHONE_NUMBER]" at bounding box center [480, 263] width 204 height 32
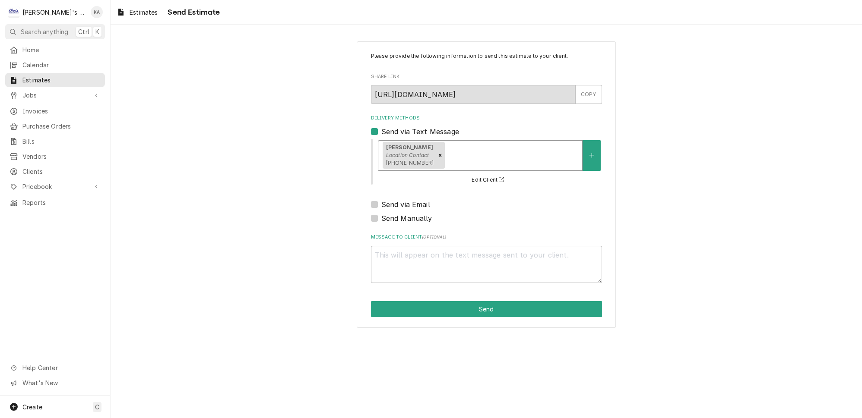
click at [514, 156] on div "Delivery Methods" at bounding box center [511, 156] width 131 height 16
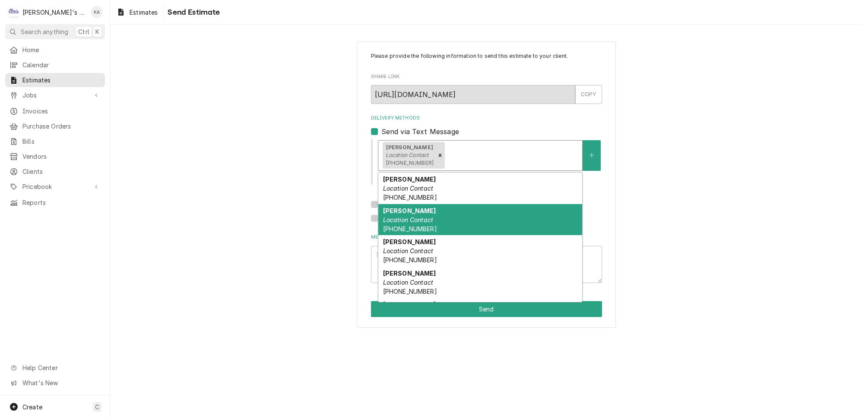
click at [433, 215] on div "[PERSON_NAME] Location Contact [PHONE_NUMBER]" at bounding box center [480, 220] width 204 height 32
type textarea "x"
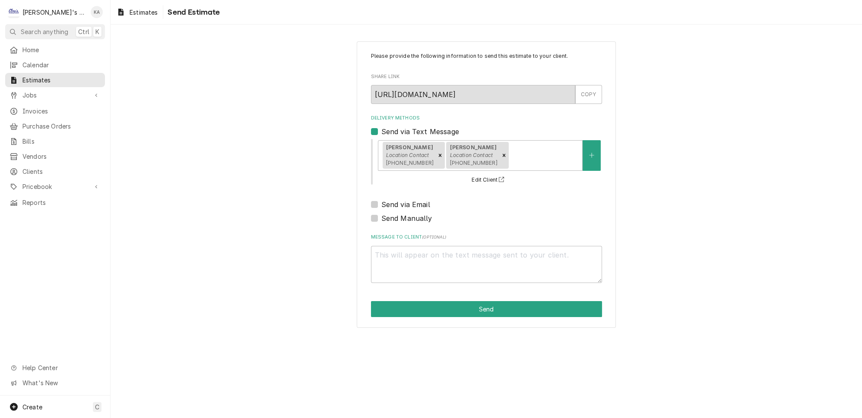
click at [381, 202] on label "Send via Email" at bounding box center [405, 204] width 49 height 10
click at [381, 202] on input "Send via Email" at bounding box center [496, 208] width 231 height 19
checkbox input "true"
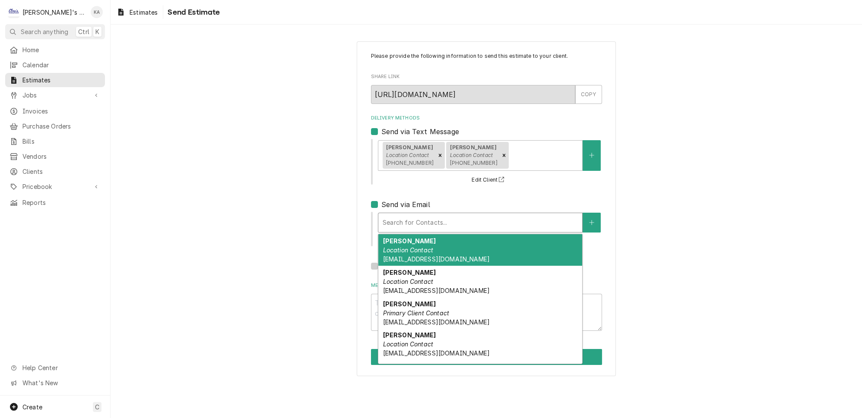
click at [410, 220] on div "Delivery Methods" at bounding box center [480, 223] width 195 height 16
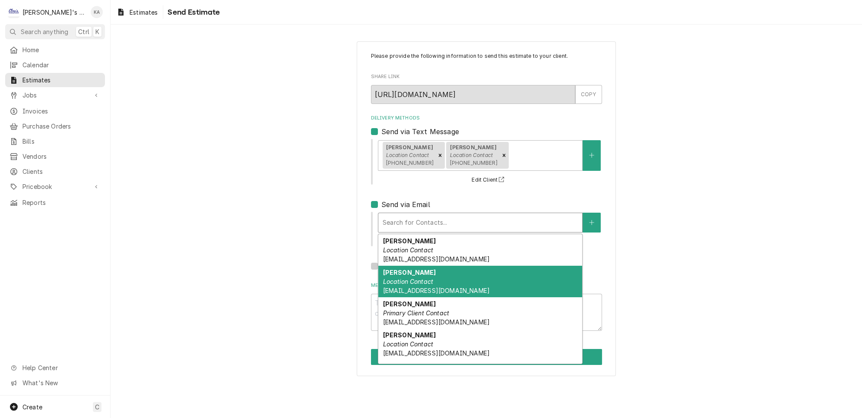
click at [421, 278] on em "Location Contact" at bounding box center [408, 281] width 51 height 7
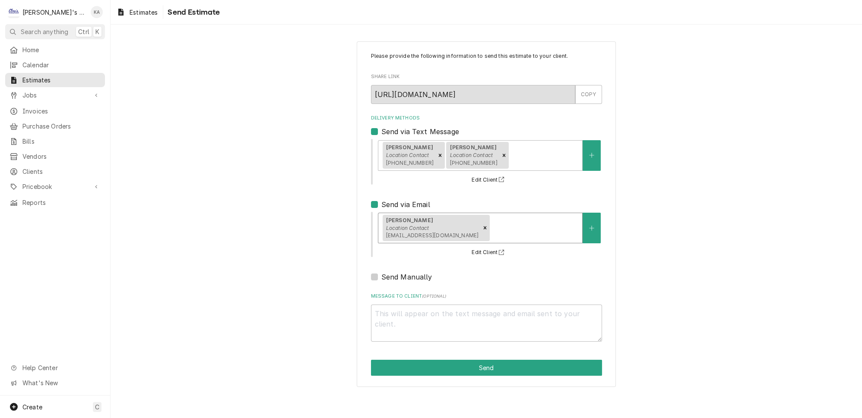
click at [531, 225] on div "Delivery Methods" at bounding box center [534, 228] width 86 height 16
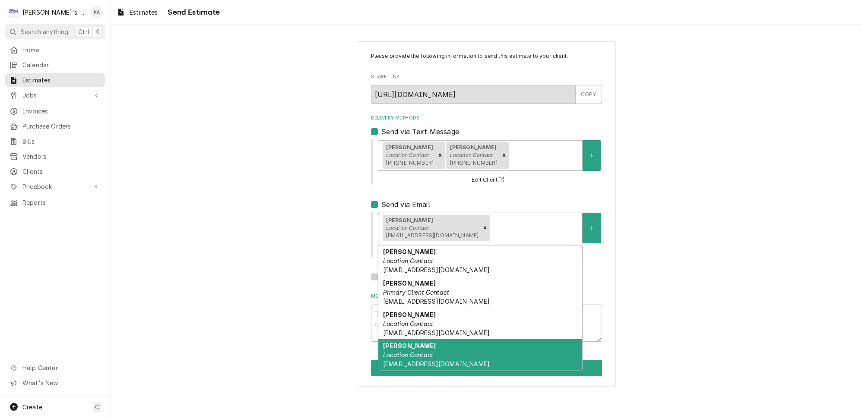
click at [420, 351] on em "Location Contact" at bounding box center [408, 354] width 51 height 7
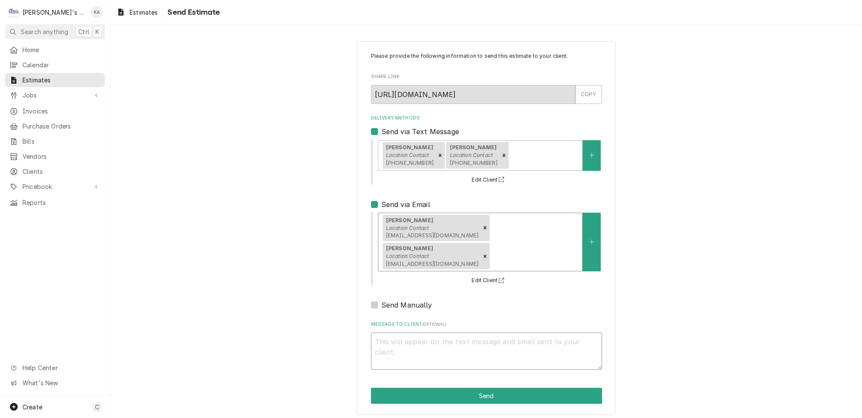
click at [392, 333] on textarea "Message to Client ( optional )" at bounding box center [486, 351] width 231 height 37
type textarea "x"
type textarea "G"
type textarea "x"
type textarea "Go"
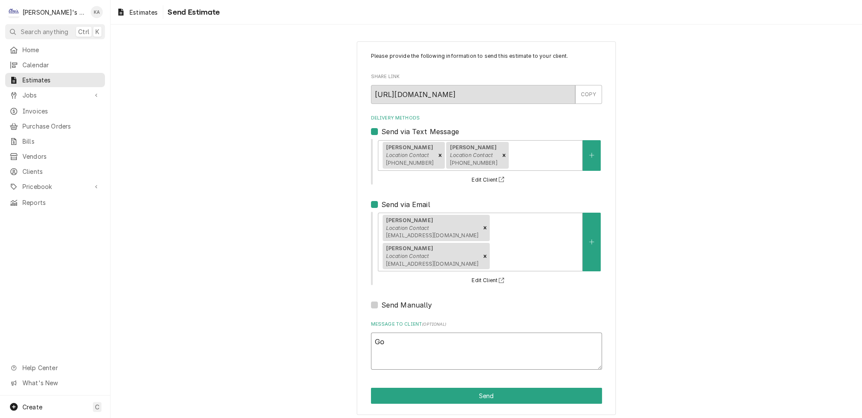
type textarea "x"
type textarea "Goo"
type textarea "x"
type textarea "Good"
type textarea "x"
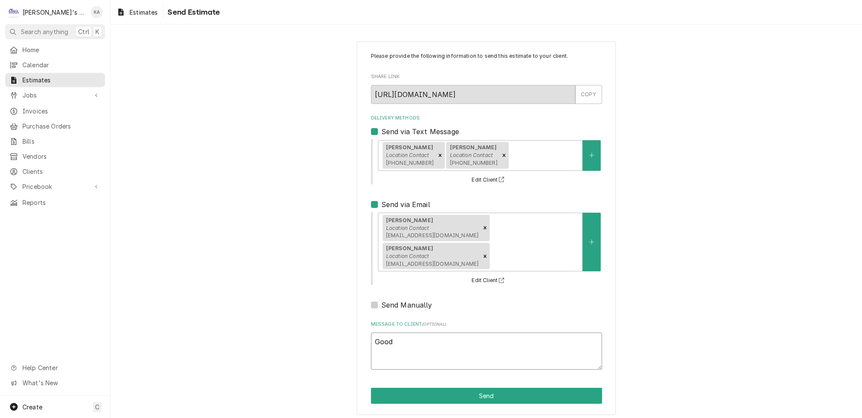
type textarea "Good"
type textarea "x"
type textarea "Good a"
type textarea "x"
type textarea "Good af"
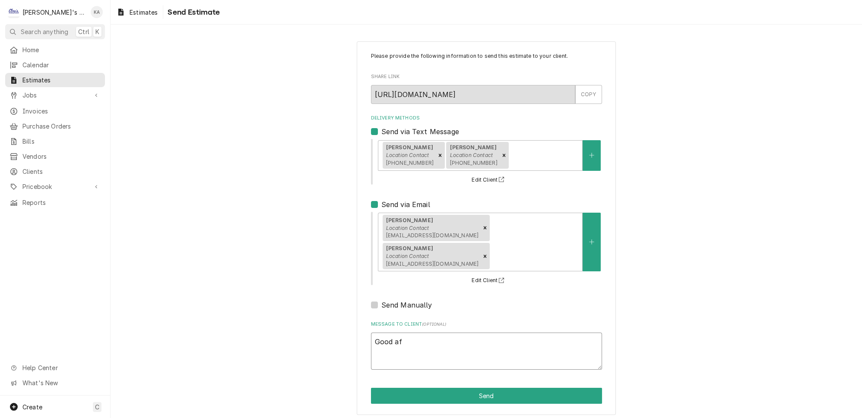
type textarea "x"
type textarea "Good aft"
type textarea "x"
type textarea "Good afte"
type textarea "x"
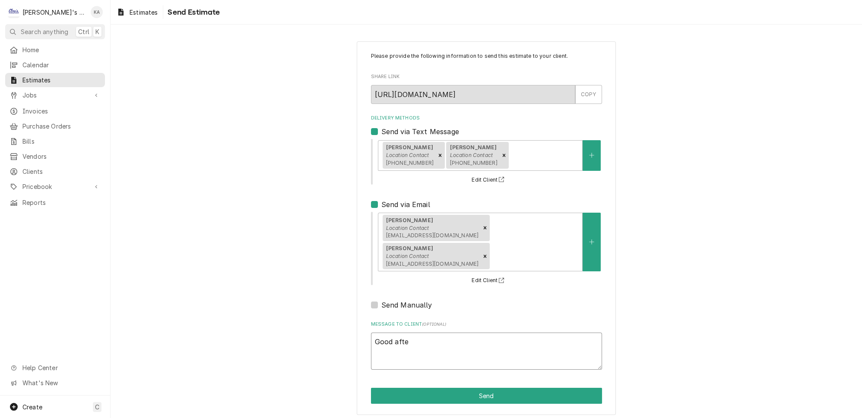
type textarea "Good after"
type textarea "x"
type textarea "Good aftern"
type textarea "x"
type textarea "Good afterno"
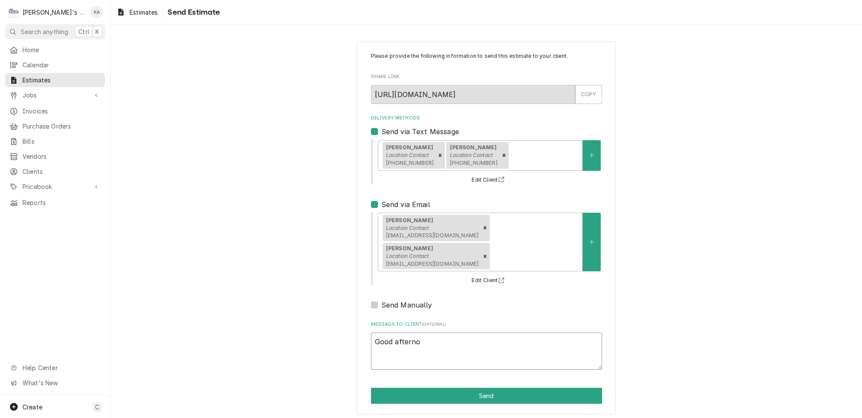
type textarea "x"
type textarea "Good afternoo"
type textarea "x"
type textarea "Good afternoon"
type textarea "x"
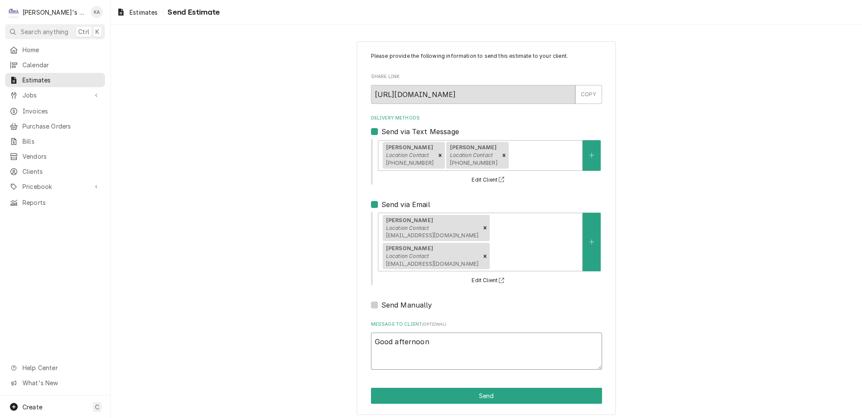
type textarea "Good afternoon,"
type textarea "x"
type textarea "Good afternoon,"
type textarea "x"
type textarea "Good afternoon,"
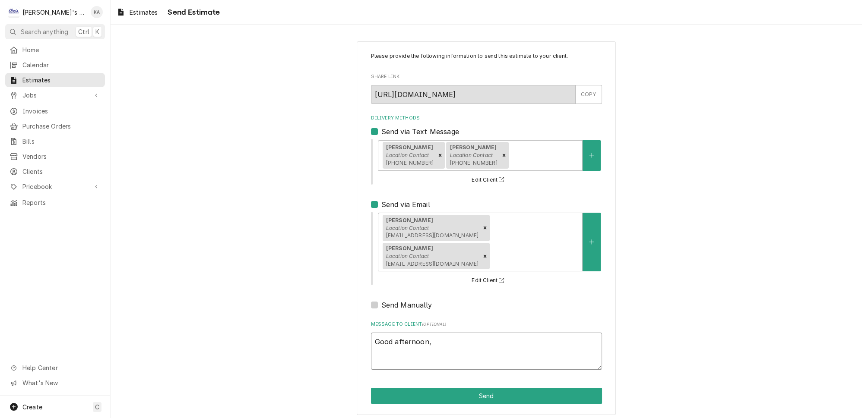
type textarea "x"
type textarea "Good afternoon, T"
type textarea "x"
type textarea "Good afternoon, Th"
type textarea "x"
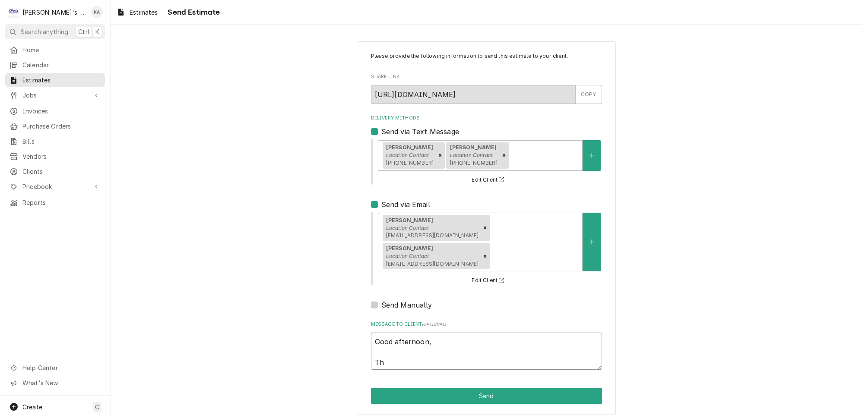
type textarea "Good afternoon, The"
type textarea "x"
type textarea "Good afternoon, Ther"
type textarea "x"
type textarea "Good afternoon, There"
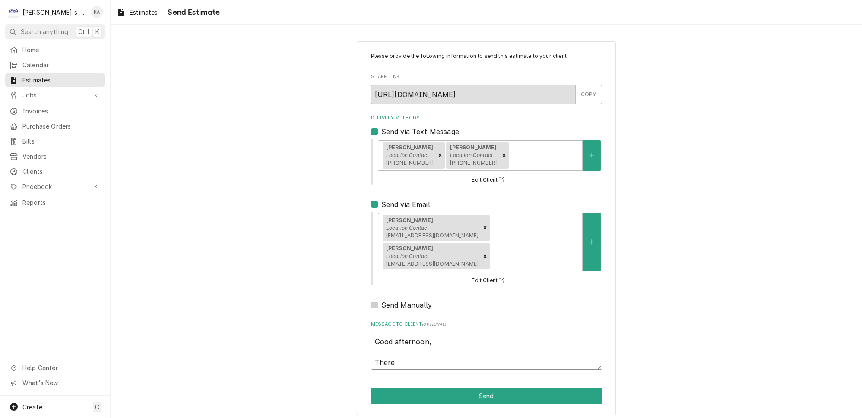
type textarea "x"
type textarea "Good afternoon, There"
type textarea "x"
type textarea "Good afternoon, There w"
type textarea "x"
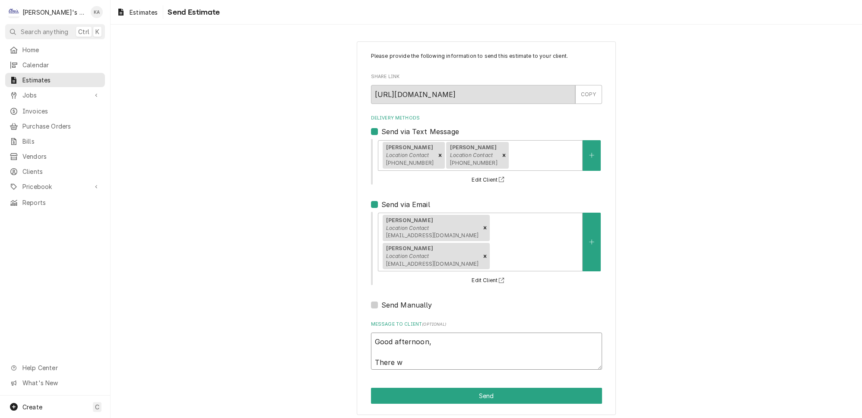
type textarea "Good afternoon, There wa"
type textarea "x"
type textarea "Good afternoon, There was"
type textarea "x"
type textarea "Good afternoon, There was"
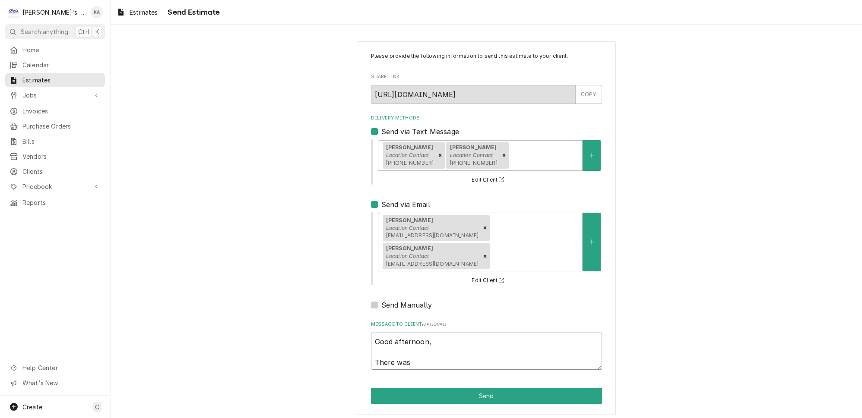
type textarea "x"
type textarea "Good afternoon, There was s"
type textarea "x"
type textarea "Good afternoon, There was so"
type textarea "x"
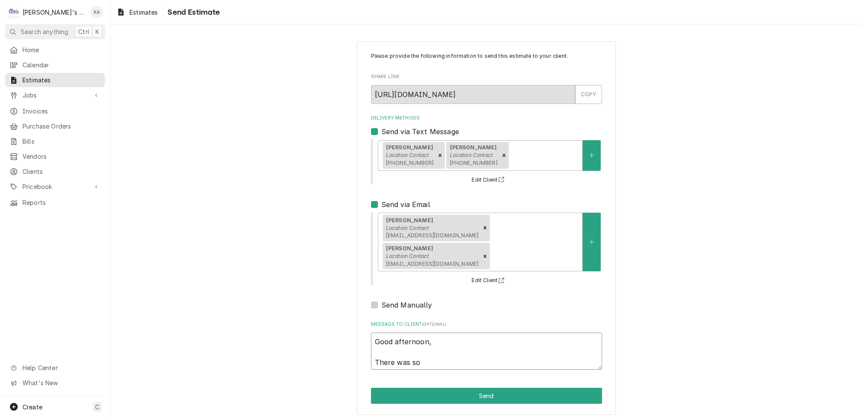
type textarea "Good afternoon, There was som"
type textarea "x"
type textarea "Good afternoon, There was some"
type textarea "x"
type textarea "Good afternoon, There was some"
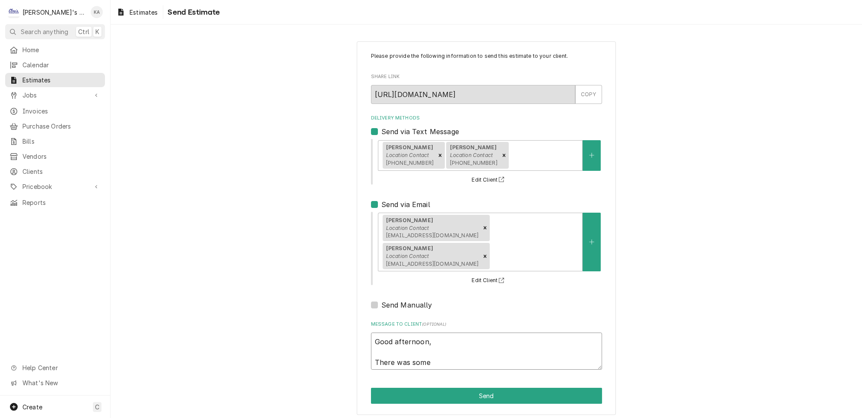
type textarea "x"
type textarea "Good afternoon, There was some c"
type textarea "x"
type textarea "Good afternoon, There was some co"
type textarea "x"
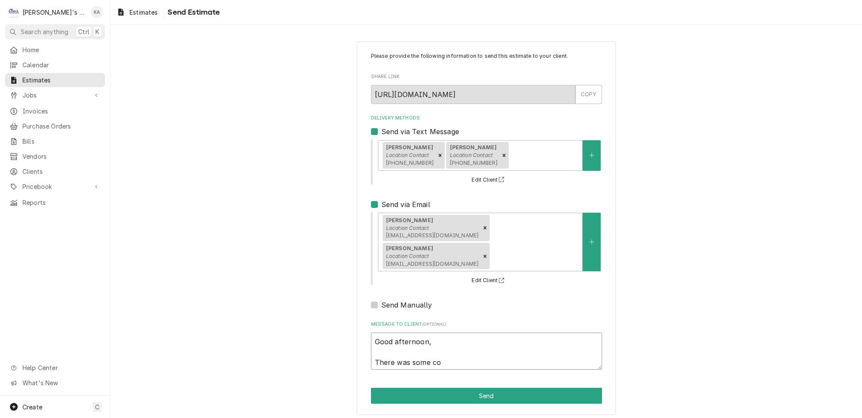
type textarea "Good afternoon, There was some con"
type textarea "x"
type textarea "Good afternoon, There was some conf"
type textarea "x"
type textarea "Good afternoon, There was some confu"
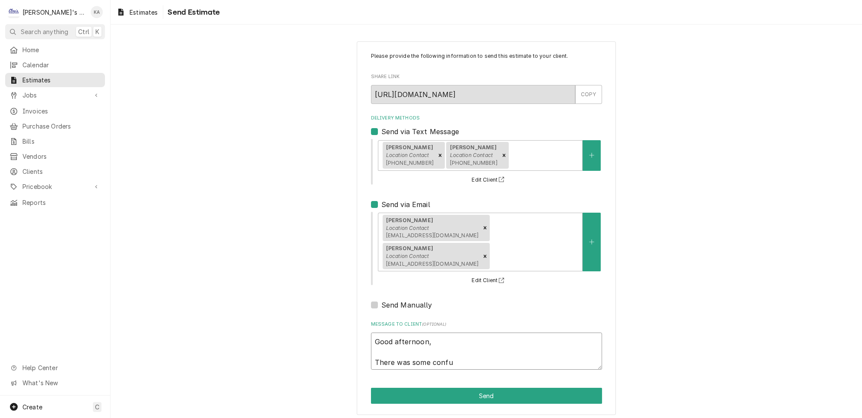
type textarea "x"
type textarea "Good afternoon, There was some confus"
type textarea "x"
type textarea "Good afternoon, There was some confusi"
type textarea "x"
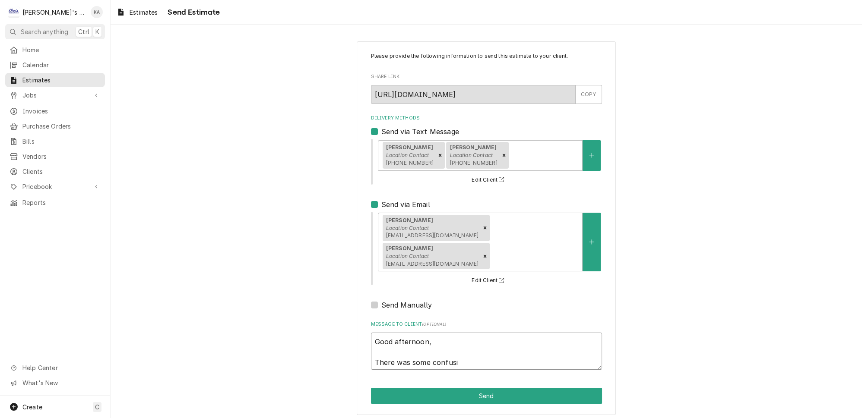
type textarea "Good afternoon, There was some confusio"
type textarea "x"
type textarea "Good afternoon, There was some confusion"
type textarea "x"
type textarea "Good afternoon, There was some confusion"
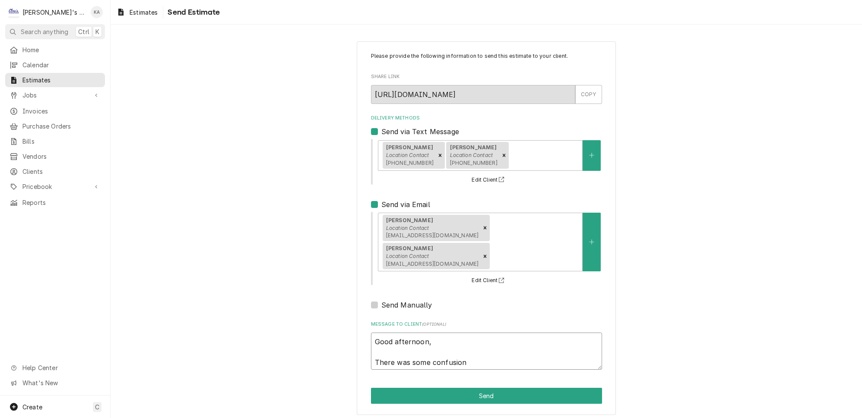
type textarea "x"
type textarea "Good afternoon, There was some confusion o"
type textarea "x"
type textarea "Good afternoon, There was some confusion on"
type textarea "x"
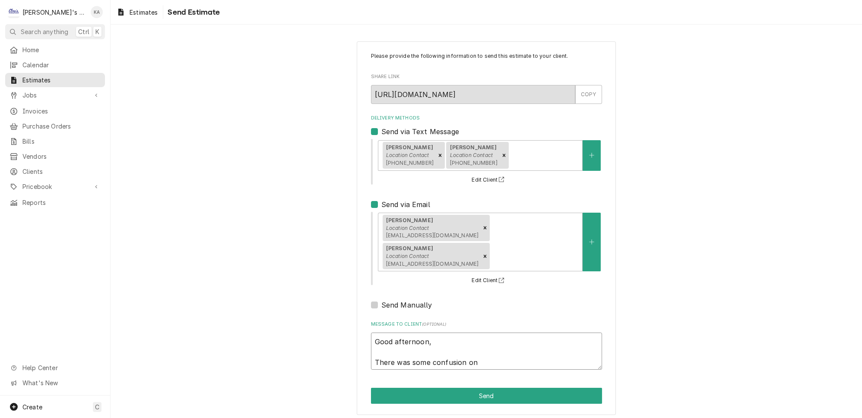
type textarea "Good afternoon, There was some confusion on"
type textarea "x"
type textarea "Good afternoon, There was some confusion on t"
type textarea "x"
type textarea "Good afternoon, There was some confusion on th"
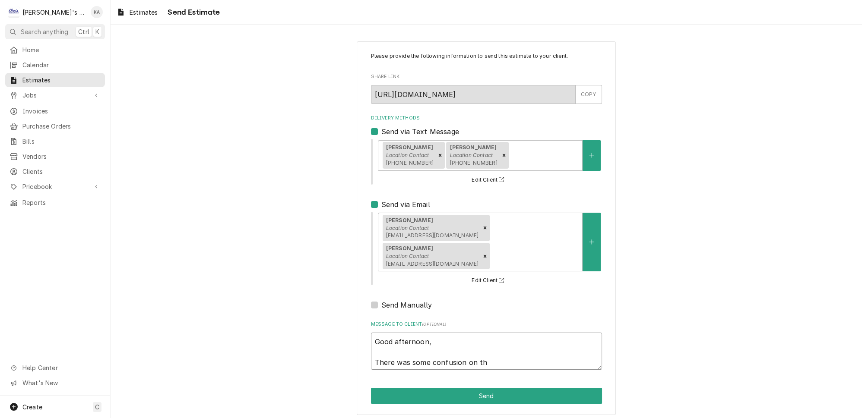
type textarea "x"
type textarea "Good afternoon, There was some confusion on the"
type textarea "x"
type textarea "Good afternoon, There was some confusion on the"
type textarea "x"
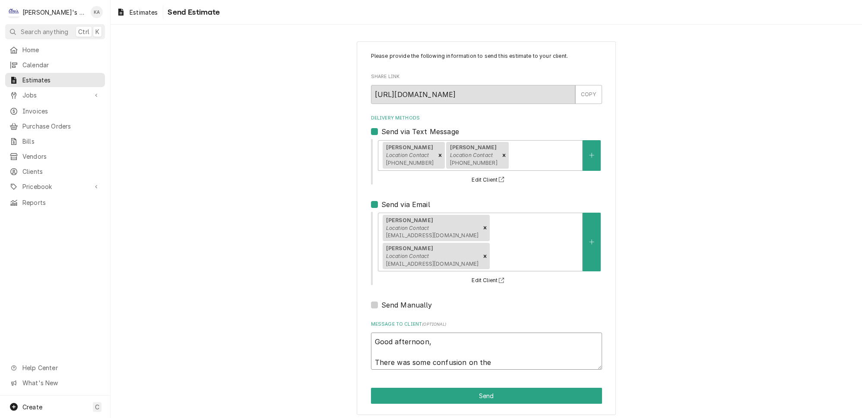
type textarea "Good afternoon, There was some confusion on the o"
type textarea "x"
type textarea "Good afternoon, There was some confusion on the oi"
type textarea "x"
type textarea "Good afternoon, There was some confusion on the o"
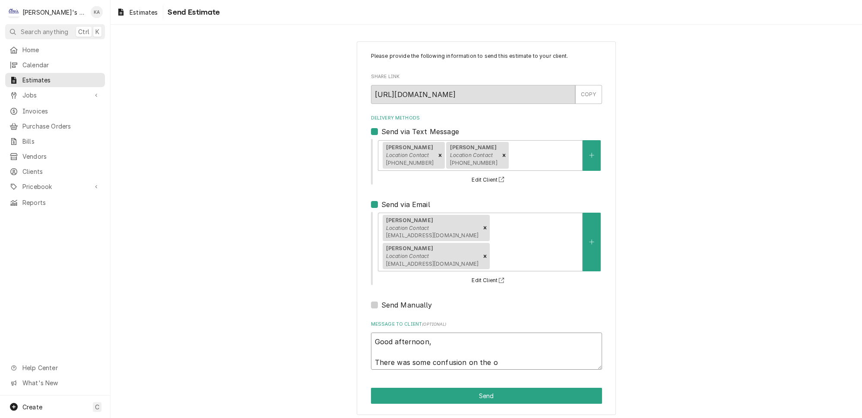
type textarea "x"
type textarea "Good afternoon, There was some confusion on the oo"
type textarea "x"
type textarea "Good afternoon, There was some confusion on the oof"
type textarea "x"
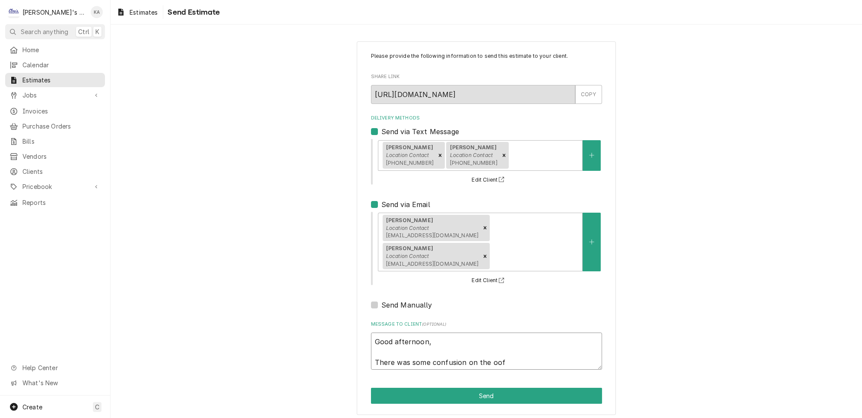
type textarea "Good afternoon, There was some confusion on the oo"
type textarea "x"
type textarea "Good afternoon, There was some confusion on the o"
type textarea "x"
type textarea "Good afternoon, There was some confusion on the of"
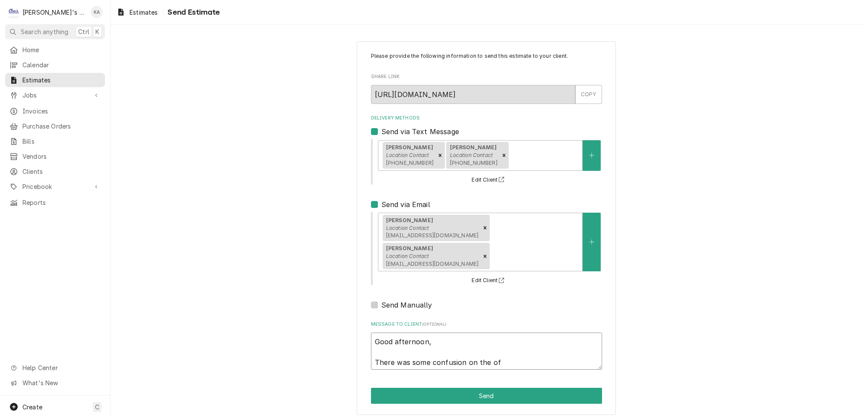
type textarea "x"
type textarea "Good afternoon, There was some confusion on the off"
type textarea "x"
type textarea "Good afternoon, There was some confusion on the offi"
type textarea "x"
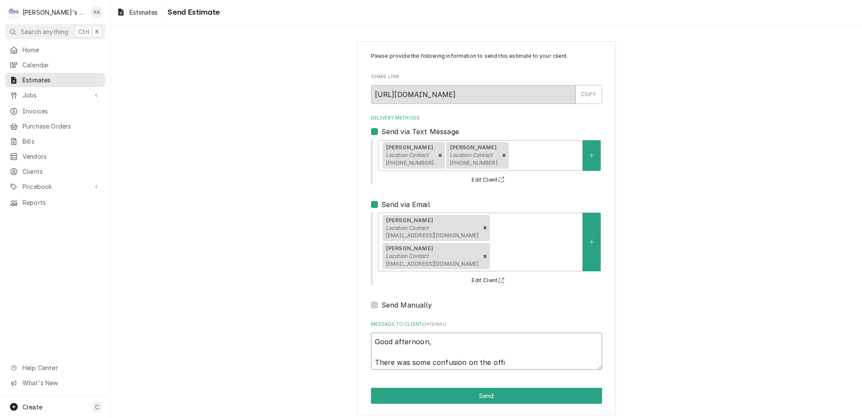
type textarea "Good afternoon, There was some confusion on the offic"
type textarea "x"
type textarea "Good afternoon, There was some confusion on the office"
type textarea "x"
type textarea "Good afternoon, There was some confusion on the office"
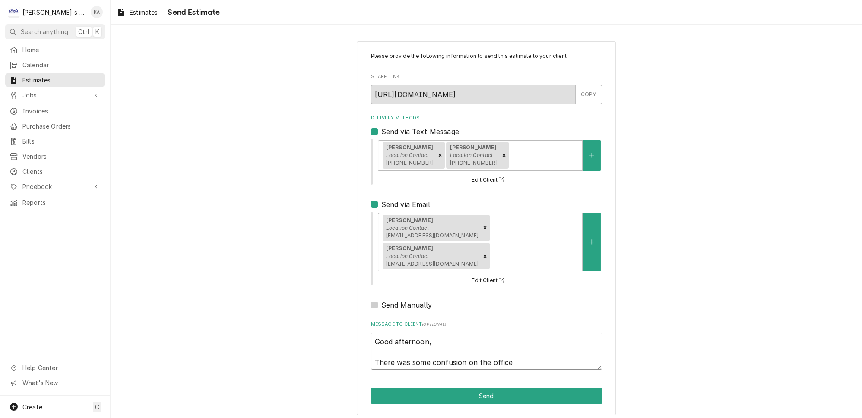
type textarea "x"
type textarea "Good afternoon, There was some confusion on the office s"
type textarea "x"
type textarea "Good afternoon, There was some confusion on the office si"
type textarea "x"
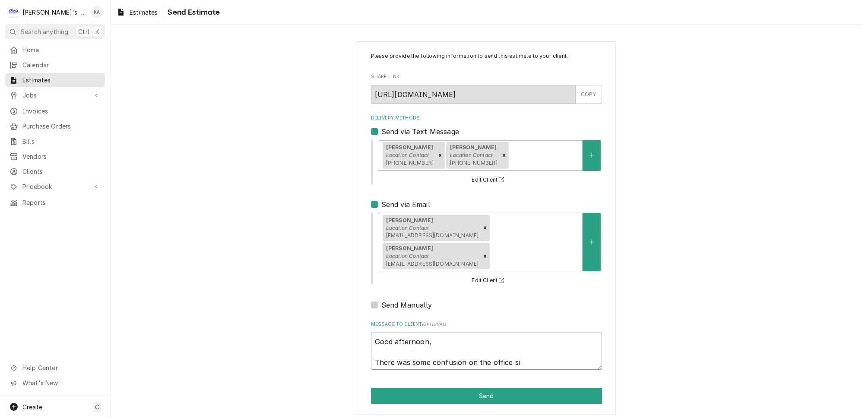
type textarea "Good afternoon, There was some confusion on the office sid"
type textarea "x"
type textarea "Good afternoon, There was some confusion on the office side"
type textarea "x"
type textarea "Good afternoon, There was some confusion on the office side"
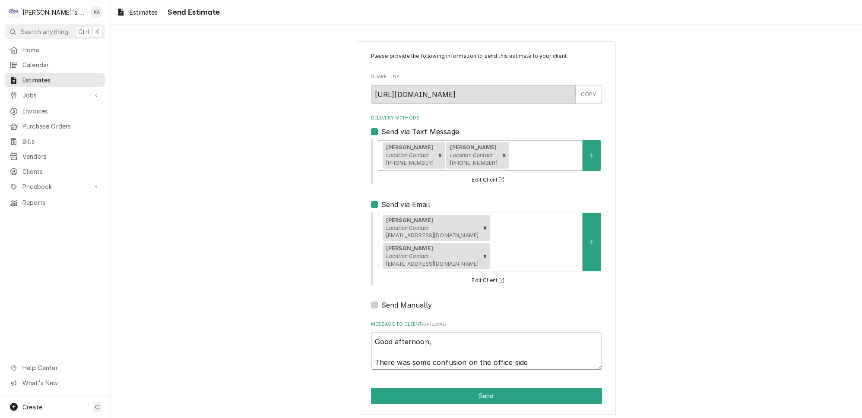
type textarea "x"
type textarea "Good afternoon, There was some confusion on the office side o"
type textarea "x"
type textarea "Good afternoon, There was some confusion on the office side of"
type textarea "x"
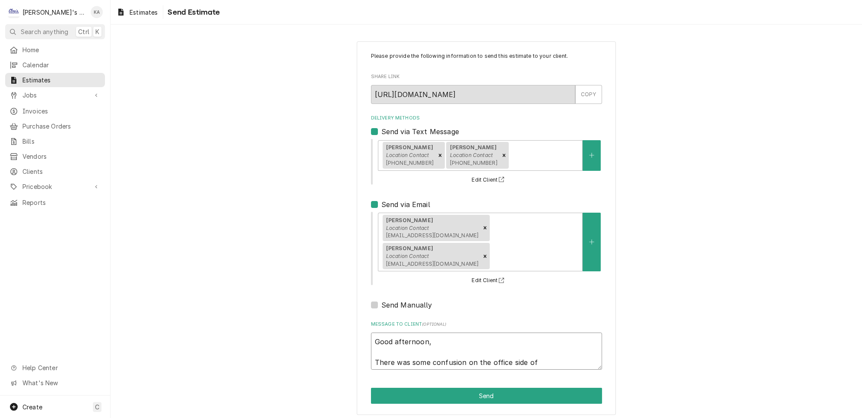
type textarea "Good afternoon, There was some confusion on the office side of"
type textarea "x"
type textarea "Good afternoon, There was some confusion on the office side of t"
type textarea "x"
type textarea "Good afternoon, There was some confusion on the office side of th"
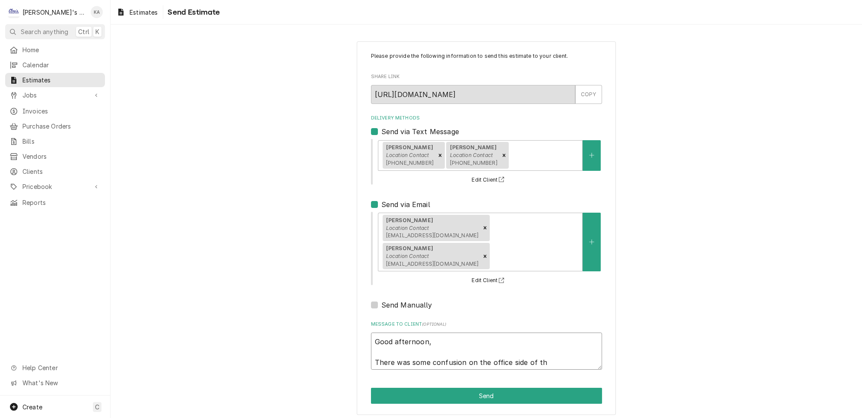
type textarea "x"
type textarea "Good afternoon, There was some confusion on the office side of thi"
type textarea "x"
type textarea "Good afternoon, There was some confusion on the office side of this"
type textarea "x"
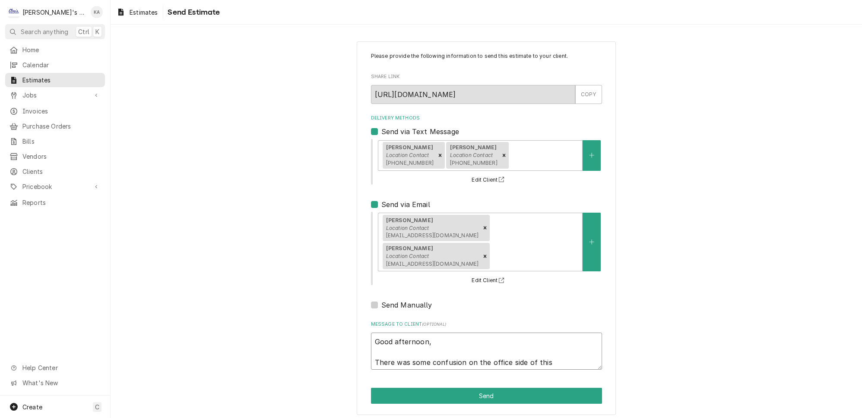
type textarea "Good afternoon, There was some confusion on the office side of this"
type textarea "x"
type textarea "Good afternoon, There was some confusion on the office side of this"
type textarea "x"
type textarea "Good afternoon, There was some confusion on the office side of this,"
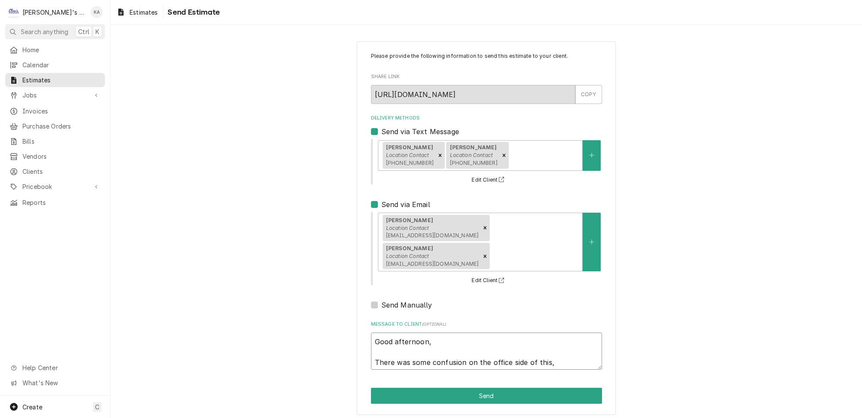
type textarea "x"
type textarea "Good afternoon, There was some confusion on the office side of this,"
type textarea "x"
type textarea "Good afternoon, There was some confusion on the office side of this, t"
type textarea "x"
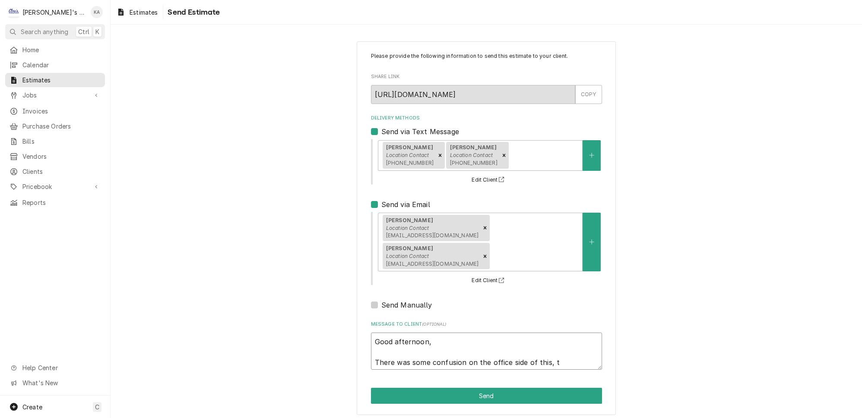
type textarea "Good afternoon, There was some confusion on the office side of this, th"
type textarea "x"
type textarea "Good afternoon, There was some confusion on the office side of this, the"
type textarea "x"
type textarea "Good afternoon, There was some confusion on the office side of this, the"
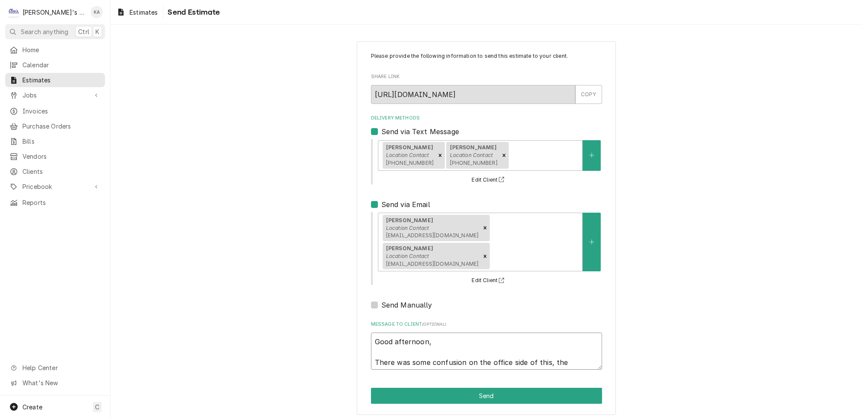
type textarea "x"
type textarea "Good afternoon, There was some confusion on the office side of this, the o"
type textarea "x"
type textarea "Good afternoon, There was some confusion on the office side of this, the or"
type textarea "x"
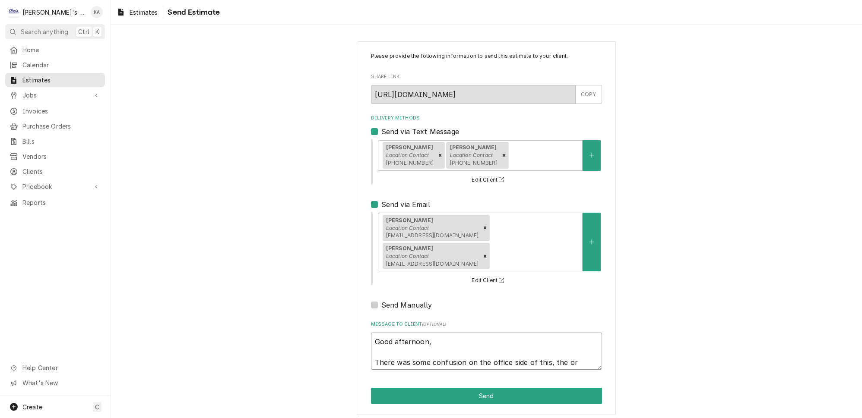
type textarea "Good afternoon, There was some confusion on the office side of this, the ori"
type textarea "x"
type textarea "Good afternoon, There was some confusion on the office side of this, the orig"
type textarea "x"
type textarea "Good afternoon, There was some confusion on the office side of this, the origi"
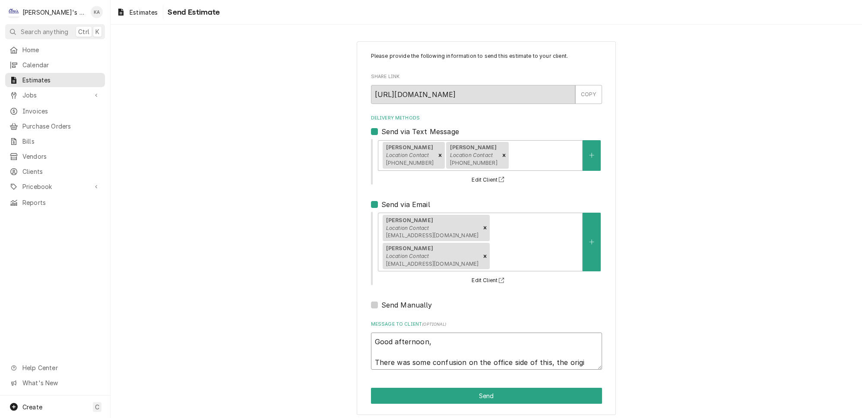
type textarea "x"
type textarea "Good afternoon, There was some confusion on the office side of this, the origin"
type textarea "x"
type textarea "Good afternoon, There was some confusion on the office side of this, the origina"
type textarea "x"
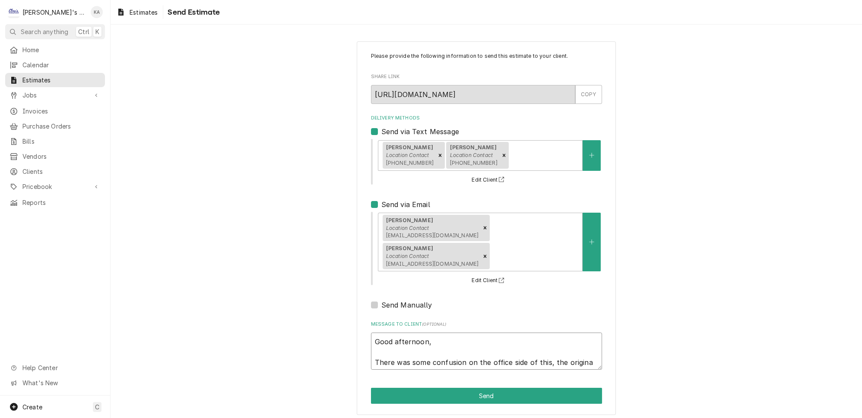
type textarea "Good afternoon, There was some confusion on the office side of this, the origin…"
type textarea "x"
type textarea "Good afternoon, There was some confusion on the office side of this, the origin…"
type textarea "x"
type textarea "Good afternoon, There was some confusion on the office side of this, the origin…"
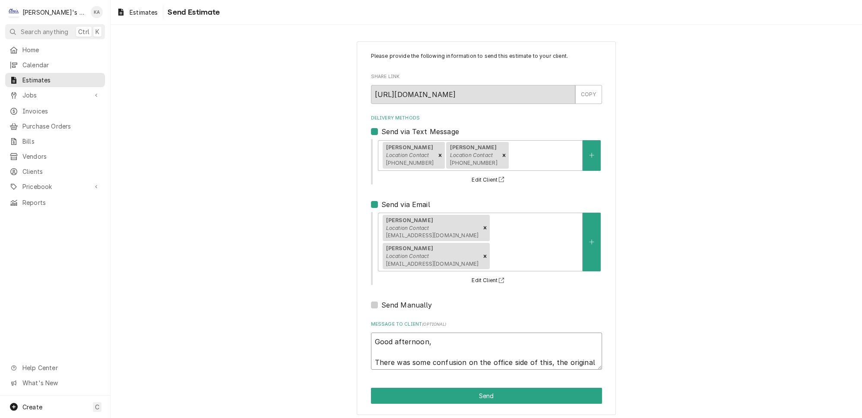
type textarea "x"
type textarea "Good afternoon, There was some confusion on the office side of this, the origin…"
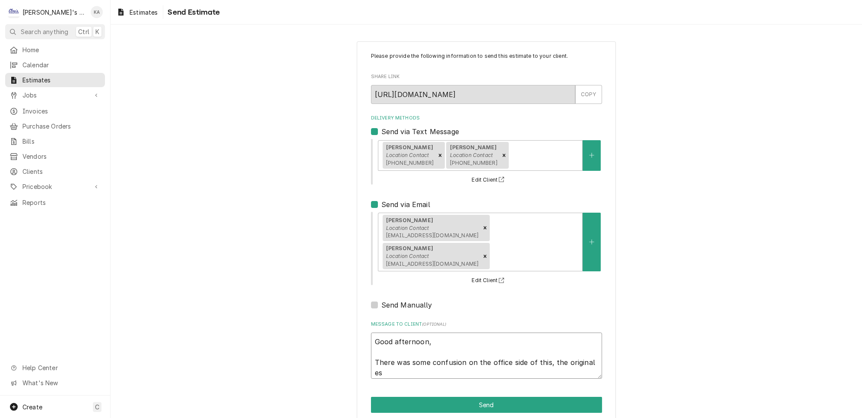
type textarea "x"
type textarea "Good afternoon, There was some confusion on the office side of this, the origin…"
type textarea "x"
type textarea "Good afternoon, There was some confusion on the office side of this, the origin…"
type textarea "x"
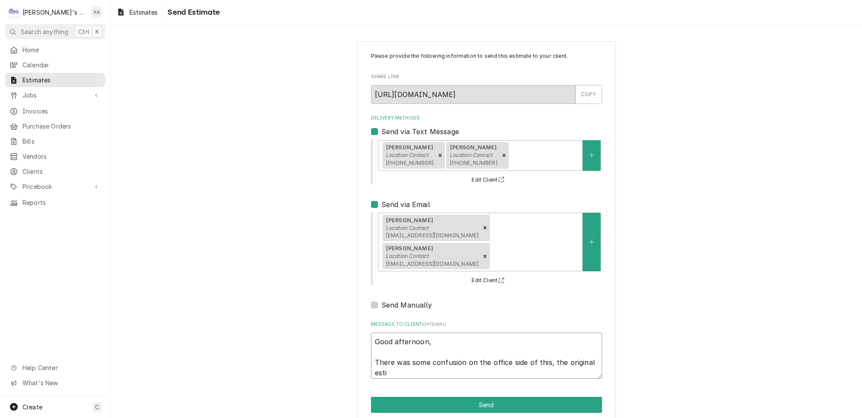
type textarea "Good afternoon, There was some confusion on the office side of this, the origin…"
type textarea "x"
type textarea "Good afternoon, There was some confusion on the office side of this, the origin…"
type textarea "x"
type textarea "Good afternoon, There was some confusion on the office side of this, the origin…"
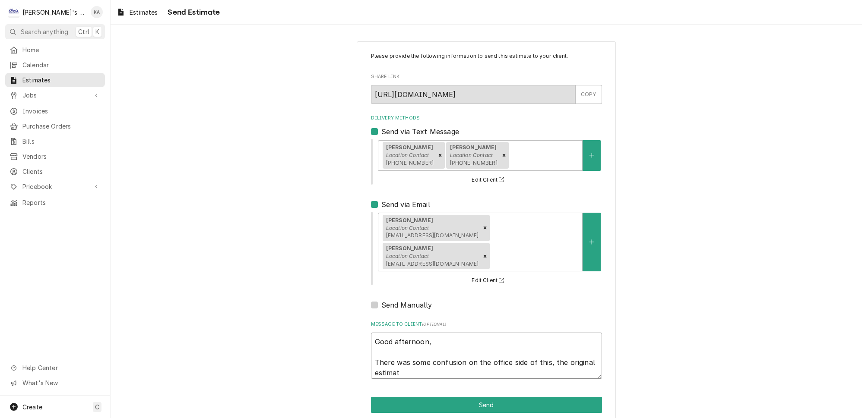
type textarea "x"
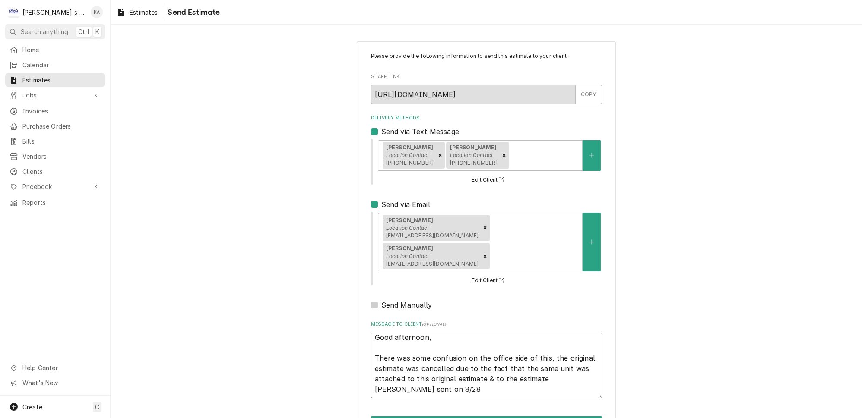
scroll to position [0, 0]
drag, startPoint x: 521, startPoint y: 374, endPoint x: 412, endPoint y: 375, distance: 109.2
click at [412, 375] on textarea "Good afternoon, There was some confusion on the office side of this, the origin…" at bounding box center [486, 366] width 231 height 66
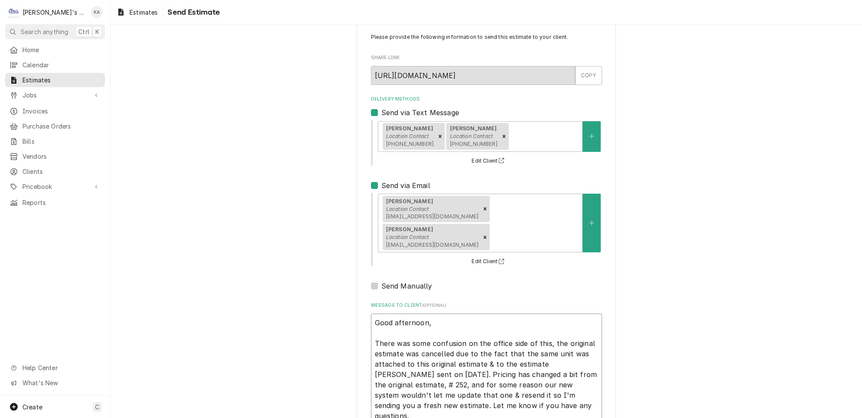
scroll to position [73, 0]
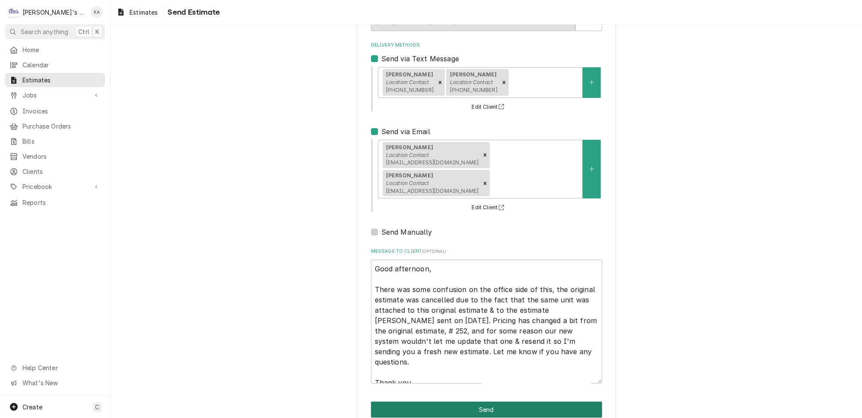
click at [479, 402] on button "Send" at bounding box center [486, 410] width 231 height 16
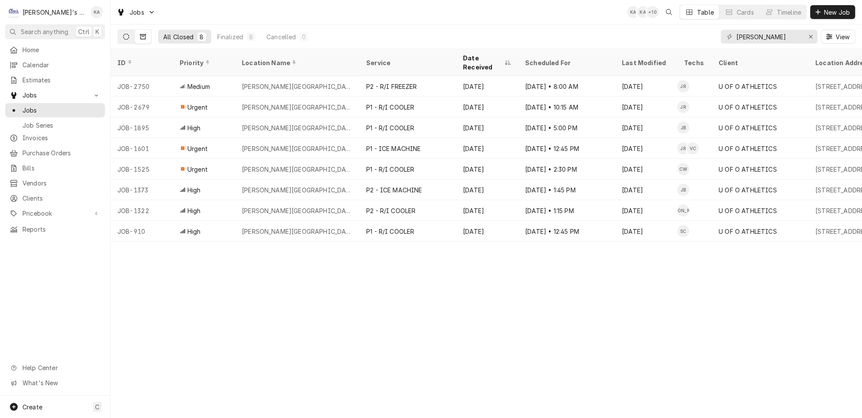
click at [123, 34] on icon "Dynamic Content Wrapper" at bounding box center [126, 37] width 6 height 6
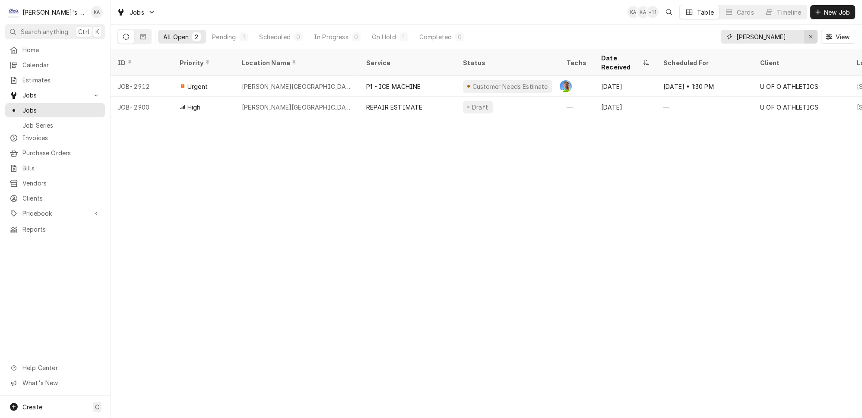
click at [813, 34] on icon "Erase input" at bounding box center [810, 37] width 5 height 6
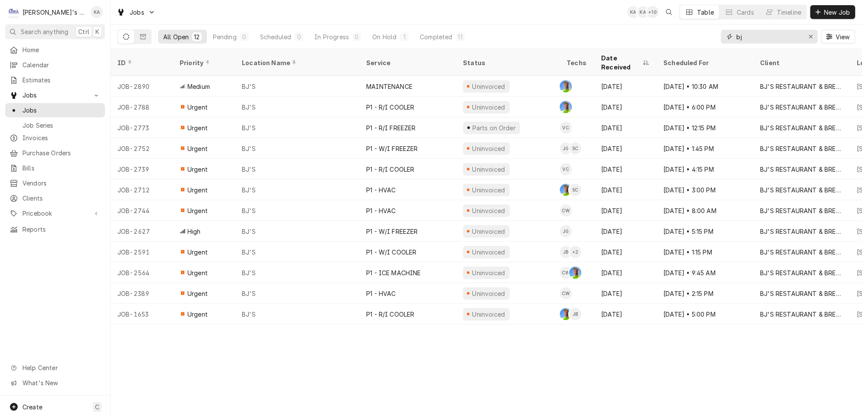
type input "bj"
